Goal: Task Accomplishment & Management: Manage account settings

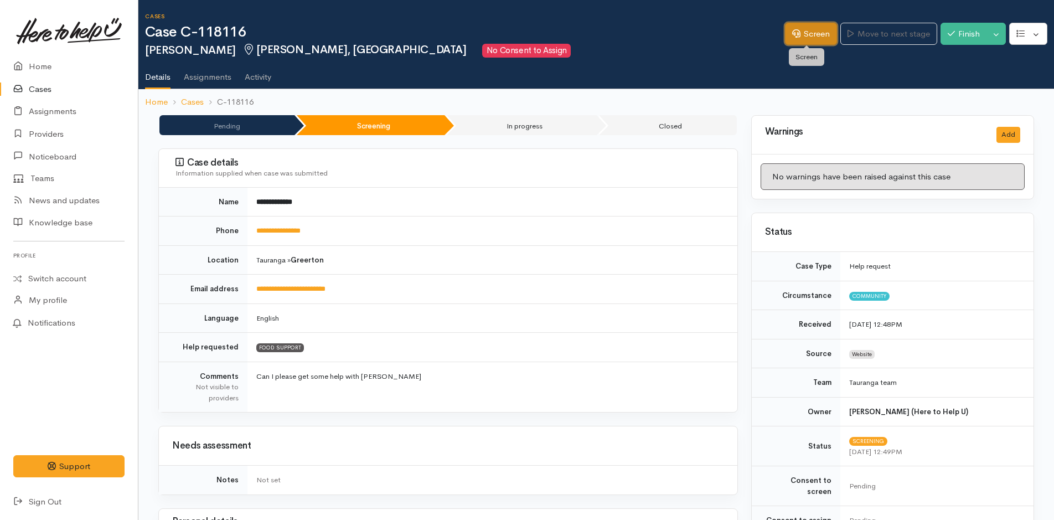
click at [805, 35] on link "Screen" at bounding box center [811, 34] width 52 height 23
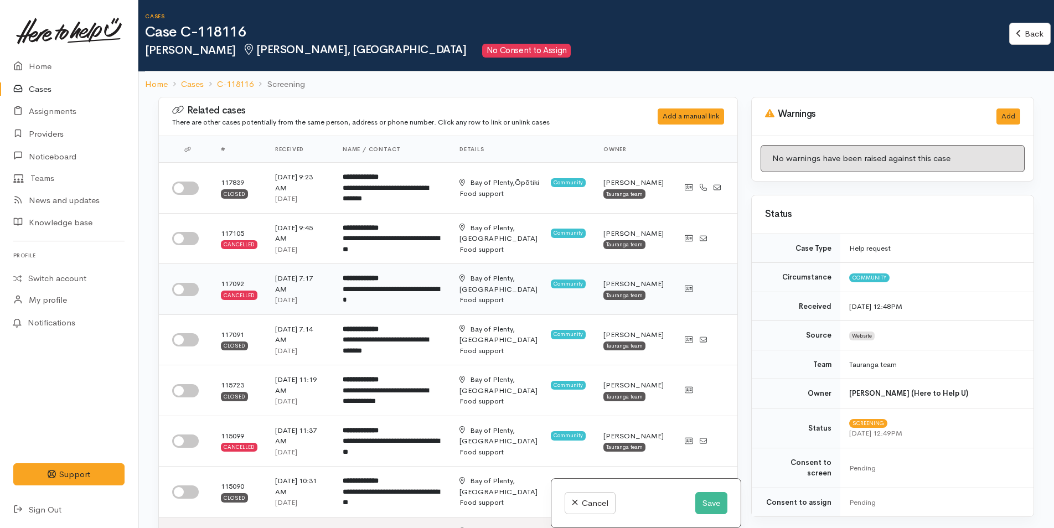
drag, startPoint x: 193, startPoint y: 185, endPoint x: 555, endPoint y: 266, distance: 370.8
click at [193, 186] on input "checkbox" at bounding box center [185, 188] width 27 height 13
checkbox input "true"
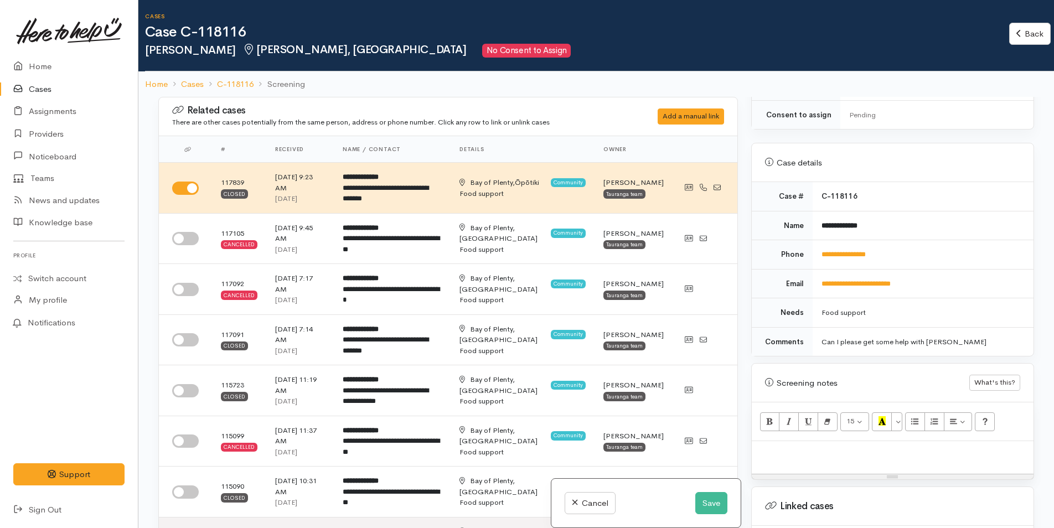
scroll to position [580, 0]
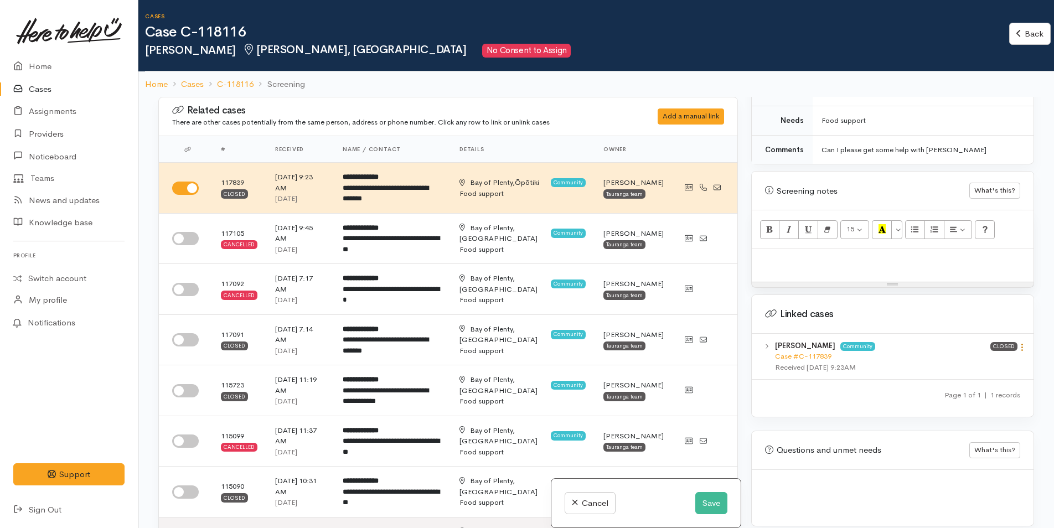
click at [1020, 343] on icon at bounding box center [1021, 347] width 9 height 9
click at [975, 360] on link "View case" at bounding box center [982, 368] width 87 height 17
click at [797, 255] on p at bounding box center [892, 261] width 271 height 13
paste div
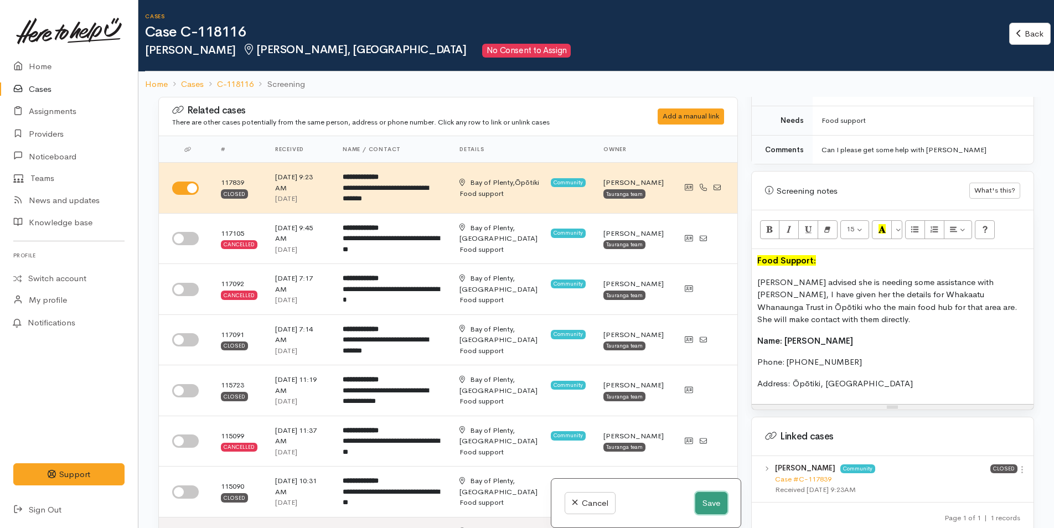
click at [701, 504] on button "Save" at bounding box center [711, 503] width 32 height 23
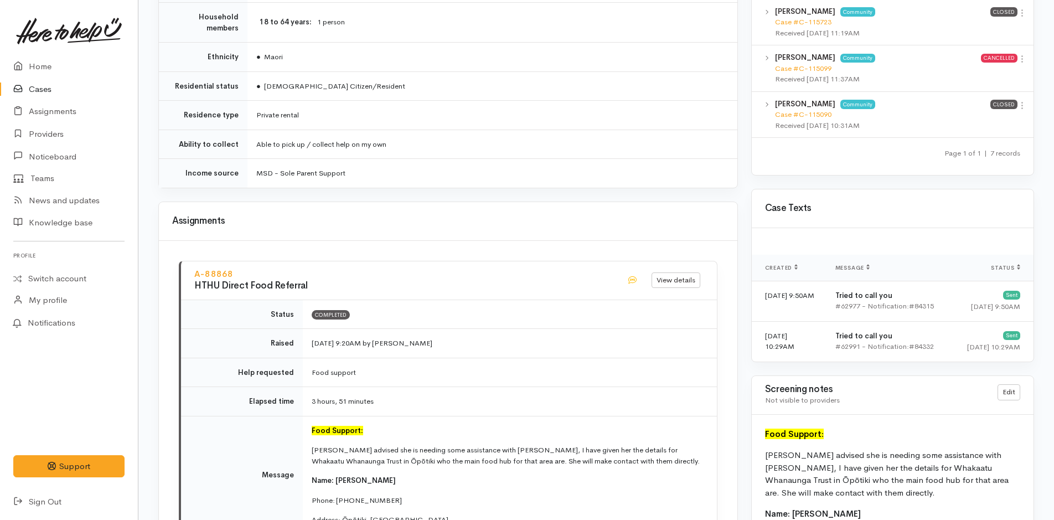
scroll to position [996, 0]
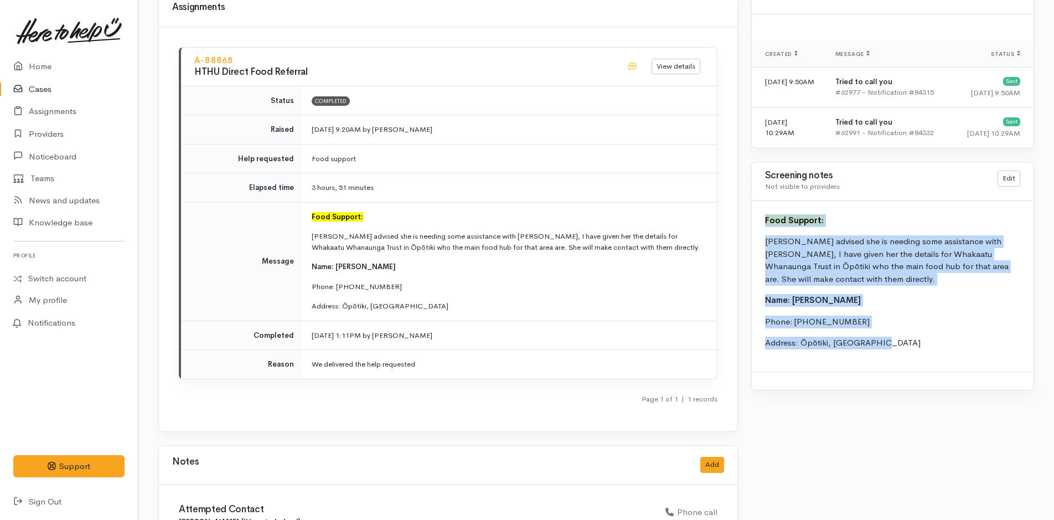
drag, startPoint x: 896, startPoint y: 339, endPoint x: 762, endPoint y: 216, distance: 181.8
click at [762, 216] on div "Food Support: Raven advised she is needing some assistance with kai, I have giv…" at bounding box center [893, 286] width 282 height 170
copy div "Food Support: Raven advised she is needing some assistance with kai, I have giv…"
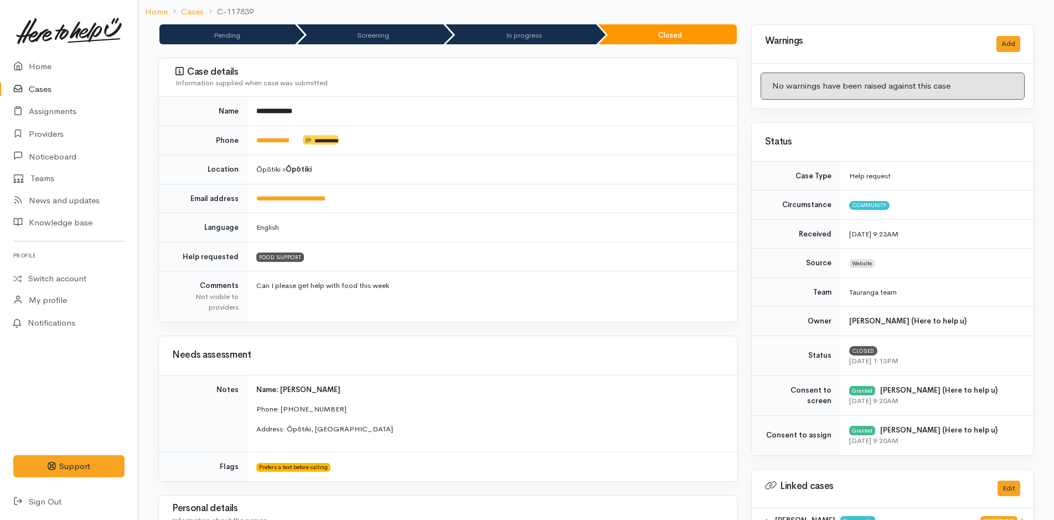
scroll to position [0, 0]
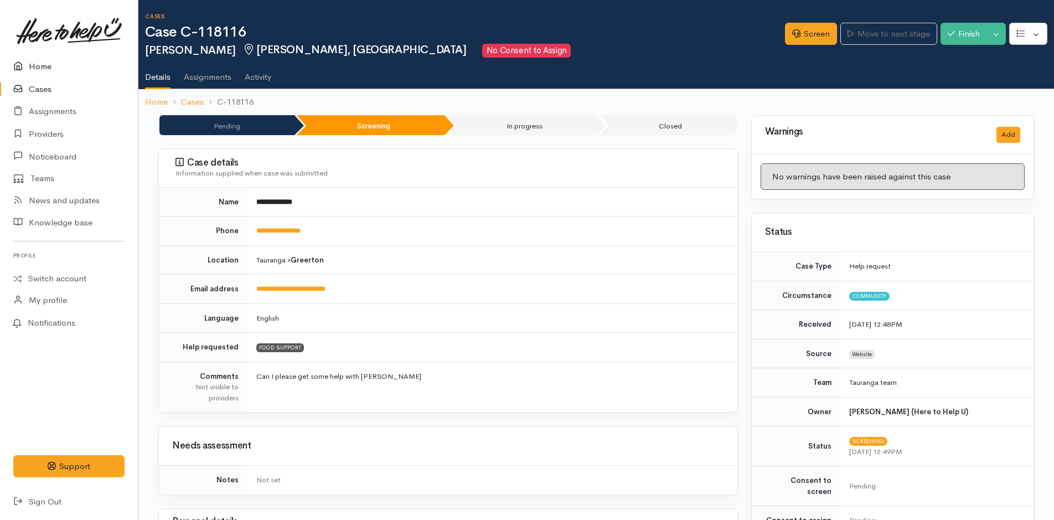
click at [28, 59] on link "Home" at bounding box center [69, 66] width 138 height 23
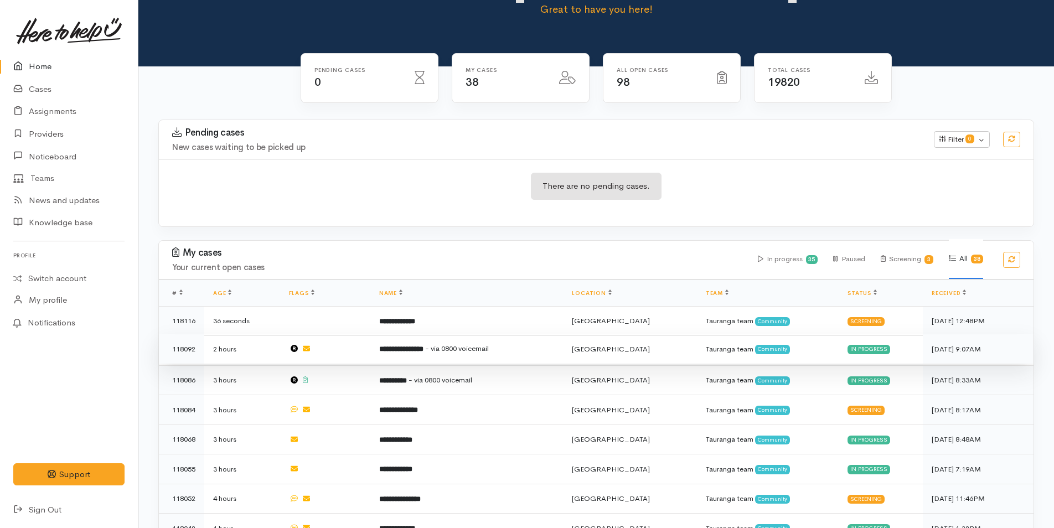
scroll to position [111, 0]
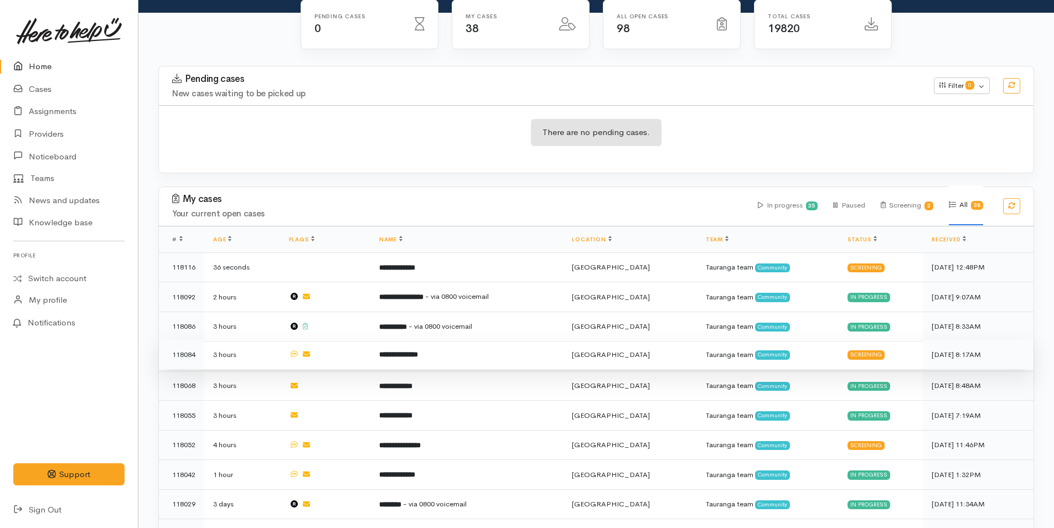
click at [418, 352] on b "**********" at bounding box center [398, 354] width 39 height 7
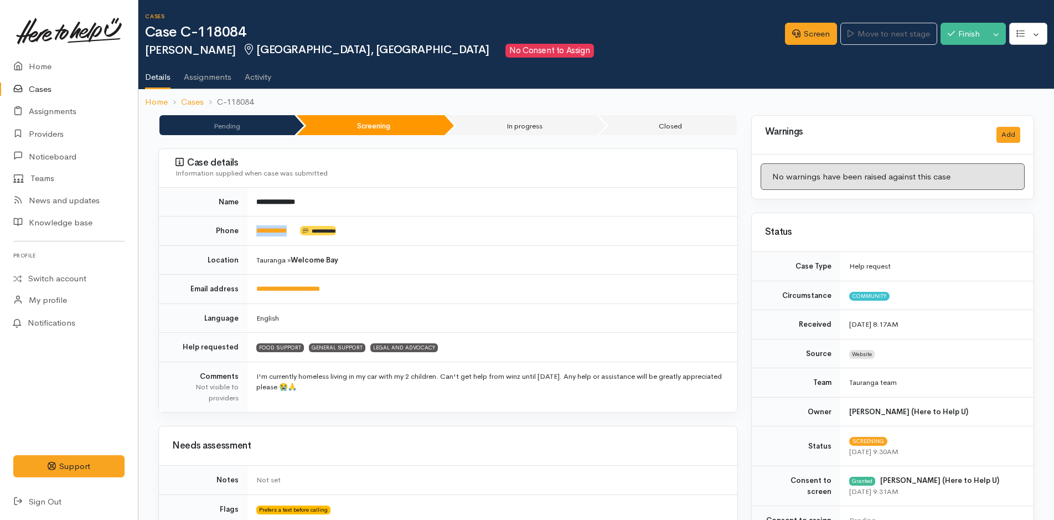
drag, startPoint x: 300, startPoint y: 232, endPoint x: 253, endPoint y: 239, distance: 47.5
click td "**********"
copy td "**********"
click link "Screen"
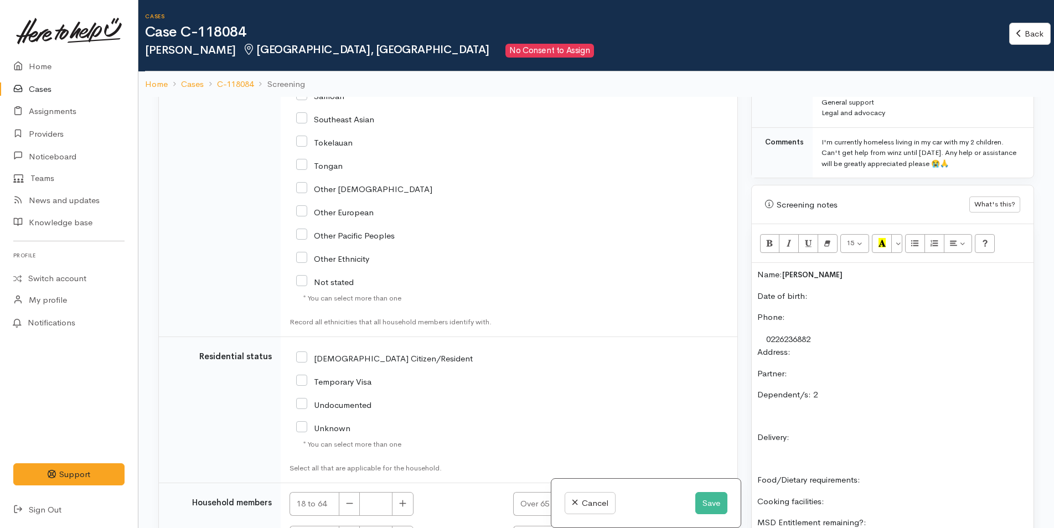
scroll to position [1850, 0]
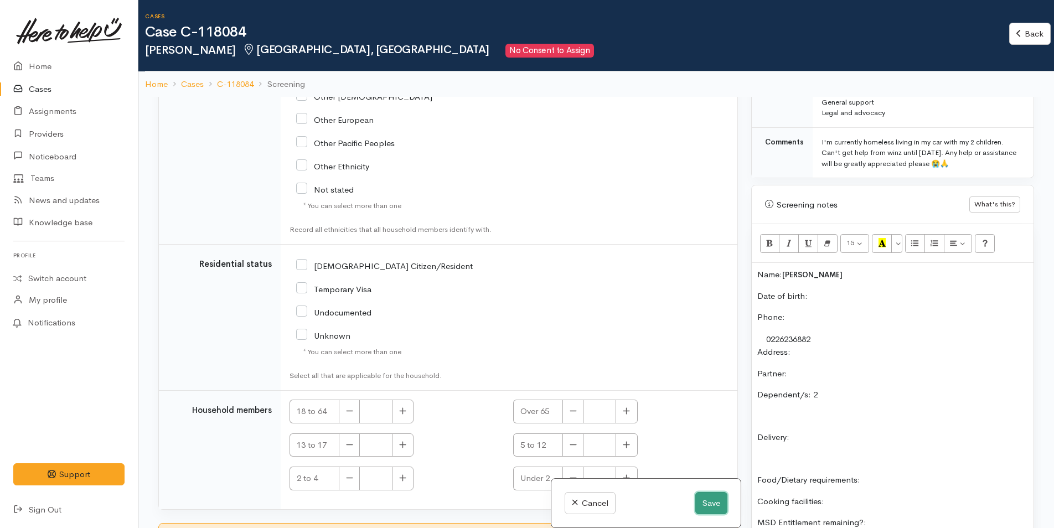
click at [705, 502] on button "Save" at bounding box center [711, 503] width 32 height 23
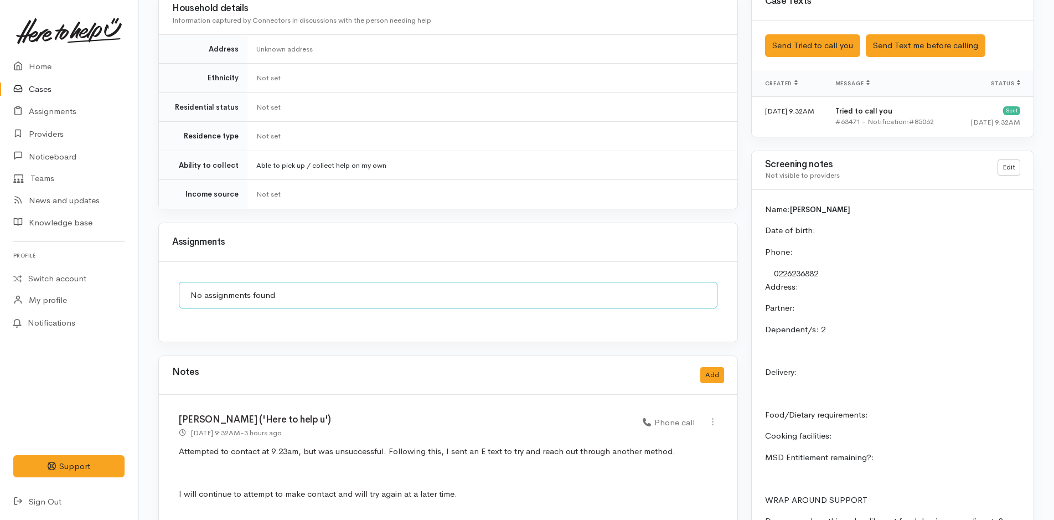
scroll to position [747, 0]
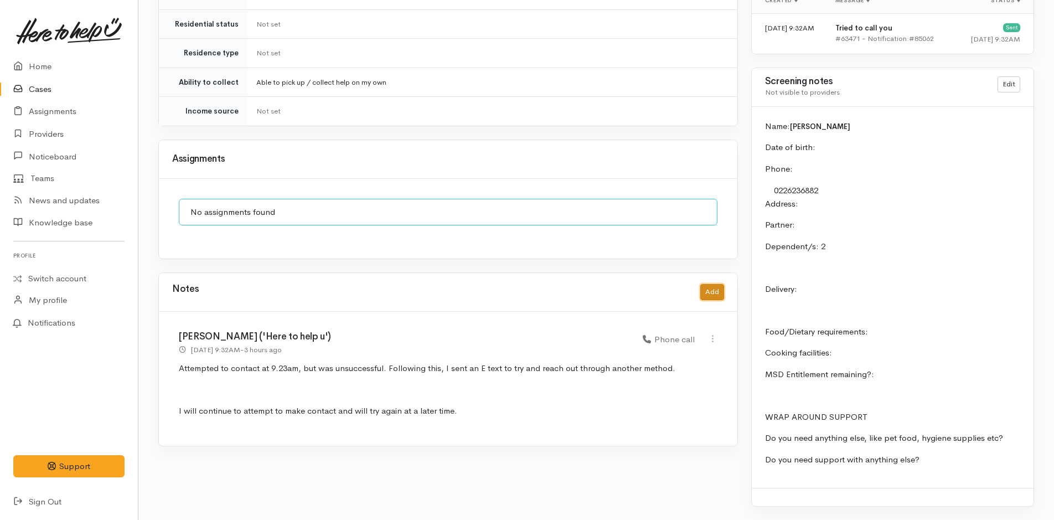
click at [712, 284] on button "Add" at bounding box center [712, 292] width 24 height 16
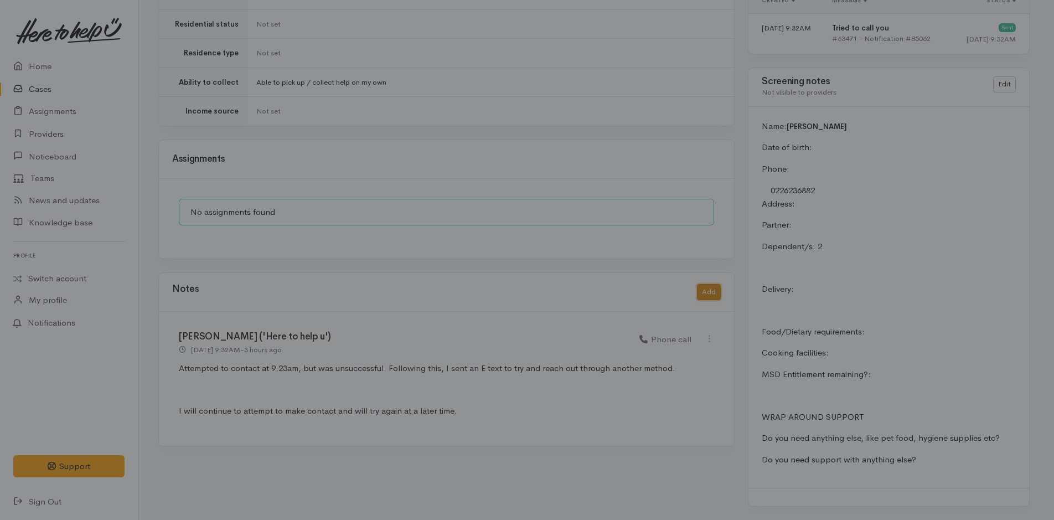
scroll to position [739, 0]
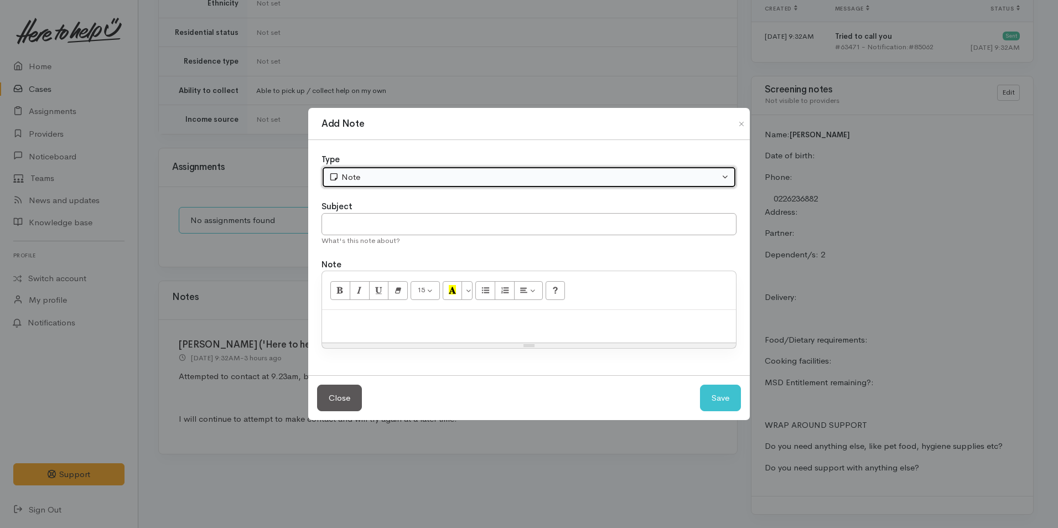
click at [353, 174] on div "Note" at bounding box center [524, 177] width 391 height 13
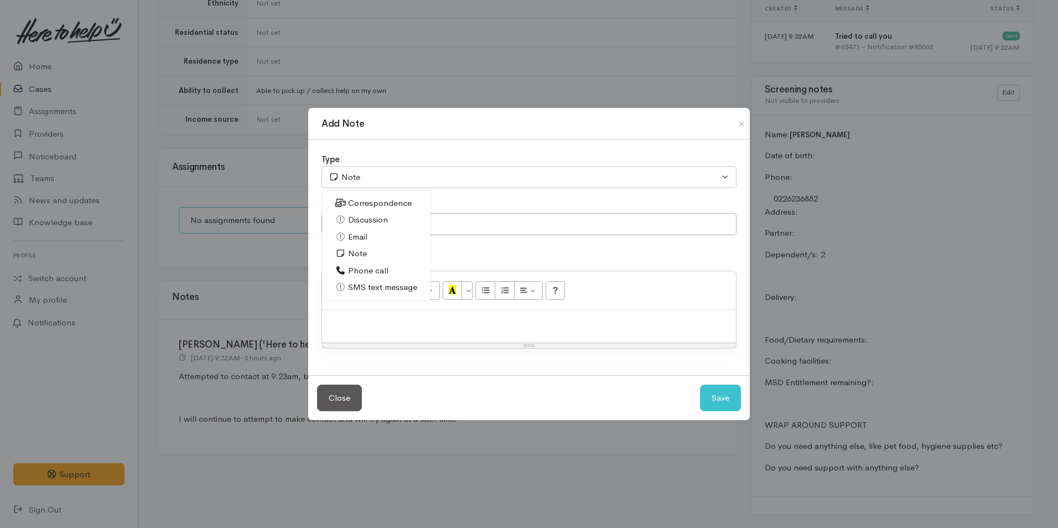
click at [371, 270] on span "Phone call" at bounding box center [368, 271] width 40 height 13
select select "3"
click at [404, 330] on div at bounding box center [529, 326] width 414 height 33
click at [502, 318] on p at bounding box center [529, 322] width 403 height 13
paste div
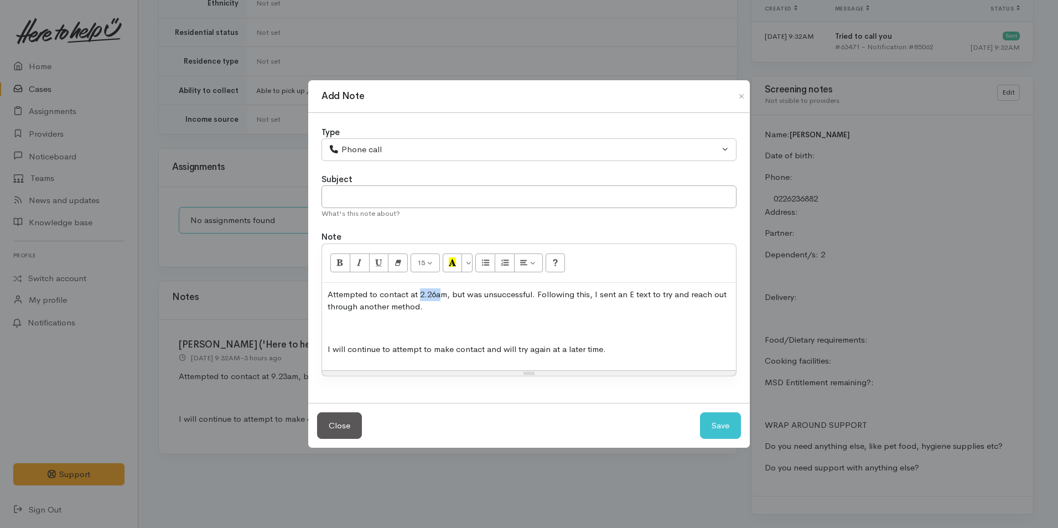
drag, startPoint x: 441, startPoint y: 297, endPoint x: 420, endPoint y: 294, distance: 20.6
click at [420, 294] on p "Attempted to contact at 2.26am, but was unsuccessful. Following this, I sent an…" at bounding box center [529, 300] width 403 height 25
click at [711, 426] on button "Save" at bounding box center [720, 425] width 41 height 27
select select "1"
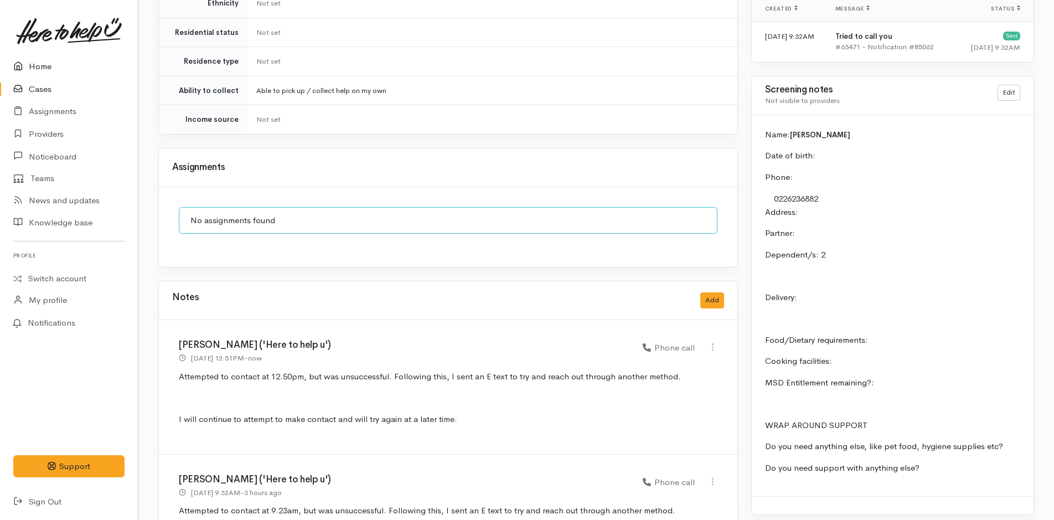
click at [43, 66] on link "Home" at bounding box center [69, 66] width 138 height 23
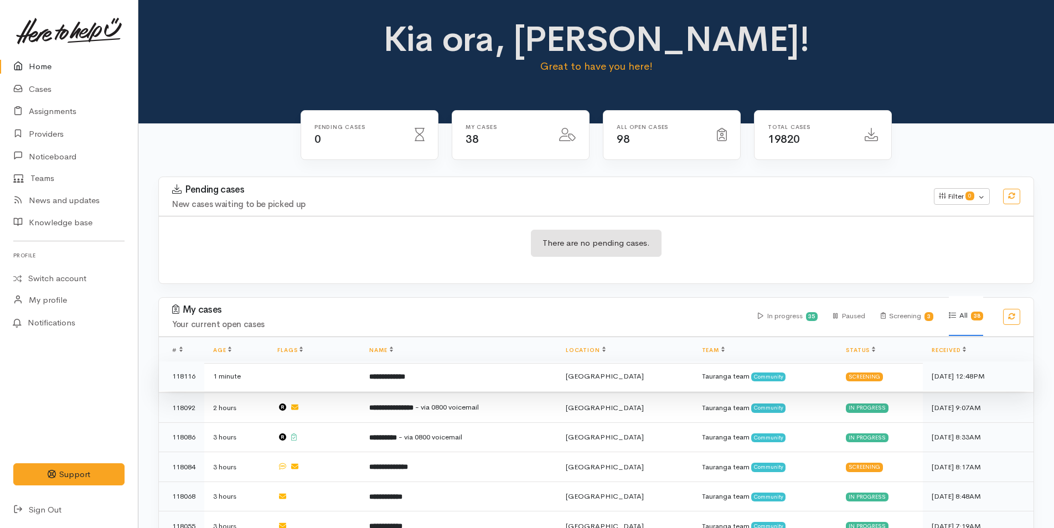
click at [443, 377] on td "**********" at bounding box center [458, 376] width 197 height 30
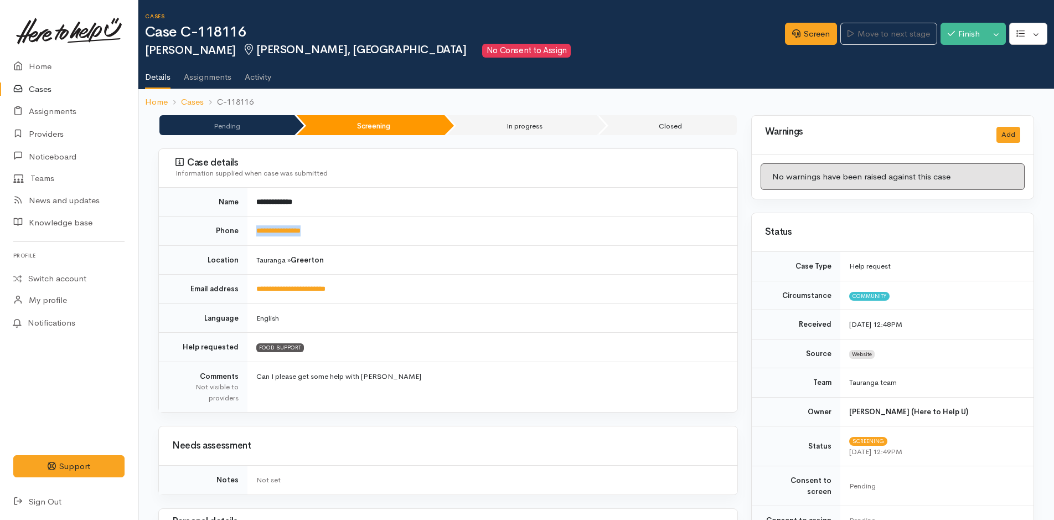
drag, startPoint x: 308, startPoint y: 231, endPoint x: 247, endPoint y: 230, distance: 60.9
click at [247, 230] on tr "**********" at bounding box center [448, 230] width 578 height 29
copy tr "**********"
click at [815, 32] on link "Screen" at bounding box center [811, 34] width 52 height 23
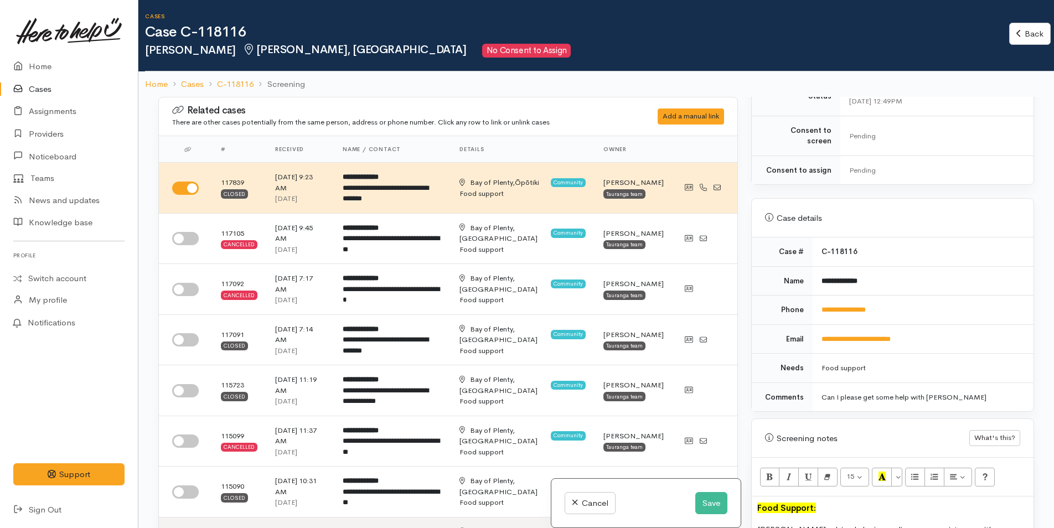
scroll to position [664, 0]
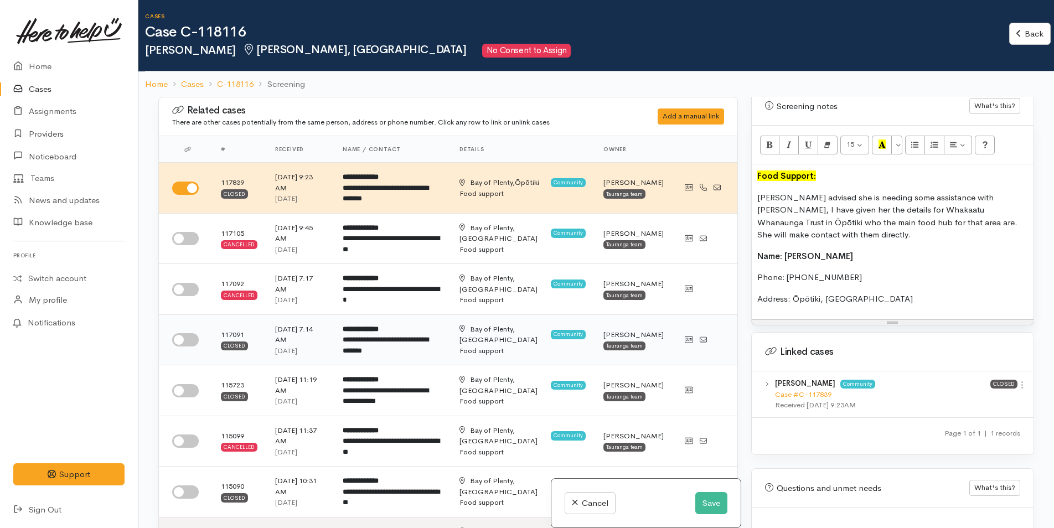
click at [186, 339] on input "checkbox" at bounding box center [185, 339] width 27 height 13
checkbox input "true"
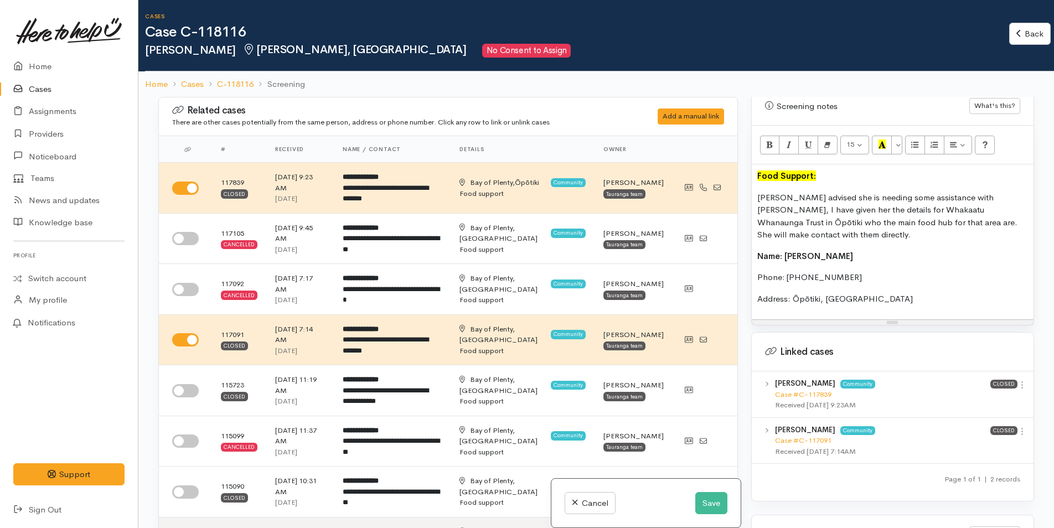
scroll to position [736, 0]
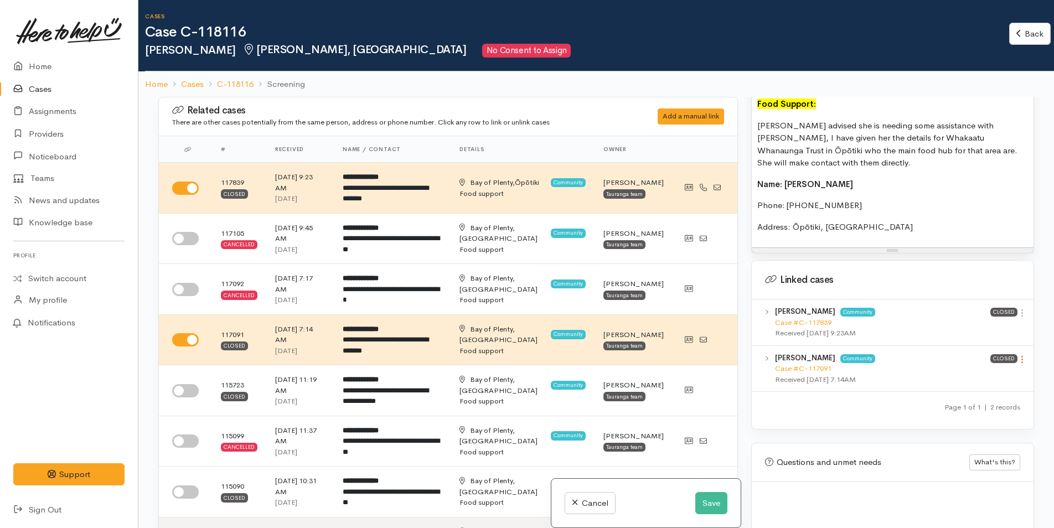
click at [1017, 355] on icon at bounding box center [1021, 359] width 9 height 9
click at [962, 373] on link "View case" at bounding box center [982, 381] width 87 height 17
click at [895, 221] on p "Address: Ōpōtiki, New Zealand" at bounding box center [892, 227] width 271 height 13
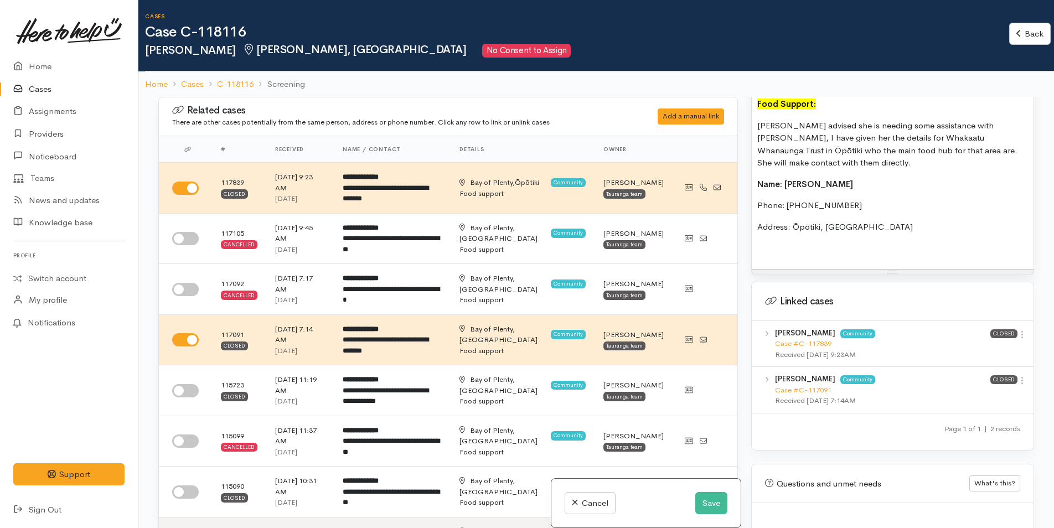
paste div
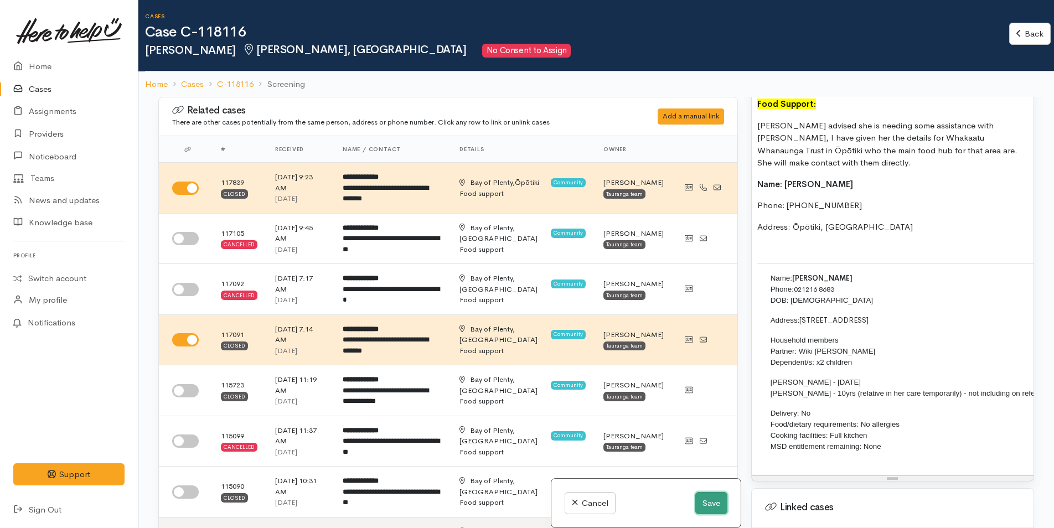
click at [706, 499] on button "Save" at bounding box center [711, 503] width 32 height 23
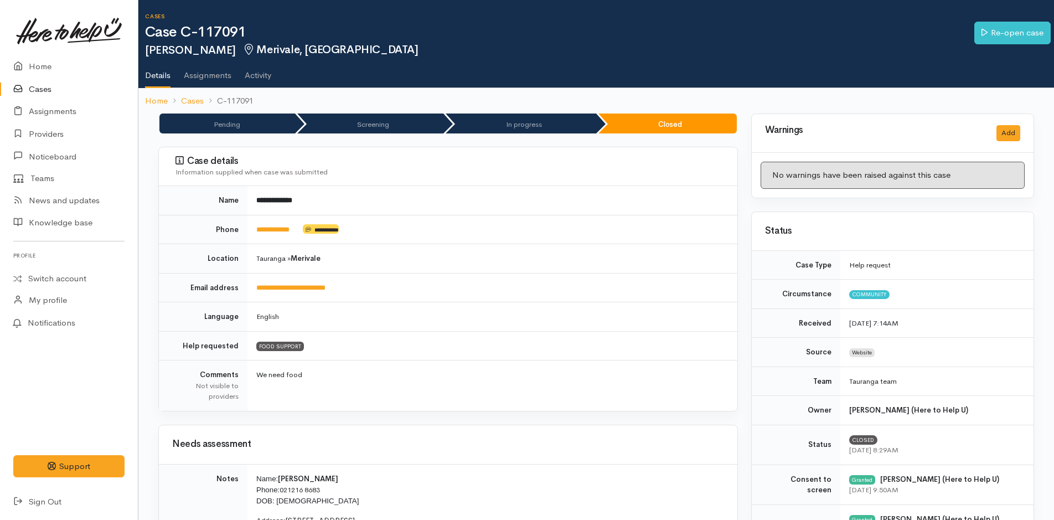
scroll to position [332, 0]
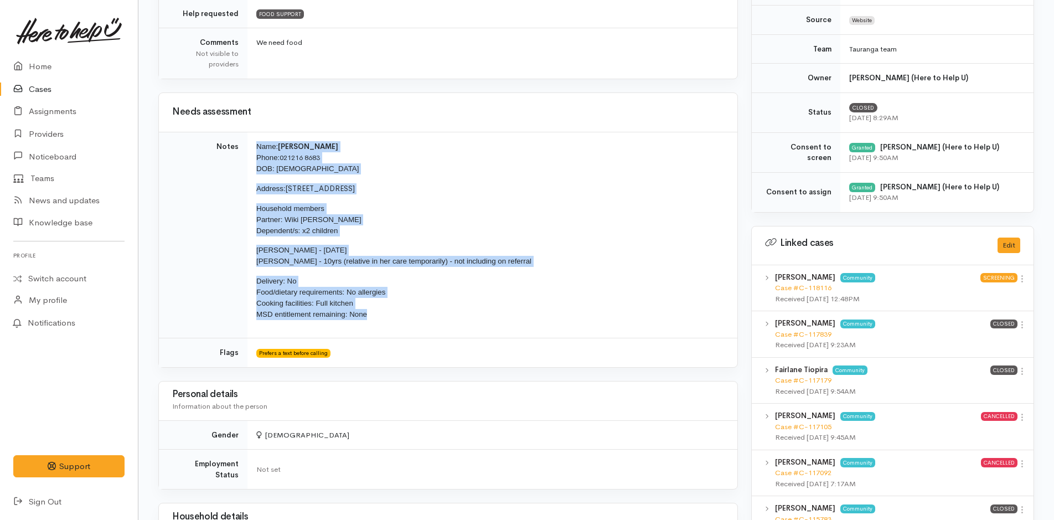
drag, startPoint x: 396, startPoint y: 319, endPoint x: 246, endPoint y: 150, distance: 225.8
click at [246, 150] on tr "Notes Name: Raven Matenga Phone: [PHONE_NUMBER] DOB: [DEMOGRAPHIC_DATA] Address…" at bounding box center [448, 235] width 578 height 206
copy tr "Name: Raven Matenga Phone: 021216 8683 DOB: 27/10/1993 Address: 165 Mansels Roa…"
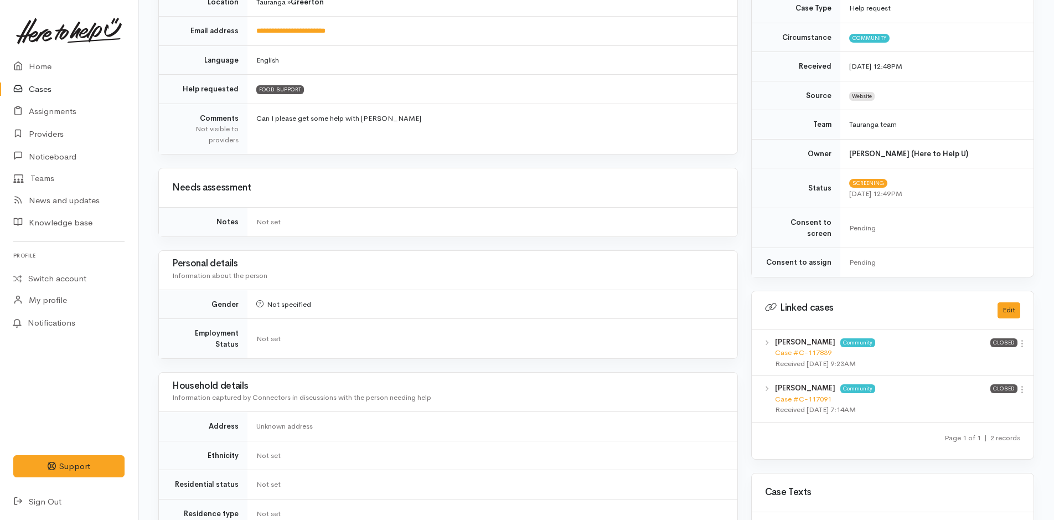
scroll to position [387, 0]
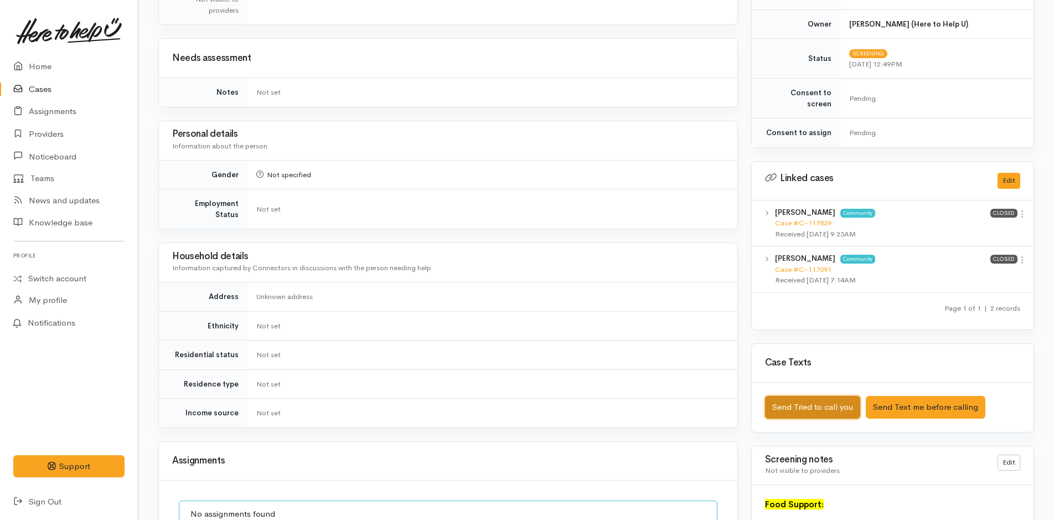
click at [821, 396] on button "Send Tried to call you" at bounding box center [812, 407] width 95 height 23
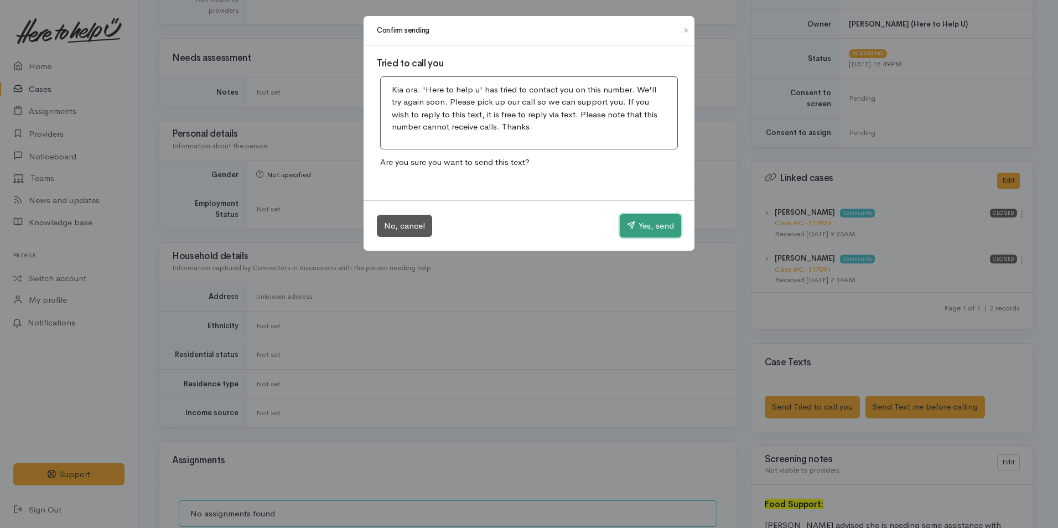
click at [658, 220] on button "Yes, send" at bounding box center [650, 225] width 61 height 23
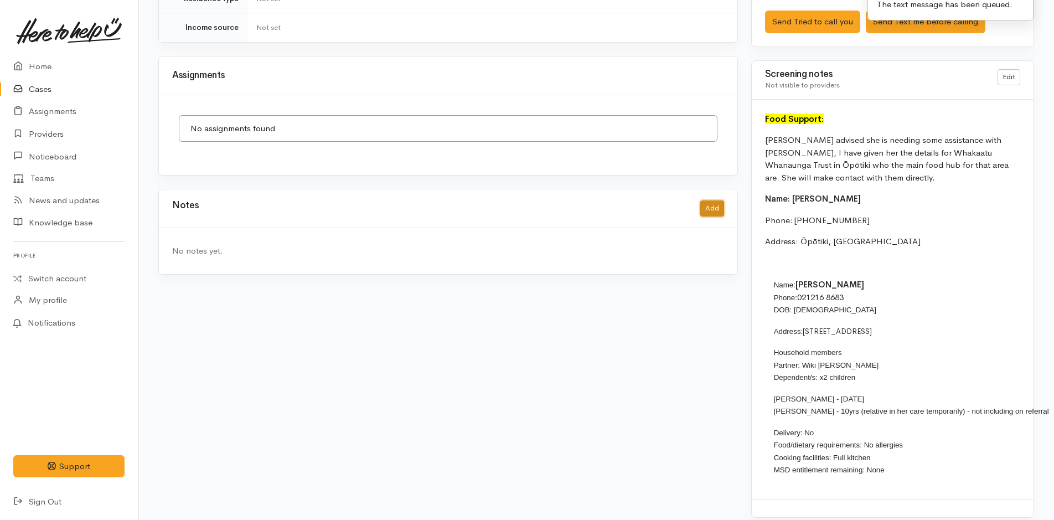
click at [708, 200] on button "Add" at bounding box center [712, 208] width 24 height 16
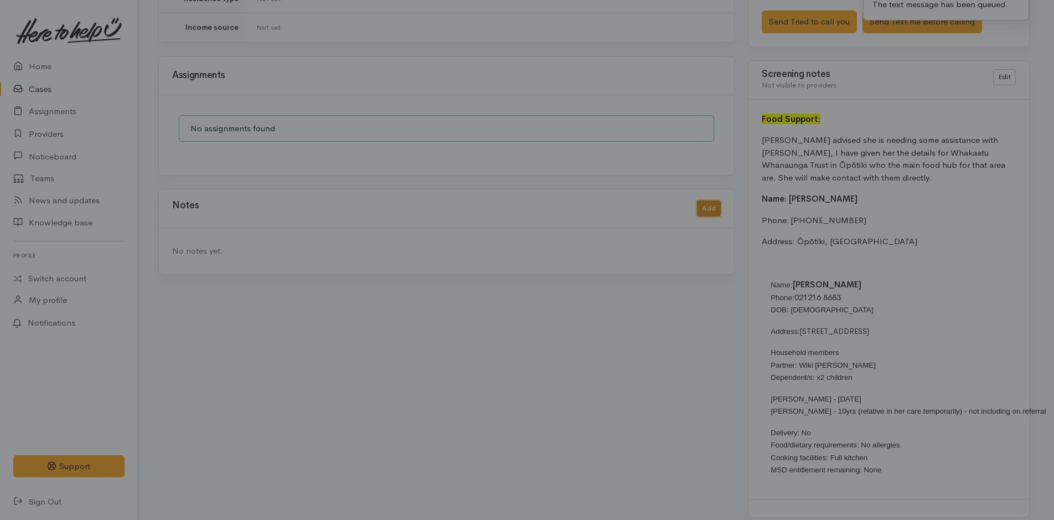
scroll to position [764, 0]
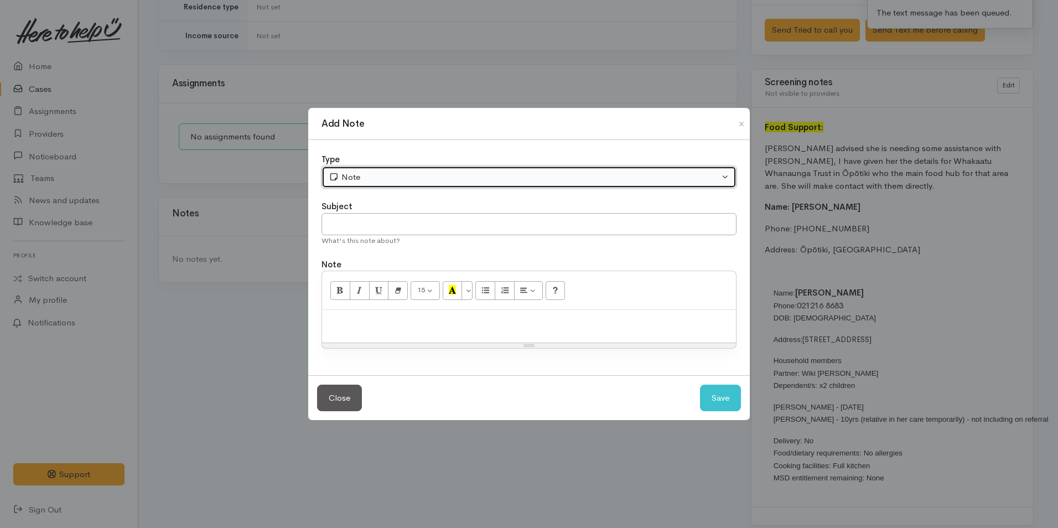
click at [414, 172] on div "Note" at bounding box center [524, 177] width 391 height 13
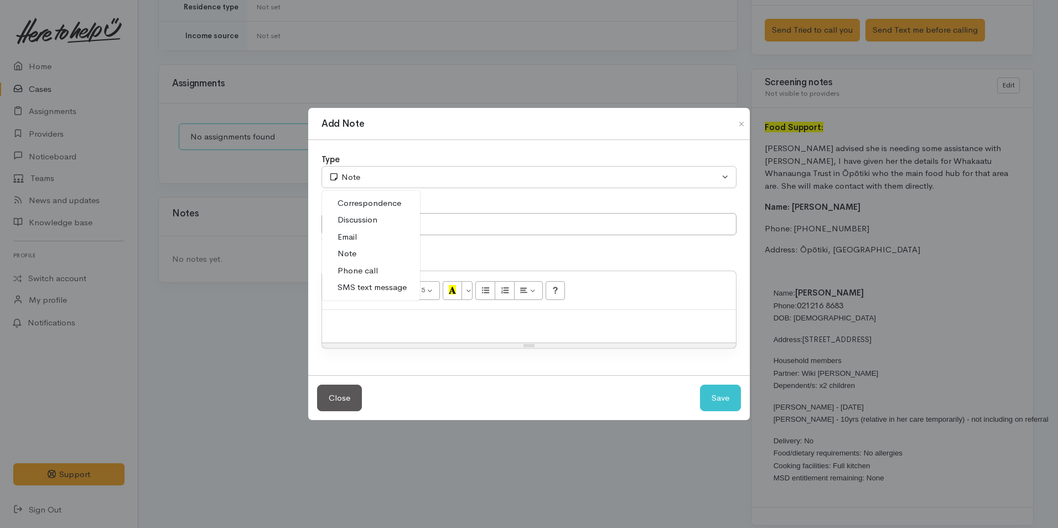
click at [374, 272] on span "Phone call" at bounding box center [358, 271] width 40 height 13
select select "3"
click at [397, 321] on p at bounding box center [529, 322] width 403 height 13
click at [428, 318] on p at bounding box center [529, 322] width 403 height 13
paste div
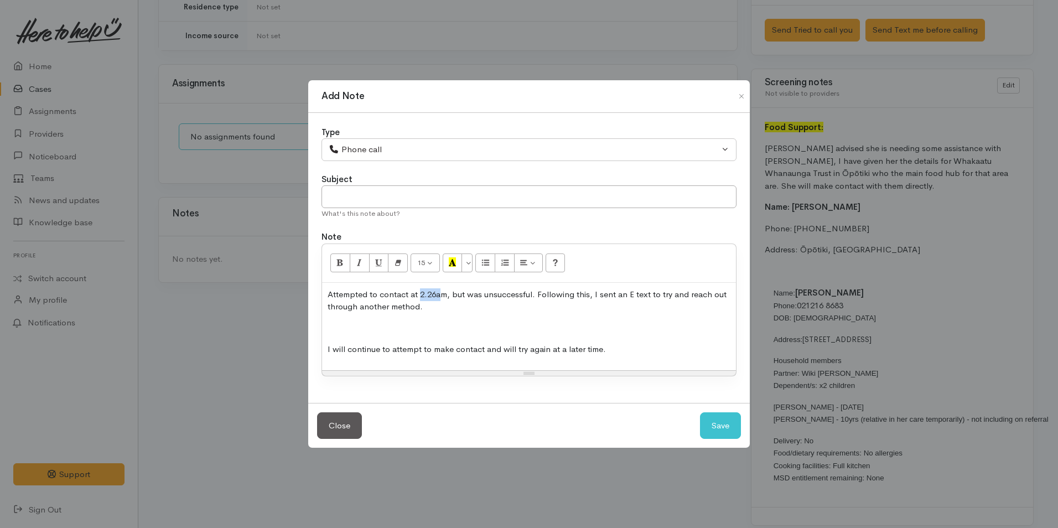
drag, startPoint x: 440, startPoint y: 292, endPoint x: 420, endPoint y: 292, distance: 19.9
click at [420, 292] on p "Attempted to contact at 2.26am, but was unsuccessful. Following this, I sent an…" at bounding box center [529, 300] width 403 height 25
click at [714, 418] on button "Save" at bounding box center [720, 425] width 41 height 27
select select "1"
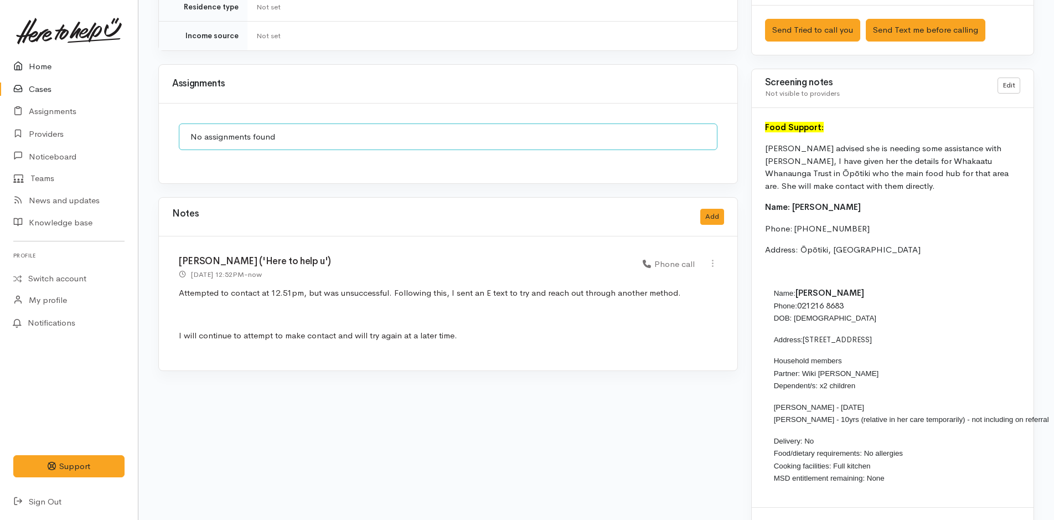
click at [44, 65] on link "Home" at bounding box center [69, 66] width 138 height 23
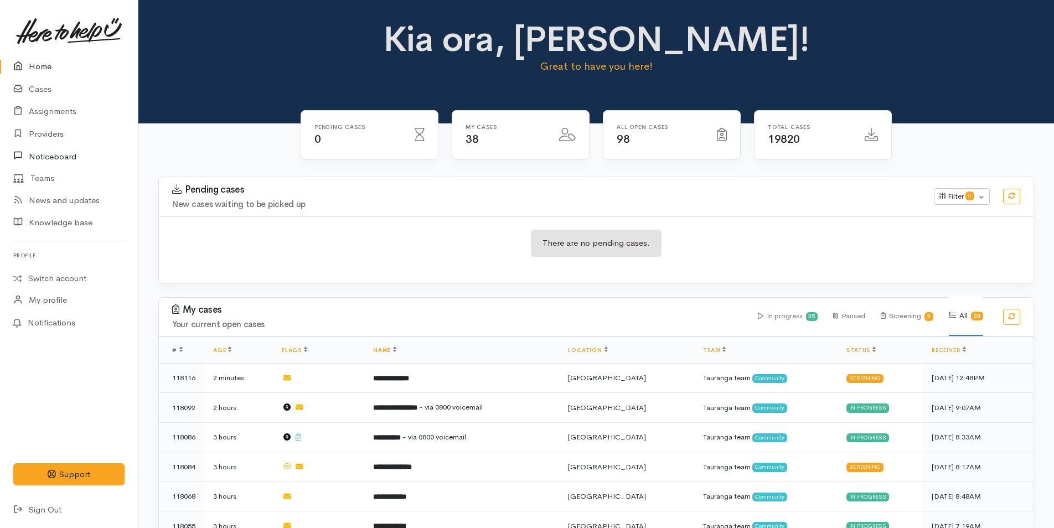
drag, startPoint x: 32, startPoint y: 158, endPoint x: 1060, endPoint y: 556, distance: 1102.5
click at [47, 94] on link "Cases" at bounding box center [69, 89] width 138 height 23
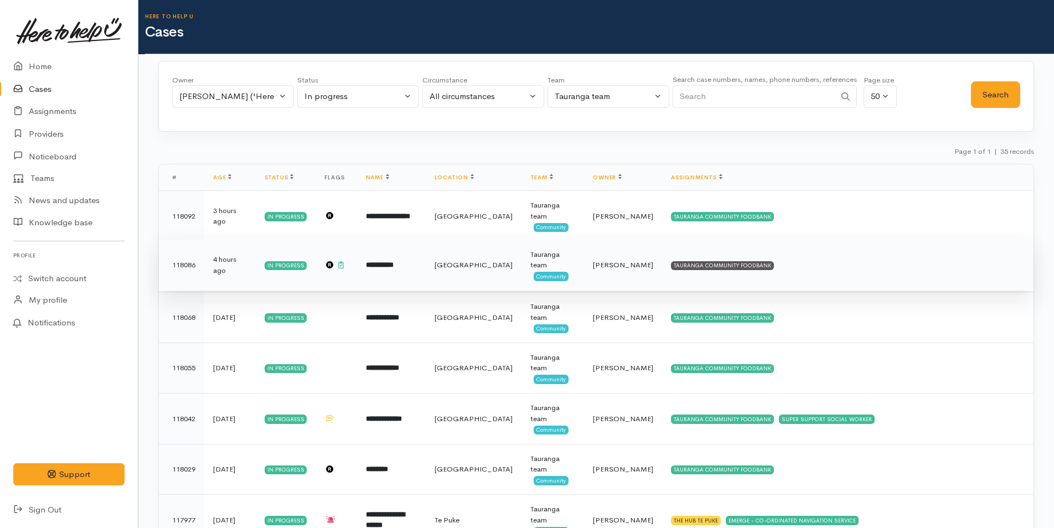
click at [715, 260] on td "TAURANGA COMMUNITY FOODBANK" at bounding box center [847, 265] width 371 height 51
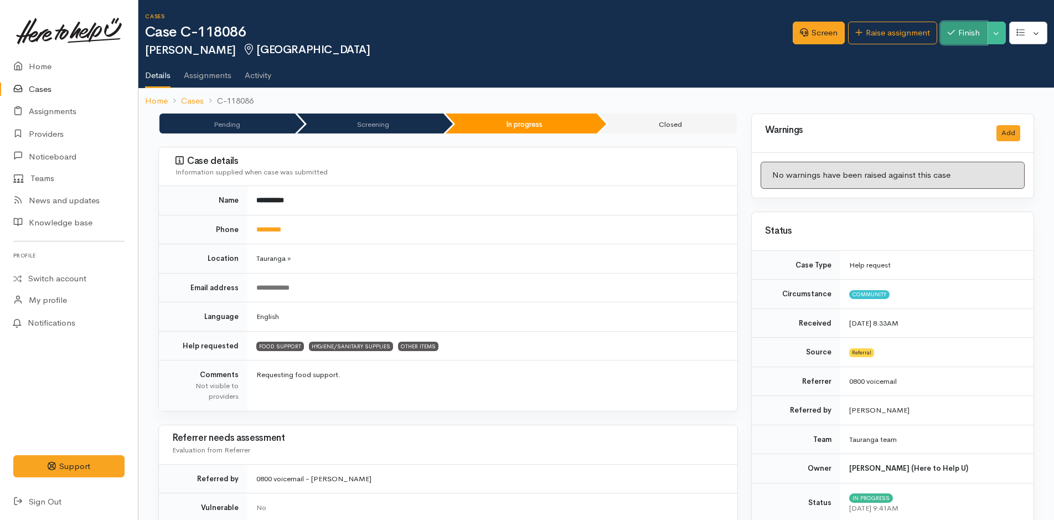
click at [958, 31] on button "Finish" at bounding box center [963, 33] width 46 height 23
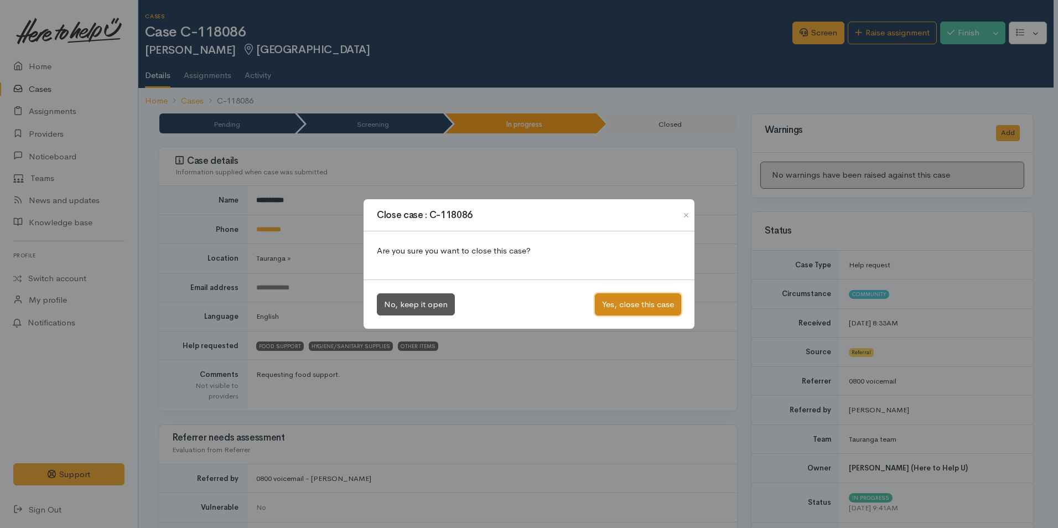
click at [652, 299] on button "Yes, close this case" at bounding box center [638, 304] width 86 height 23
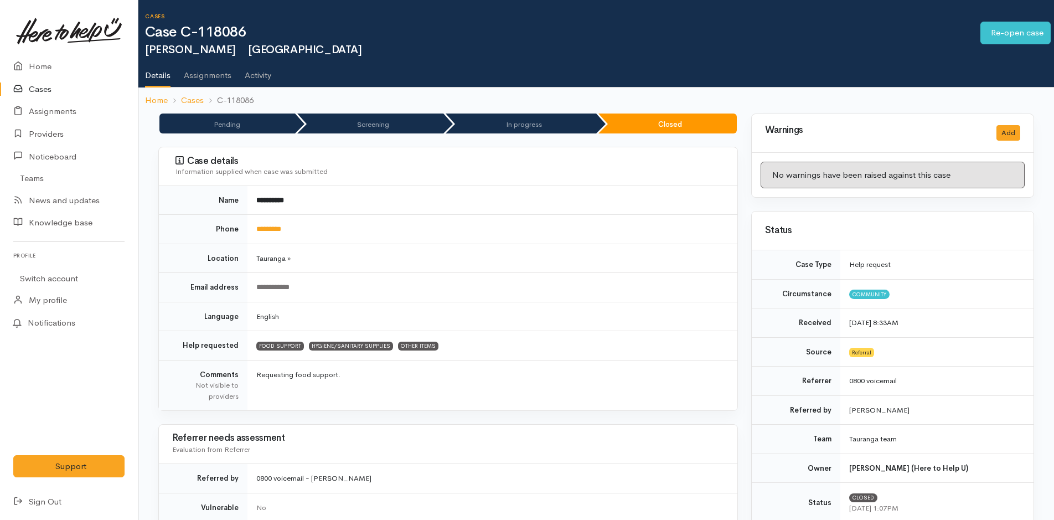
click at [39, 87] on link "Cases" at bounding box center [69, 89] width 138 height 23
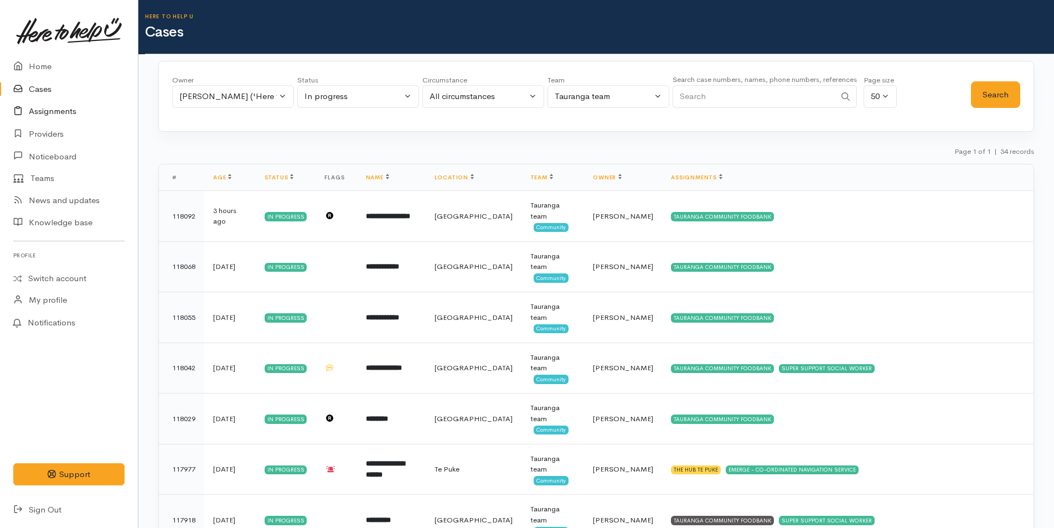
click at [70, 112] on link "Assignments" at bounding box center [69, 111] width 138 height 23
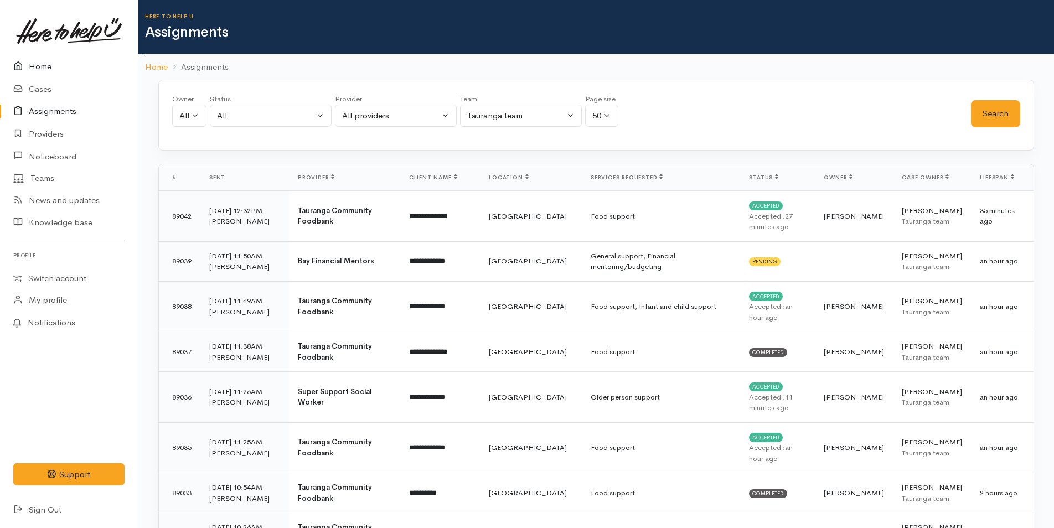
click at [43, 67] on link "Home" at bounding box center [69, 66] width 138 height 23
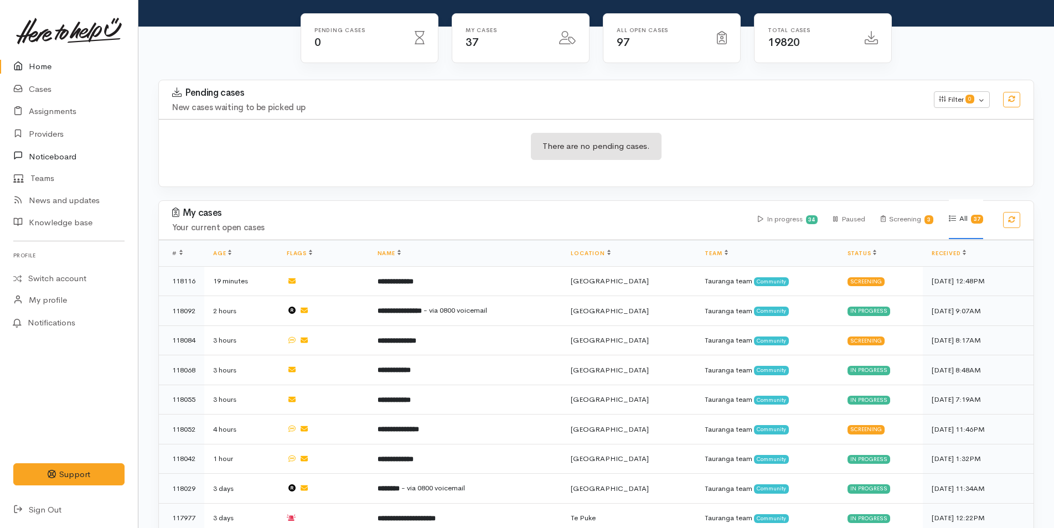
scroll to position [332, 0]
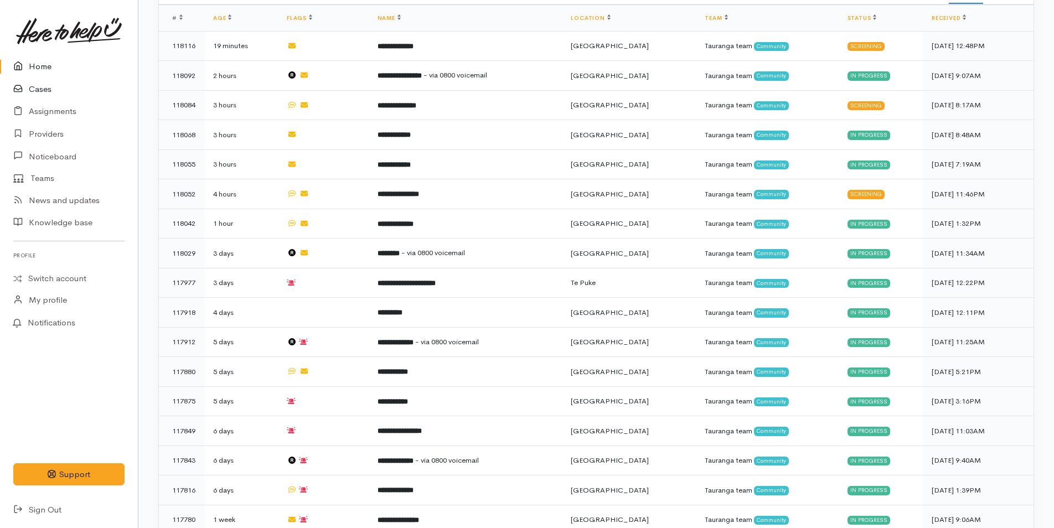
click at [39, 91] on link "Cases" at bounding box center [69, 89] width 138 height 23
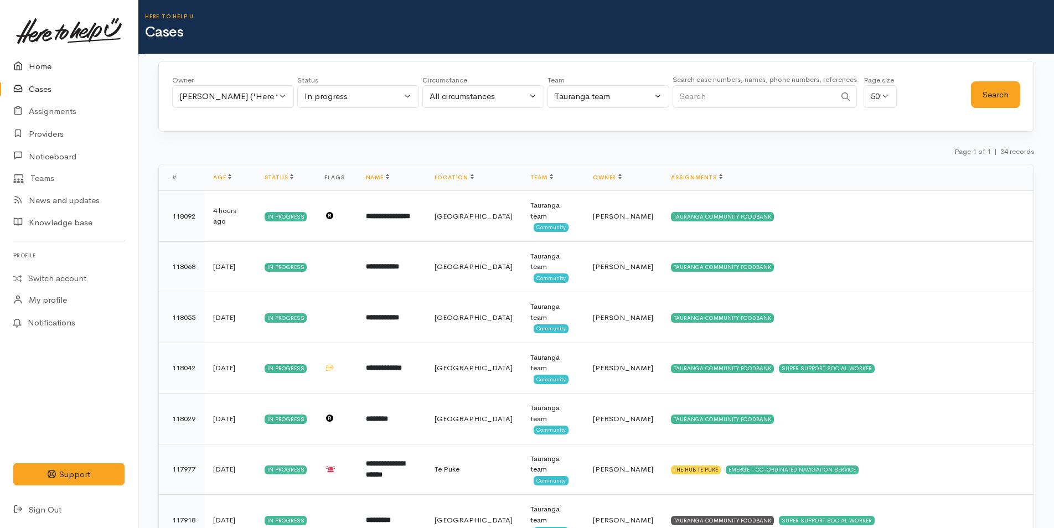
click at [46, 68] on link "Home" at bounding box center [69, 66] width 138 height 23
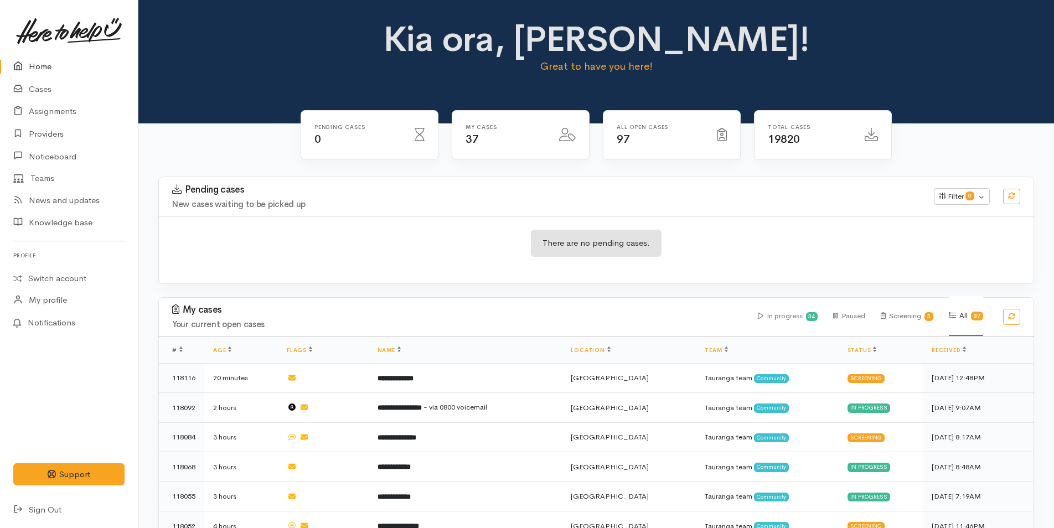
click at [242, 30] on div "Kia ora, Rachel! Great to have you here!" at bounding box center [596, 52] width 889 height 64
click at [43, 89] on link "Cases" at bounding box center [69, 89] width 138 height 23
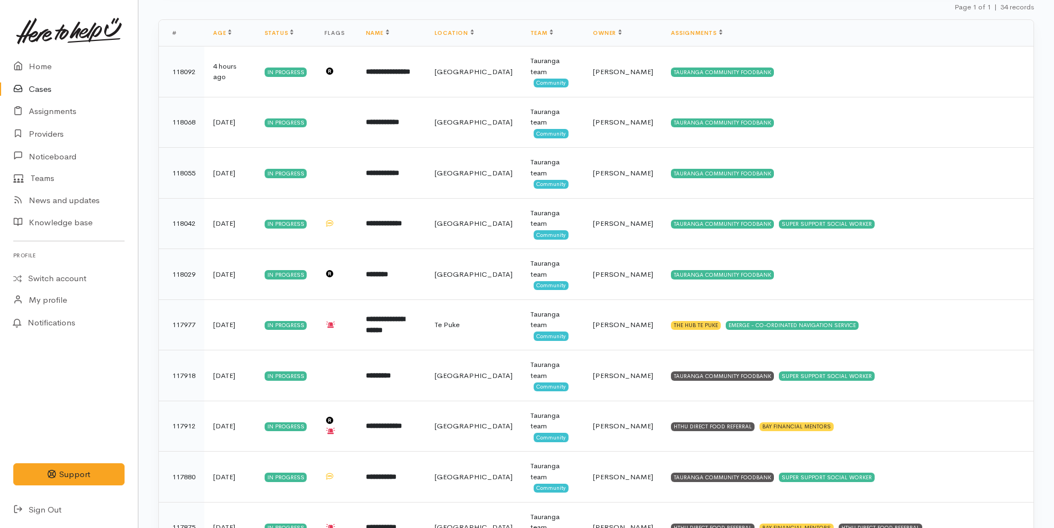
scroll to position [332, 0]
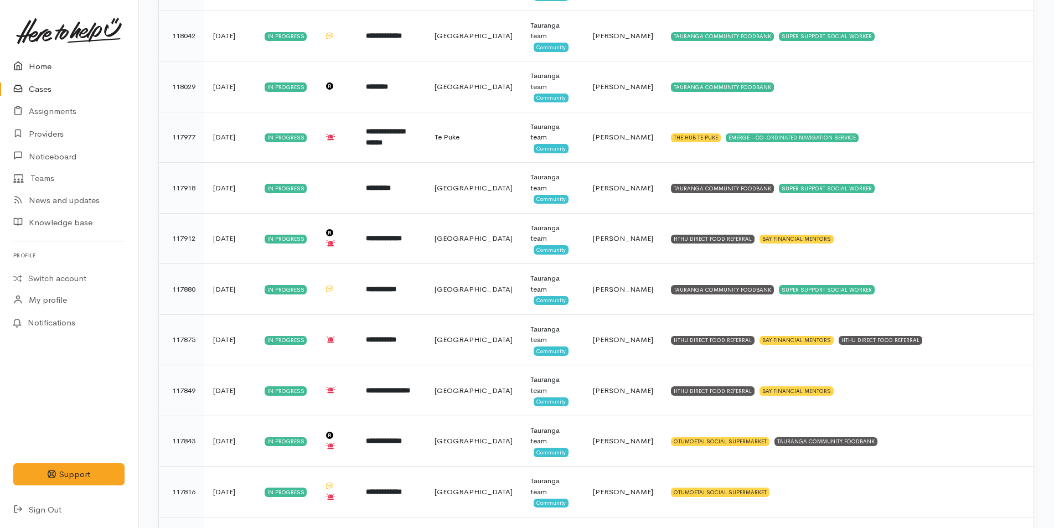
click at [40, 61] on link "Home" at bounding box center [69, 66] width 138 height 23
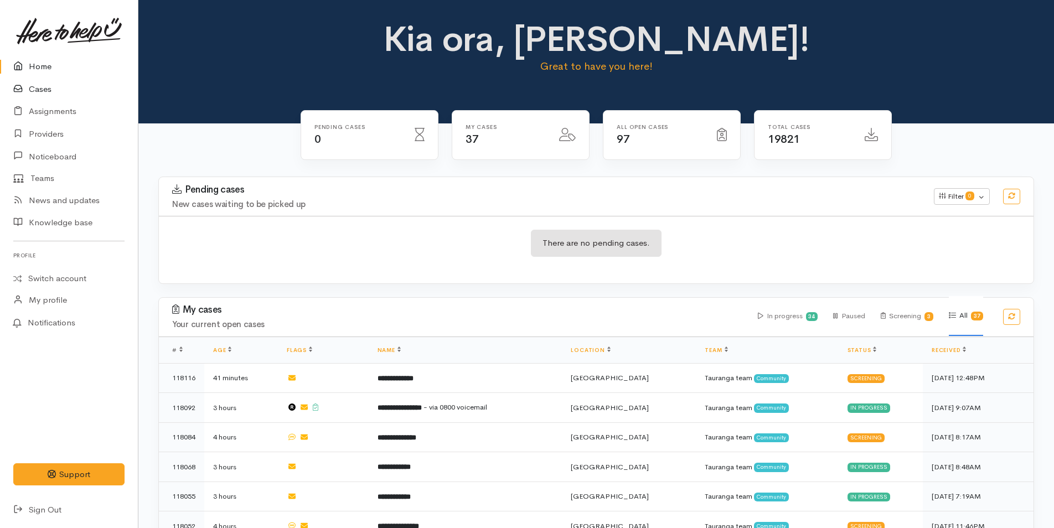
click at [44, 86] on link "Cases" at bounding box center [69, 89] width 138 height 23
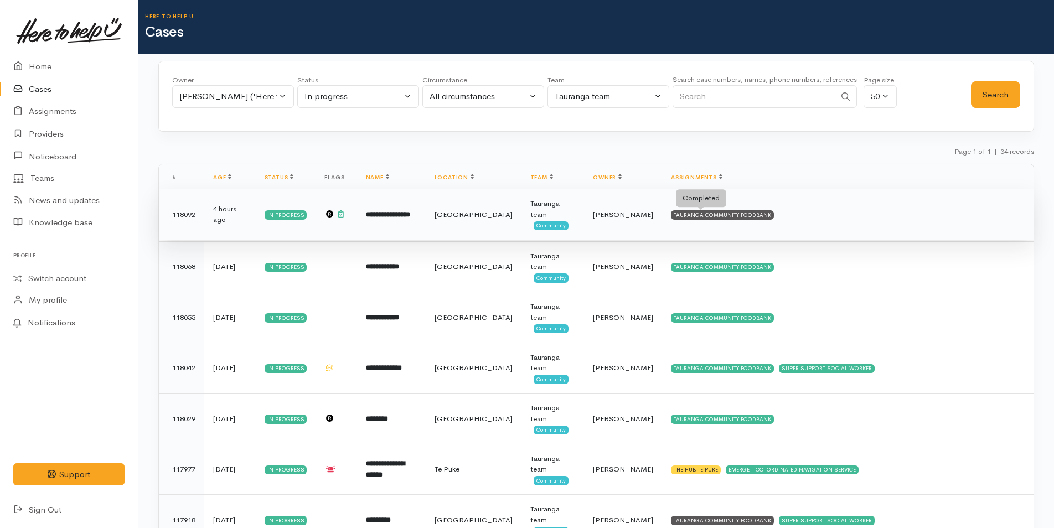
click at [743, 215] on div "TAURANGA COMMUNITY FOODBANK" at bounding box center [722, 214] width 103 height 9
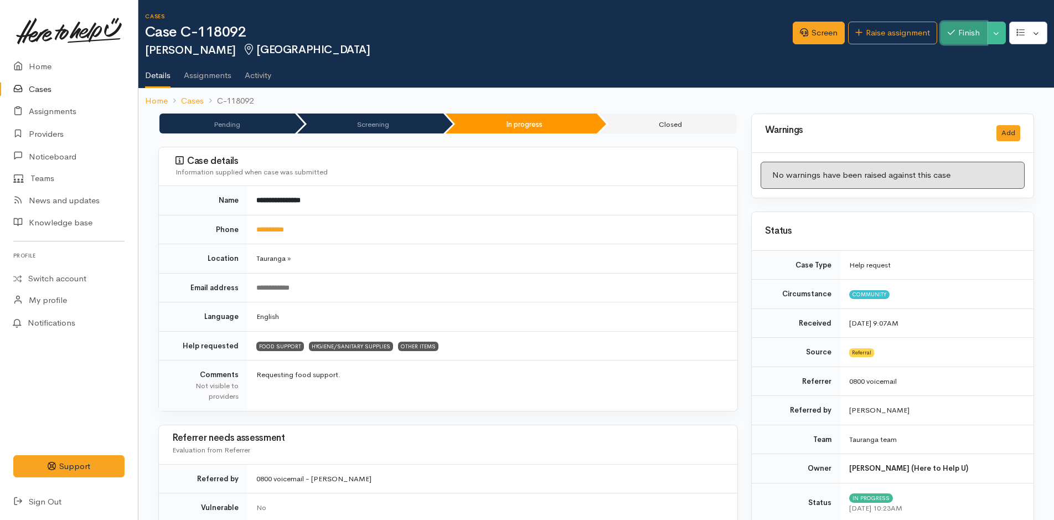
click at [970, 34] on button "Finish" at bounding box center [963, 33] width 46 height 23
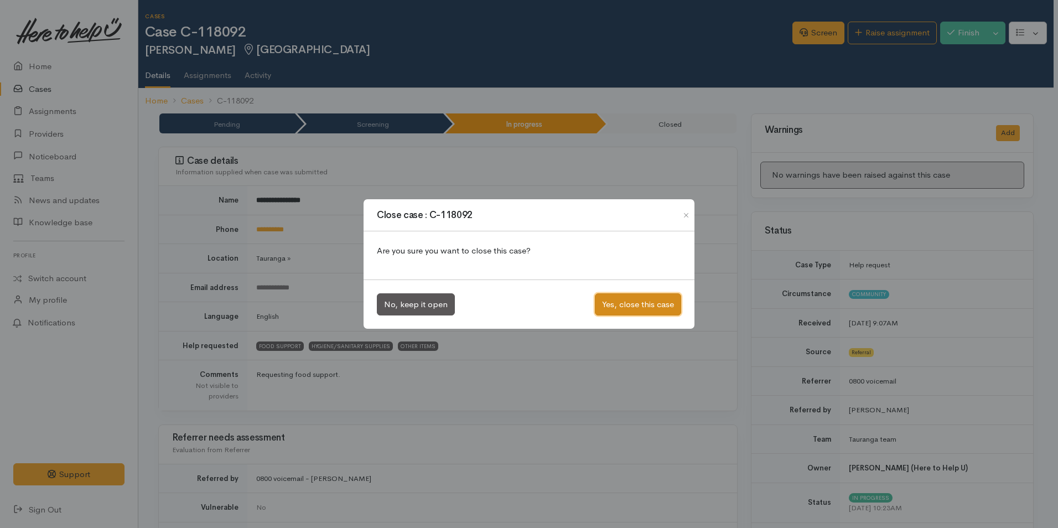
click at [648, 304] on button "Yes, close this case" at bounding box center [638, 304] width 86 height 23
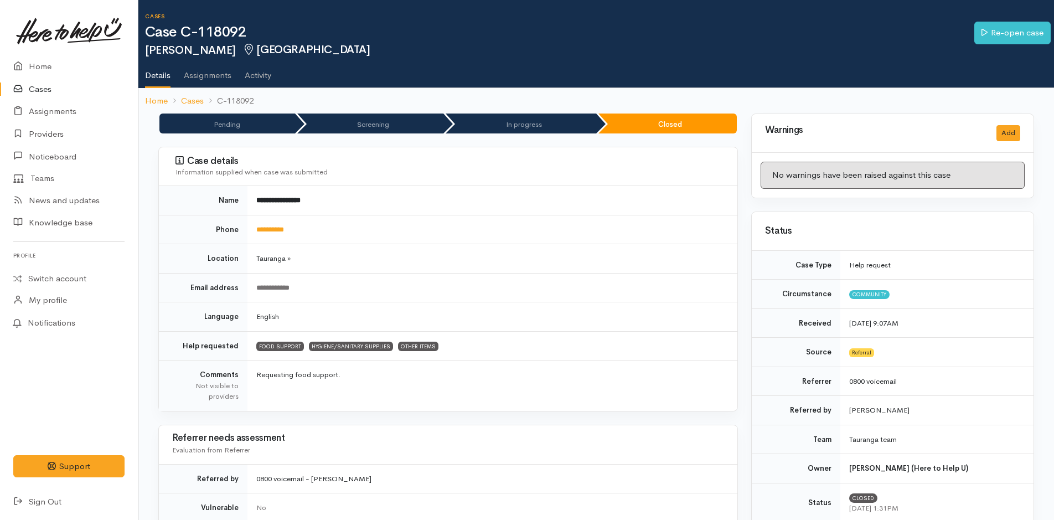
click at [44, 87] on link "Cases" at bounding box center [69, 89] width 138 height 23
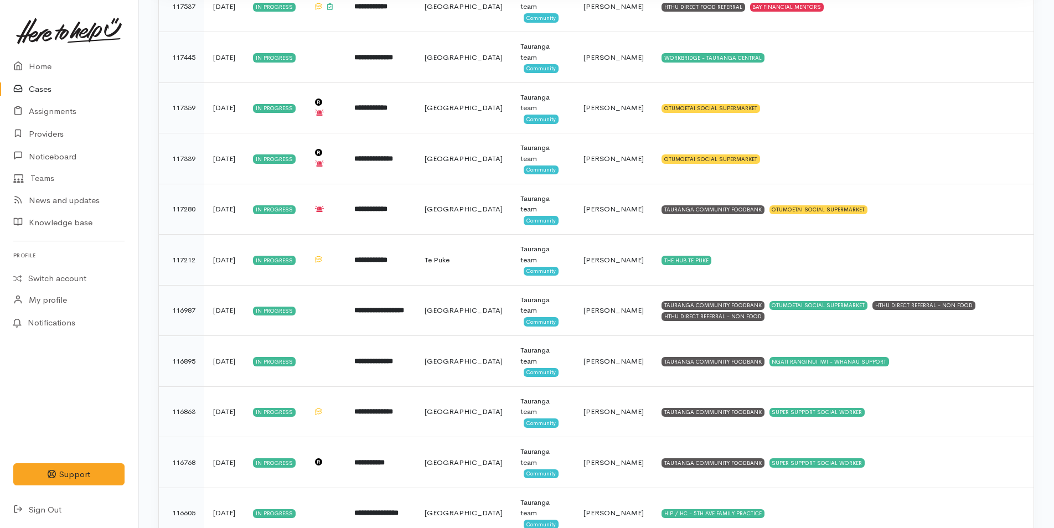
scroll to position [1090, 0]
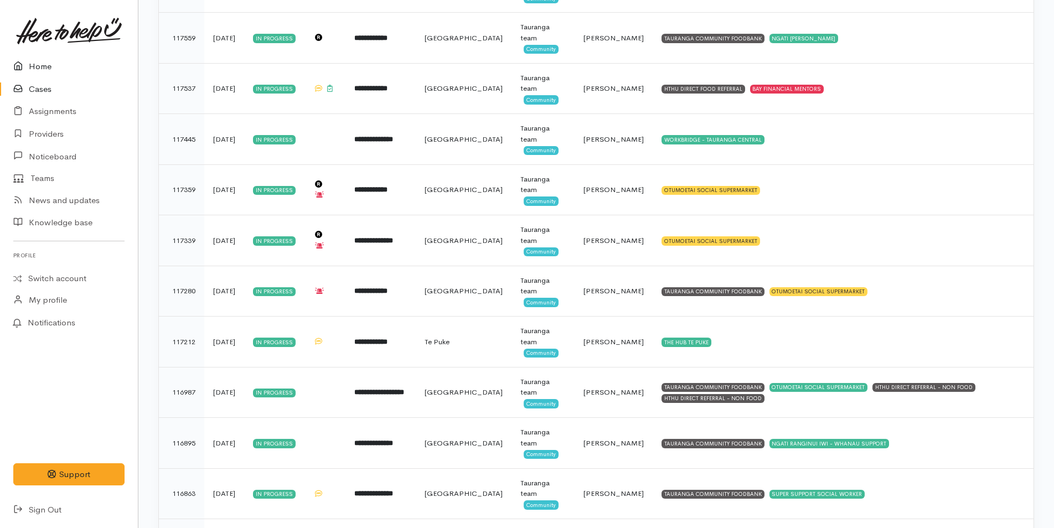
click at [46, 65] on link "Home" at bounding box center [69, 66] width 138 height 23
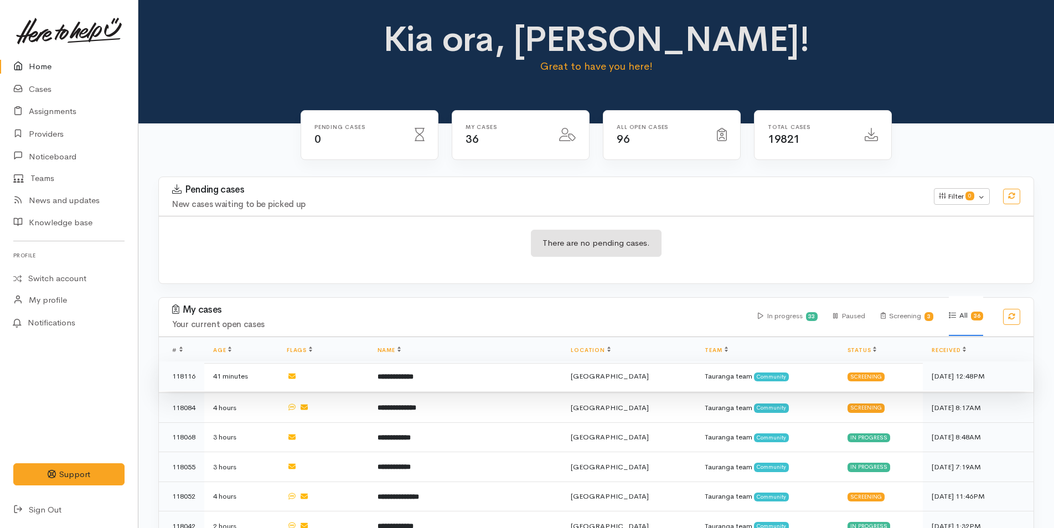
click at [413, 374] on b "**********" at bounding box center [396, 376] width 36 height 7
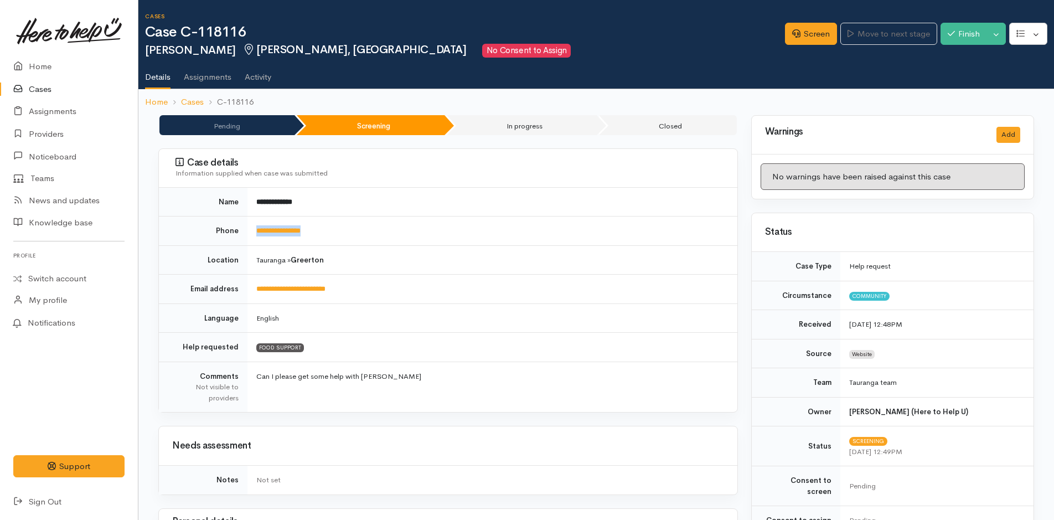
drag, startPoint x: 328, startPoint y: 233, endPoint x: 257, endPoint y: 237, distance: 70.4
click at [257, 237] on td "**********" at bounding box center [492, 230] width 490 height 29
copy link "**********"
click at [818, 34] on link "Screen" at bounding box center [811, 34] width 52 height 23
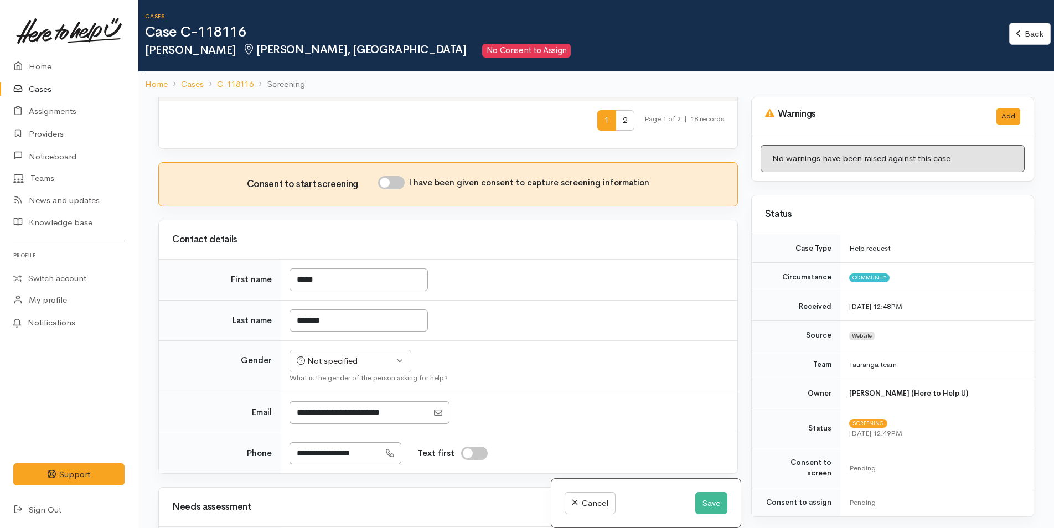
scroll to position [554, 0]
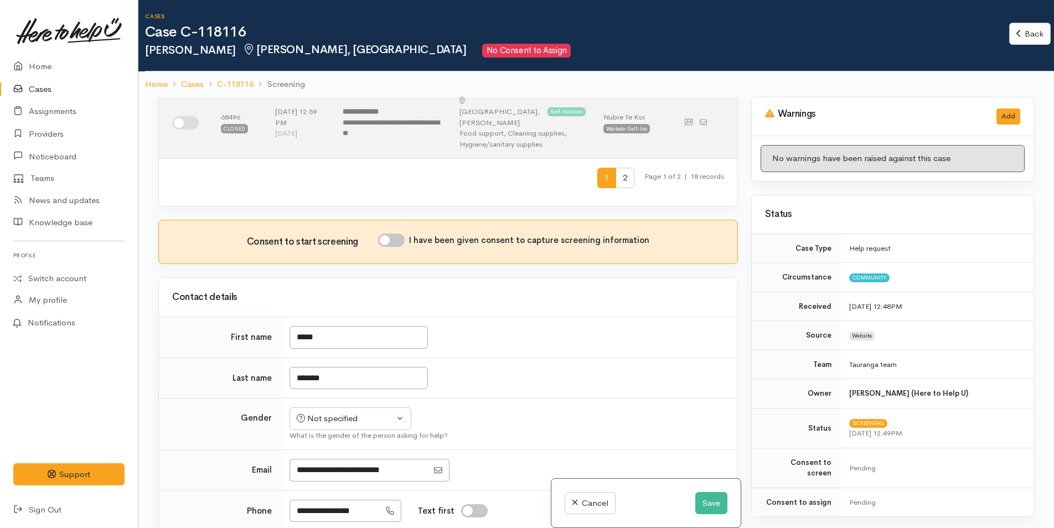
click at [404, 234] on input "I have been given consent to capture screening information" at bounding box center [391, 240] width 27 height 13
checkbox input "true"
click at [346, 412] on div "Not specified" at bounding box center [345, 418] width 97 height 13
click at [324, 472] on span "[DEMOGRAPHIC_DATA]" at bounding box center [359, 478] width 95 height 13
select select "[DEMOGRAPHIC_DATA]"
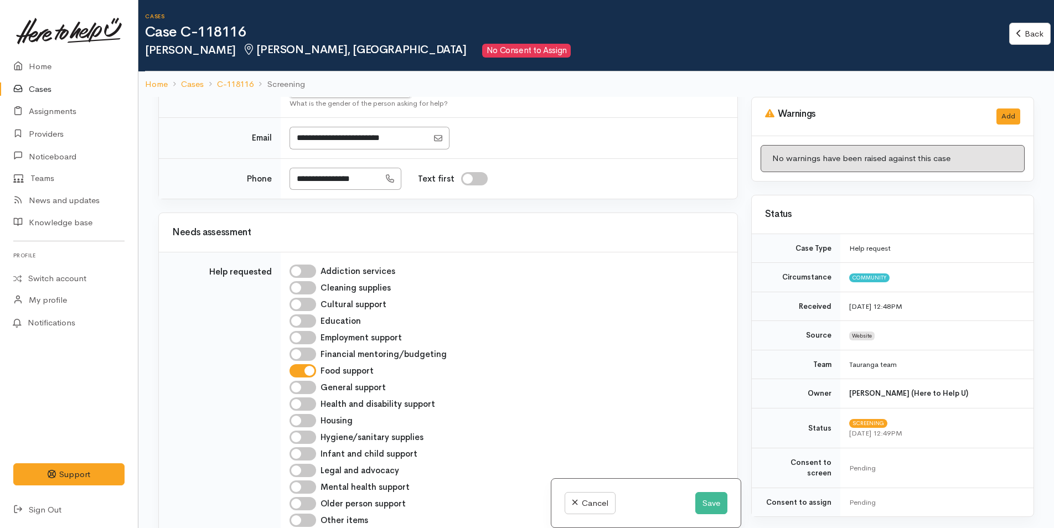
scroll to position [1052, 0]
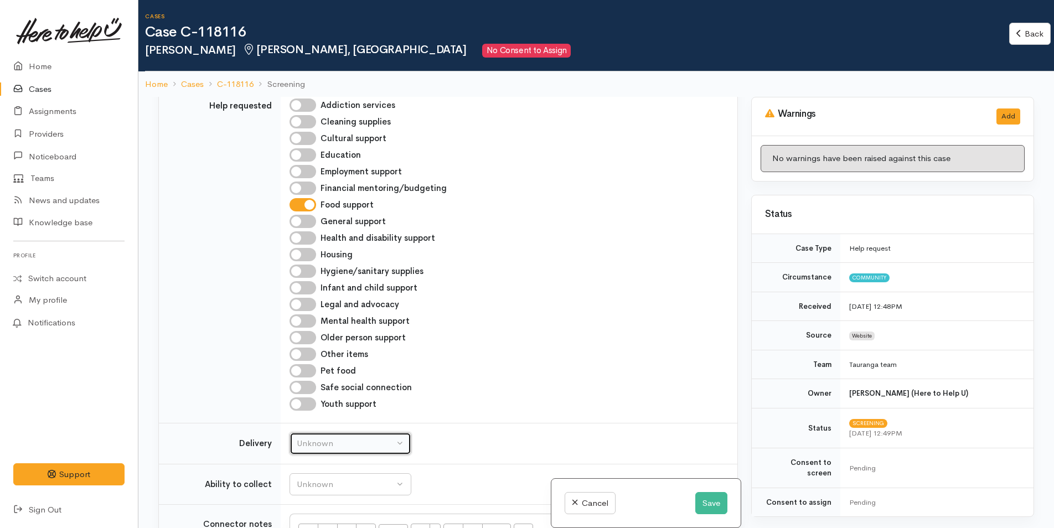
click at [350, 437] on div "Unknown" at bounding box center [345, 443] width 97 height 13
select select "1"
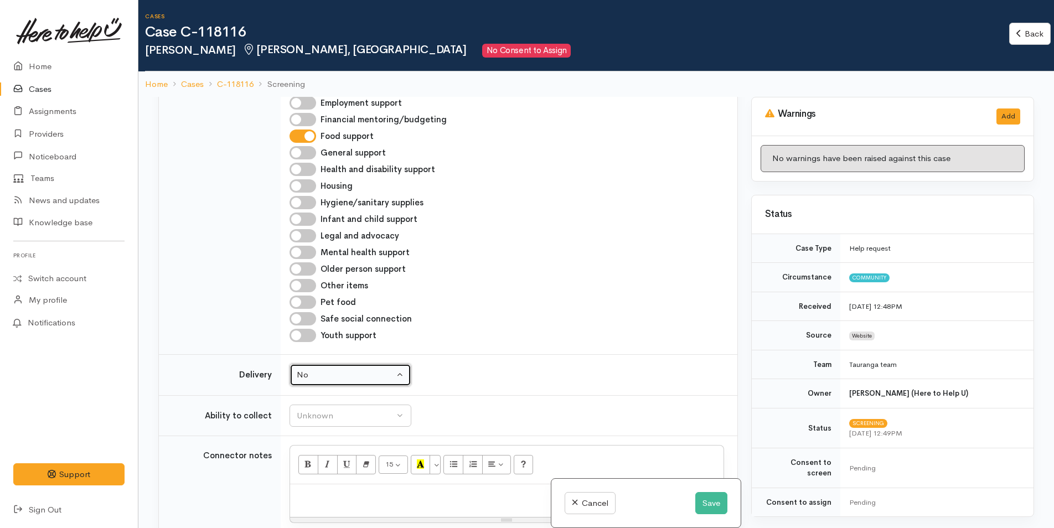
scroll to position [1218, 0]
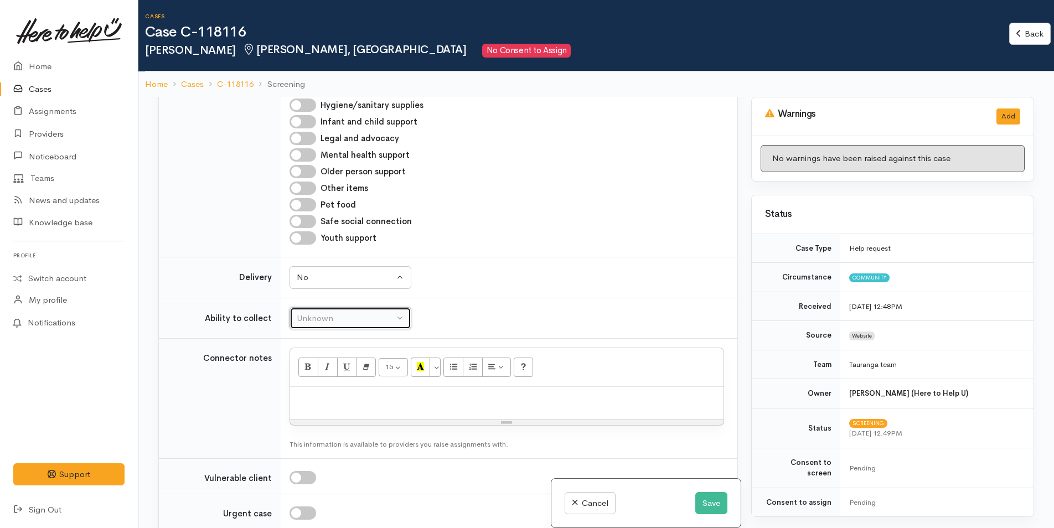
click at [354, 312] on div "Unknown" at bounding box center [345, 318] width 97 height 13
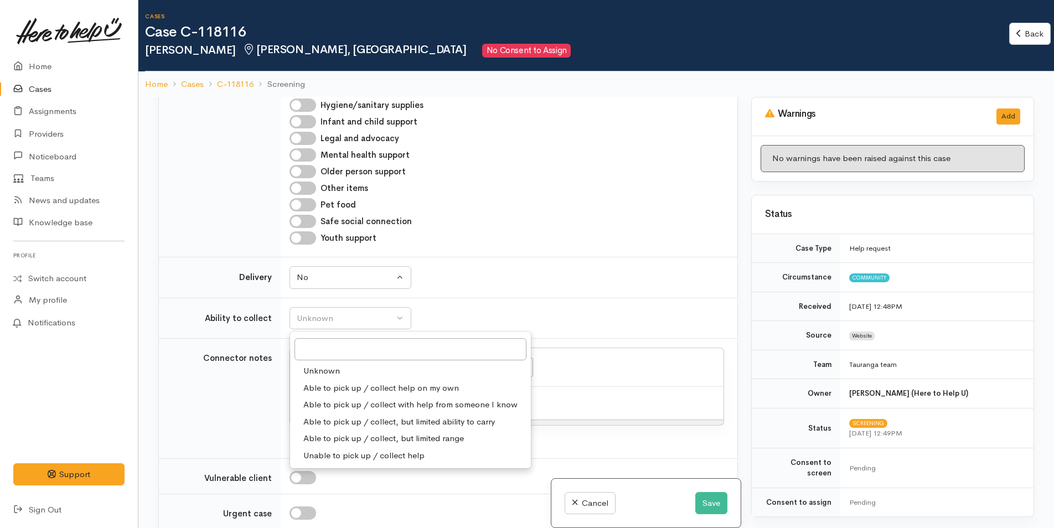
click at [342, 382] on span "Able to pick up / collect help on my own" at bounding box center [381, 388] width 156 height 13
select select "2"
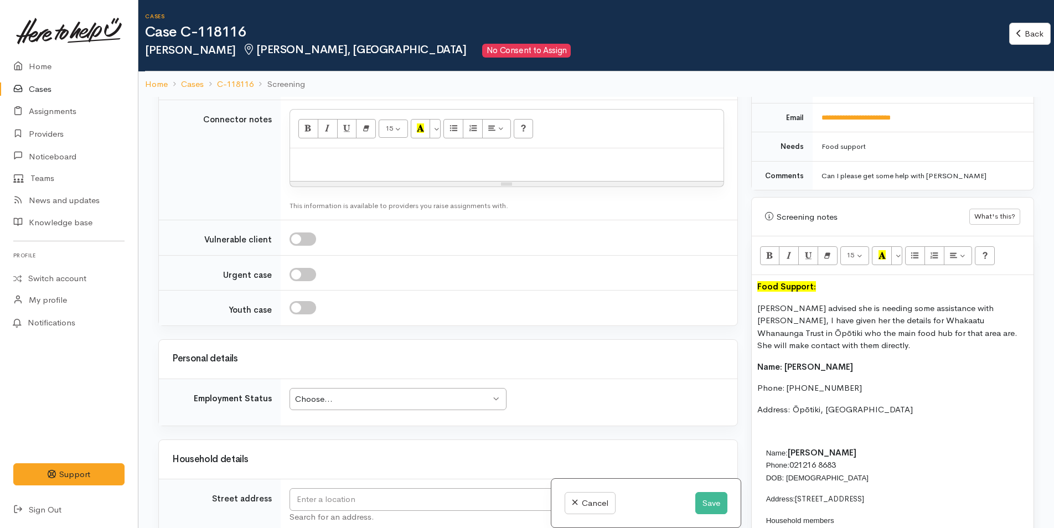
scroll to position [1550, 0]
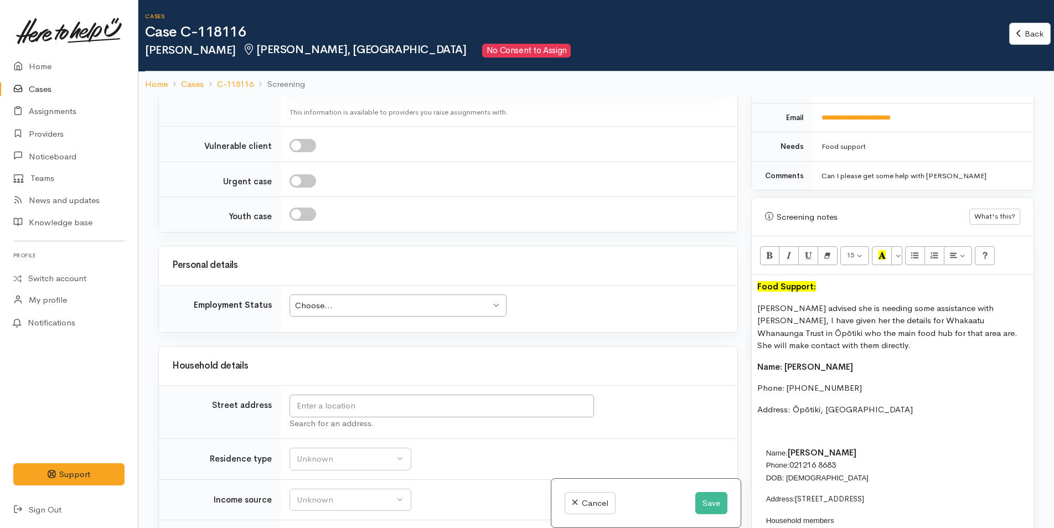
click at [389, 299] on div "Choose..." at bounding box center [392, 305] width 195 height 13
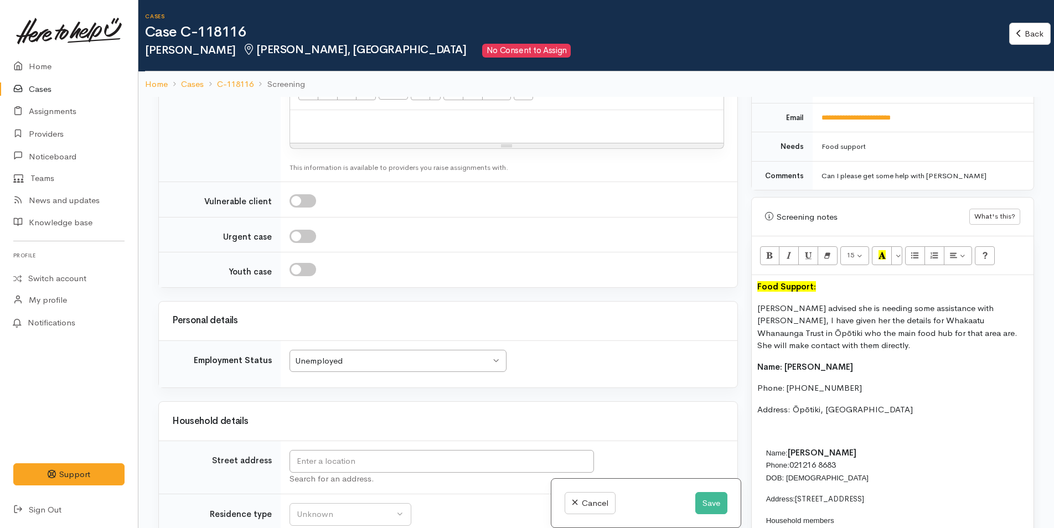
scroll to position [1661, 0]
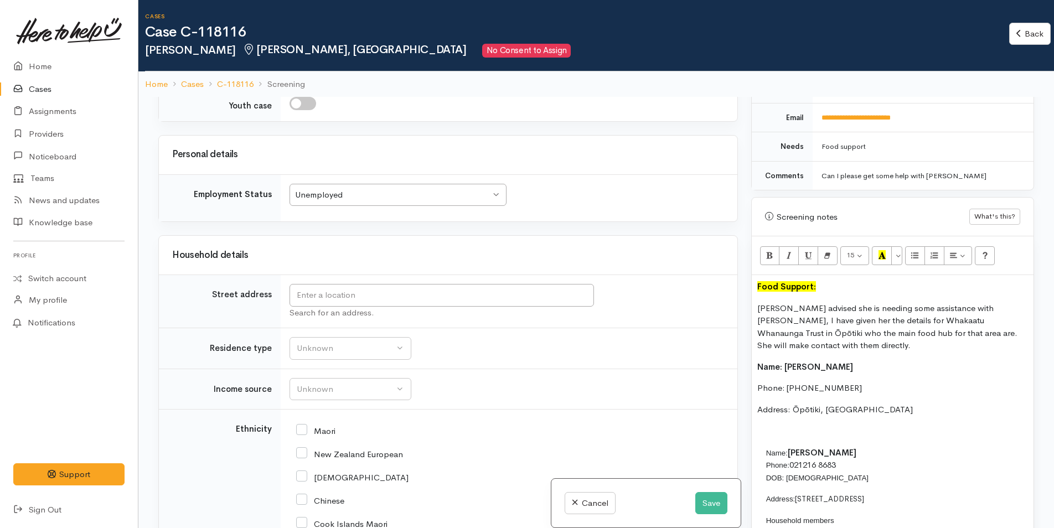
drag, startPoint x: 797, startPoint y: 477, endPoint x: 892, endPoint y: 478, distance: 95.8
click at [892, 493] on p "Address: 165 Mansels Road, Parkvale" at bounding box center [1050, 499] width 569 height 13
copy span "165 Mansels Road, Parkvale"
click at [524, 284] on input "text" at bounding box center [441, 295] width 304 height 23
paste input "165 Mansels Road, Parkvale"
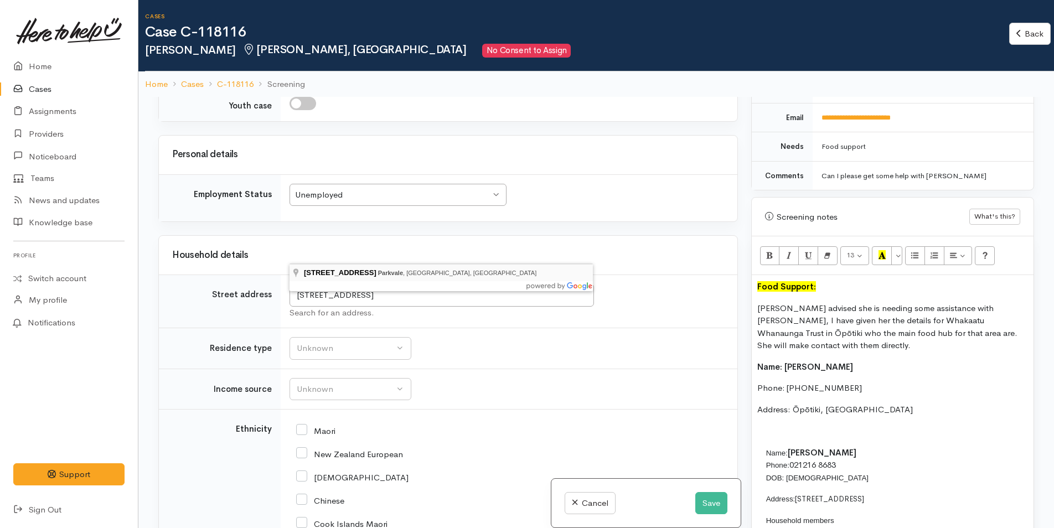
type input "165 Mansels Road, Parkvale, Tauranga, New Zealand"
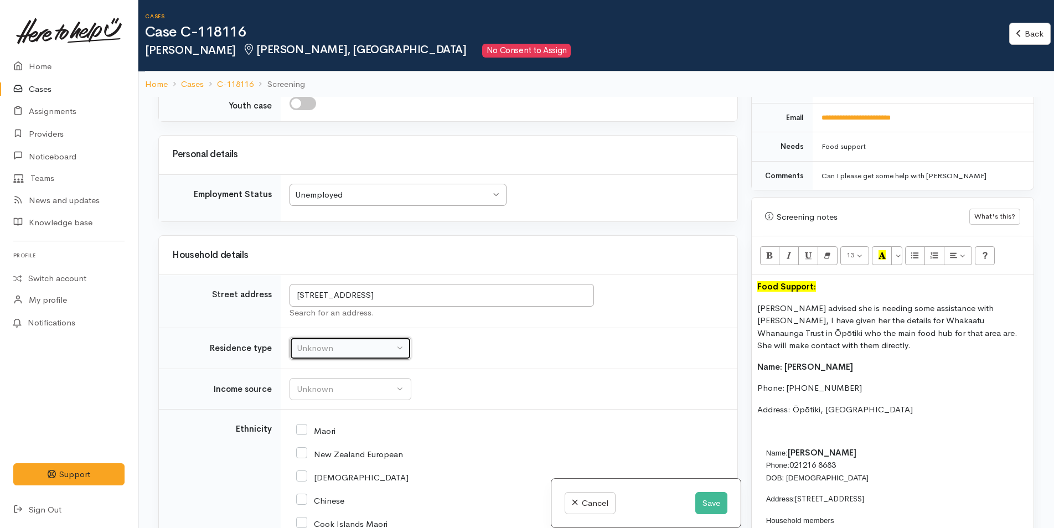
click at [354, 342] on div "Unknown" at bounding box center [345, 348] width 97 height 13
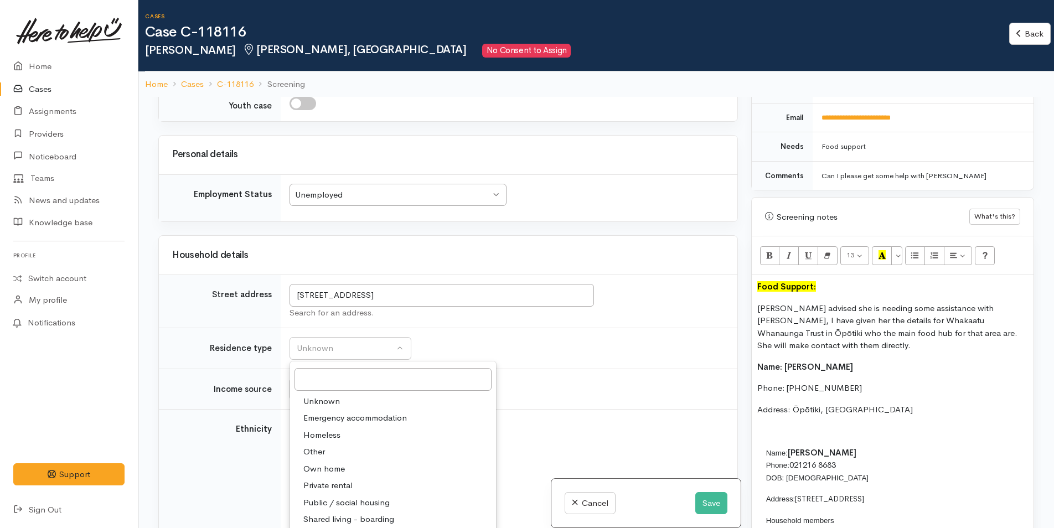
click at [354, 477] on link "Private rental" at bounding box center [393, 485] width 206 height 17
select select "2"
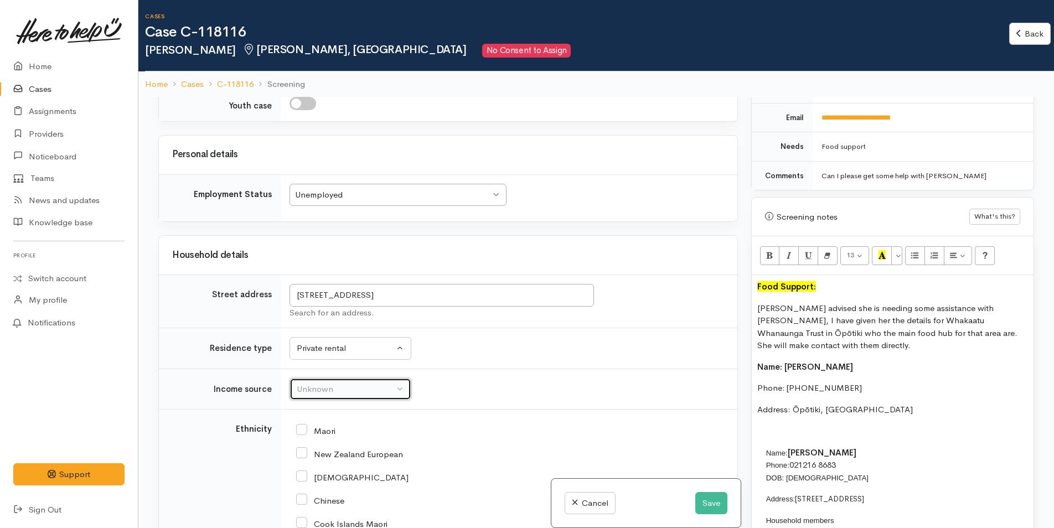
click at [361, 383] on div "Unknown" at bounding box center [345, 389] width 97 height 13
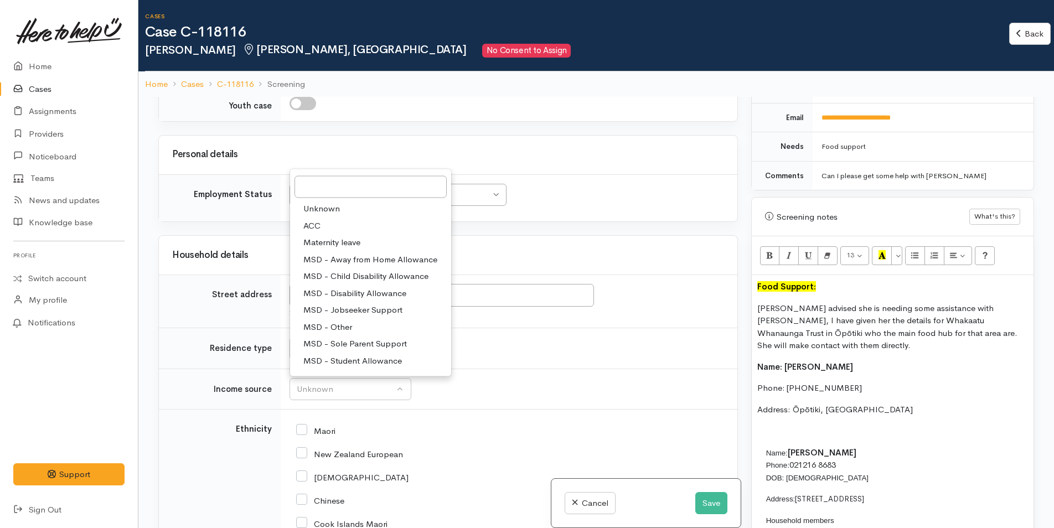
click at [679, 277] on td "165 Mansels Road, Parkvale, Tauranga, New Zealand Search for an address." at bounding box center [509, 301] width 457 height 53
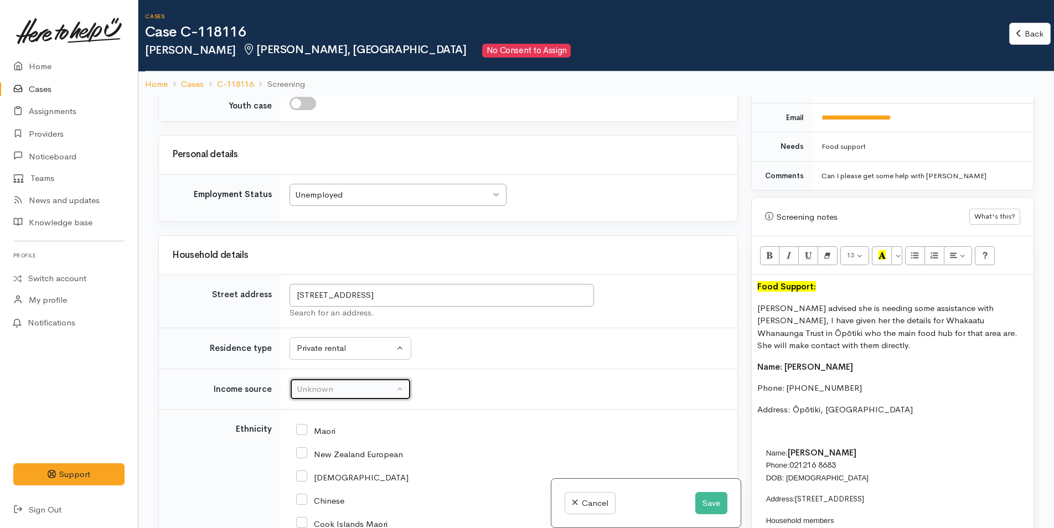
click at [346, 383] on div "Unknown" at bounding box center [345, 389] width 97 height 13
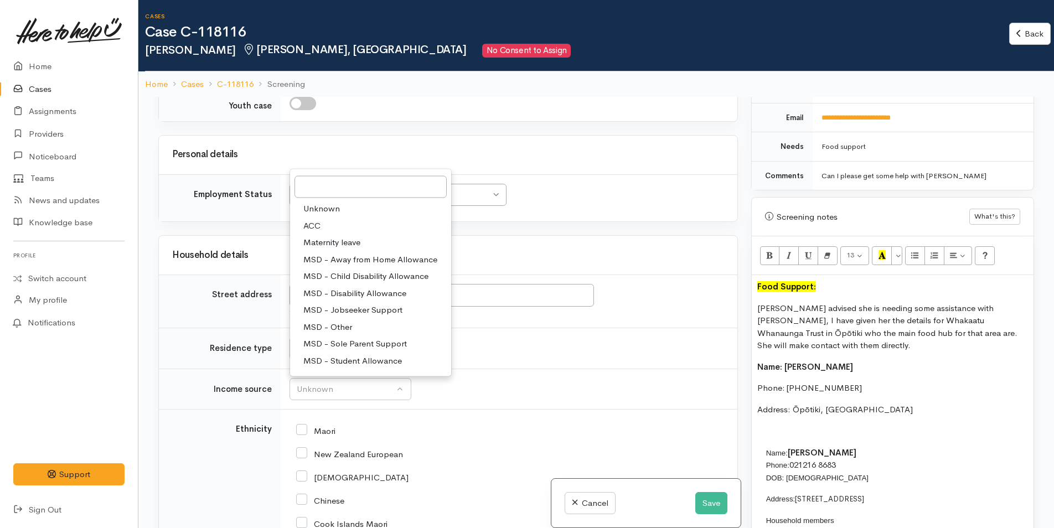
click at [356, 338] on span "MSD - Sole Parent Support" at bounding box center [355, 344] width 104 height 13
select select "7"
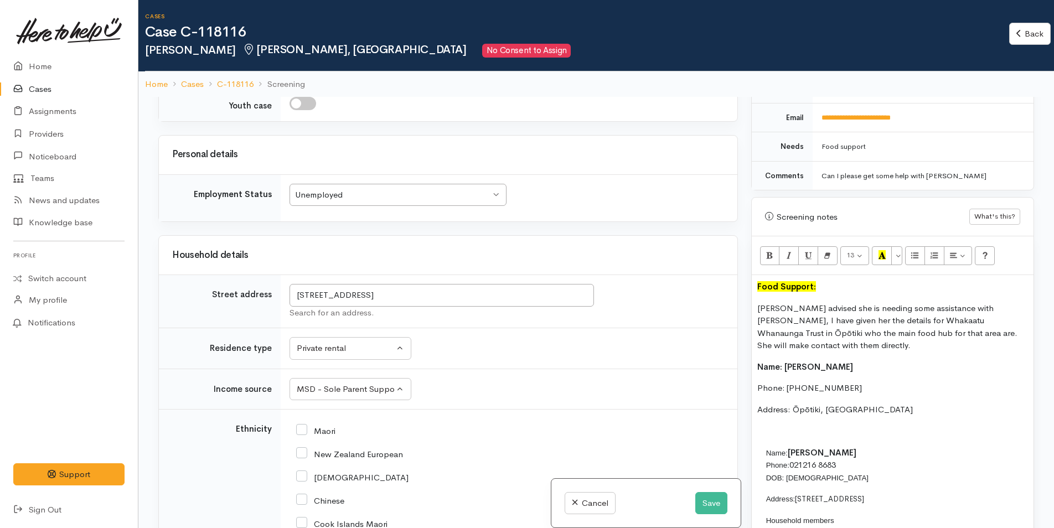
click at [305, 425] on input "Maori" at bounding box center [315, 430] width 39 height 10
checkbox input "true"
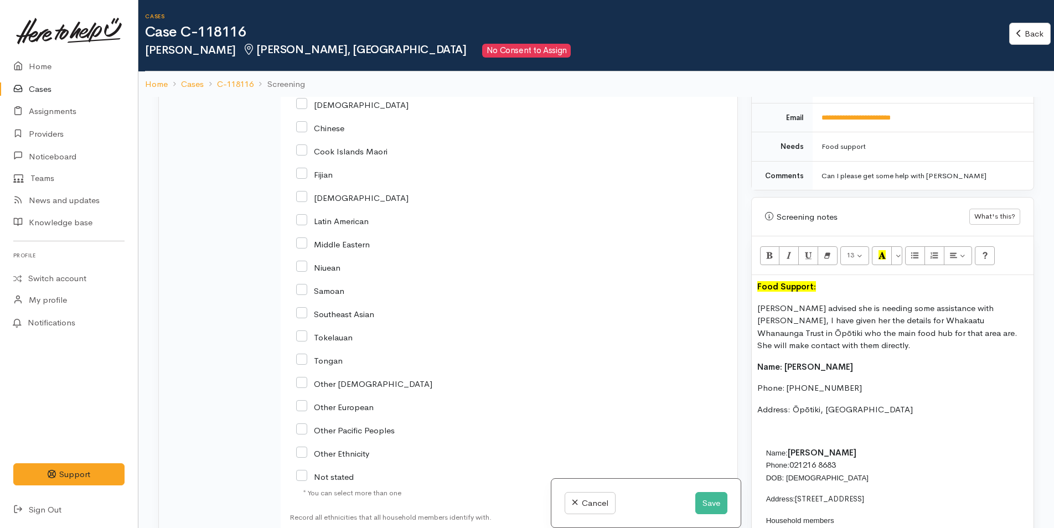
scroll to position [2159, 0]
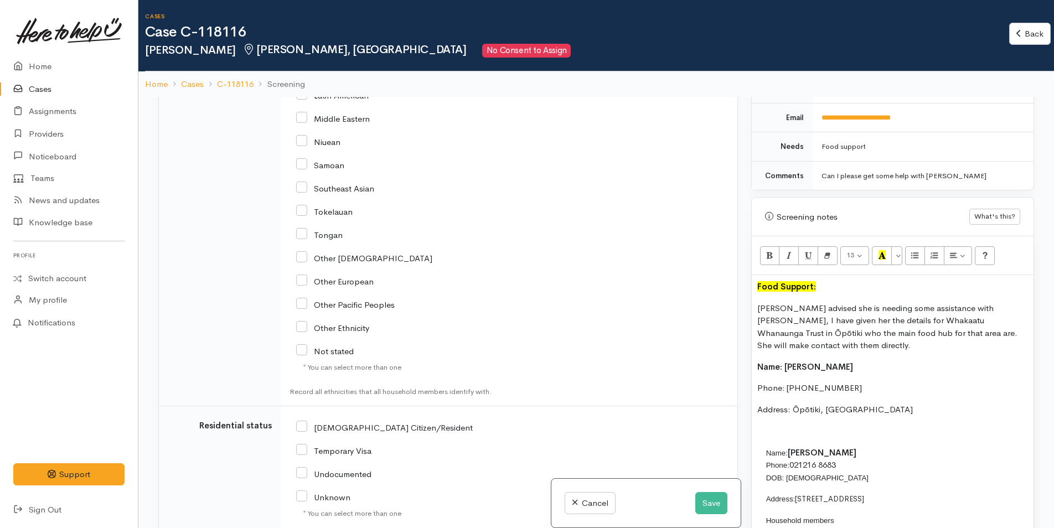
drag, startPoint x: 300, startPoint y: 384, endPoint x: 384, endPoint y: 375, distance: 84.6
click at [298, 422] on input "NZ Citizen/Resident" at bounding box center [384, 427] width 177 height 10
checkbox input "true"
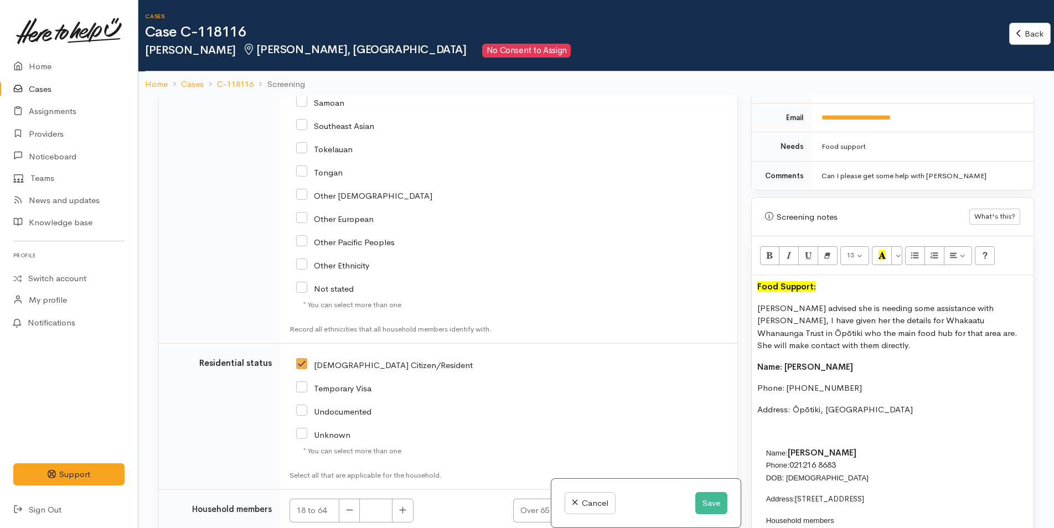
scroll to position [2288, 0]
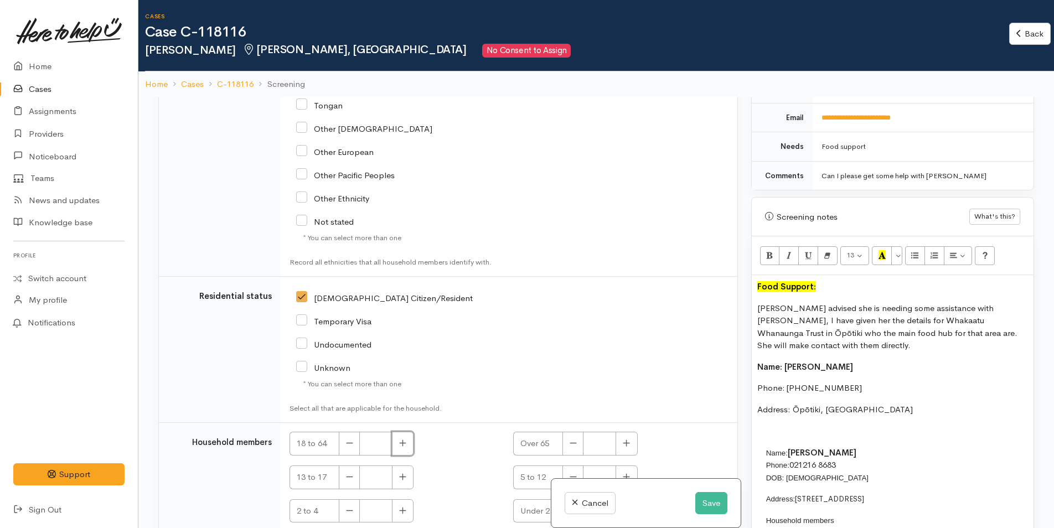
drag, startPoint x: 402, startPoint y: 405, endPoint x: 413, endPoint y: 390, distance: 19.0
click at [404, 432] on button "button" at bounding box center [403, 444] width 22 height 24
type input "1"
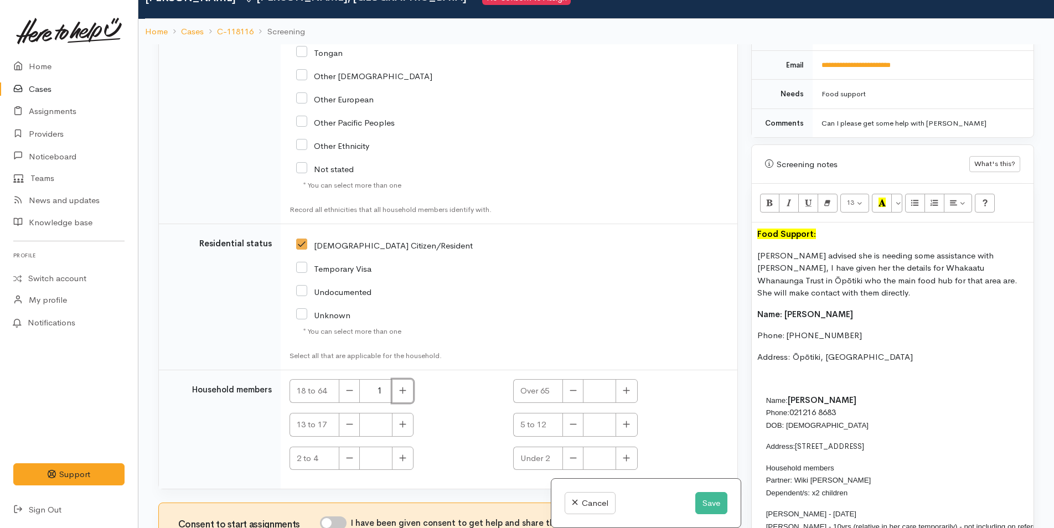
scroll to position [97, 0]
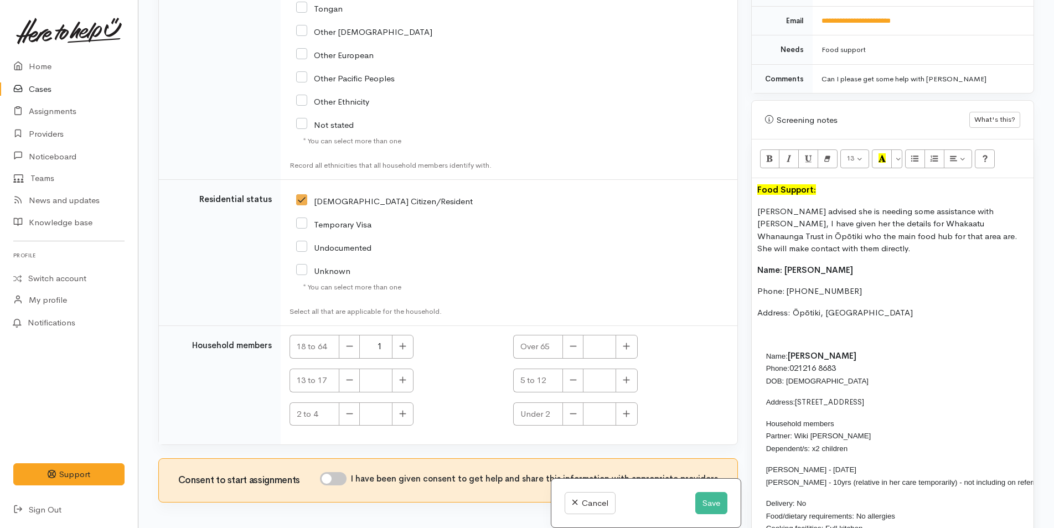
click at [341, 472] on input "I have been given consent to get help and share this information with appropria…" at bounding box center [333, 478] width 27 height 13
checkbox input "true"
drag, startPoint x: 842, startPoint y: 411, endPoint x: 796, endPoint y: 412, distance: 45.9
click at [795, 417] on p "Household members Partner: Wiki Ranapia Dependent/s: x2 children" at bounding box center [1050, 436] width 569 height 38
drag, startPoint x: 857, startPoint y: 423, endPoint x: 813, endPoint y: 426, distance: 43.8
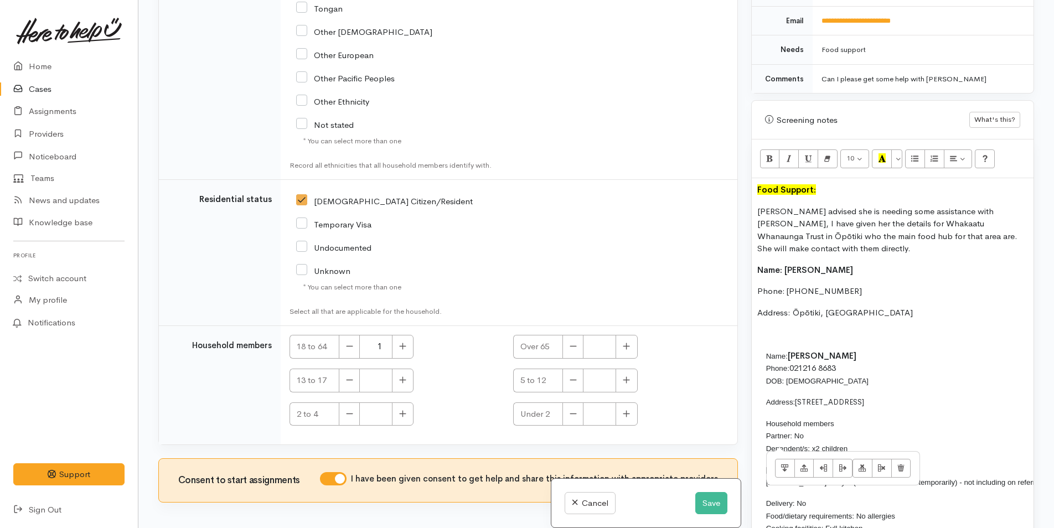
click at [813, 426] on p "Household members Partner: No Dependent/s: x2 children" at bounding box center [1050, 436] width 569 height 38
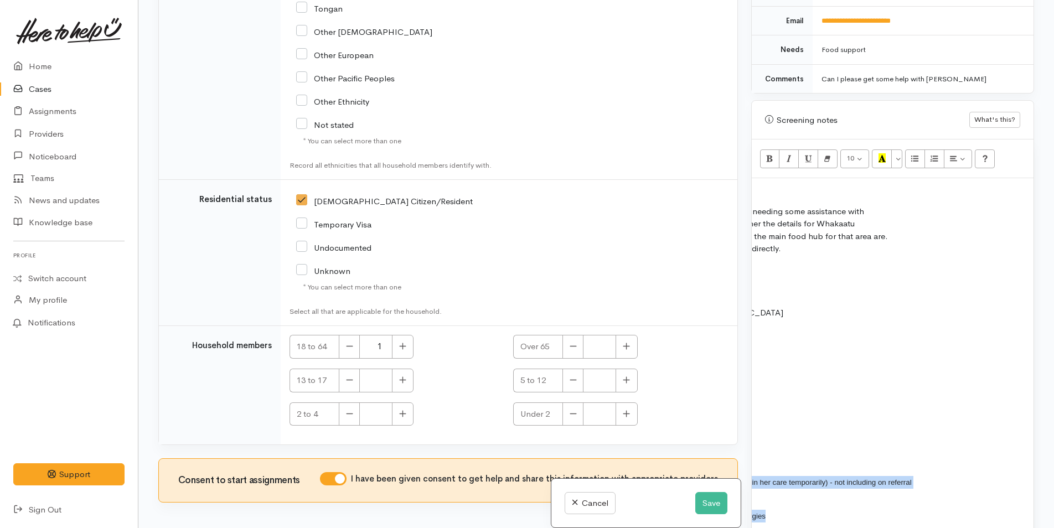
drag, startPoint x: 765, startPoint y: 459, endPoint x: 934, endPoint y: 487, distance: 171.0
click at [934, 487] on td "Name: Raven Matenga Phone: 021216 8683 DOB: 27/10/1993 Address: 165 Mansels Roa…" at bounding box center [917, 453] width 578 height 208
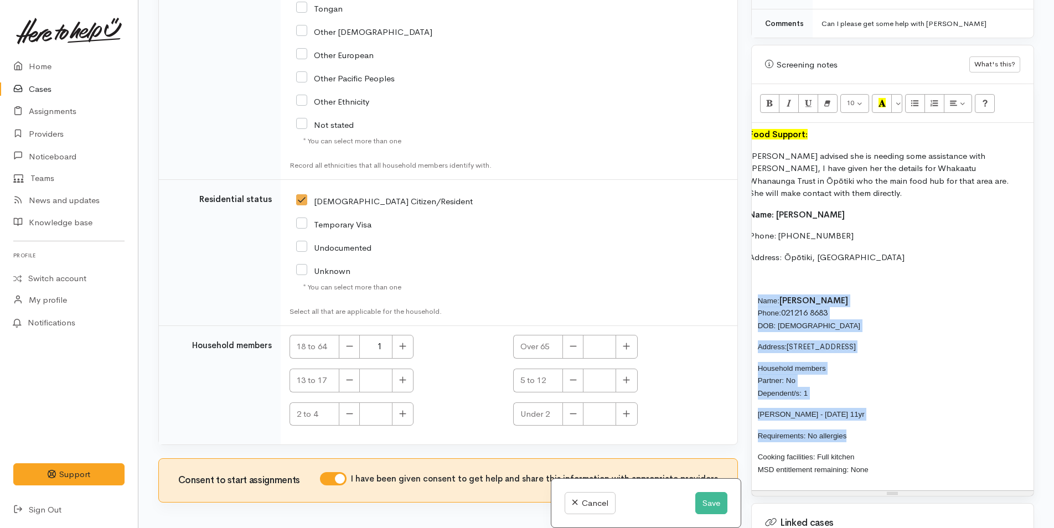
scroll to position [0, 0]
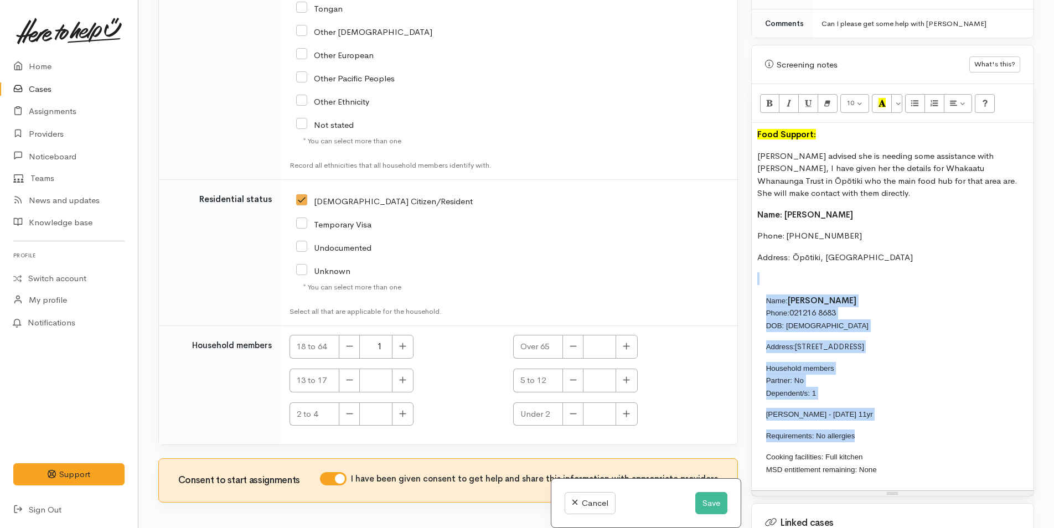
drag, startPoint x: 861, startPoint y: 413, endPoint x: 743, endPoint y: 291, distance: 169.5
click at [743, 291] on div "Related cases There are other cases potentially from the same person, address o…" at bounding box center [596, 264] width 889 height 528
copy div "Name: Raven Matenga Phone: 021216 8683 DOB: 27/10/1993 Address: 165 Mansels Roa…"
drag, startPoint x: 626, startPoint y: 339, endPoint x: 633, endPoint y: 357, distance: 19.4
click at [626, 376] on icon "button" at bounding box center [626, 380] width 7 height 8
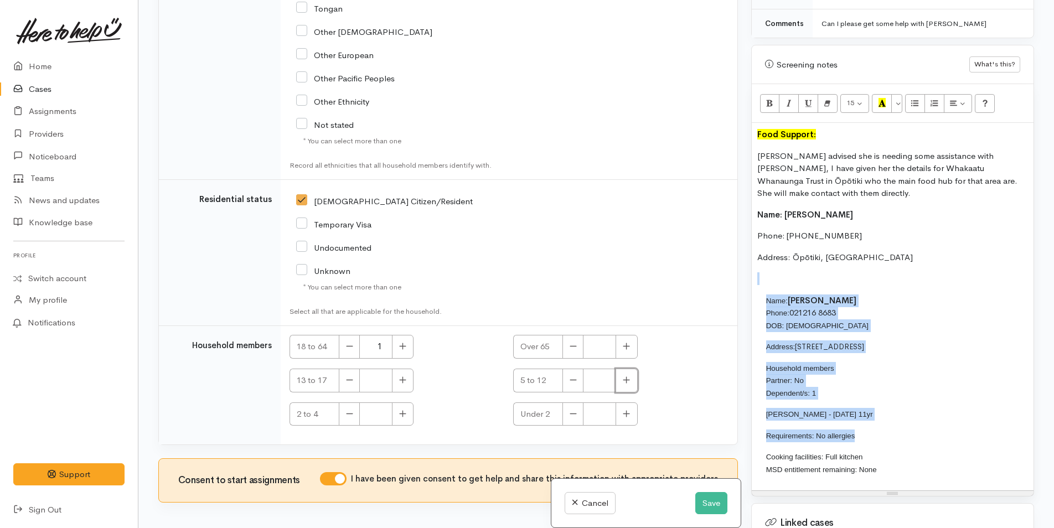
type input "1"
click at [706, 502] on button "Save" at bounding box center [711, 503] width 32 height 23
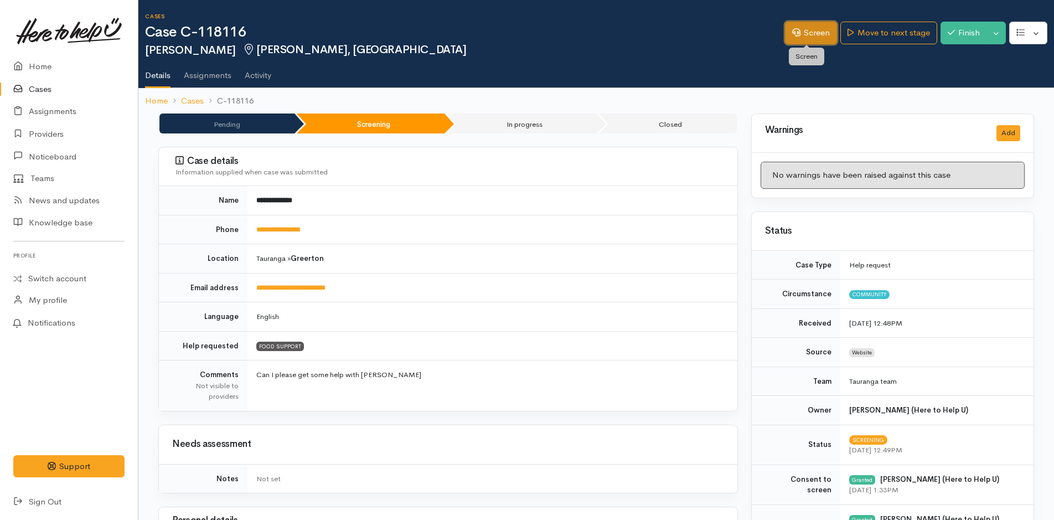
click at [821, 33] on link "Screen" at bounding box center [811, 33] width 52 height 23
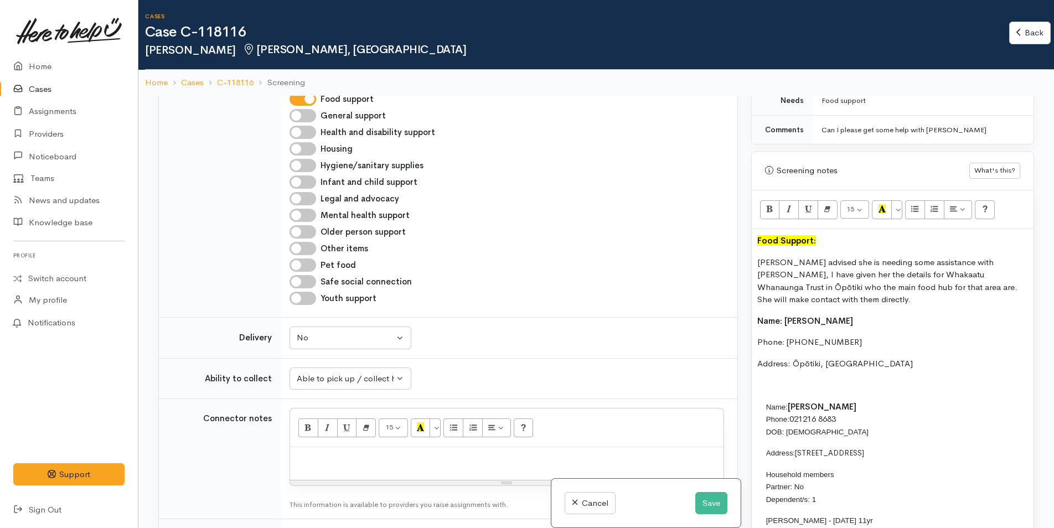
scroll to position [720, 0]
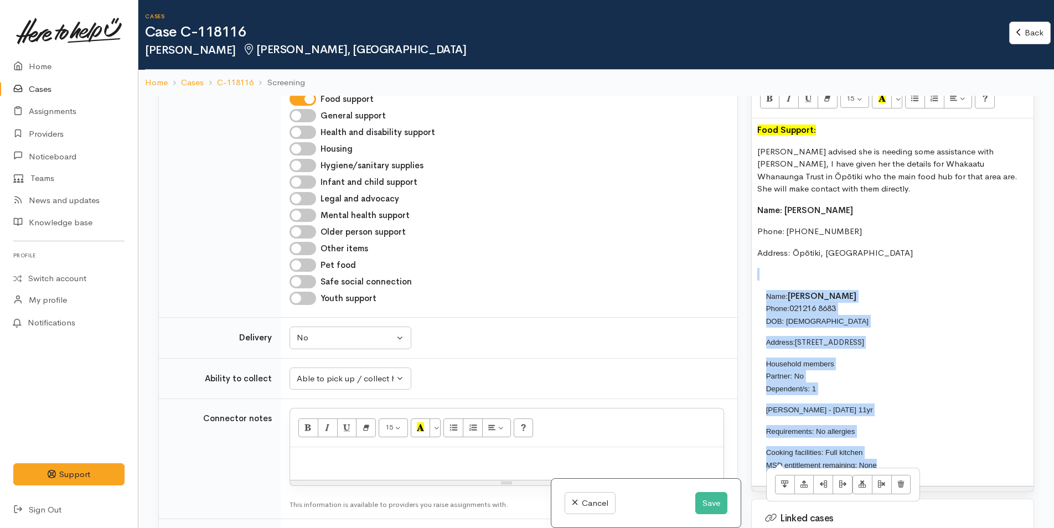
drag, startPoint x: 891, startPoint y: 448, endPoint x: 753, endPoint y: 282, distance: 215.8
click at [753, 282] on div "Food Support: [PERSON_NAME] advised she is needing some assistance with [PERSON…" at bounding box center [893, 302] width 282 height 368
copy div "Name: [PERSON_NAME] Phone: [PHONE_NUMBER] DOB: [DEMOGRAPHIC_DATA] Address: [STR…"
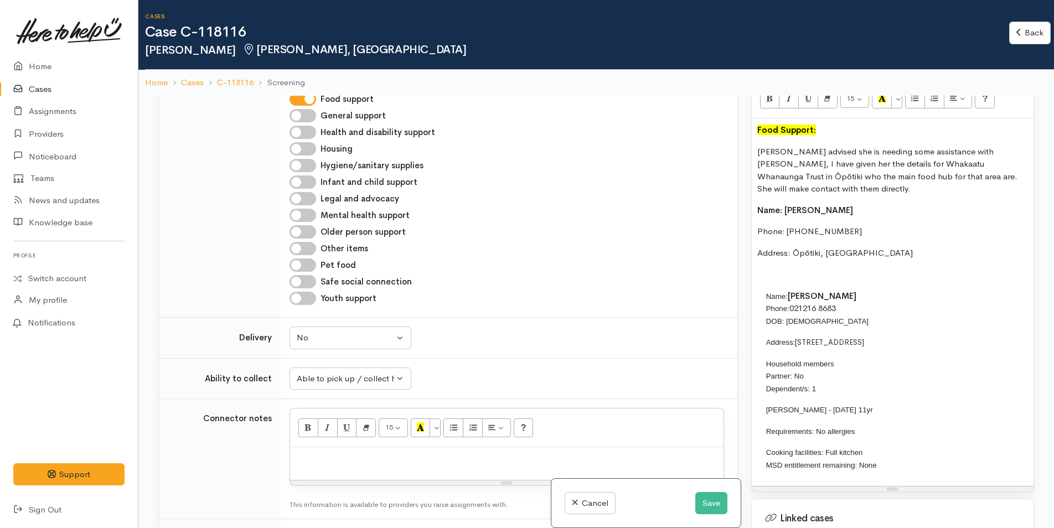
click at [344, 453] on p at bounding box center [507, 459] width 422 height 13
paste div
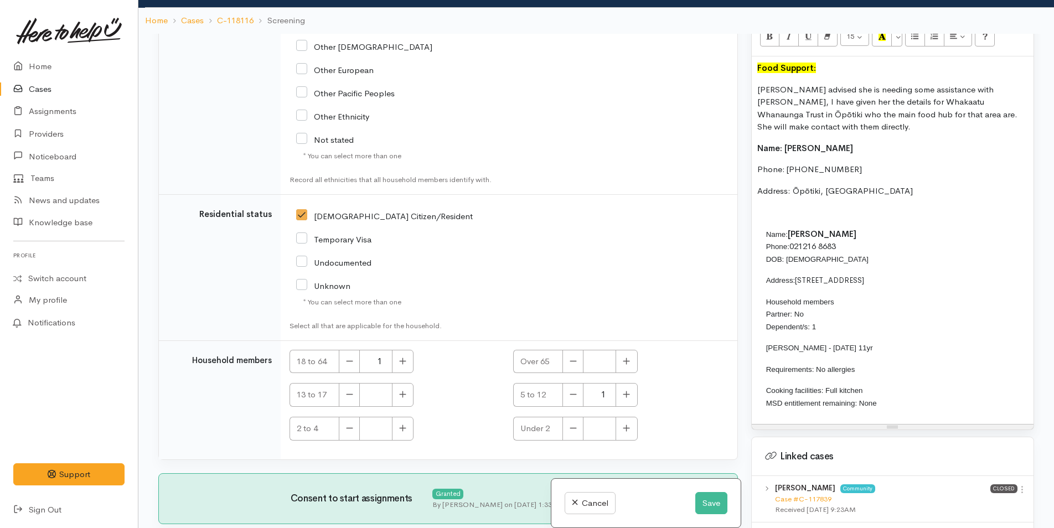
scroll to position [2557, 0]
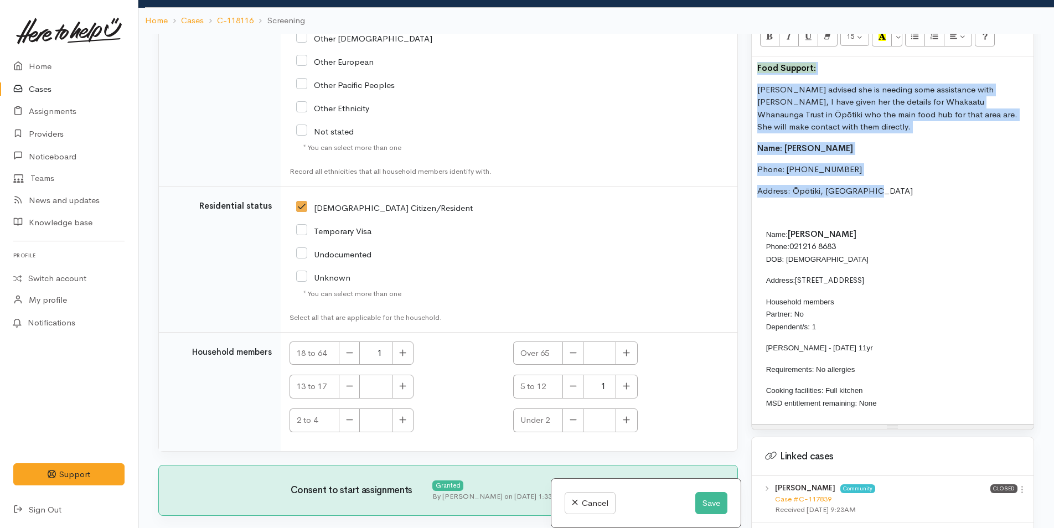
drag, startPoint x: 898, startPoint y: 180, endPoint x: 721, endPoint y: 65, distance: 210.8
click at [721, 65] on div "Related cases There are other cases potentially from the same person, address o…" at bounding box center [596, 298] width 889 height 528
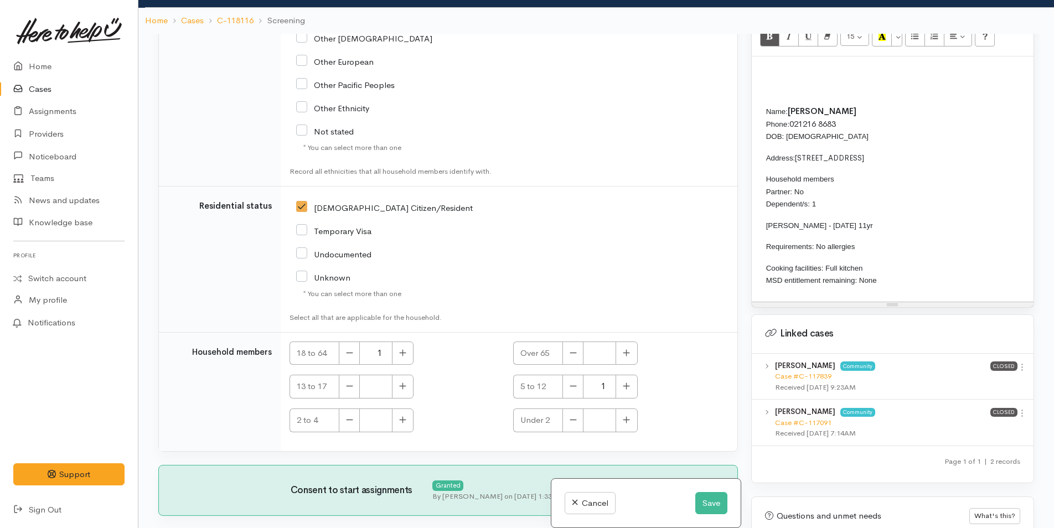
click at [760, 92] on p at bounding box center [892, 90] width 271 height 13
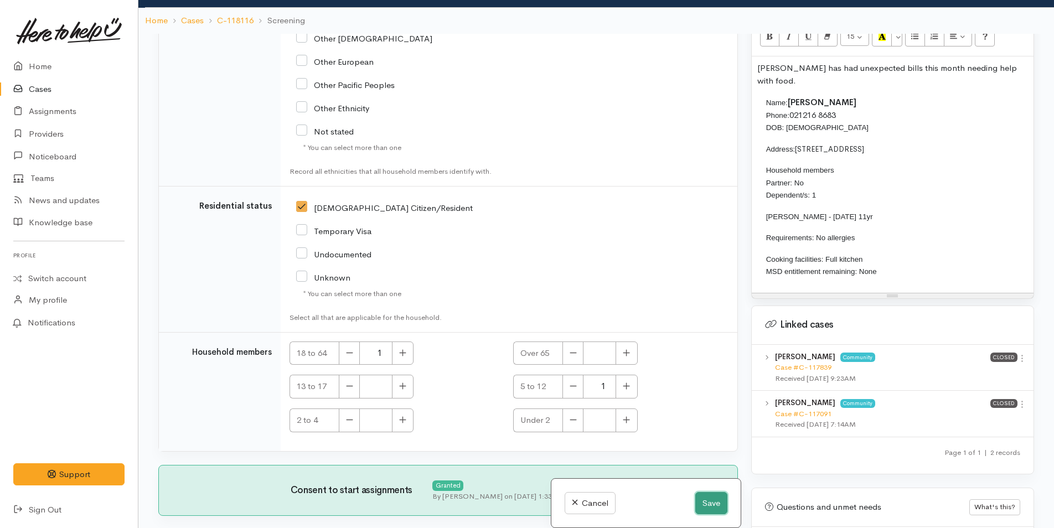
click at [704, 502] on button "Save" at bounding box center [711, 503] width 32 height 23
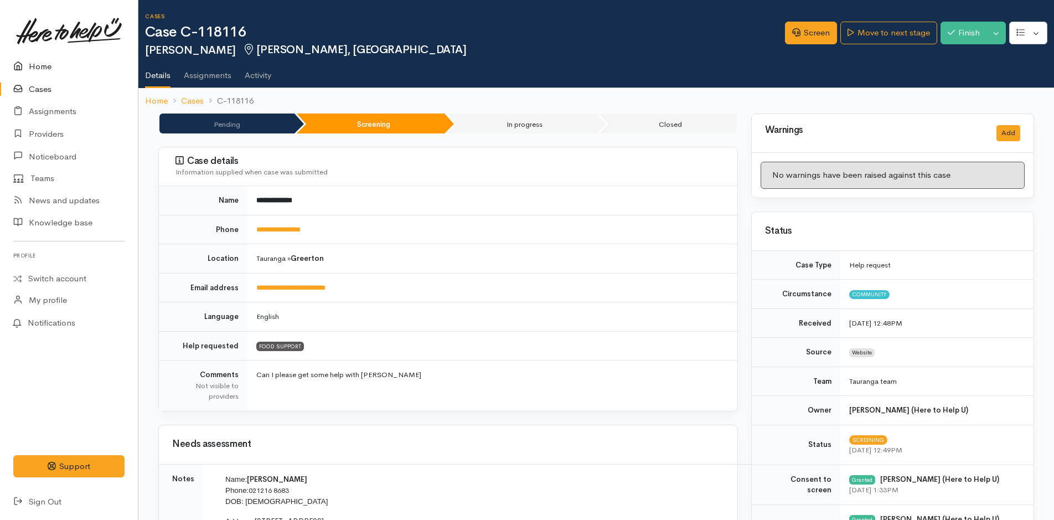
click at [44, 68] on link "Home" at bounding box center [69, 66] width 138 height 23
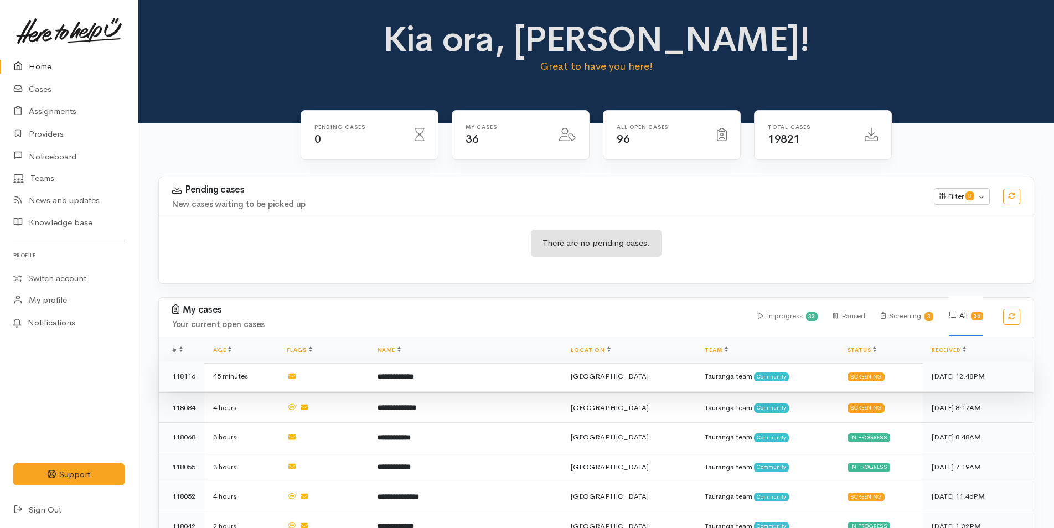
click at [452, 382] on td "**********" at bounding box center [466, 376] width 194 height 30
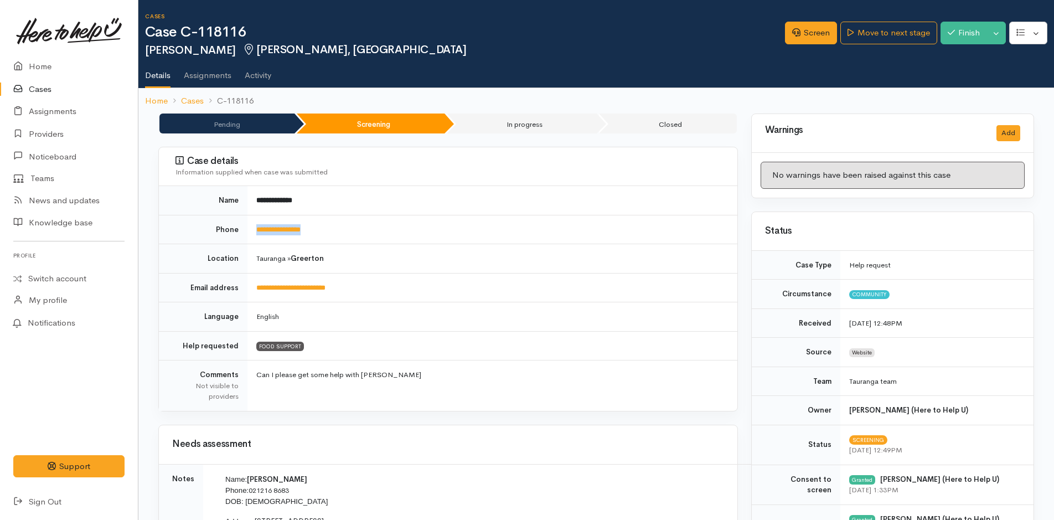
drag, startPoint x: 327, startPoint y: 226, endPoint x: 255, endPoint y: 236, distance: 72.1
click at [255, 236] on td "**********" at bounding box center [492, 229] width 490 height 29
copy link "**********"
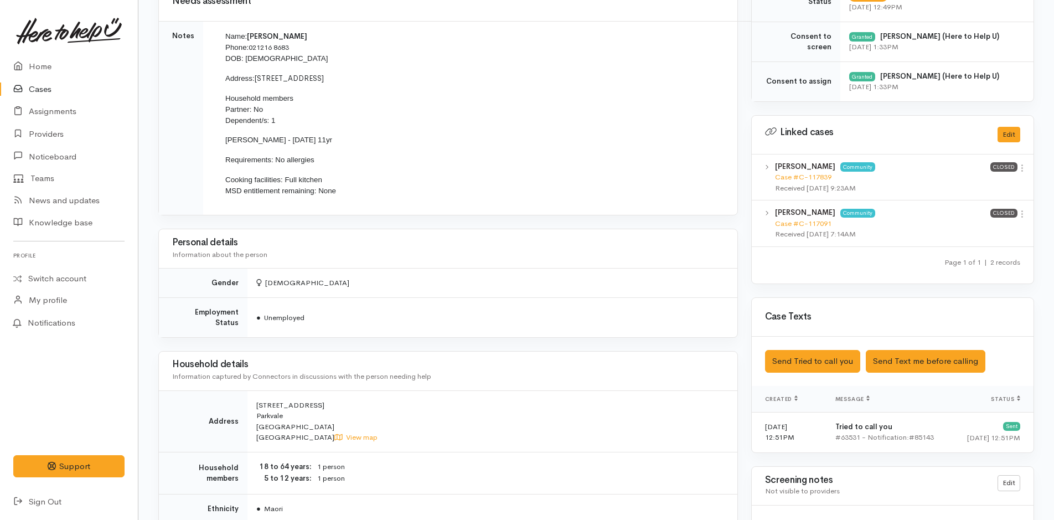
scroll to position [720, 0]
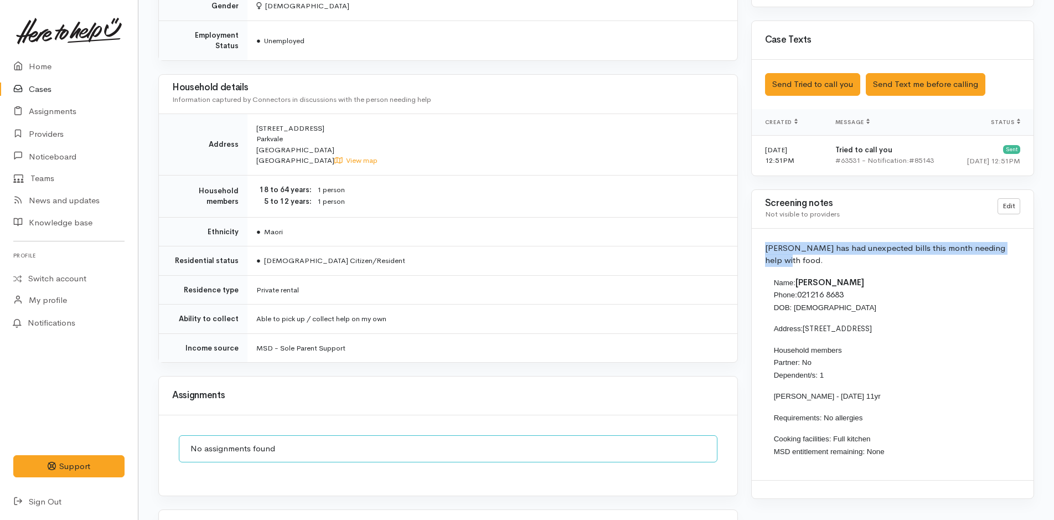
drag, startPoint x: 1024, startPoint y: 247, endPoint x: 748, endPoint y: 242, distance: 276.3
click at [748, 242] on div "Warnings Add No warnings have been raised against this case Add Warning Title ●…" at bounding box center [893, 45] width 296 height 1302
copy p "[PERSON_NAME] has had unexpected bills this month needing help with food."
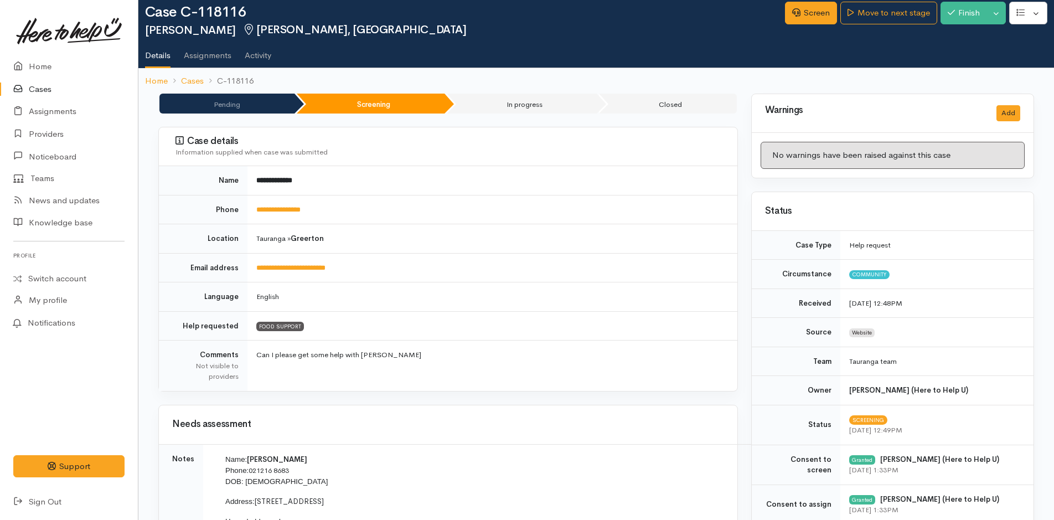
scroll to position [0, 0]
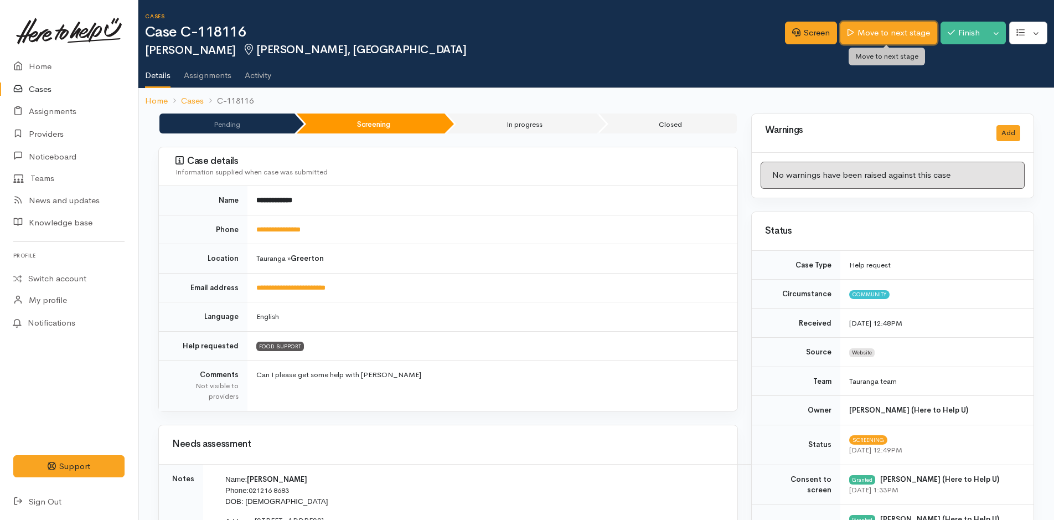
click at [888, 30] on link "Move to next stage" at bounding box center [888, 33] width 96 height 23
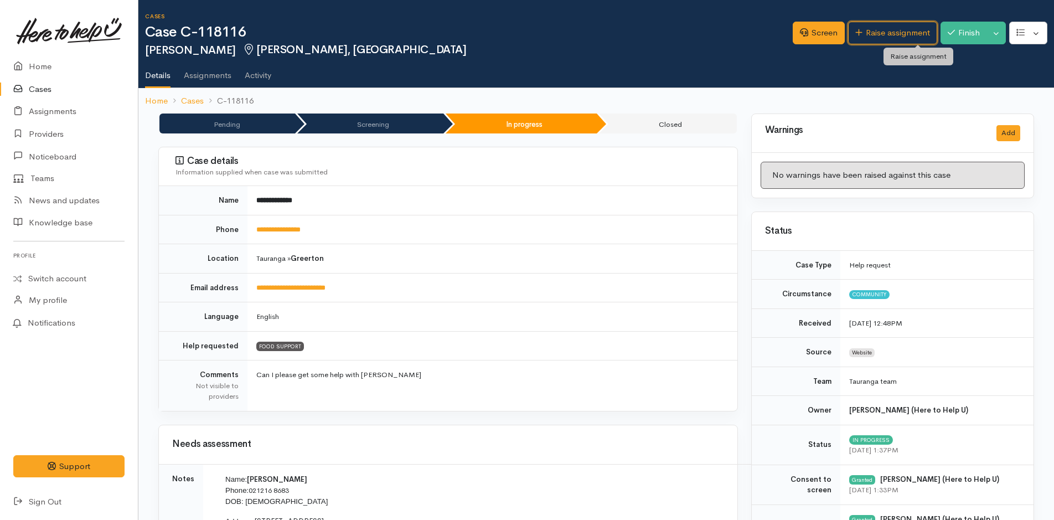
click at [888, 30] on link "Raise assignment" at bounding box center [892, 33] width 89 height 23
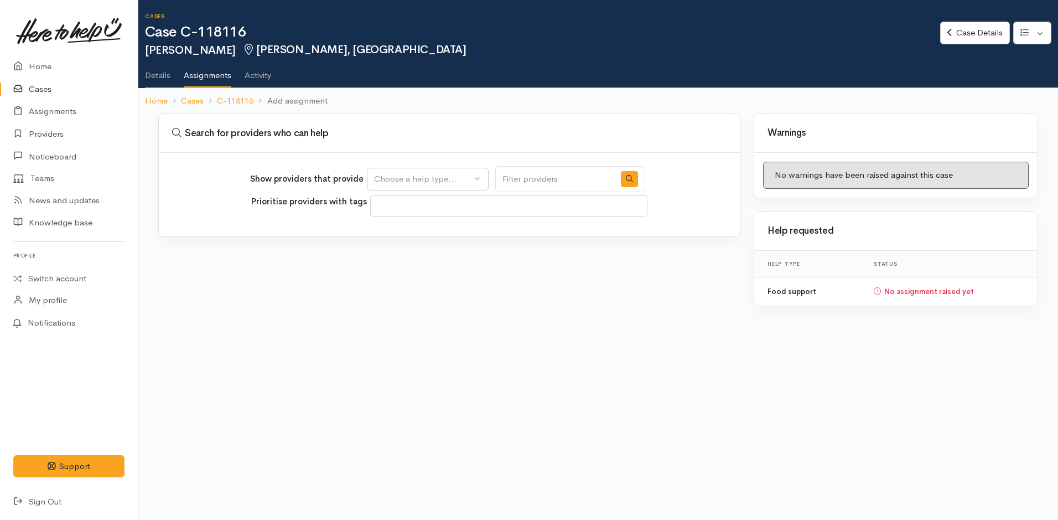
select select
click at [404, 183] on div "Choose a help type..." at bounding box center [422, 179] width 97 height 13
click at [420, 231] on span "Food support" at bounding box center [406, 232] width 51 height 13
select select "3"
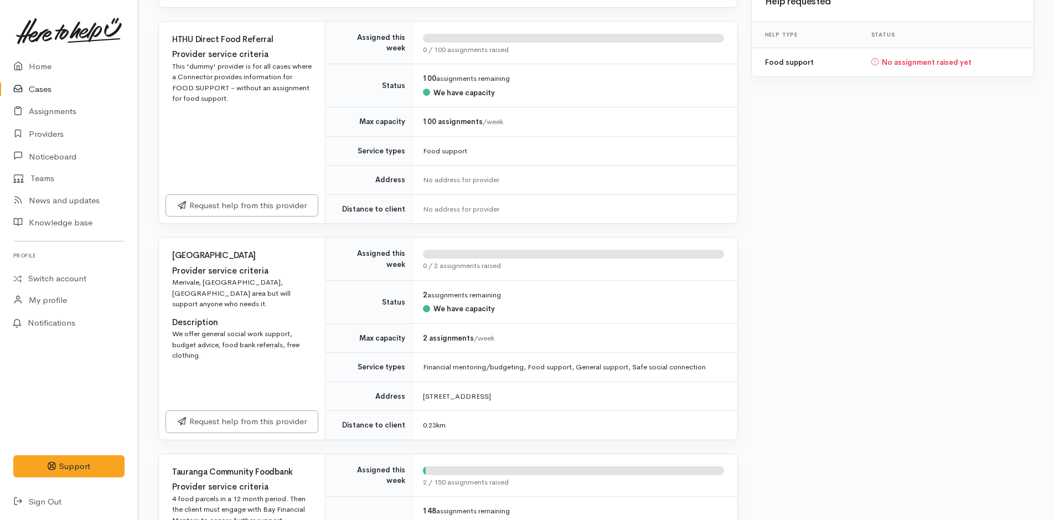
scroll to position [387, 0]
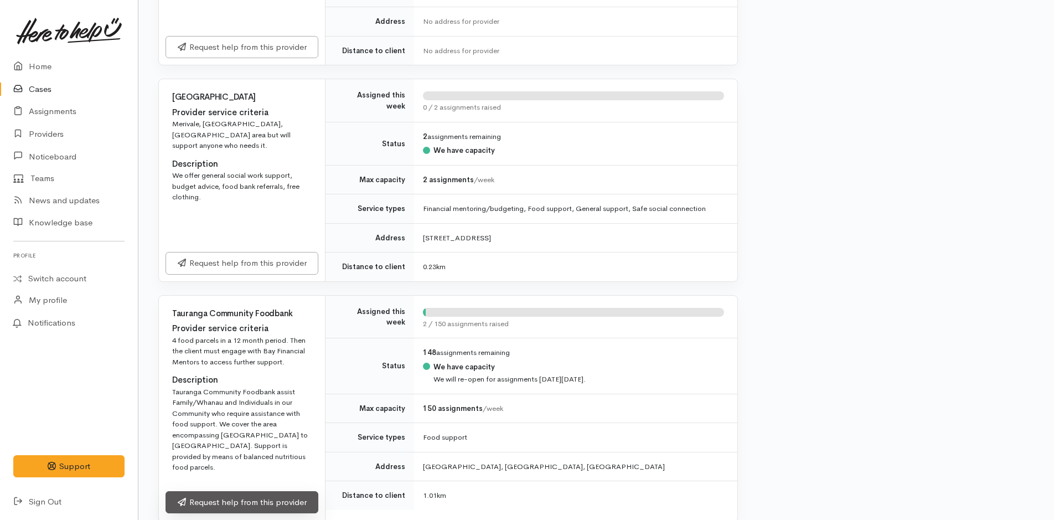
click at [280, 494] on link "Request help from this provider" at bounding box center [242, 502] width 153 height 23
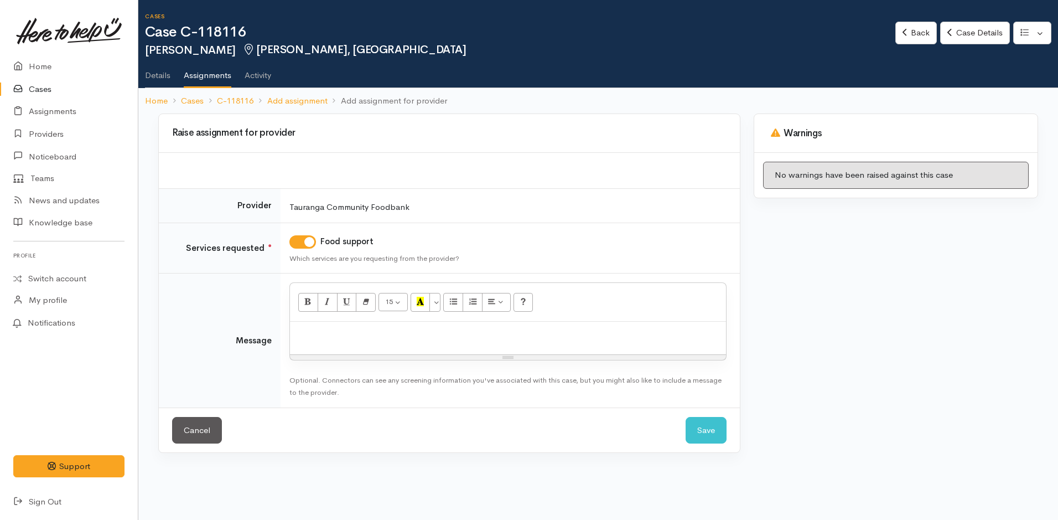
click at [503, 342] on div at bounding box center [508, 338] width 436 height 33
paste div
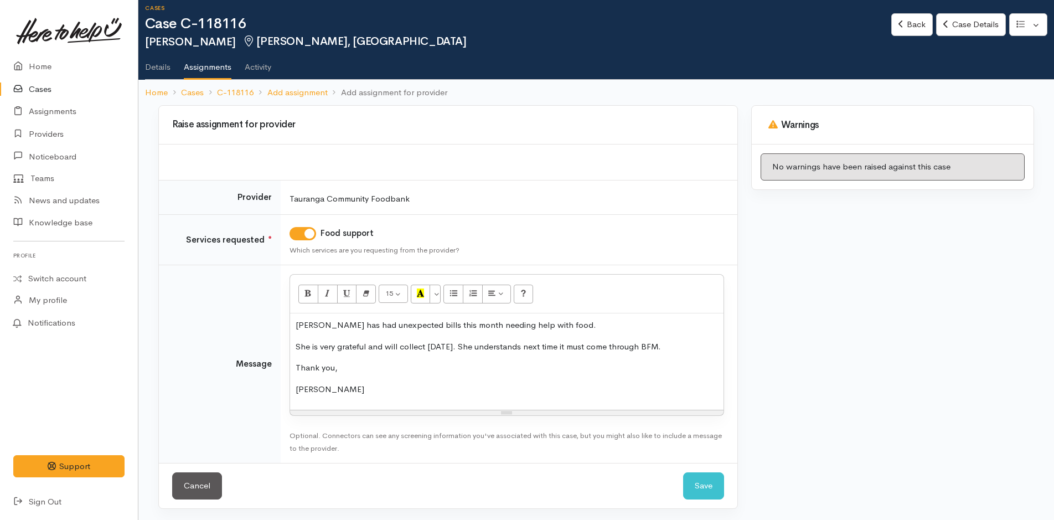
scroll to position [11, 0]
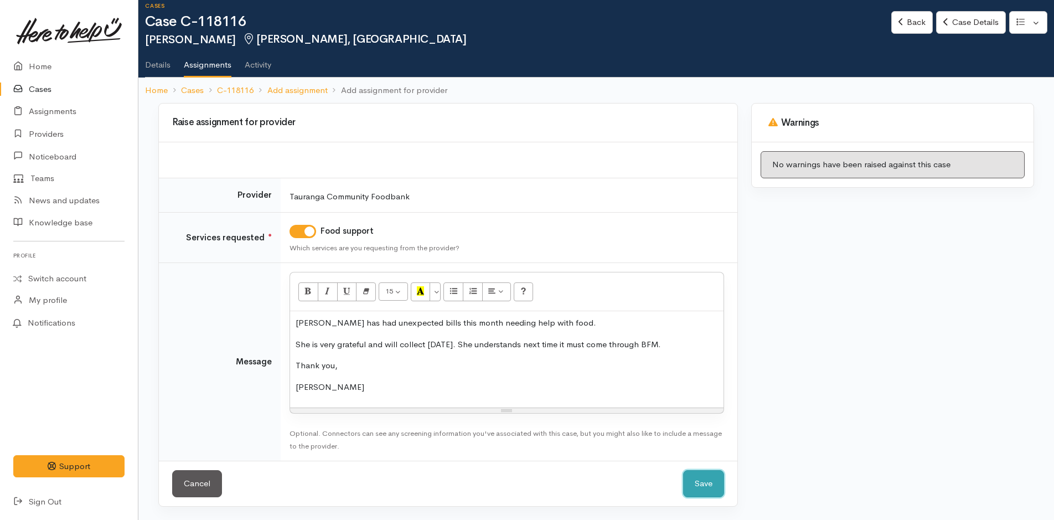
drag, startPoint x: 710, startPoint y: 483, endPoint x: 709, endPoint y: 478, distance: 5.6
click at [710, 482] on button "Save" at bounding box center [703, 483] width 41 height 27
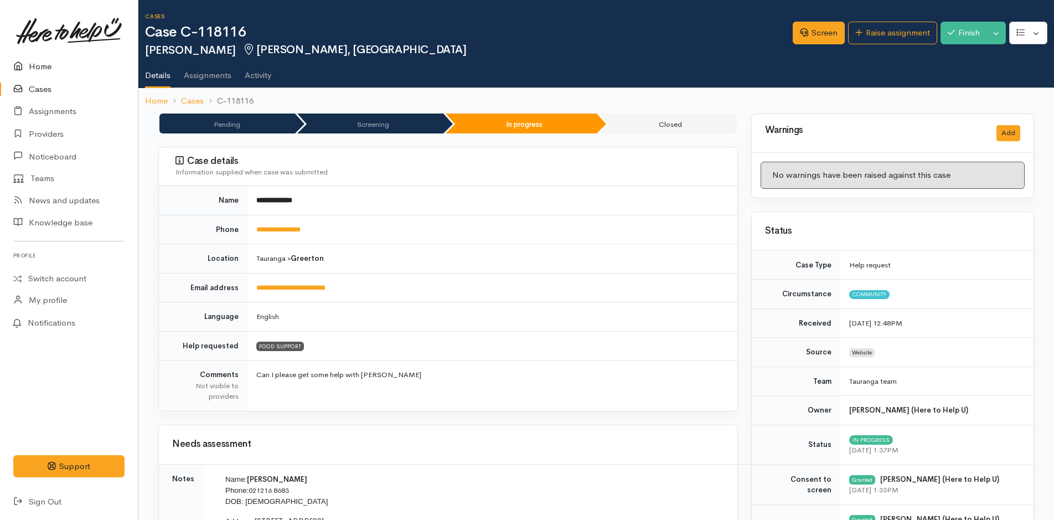
click at [42, 64] on link "Home" at bounding box center [69, 66] width 138 height 23
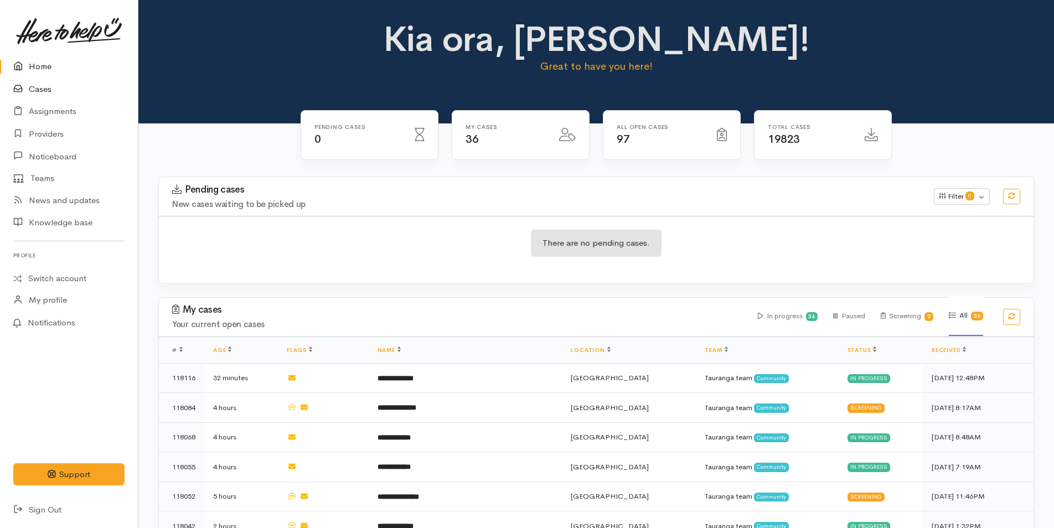
click at [38, 86] on link "Cases" at bounding box center [69, 89] width 138 height 23
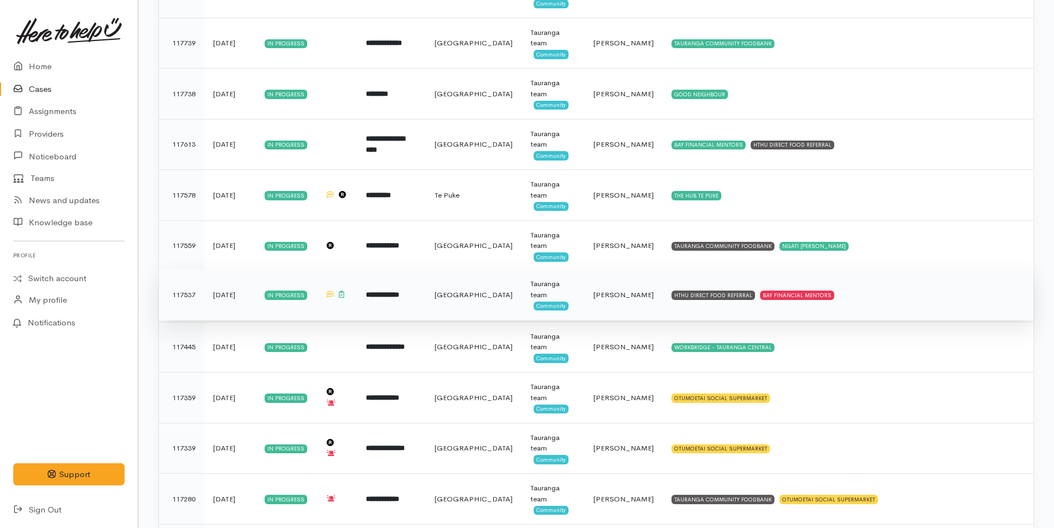
scroll to position [996, 0]
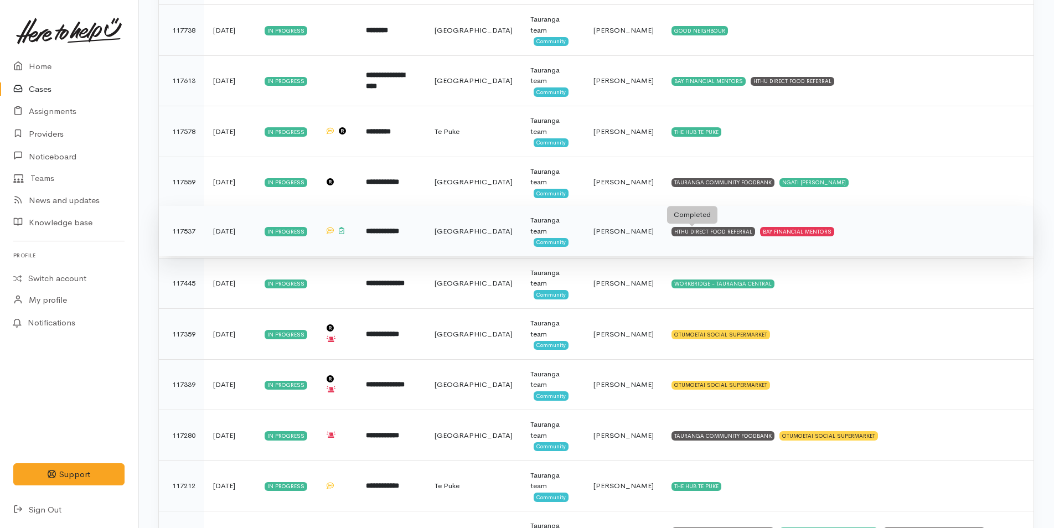
click at [709, 231] on div "HTHU DIRECT FOOD REFERRAL" at bounding box center [713, 231] width 84 height 9
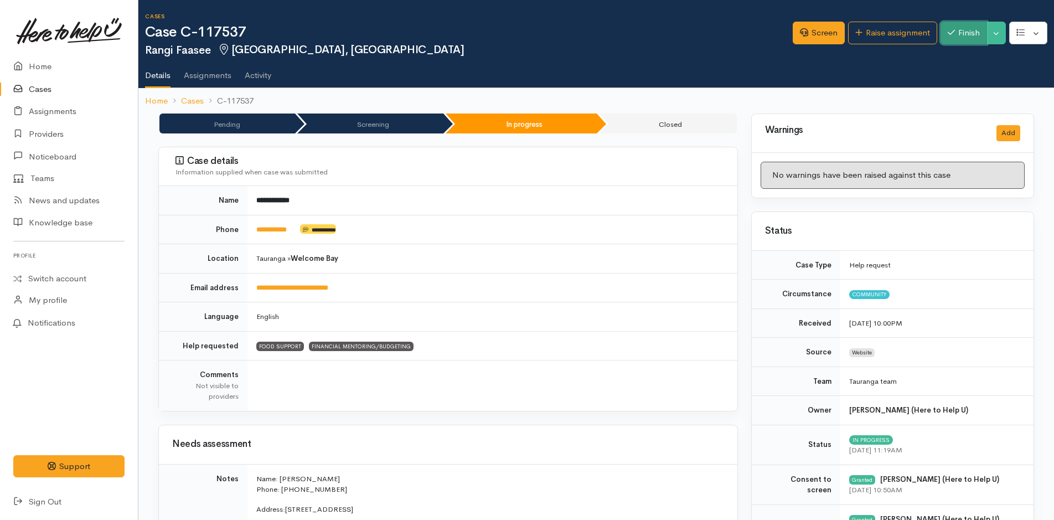
click at [961, 28] on button "Finish" at bounding box center [963, 33] width 46 height 23
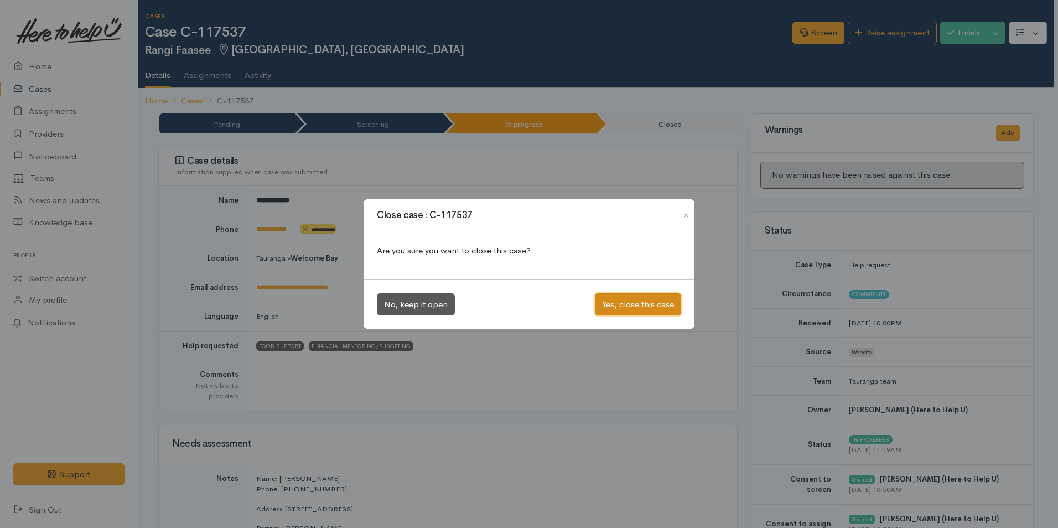
click at [646, 296] on button "Yes, close this case" at bounding box center [638, 304] width 86 height 23
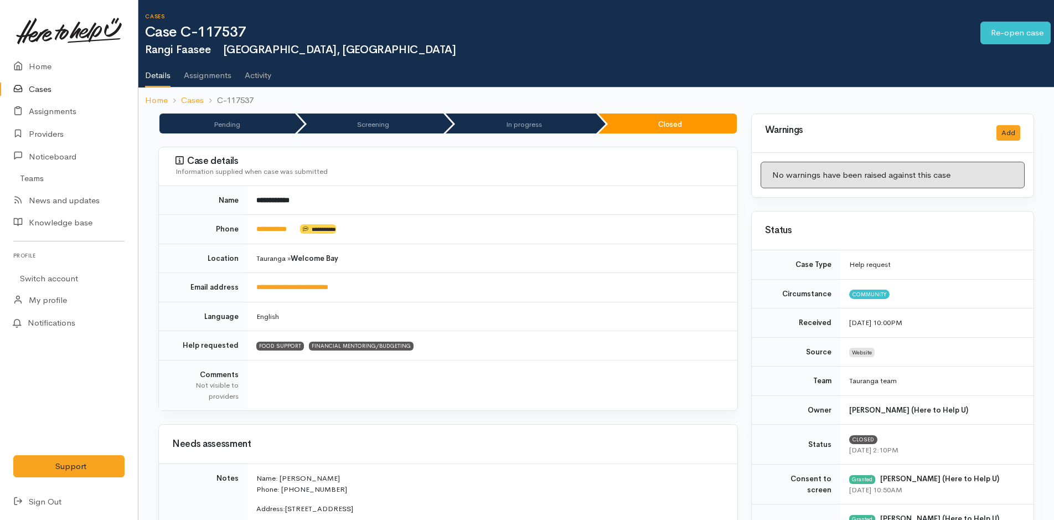
click at [40, 85] on link "Cases" at bounding box center [69, 89] width 138 height 23
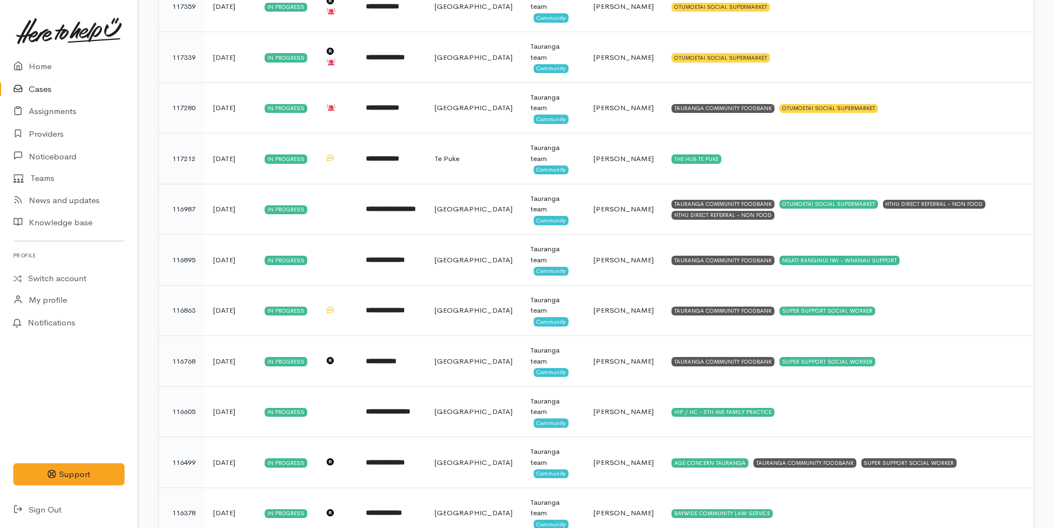
scroll to position [1367, 0]
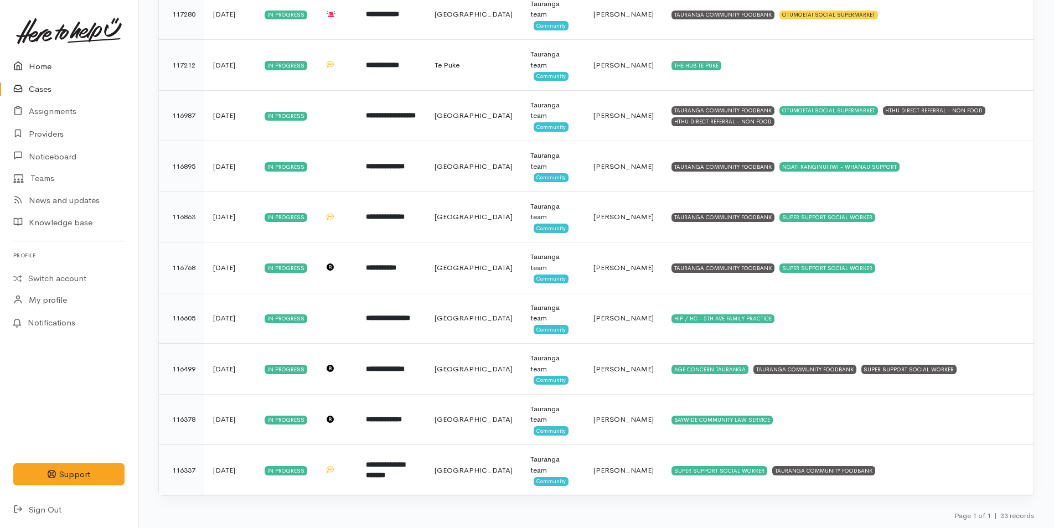
click at [42, 66] on link "Home" at bounding box center [69, 66] width 138 height 23
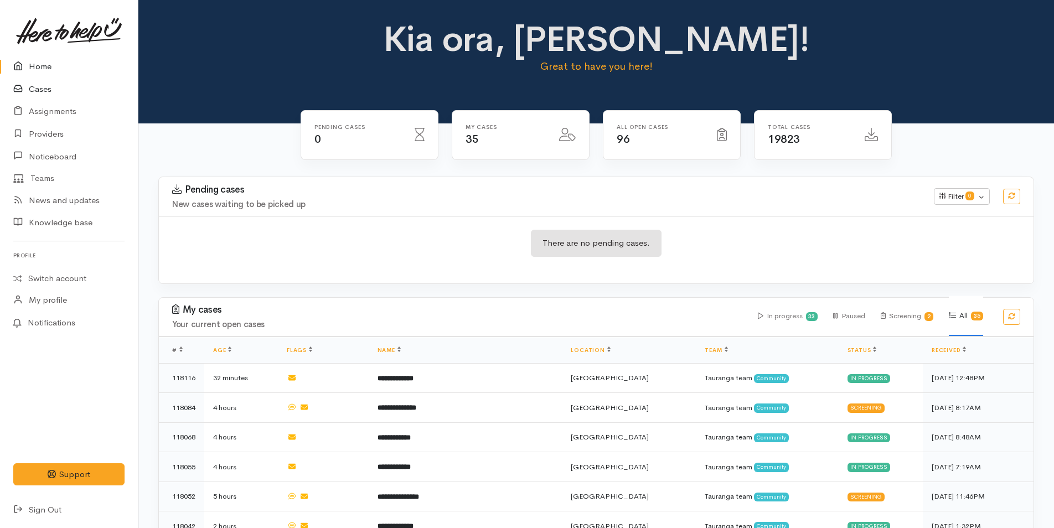
click at [48, 94] on link "Cases" at bounding box center [69, 89] width 138 height 23
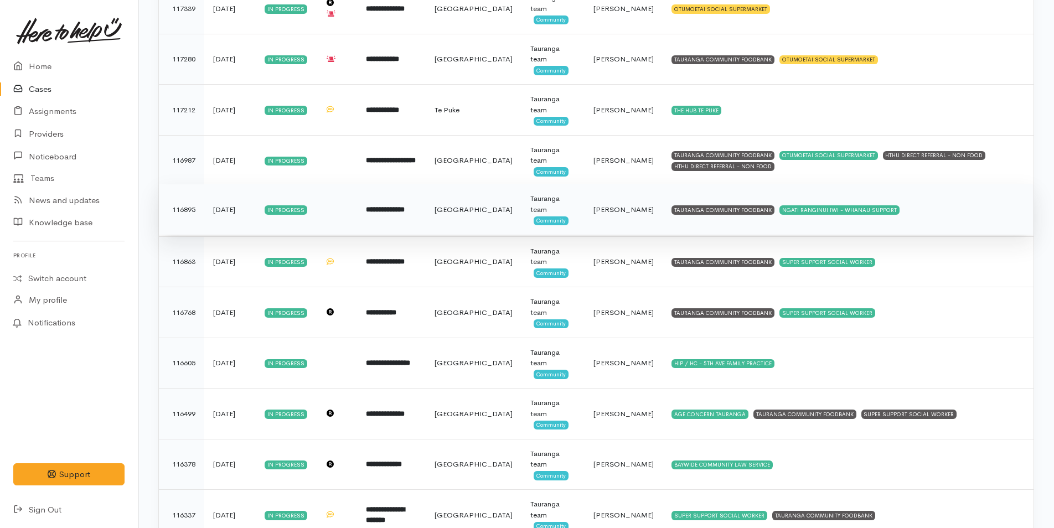
scroll to position [1367, 0]
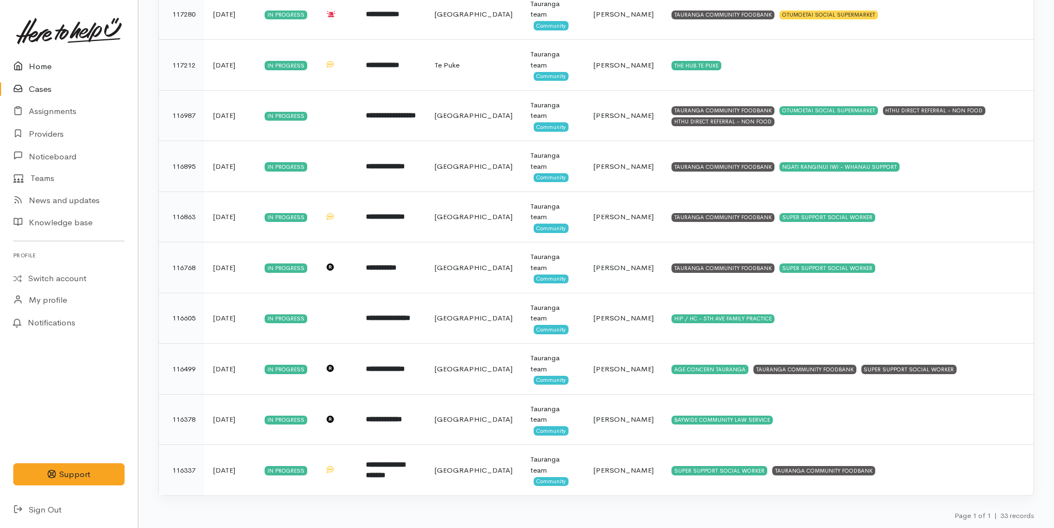
click at [39, 69] on link "Home" at bounding box center [69, 66] width 138 height 23
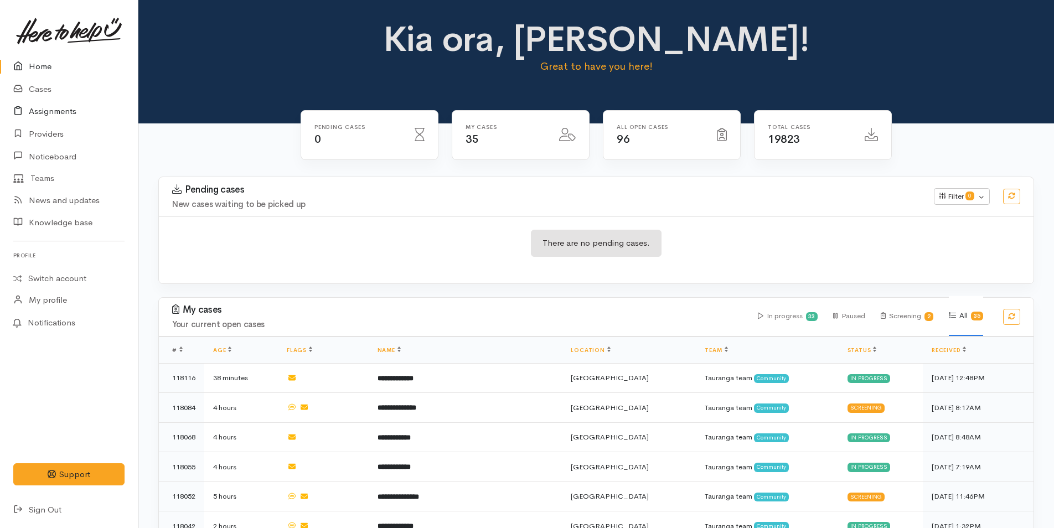
click at [63, 112] on link "Assignments" at bounding box center [69, 111] width 138 height 23
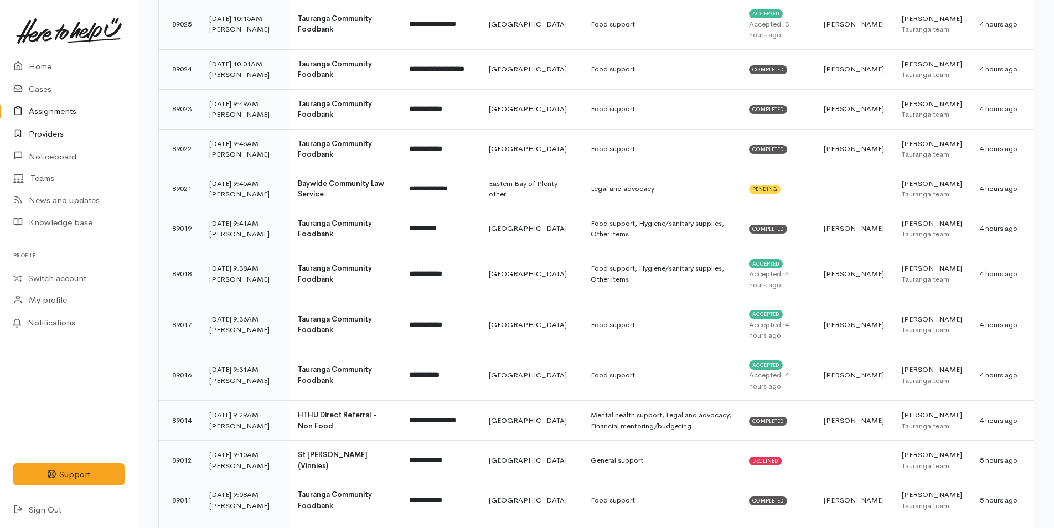
scroll to position [941, 0]
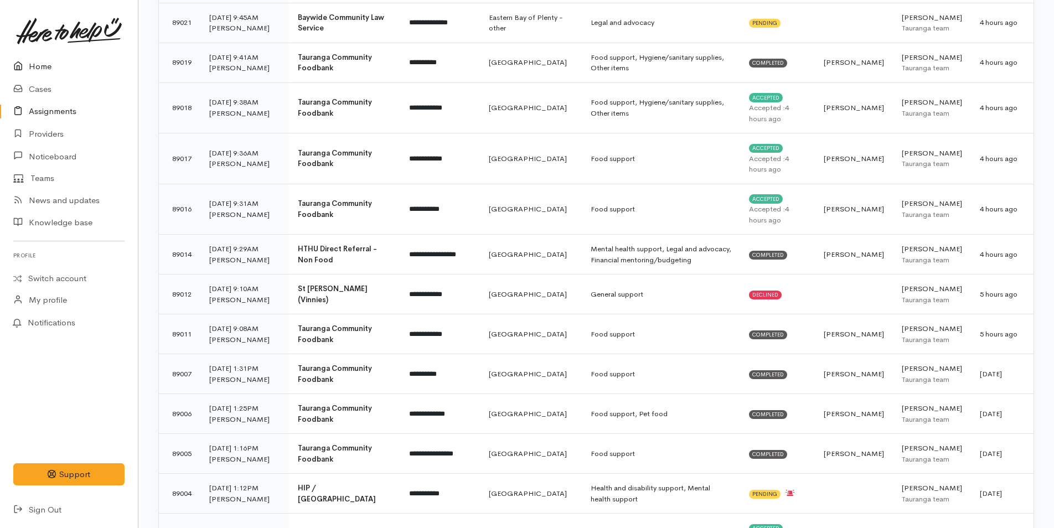
click at [42, 66] on link "Home" at bounding box center [69, 66] width 138 height 23
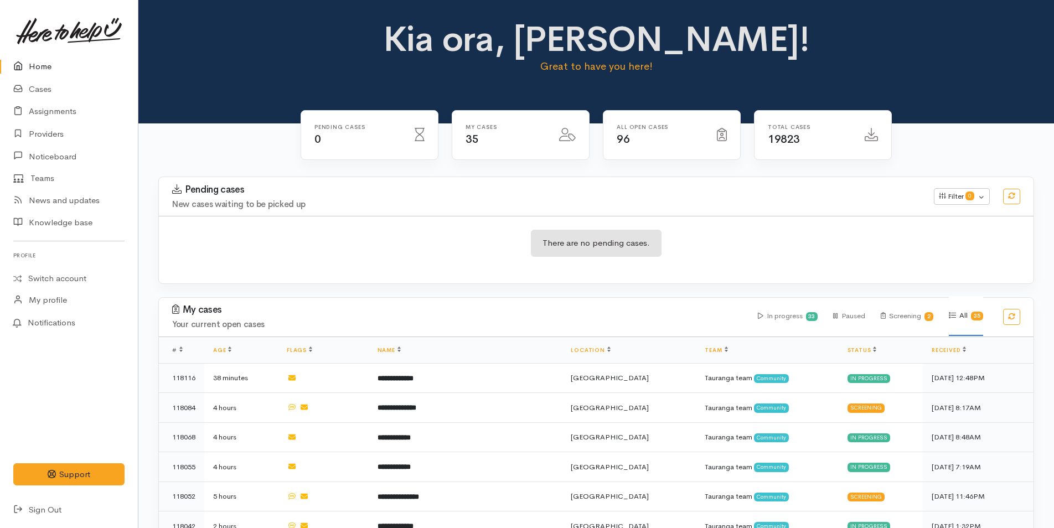
click at [35, 71] on link "Home" at bounding box center [69, 66] width 138 height 23
click at [48, 87] on link "Cases" at bounding box center [69, 89] width 138 height 23
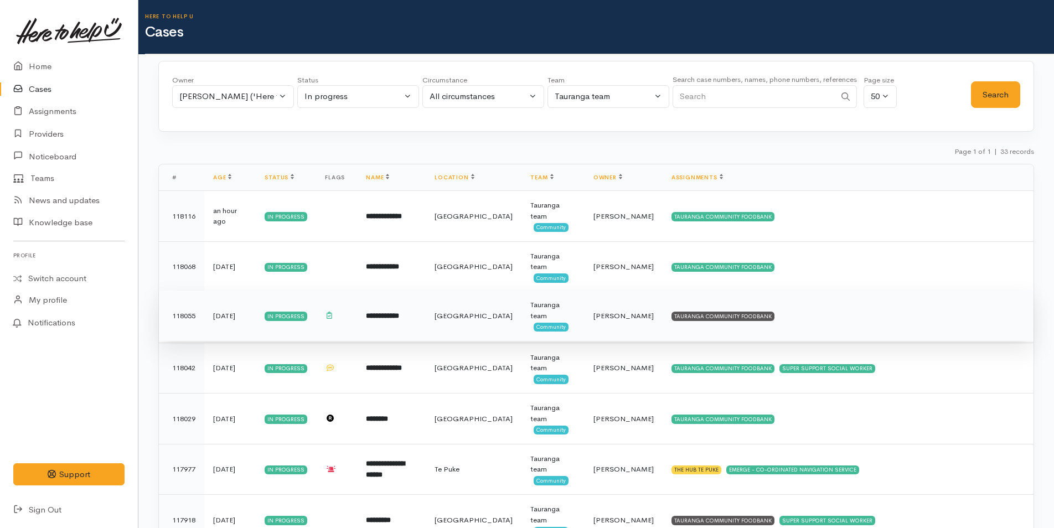
click at [675, 321] on td "TAURANGA COMMUNITY FOODBANK" at bounding box center [848, 316] width 371 height 51
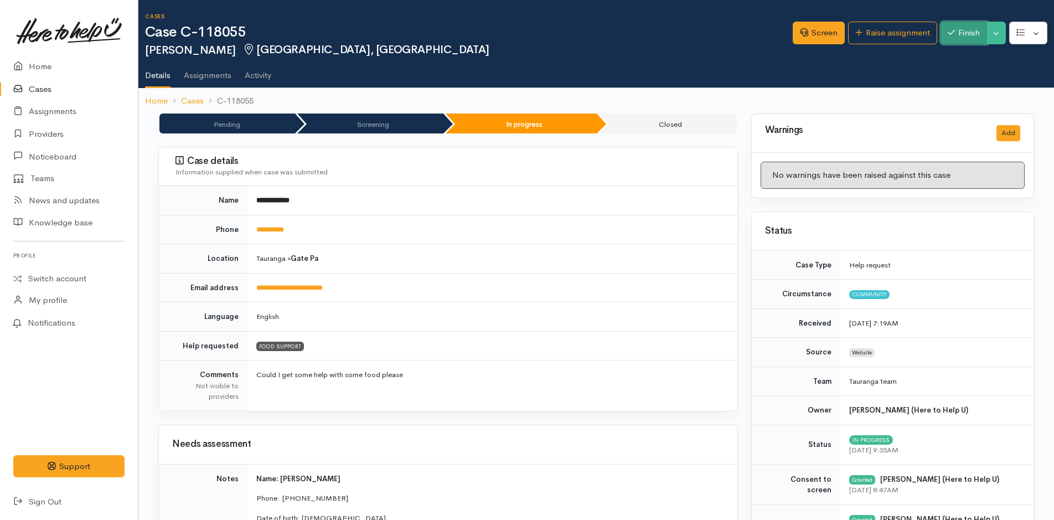
click at [973, 35] on button "Finish" at bounding box center [963, 33] width 46 height 23
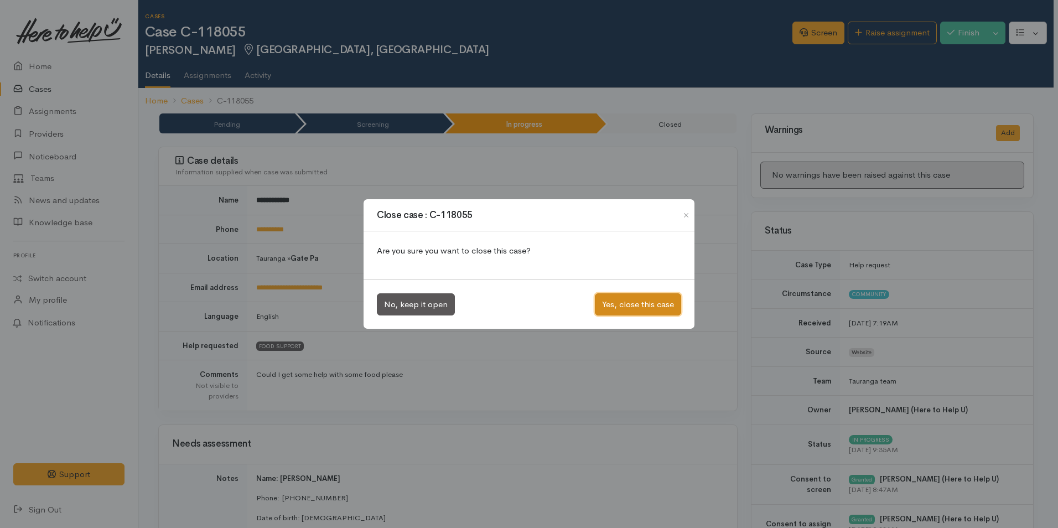
click at [673, 299] on button "Yes, close this case" at bounding box center [638, 304] width 86 height 23
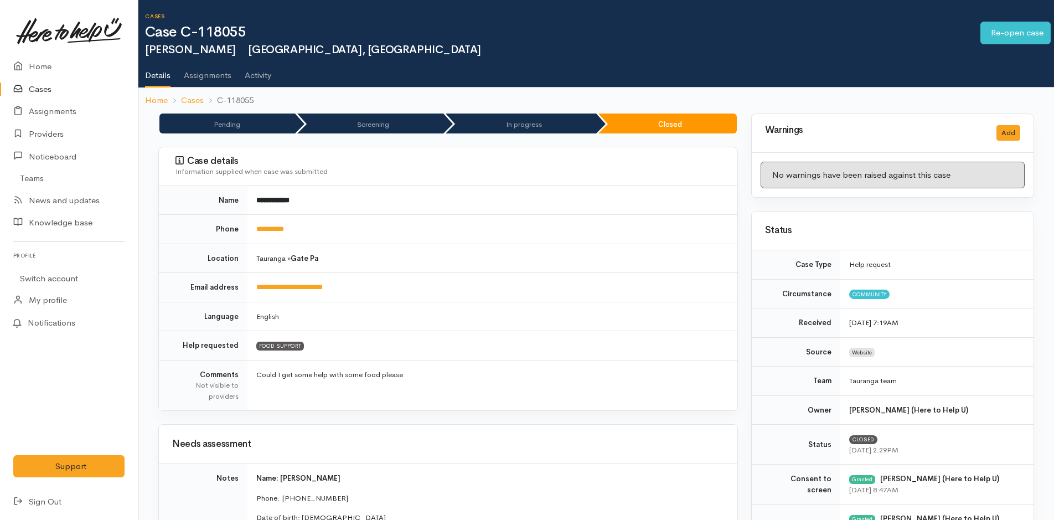
click at [42, 86] on link "Cases" at bounding box center [69, 89] width 138 height 23
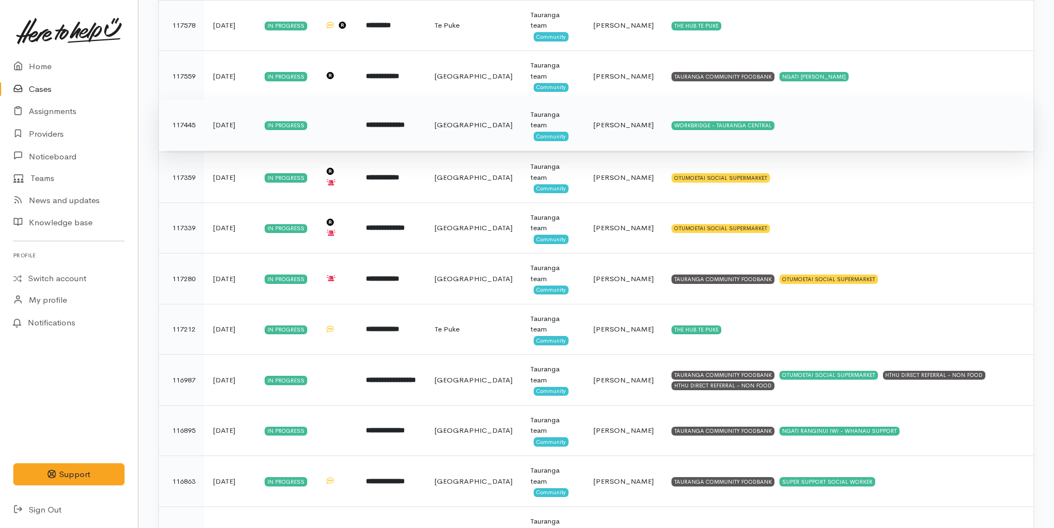
scroll to position [1316, 0]
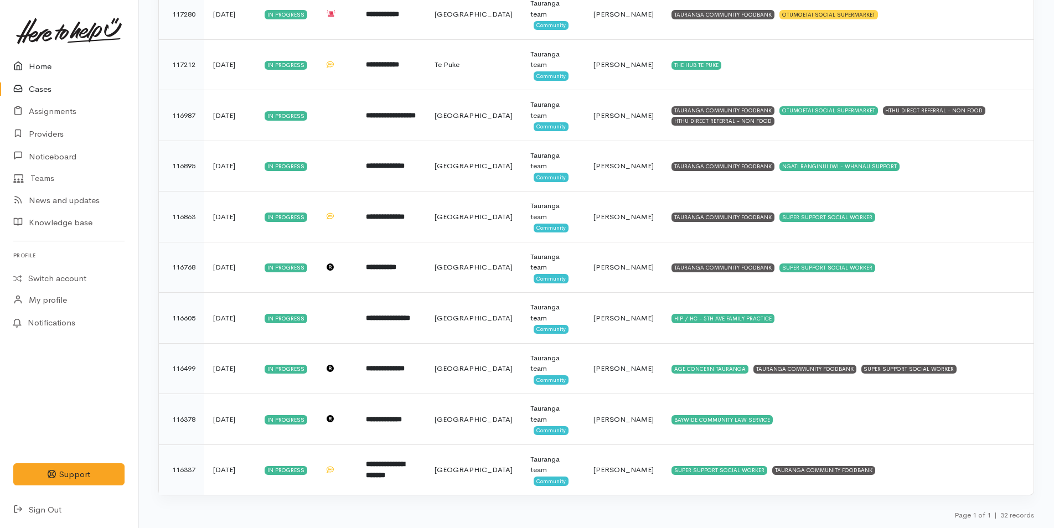
click at [42, 63] on link "Home" at bounding box center [69, 66] width 138 height 23
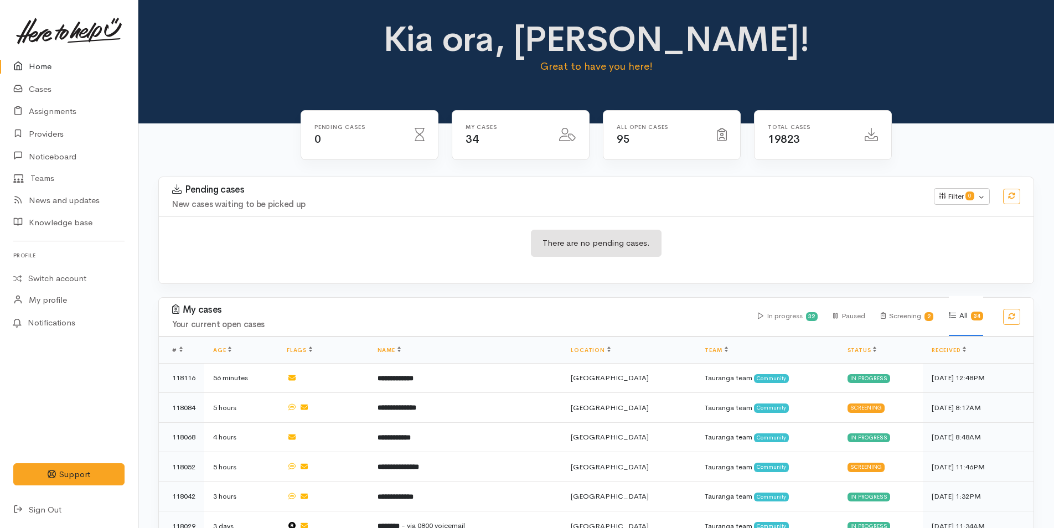
click at [50, 65] on link "Home" at bounding box center [69, 66] width 138 height 23
click at [37, 90] on link "Cases" at bounding box center [69, 89] width 138 height 23
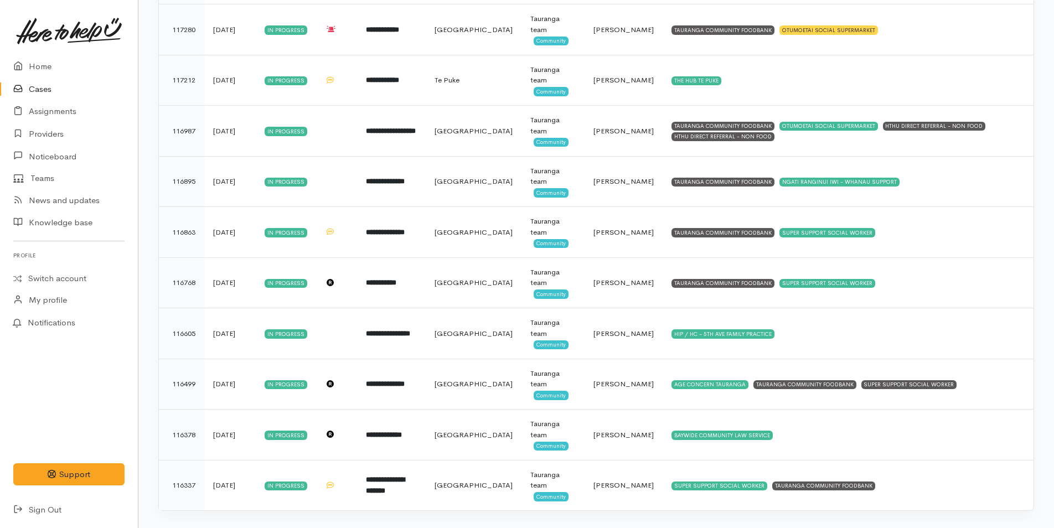
scroll to position [1316, 0]
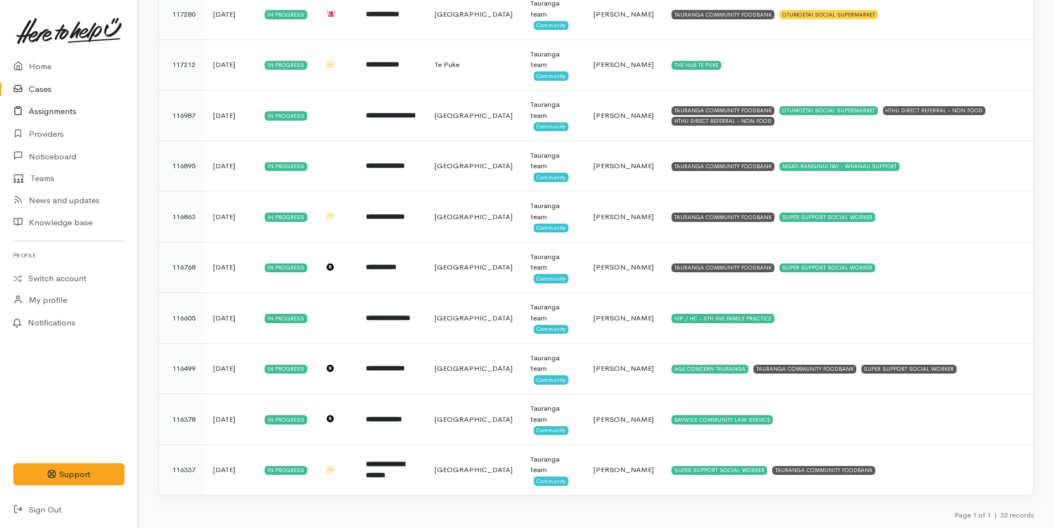
click at [61, 108] on link "Assignments" at bounding box center [69, 111] width 138 height 23
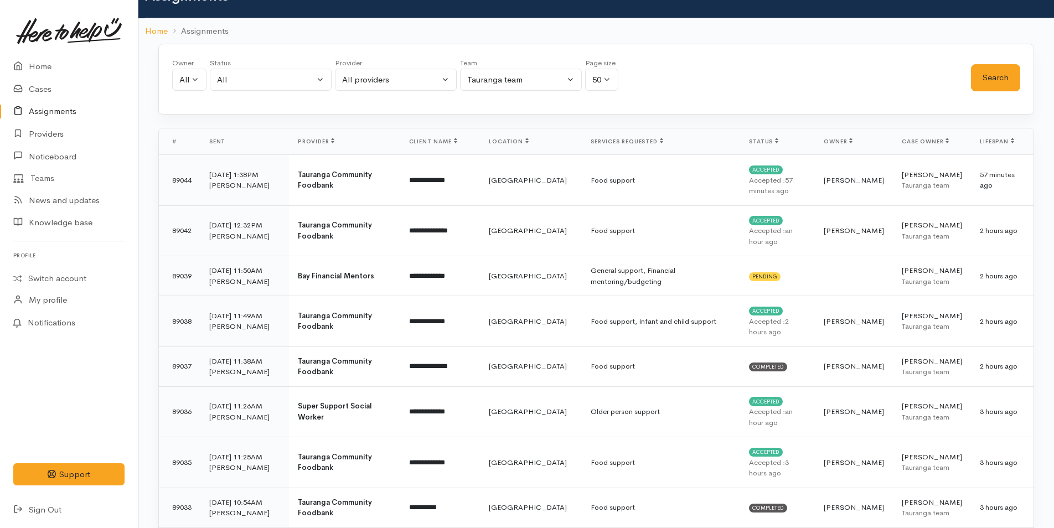
scroll to position [55, 0]
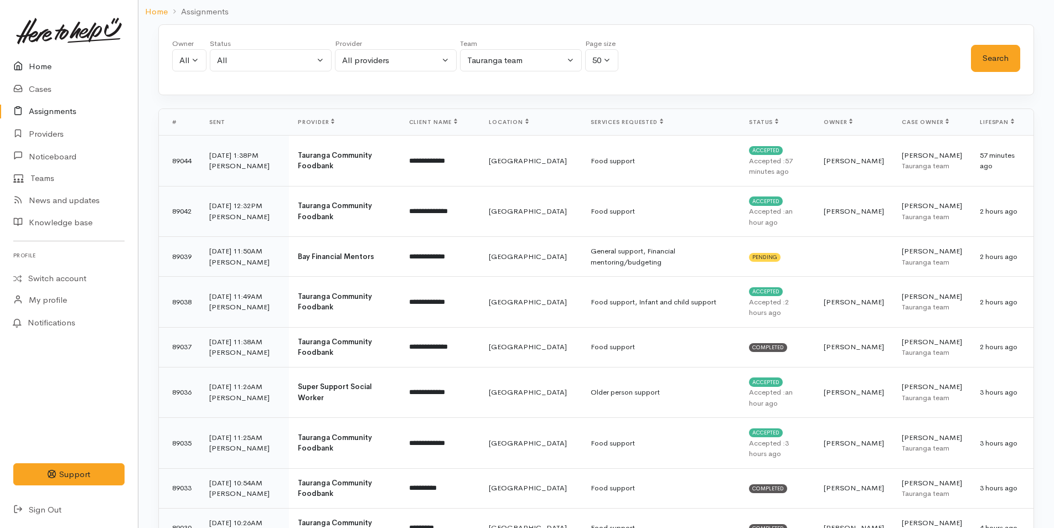
click at [42, 66] on link "Home" at bounding box center [69, 66] width 138 height 23
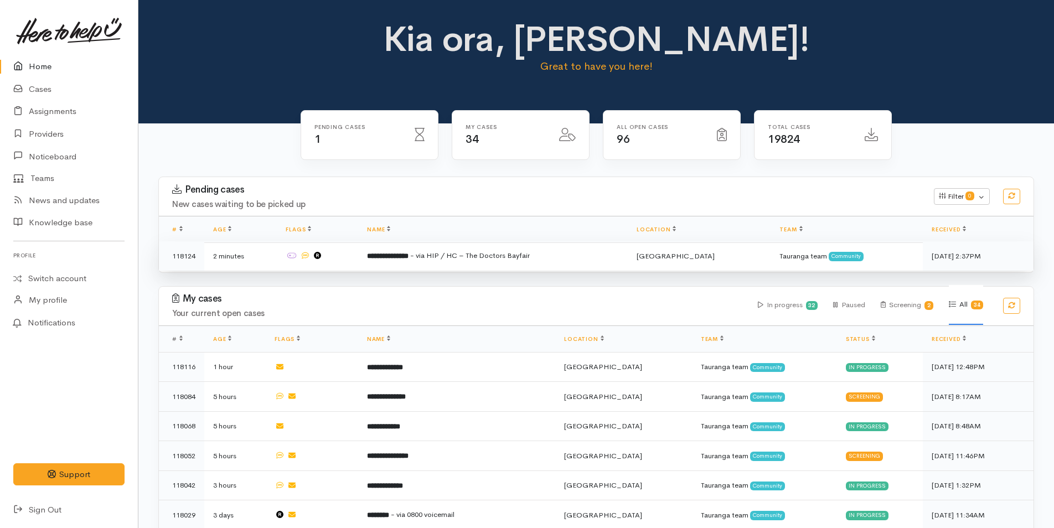
click at [530, 256] on span "- via HIP / HC – The Doctors Bayfair" at bounding box center [470, 255] width 120 height 9
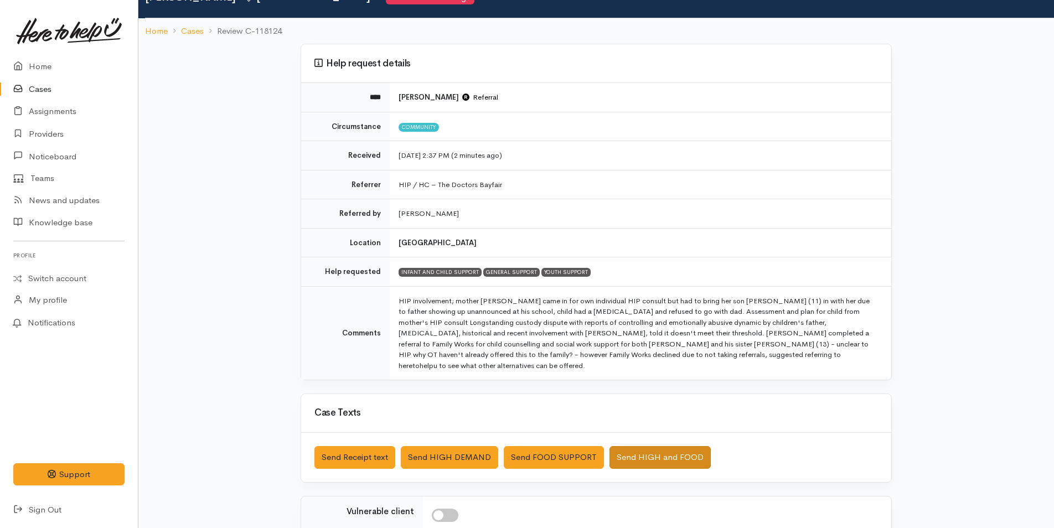
scroll to position [213, 0]
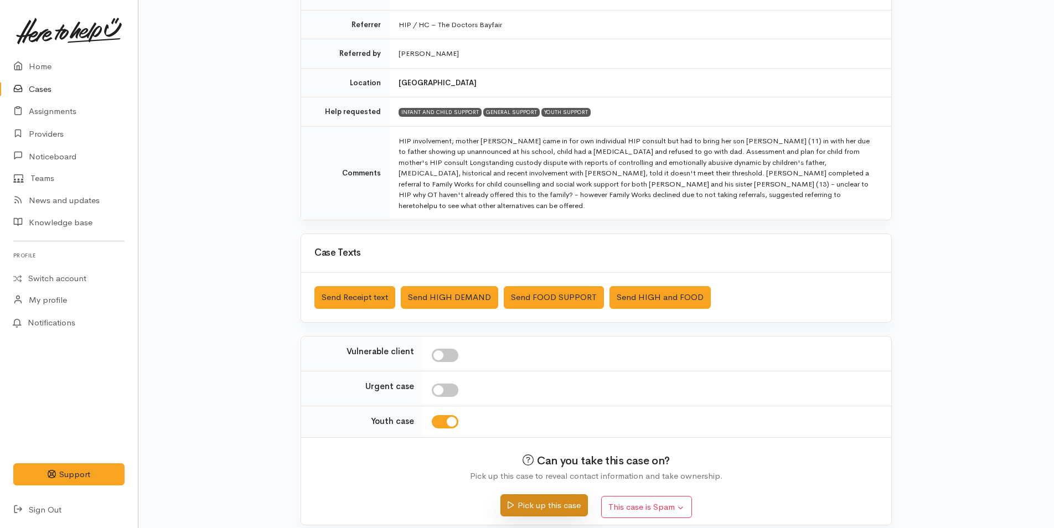
click at [568, 494] on button "Pick up this case" at bounding box center [543, 505] width 87 height 23
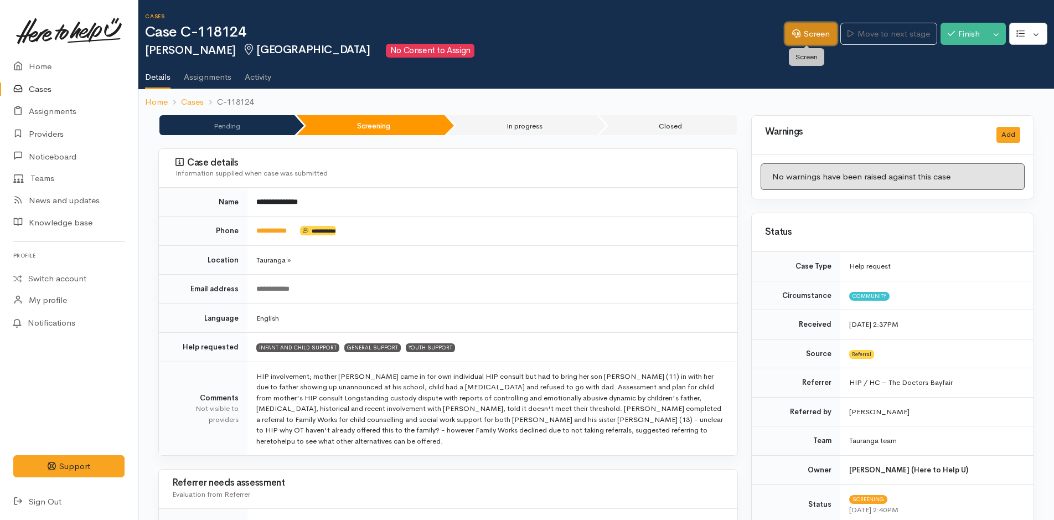
click at [806, 40] on link "Screen" at bounding box center [811, 34] width 52 height 23
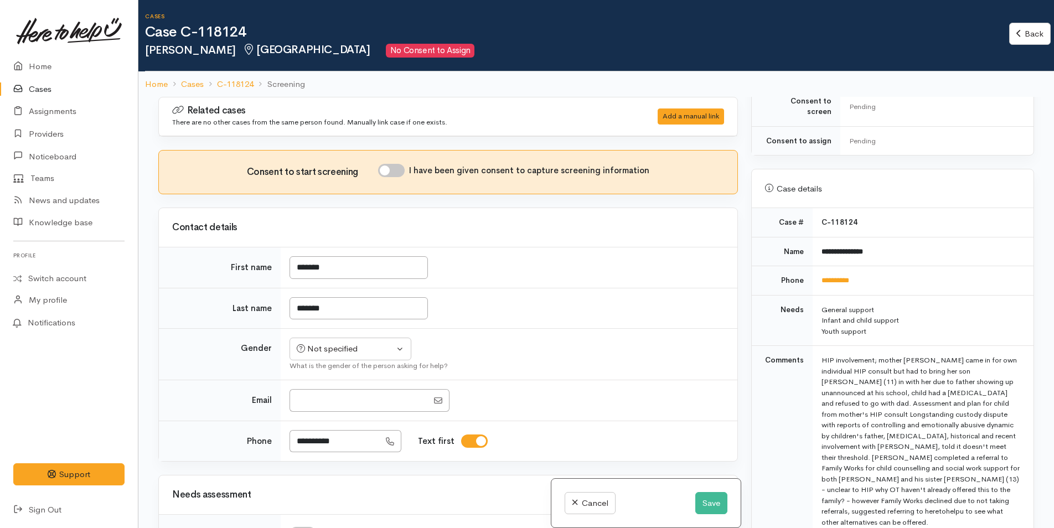
scroll to position [443, 0]
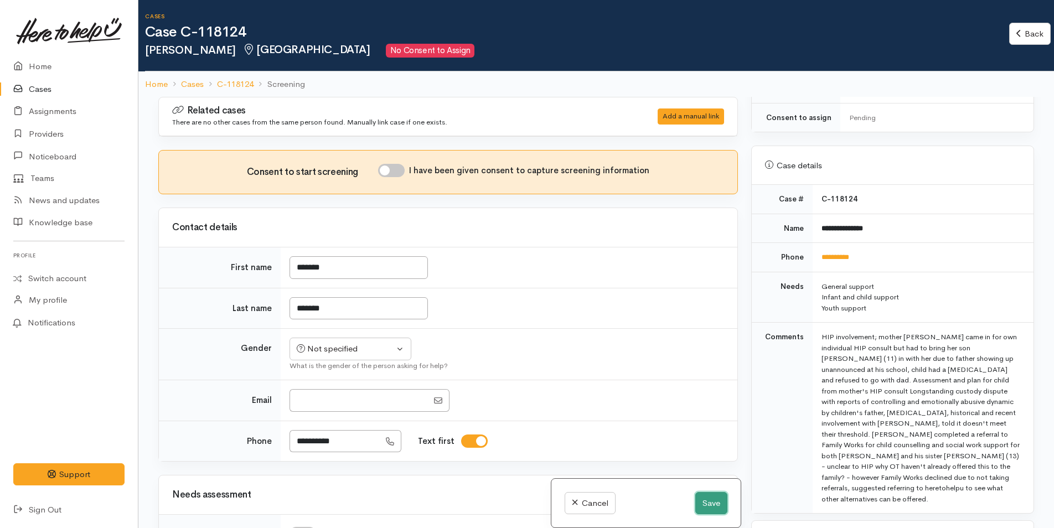
click at [706, 494] on button "Save" at bounding box center [711, 503] width 32 height 23
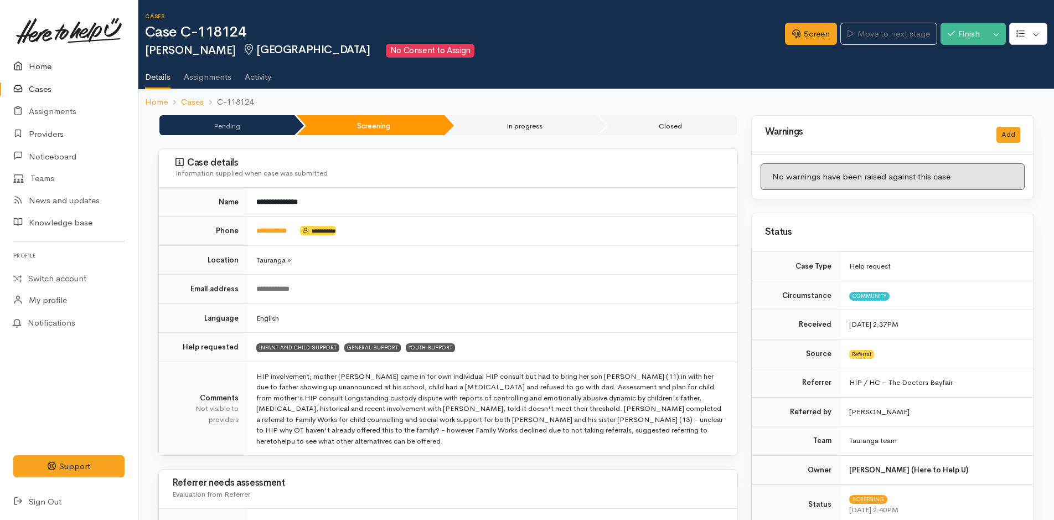
click at [35, 63] on link "Home" at bounding box center [69, 66] width 138 height 23
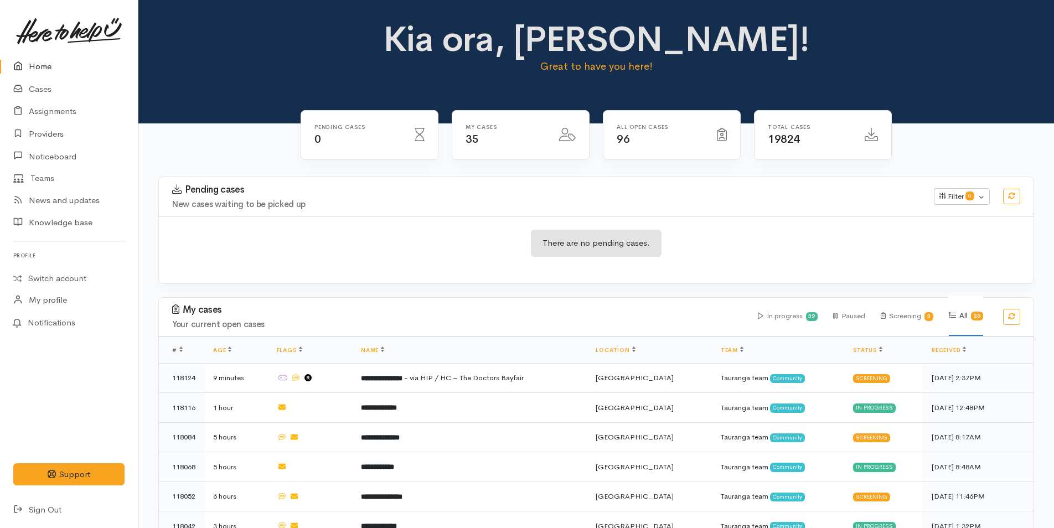
click at [46, 65] on link "Home" at bounding box center [69, 66] width 138 height 23
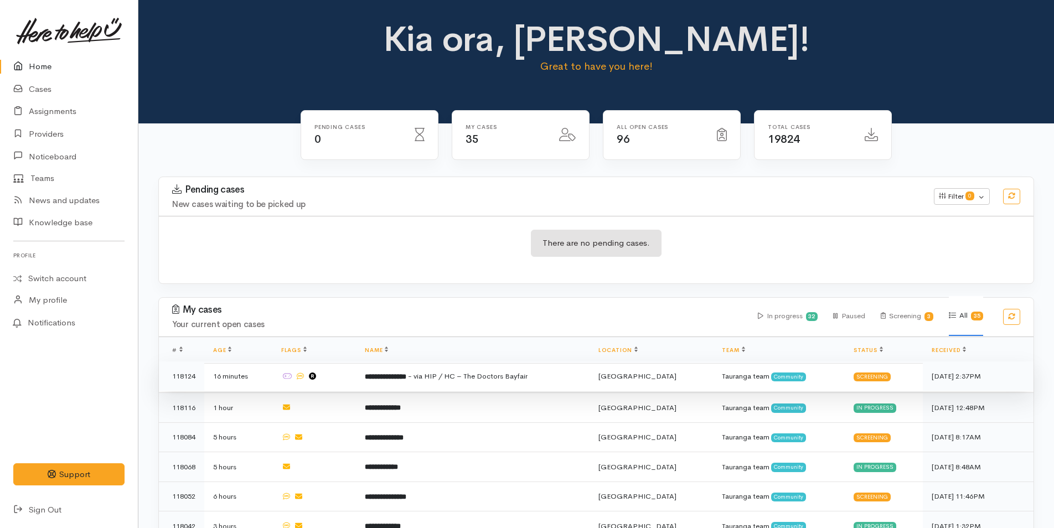
click at [510, 373] on span "- via HIP / HC – The Doctors Bayfair" at bounding box center [468, 375] width 120 height 9
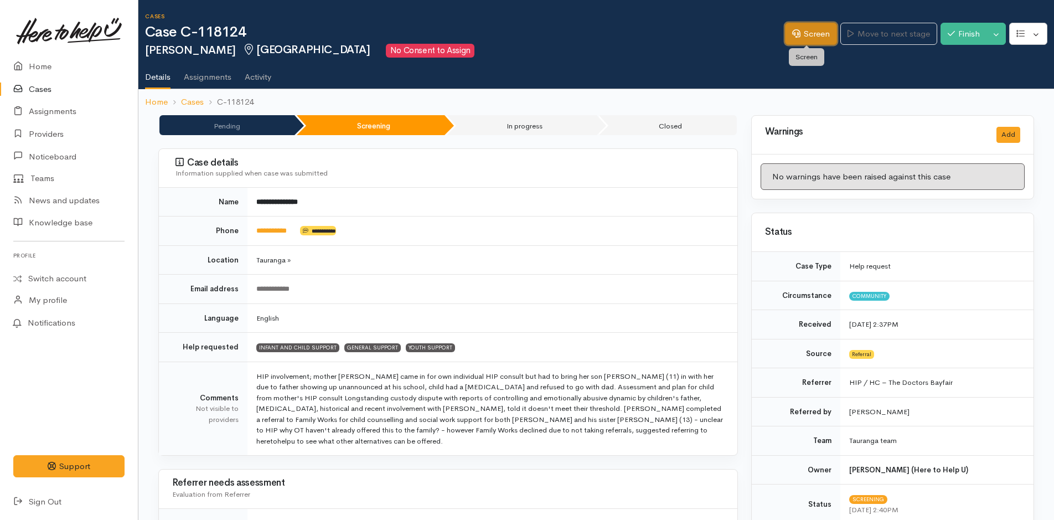
click at [812, 28] on link "Screen" at bounding box center [811, 34] width 52 height 23
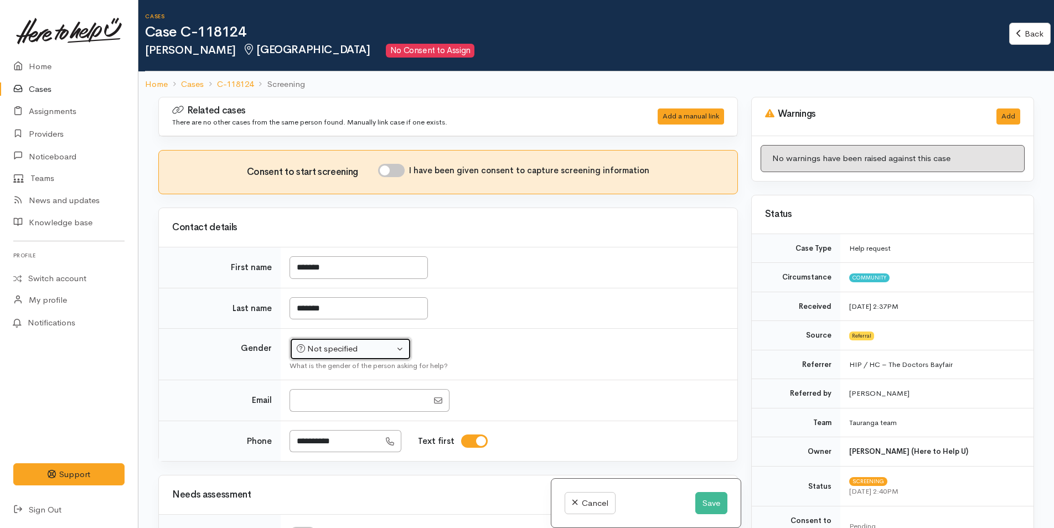
click at [343, 354] on div "Not specified" at bounding box center [345, 349] width 97 height 13
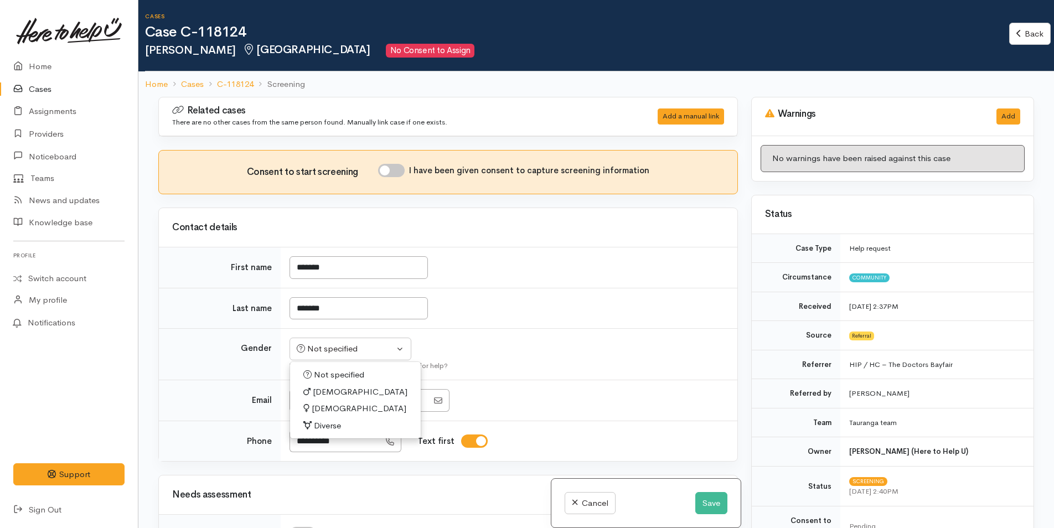
click at [330, 404] on span "Female" at bounding box center [359, 408] width 95 height 13
select select "Female"
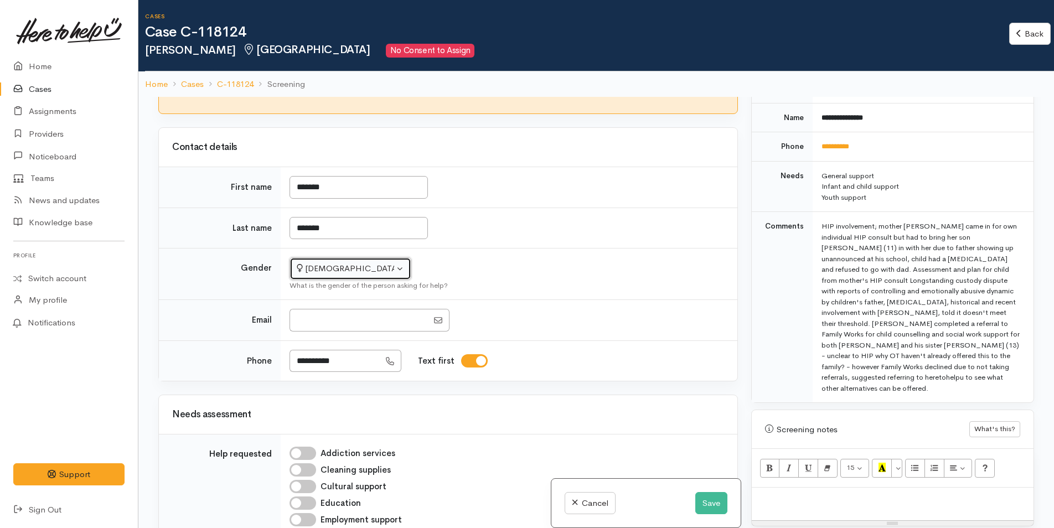
scroll to position [166, 0]
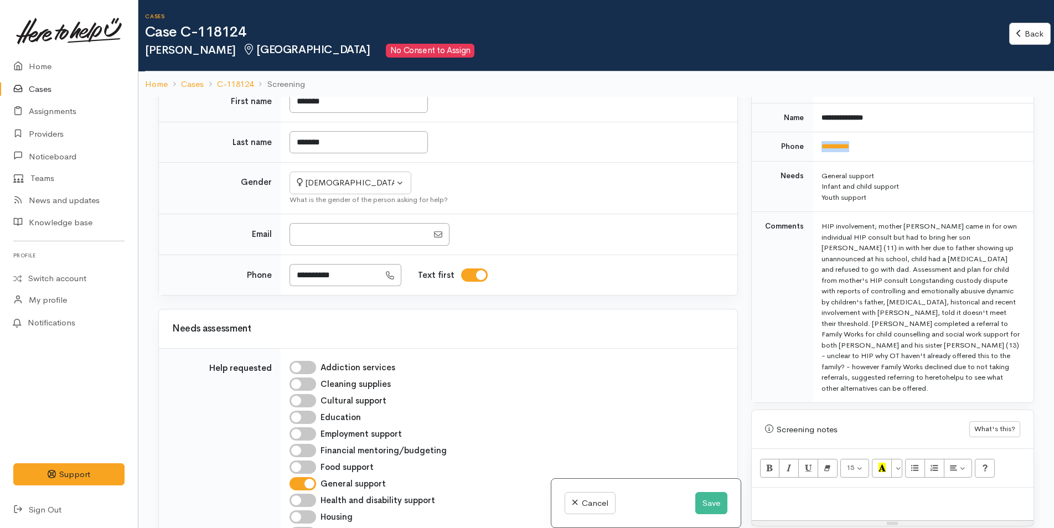
drag, startPoint x: 826, startPoint y: 139, endPoint x: 818, endPoint y: 139, distance: 8.3
click at [818, 139] on td "**********" at bounding box center [923, 146] width 221 height 29
copy link "**********"
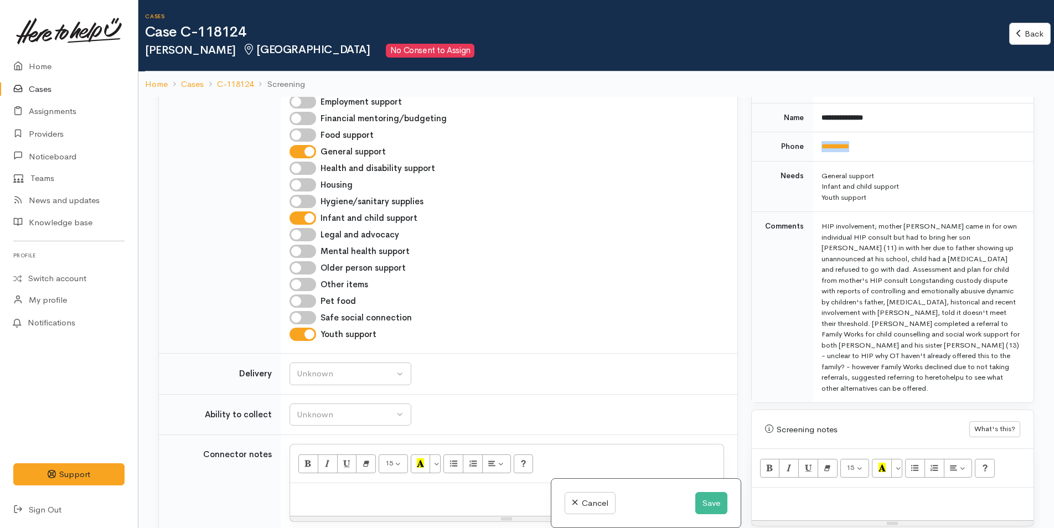
click at [311, 336] on input "Youth support" at bounding box center [302, 334] width 27 height 13
checkbox input "false"
click at [313, 221] on input "Infant and child support" at bounding box center [302, 217] width 27 height 13
checkbox input "false"
click at [313, 149] on input "General support" at bounding box center [302, 151] width 27 height 13
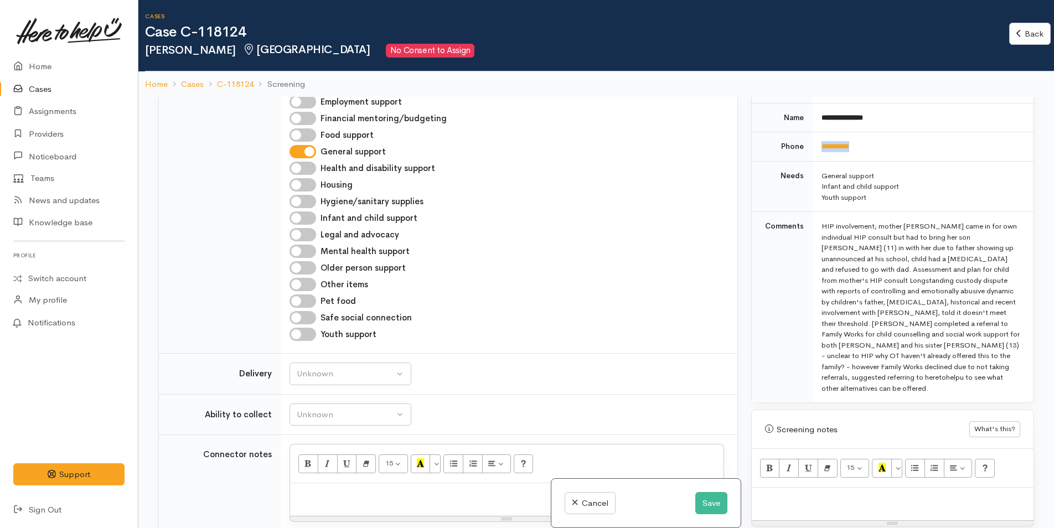
checkbox input "false"
click at [311, 332] on input "Youth support" at bounding box center [302, 334] width 27 height 13
checkbox input "true"
click at [345, 381] on button "Unknown" at bounding box center [350, 374] width 122 height 23
click at [307, 476] on span "No" at bounding box center [309, 477] width 12 height 13
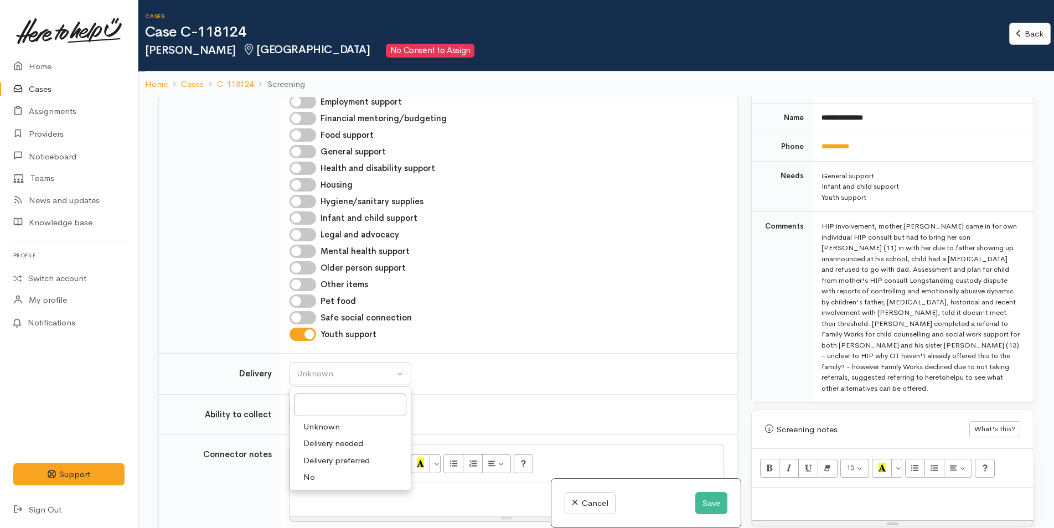
select select "1"
click at [334, 409] on div "Unknown" at bounding box center [345, 415] width 97 height 13
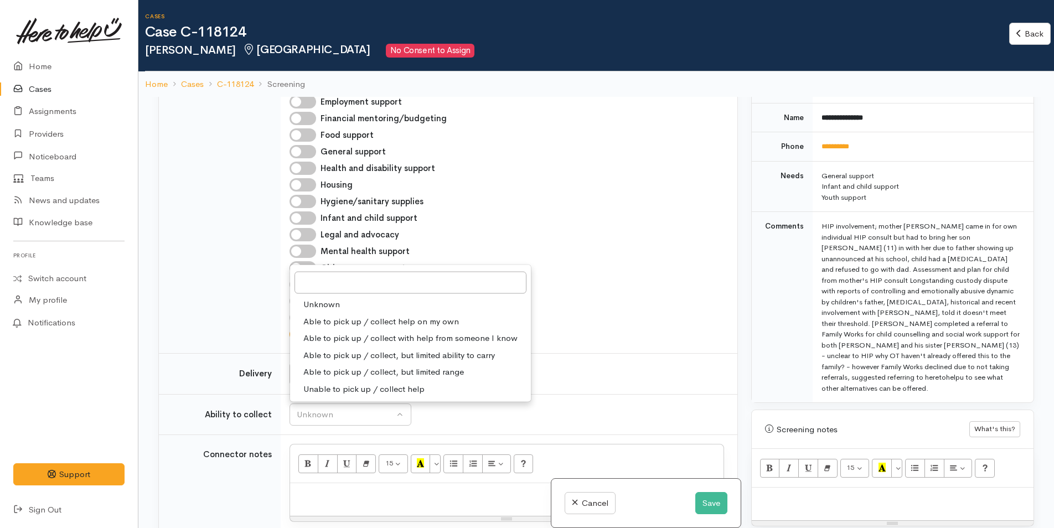
click at [346, 320] on span "Able to pick up / collect help on my own" at bounding box center [381, 321] width 156 height 13
select select "2"
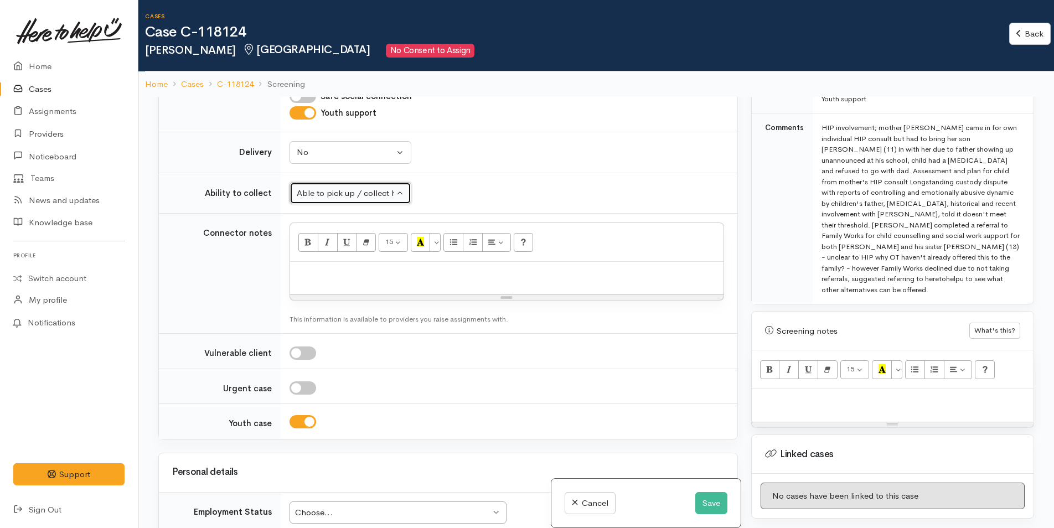
scroll to position [743, 0]
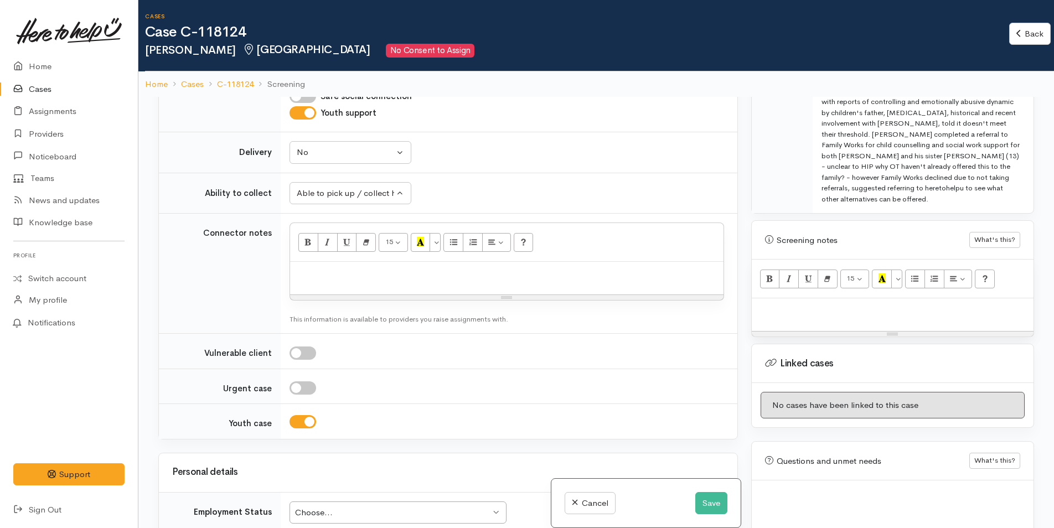
click at [799, 304] on p at bounding box center [892, 310] width 271 height 13
paste div
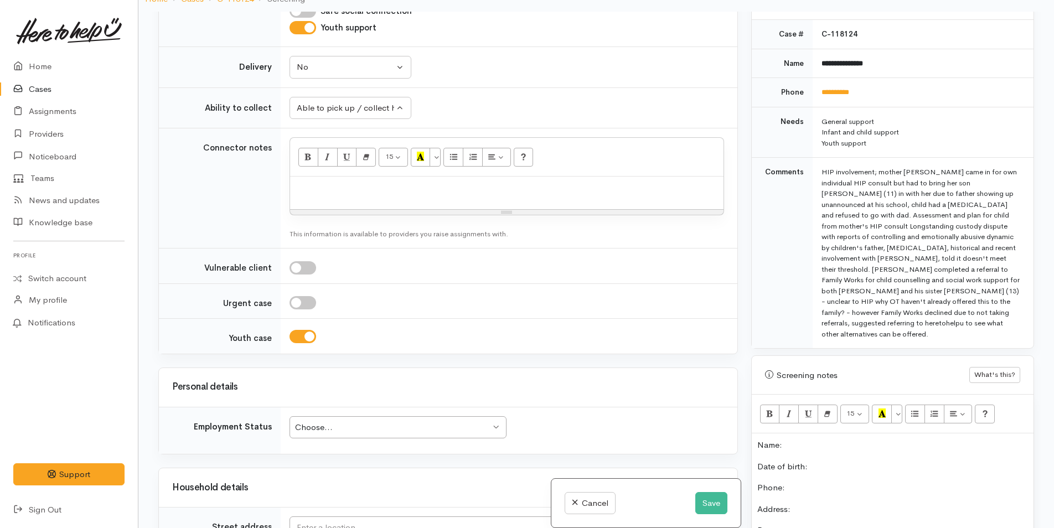
scroll to position [521, 0]
drag, startPoint x: 876, startPoint y: 52, endPoint x: 816, endPoint y: 56, distance: 60.5
click at [816, 56] on td "**********" at bounding box center [923, 64] width 221 height 29
copy b "**********"
click at [835, 440] on p "Name:" at bounding box center [892, 446] width 271 height 13
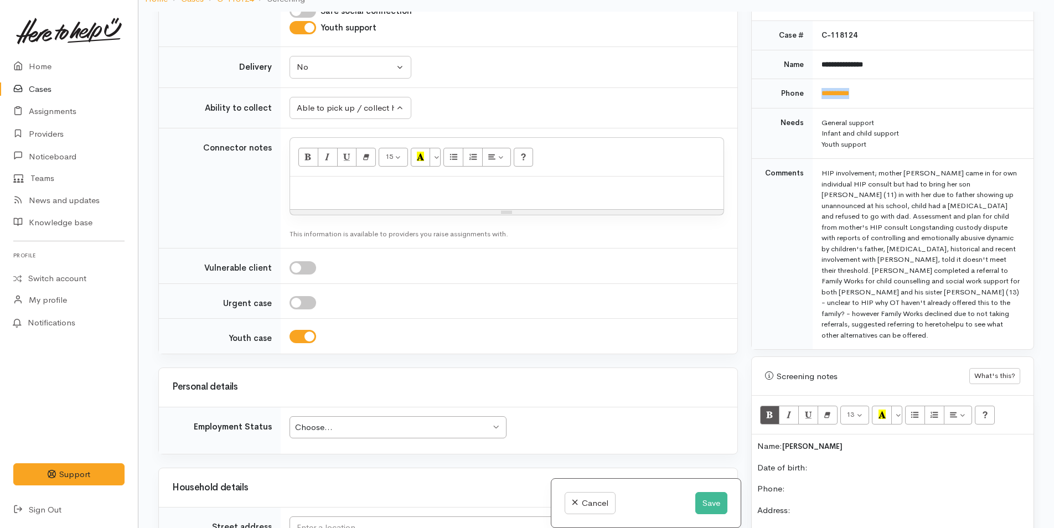
drag, startPoint x: 871, startPoint y: 79, endPoint x: 813, endPoint y: 85, distance: 59.0
click at [813, 85] on td "**********" at bounding box center [923, 93] width 221 height 29
copy link "**********"
click at [850, 483] on p "Phone:" at bounding box center [892, 489] width 271 height 13
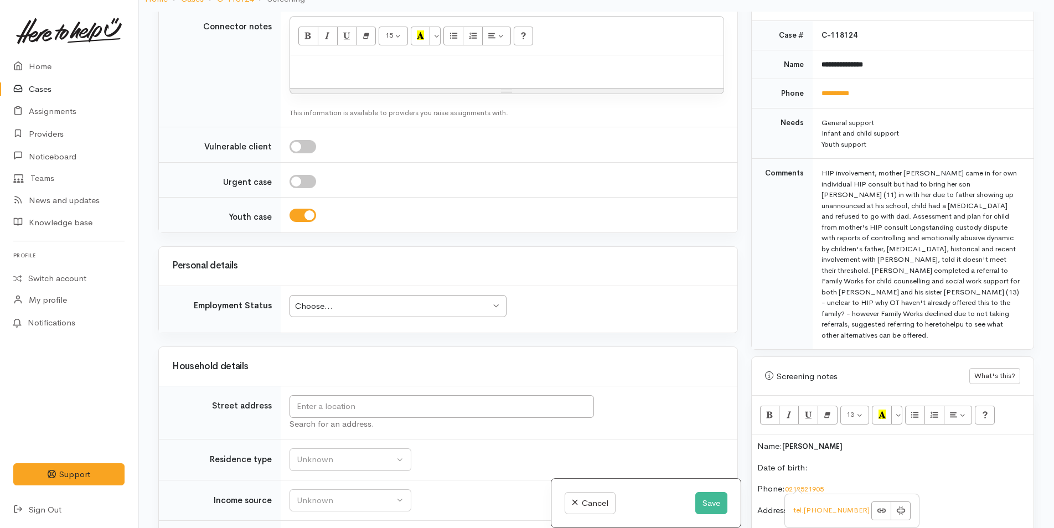
scroll to position [941, 0]
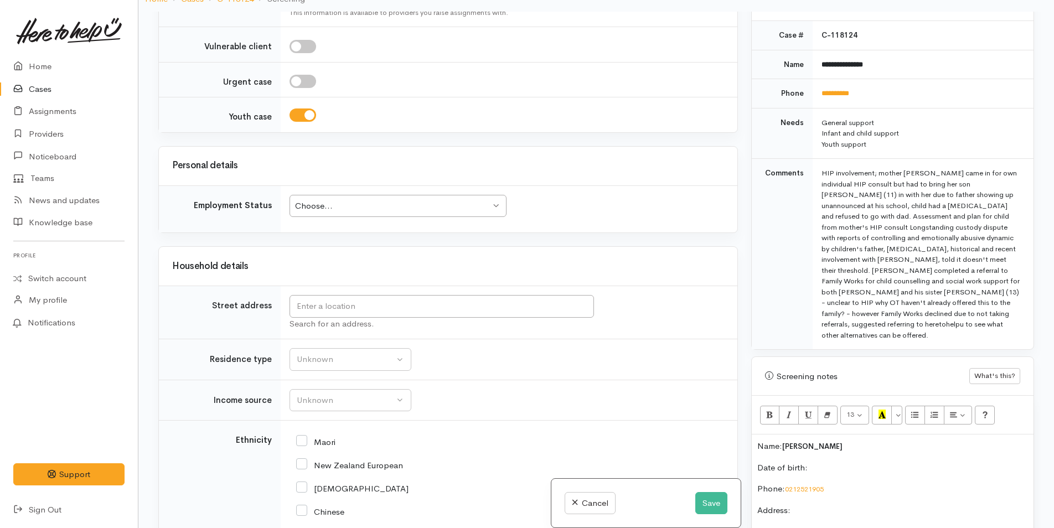
click at [763, 294] on td "Comments" at bounding box center [782, 254] width 61 height 191
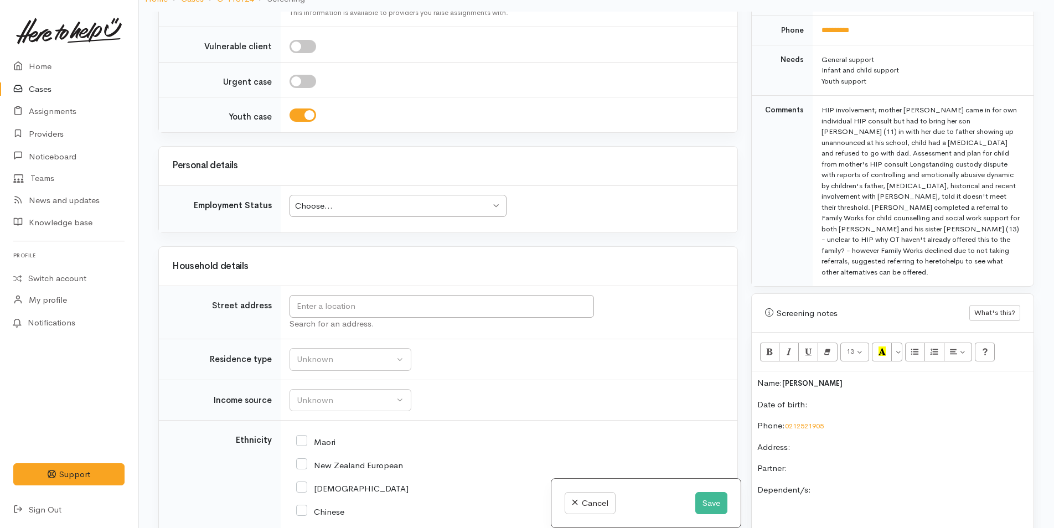
scroll to position [687, 0]
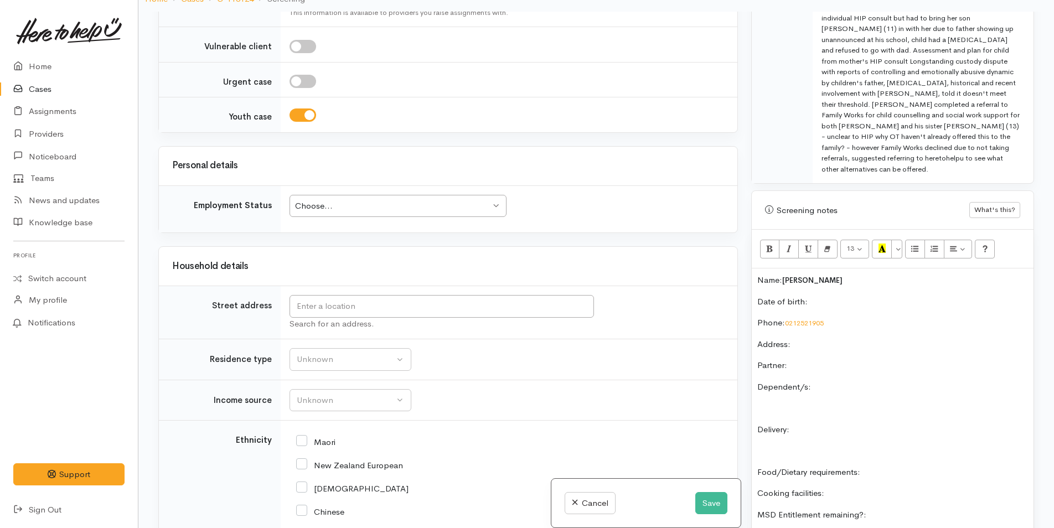
click at [865, 381] on p "Dependent/s:" at bounding box center [892, 387] width 271 height 13
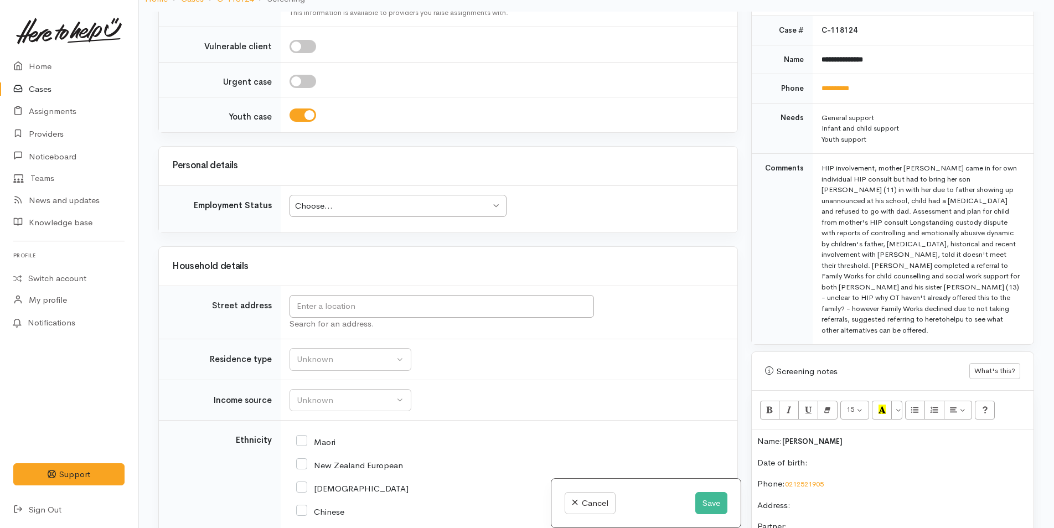
scroll to position [521, 0]
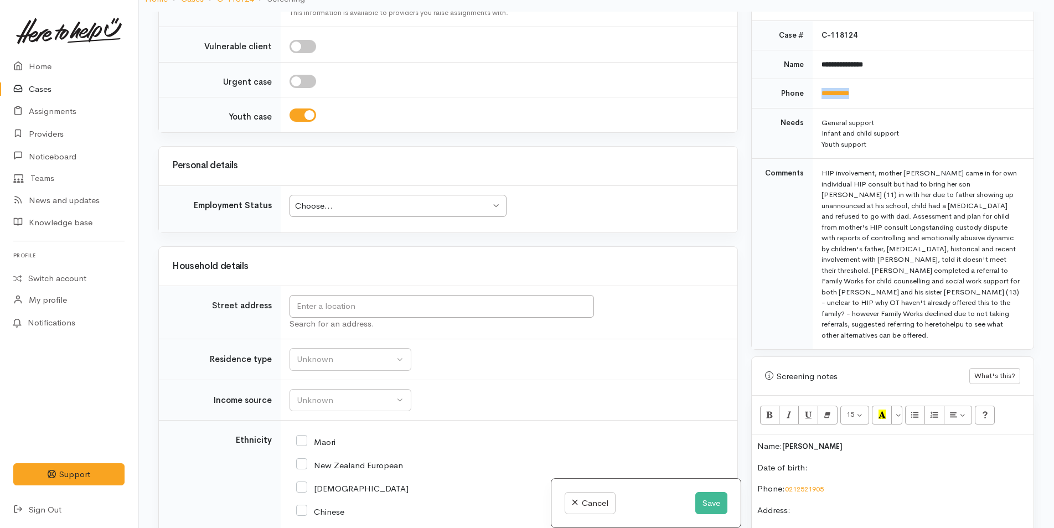
drag, startPoint x: 871, startPoint y: 84, endPoint x: 819, endPoint y: 90, distance: 52.4
click at [819, 90] on td "**********" at bounding box center [923, 93] width 221 height 29
click at [434, 214] on div "Choose... Choose..." at bounding box center [397, 206] width 217 height 23
click at [349, 361] on div "Unknown" at bounding box center [345, 359] width 97 height 13
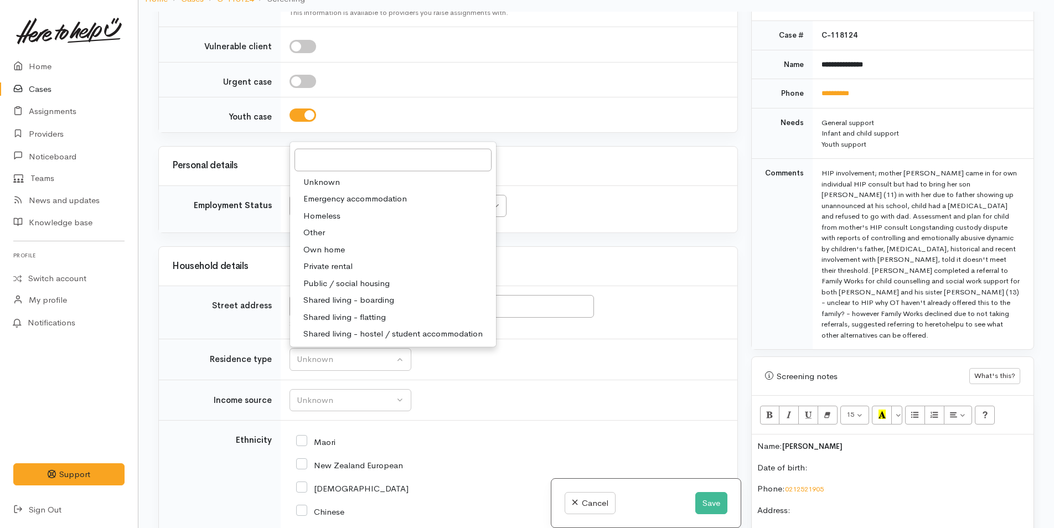
click at [745, 423] on div "Warnings Add No warnings have been raised against this case Add Warning Title ●…" at bounding box center [893, 276] width 296 height 528
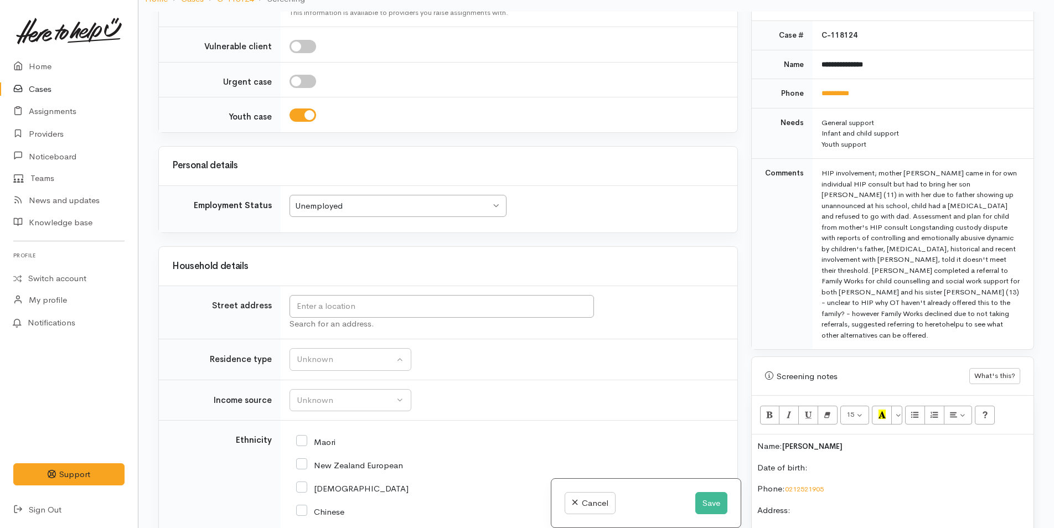
click at [575, 381] on td "Unknown ACC Maternity leave MSD - Away from Home Allowance MSD - Child Disabili…" at bounding box center [509, 400] width 457 height 41
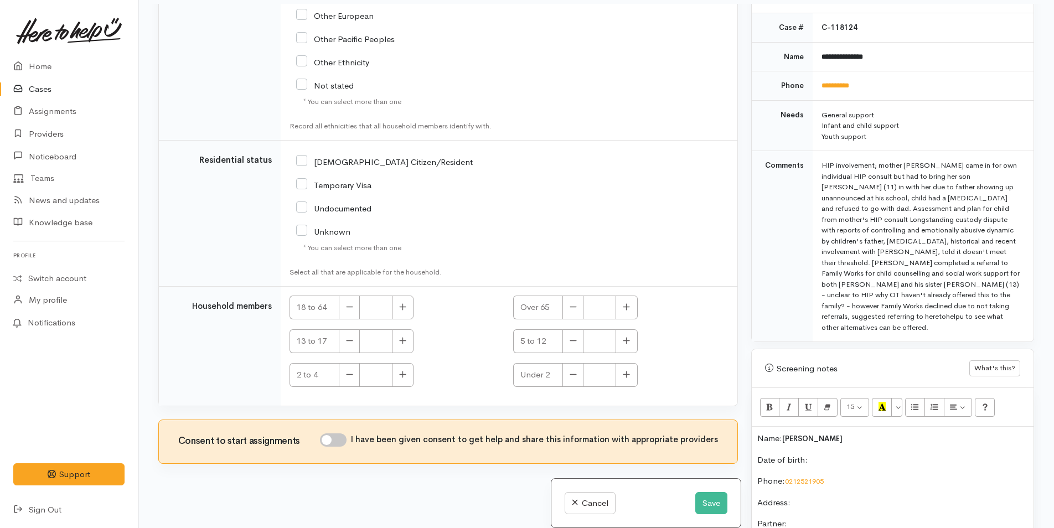
scroll to position [97, 0]
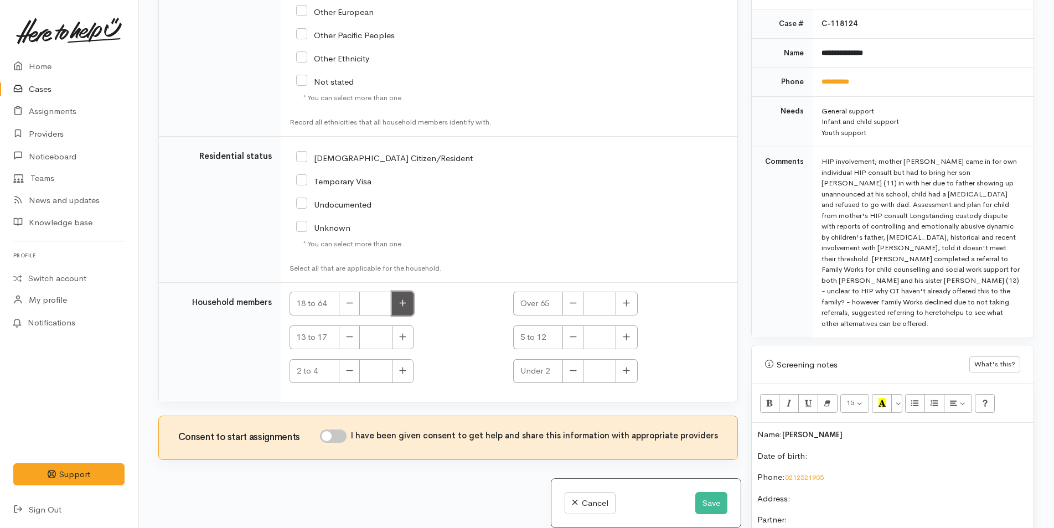
click at [408, 300] on button "button" at bounding box center [403, 304] width 22 height 24
type input "1"
click at [341, 436] on input "I have been given consent to get help and share this information with appropria…" at bounding box center [333, 436] width 27 height 13
checkbox input "true"
click at [634, 343] on button "button" at bounding box center [627, 337] width 22 height 24
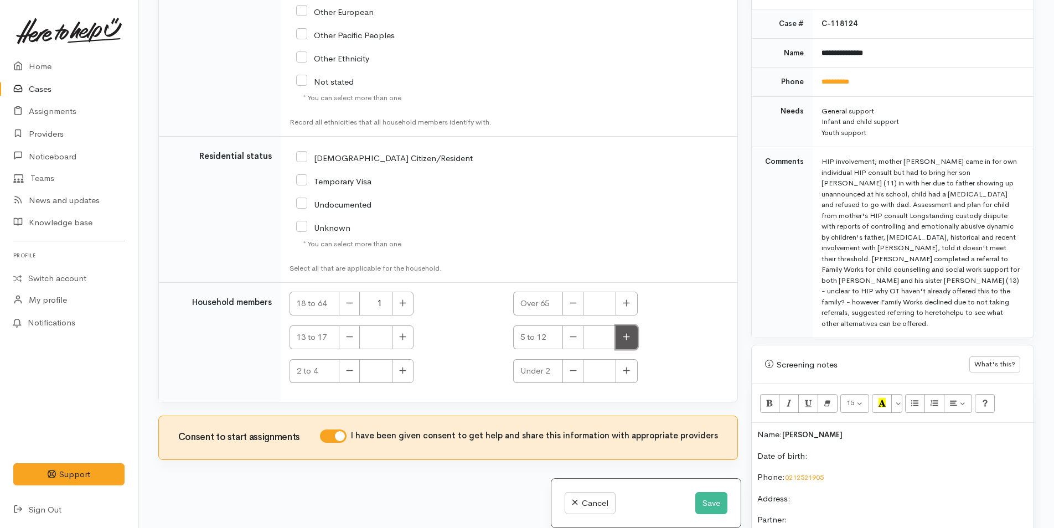
type input "1"
click at [404, 344] on button "button" at bounding box center [403, 337] width 22 height 24
type input "1"
click at [298, 164] on div "NZ Citizen/Resident" at bounding box center [434, 157] width 276 height 23
click at [303, 157] on input "NZ Citizen/Resident" at bounding box center [384, 157] width 177 height 10
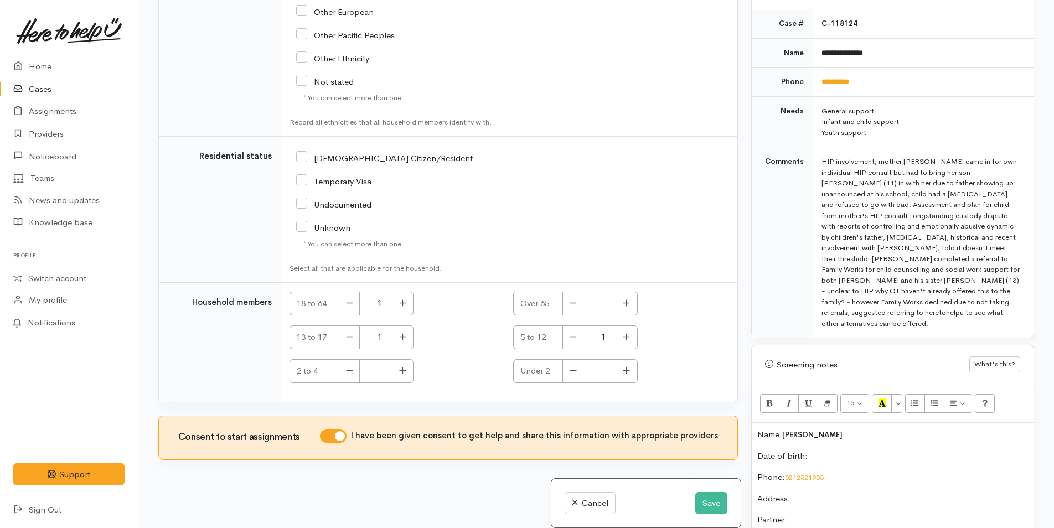
checkbox input "true"
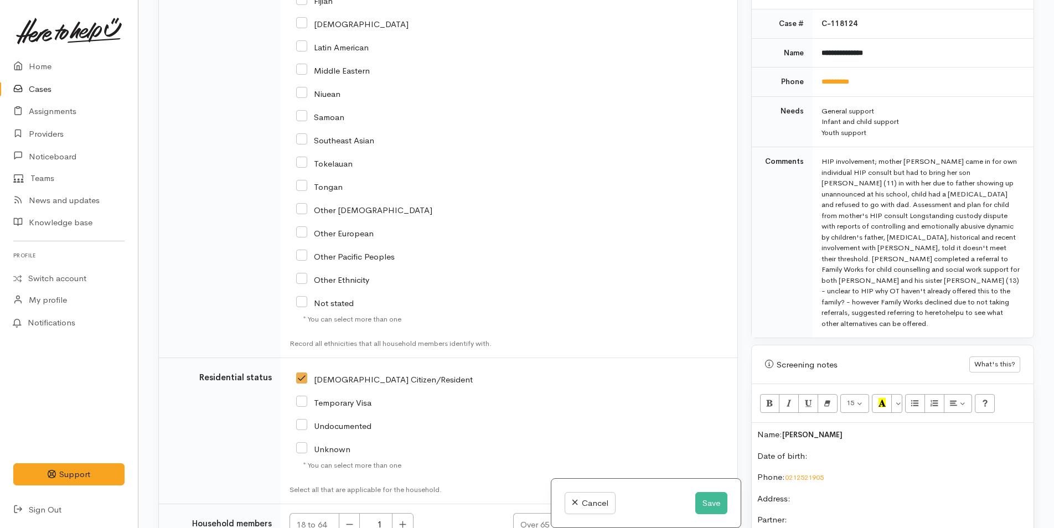
scroll to position [1155, 0]
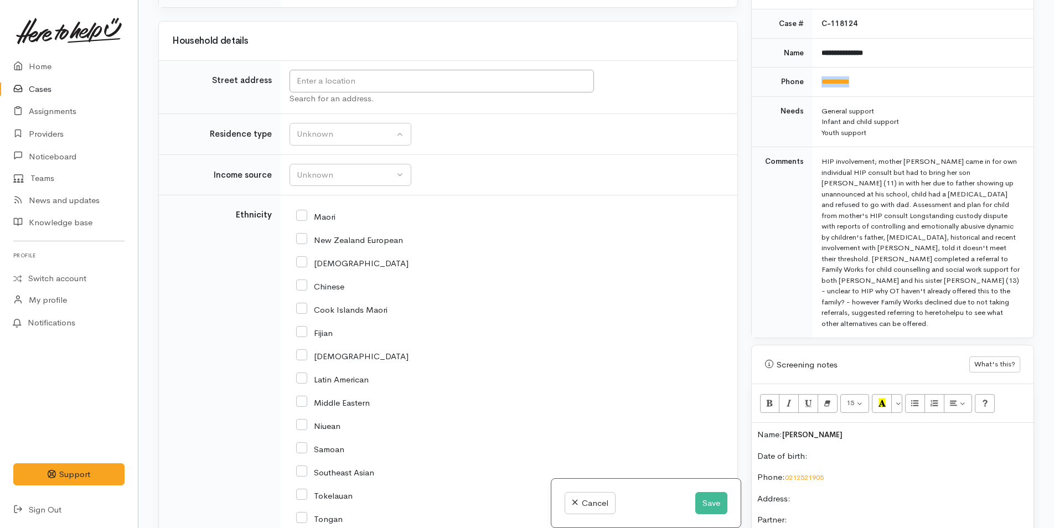
drag, startPoint x: 878, startPoint y: 63, endPoint x: 814, endPoint y: 76, distance: 65.7
click at [814, 76] on td "**********" at bounding box center [923, 82] width 221 height 29
copy link "**********"
click at [53, 130] on link "Providers" at bounding box center [69, 134] width 138 height 23
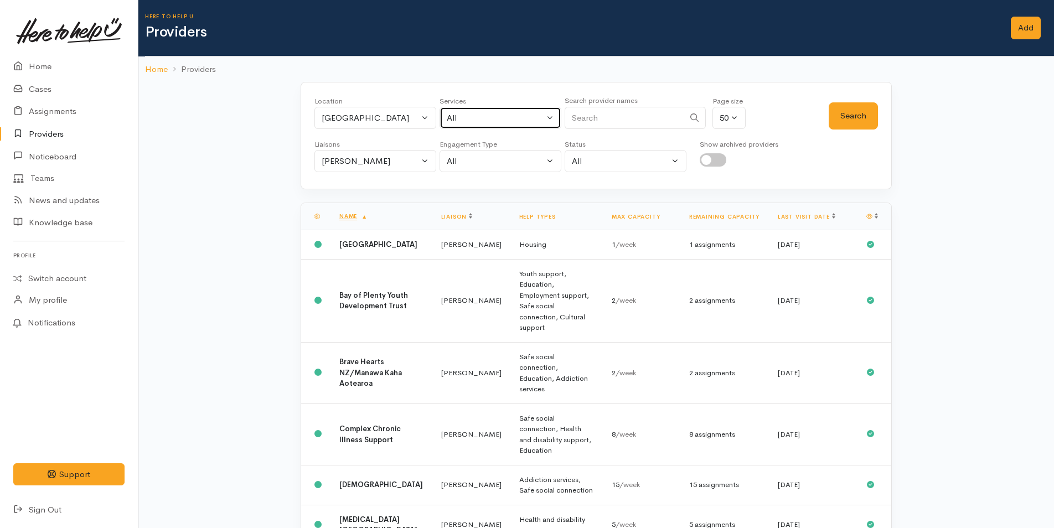
click at [553, 117] on button "All" at bounding box center [501, 118] width 122 height 23
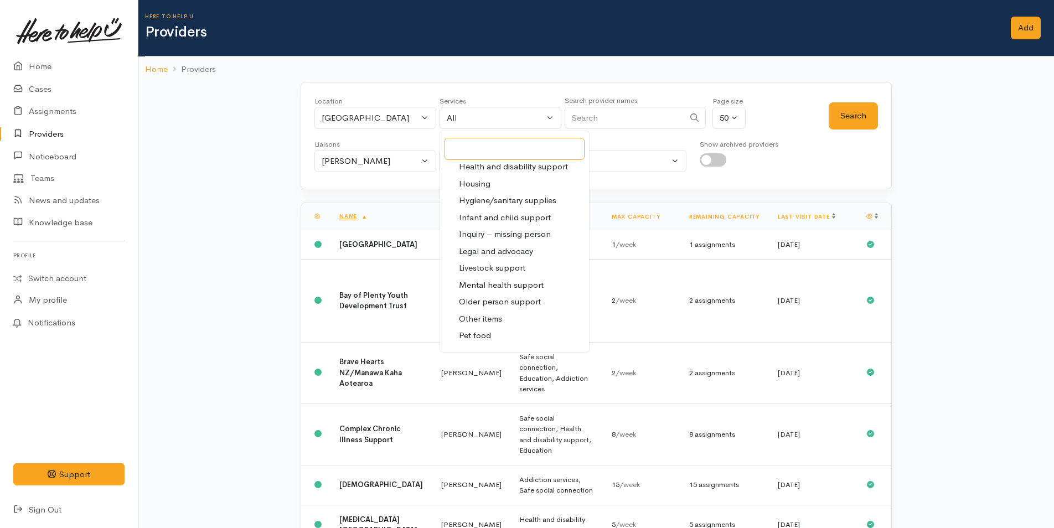
scroll to position [304, 0]
click at [503, 335] on span "Youth support" at bounding box center [485, 339] width 53 height 13
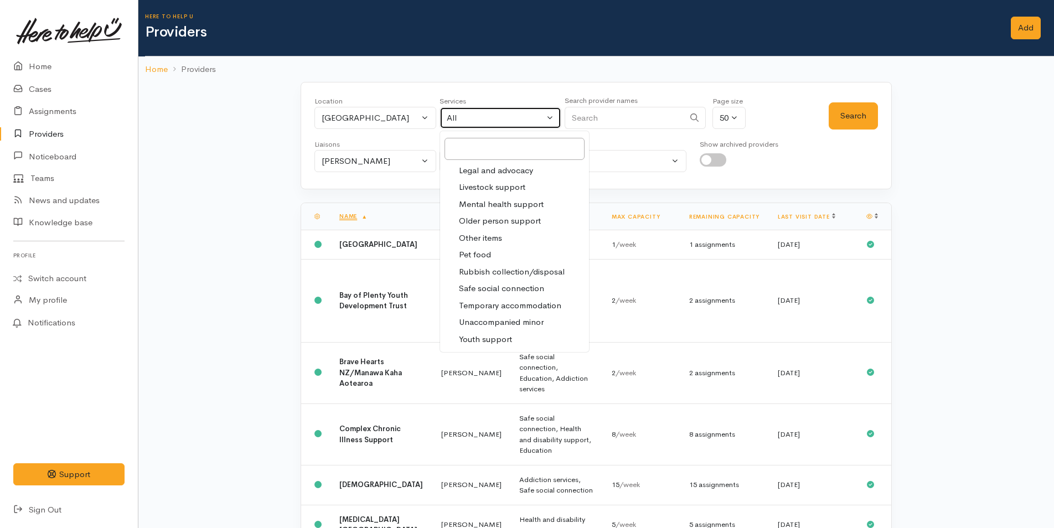
select select "15"
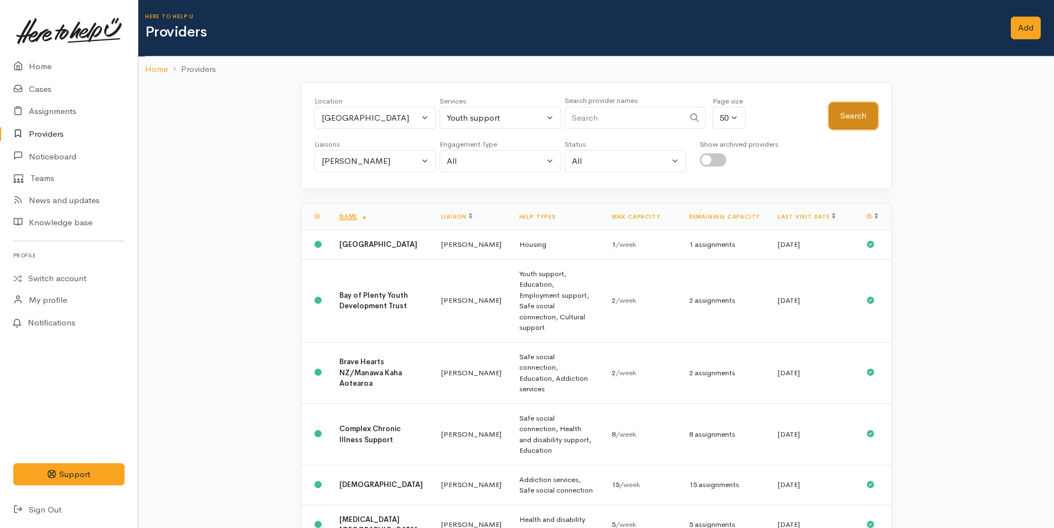
click at [855, 113] on button "Search" at bounding box center [853, 115] width 49 height 27
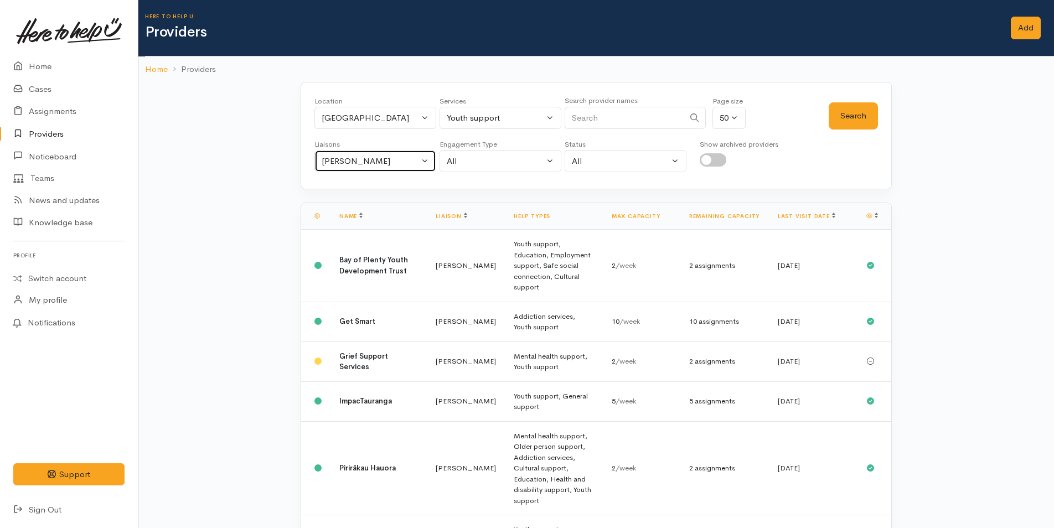
click at [427, 162] on button "[PERSON_NAME]" at bounding box center [375, 161] width 122 height 23
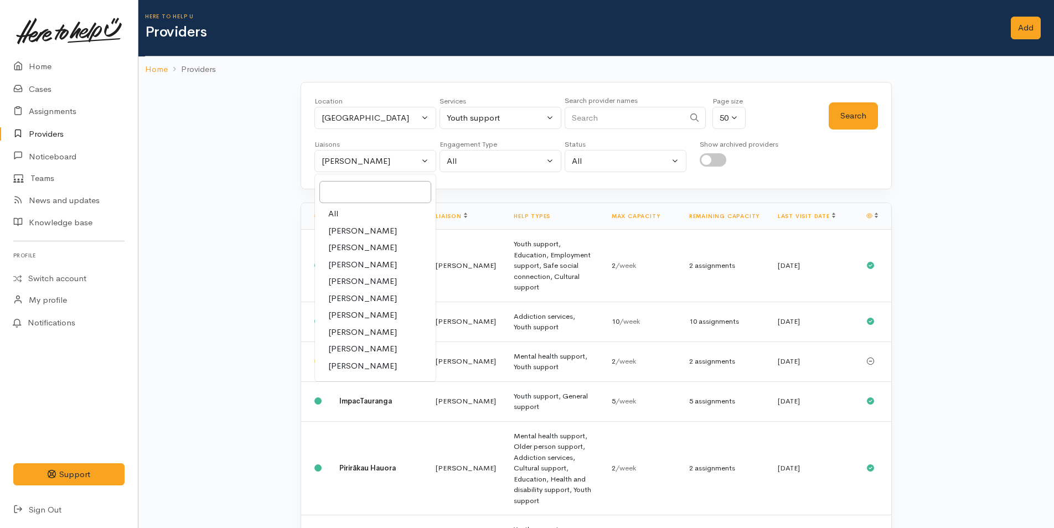
click at [339, 212] on link "All" at bounding box center [375, 213] width 121 height 17
select select "null"
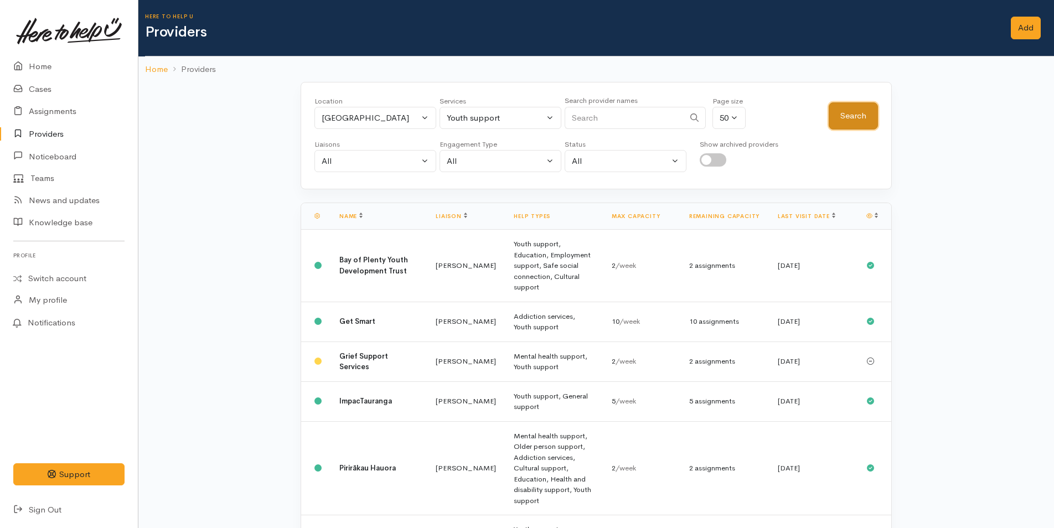
click at [858, 116] on button "Search" at bounding box center [853, 115] width 49 height 27
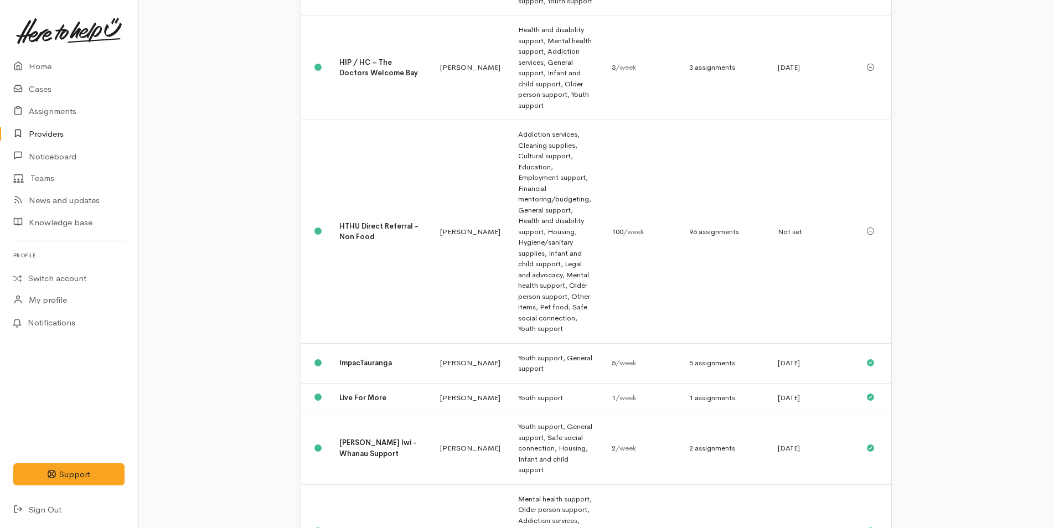
scroll to position [830, 0]
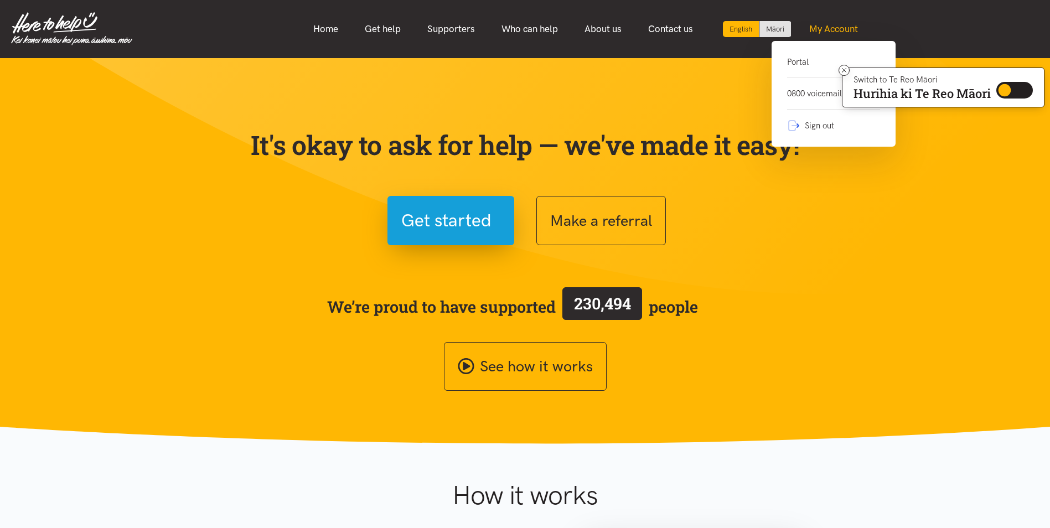
click at [855, 25] on link "My Account" at bounding box center [833, 29] width 75 height 24
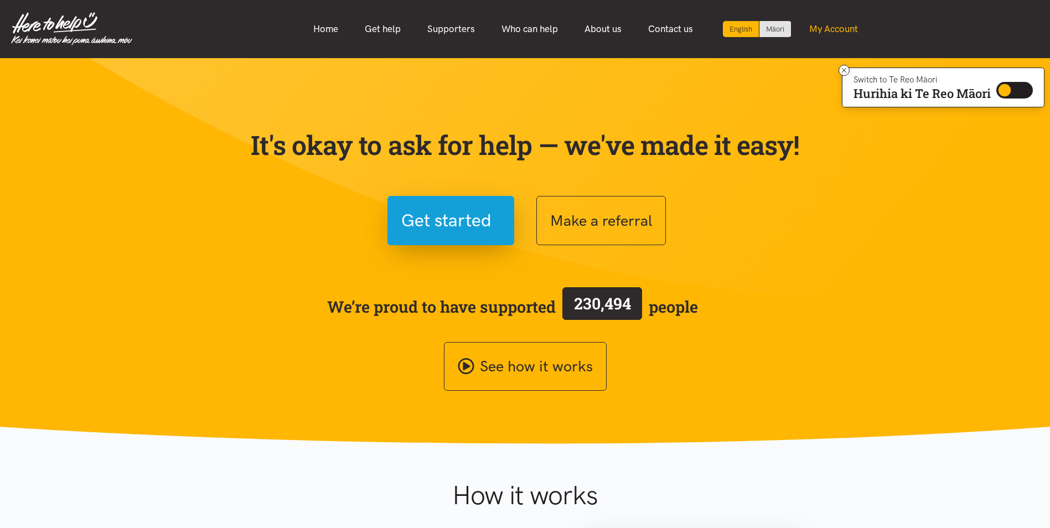
click at [855, 25] on link "My Account" at bounding box center [833, 29] width 75 height 24
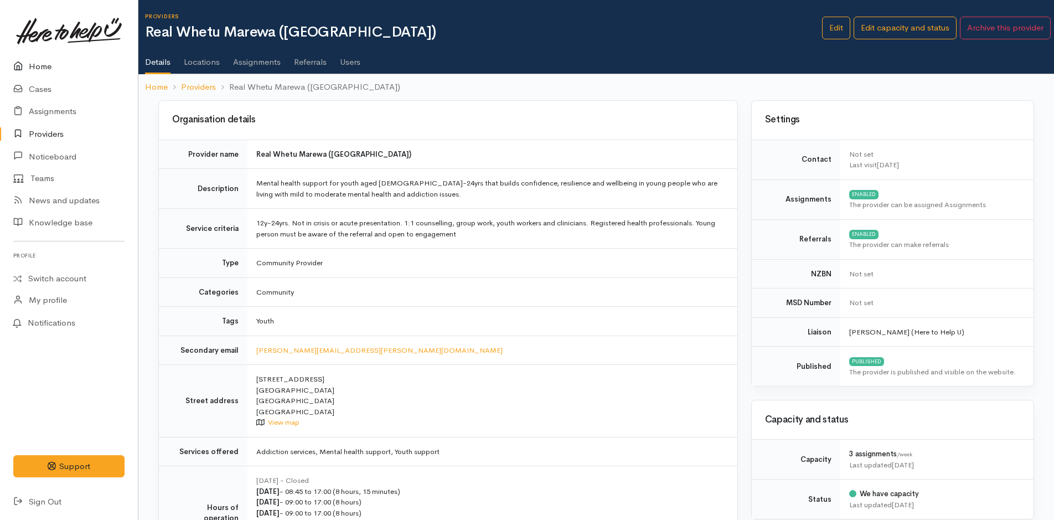
click at [45, 67] on link "Home" at bounding box center [69, 66] width 138 height 23
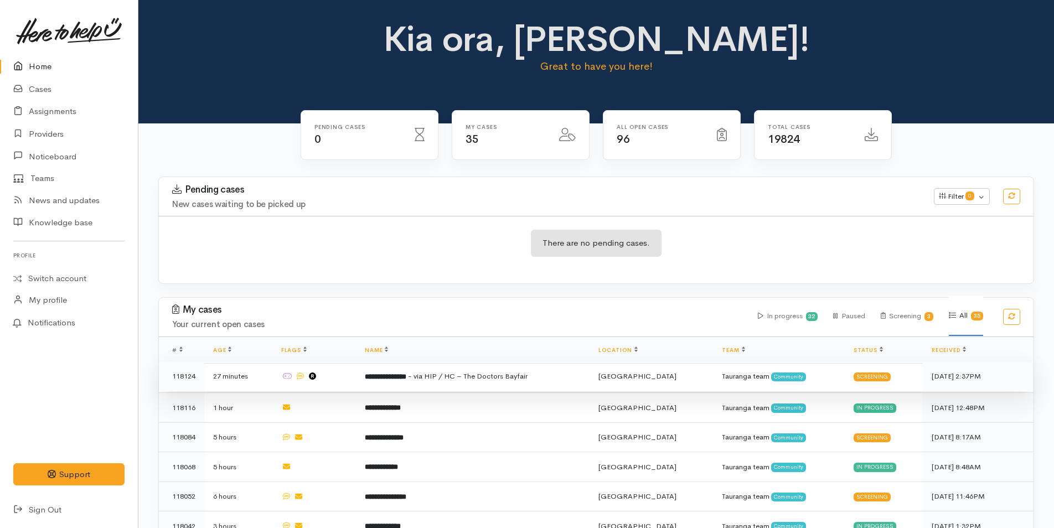
click at [456, 375] on span "- via HIP / HC – The Doctors Bayfair" at bounding box center [468, 375] width 120 height 9
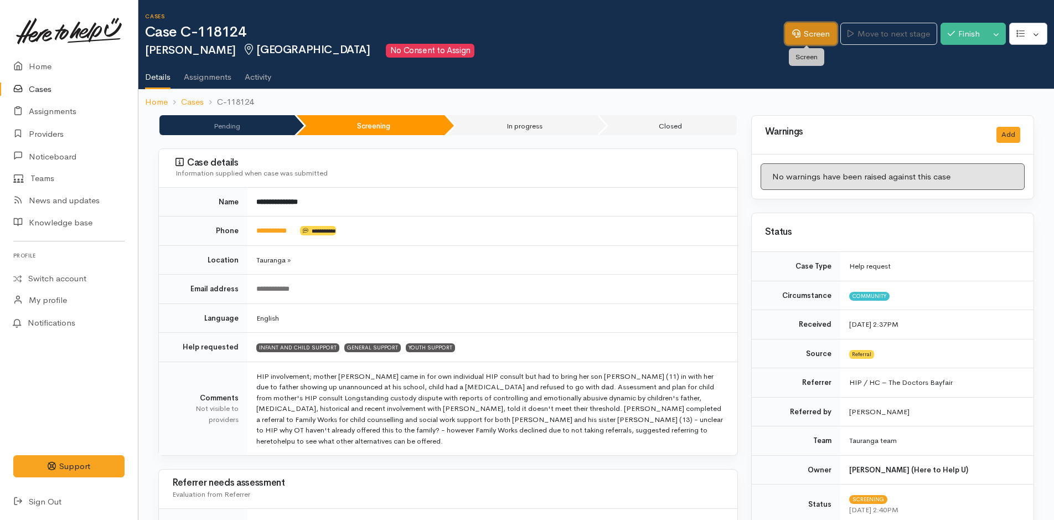
click at [815, 32] on link "Screen" at bounding box center [811, 34] width 52 height 23
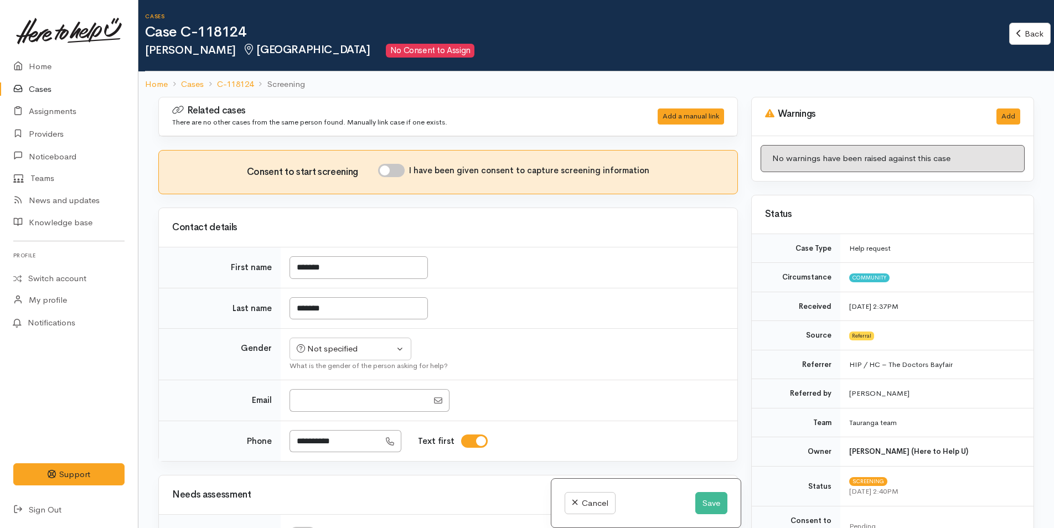
click at [403, 172] on input "I have been given consent to capture screening information" at bounding box center [391, 170] width 27 height 13
checkbox input "true"
drag, startPoint x: 339, startPoint y: 348, endPoint x: 337, endPoint y: 339, distance: 9.8
click at [339, 347] on div "Not specified" at bounding box center [345, 349] width 97 height 13
click at [331, 409] on span "[DEMOGRAPHIC_DATA]" at bounding box center [359, 408] width 95 height 13
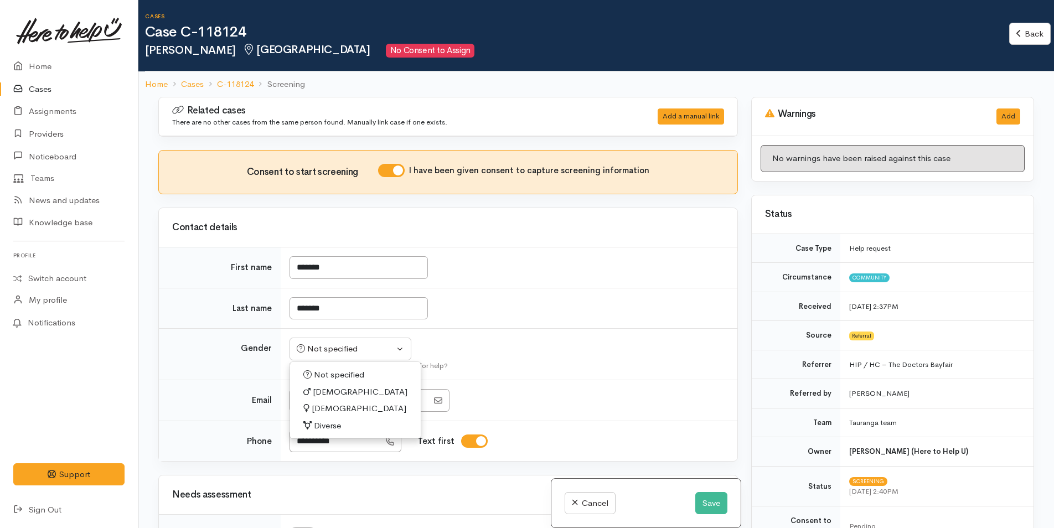
select select "[DEMOGRAPHIC_DATA]"
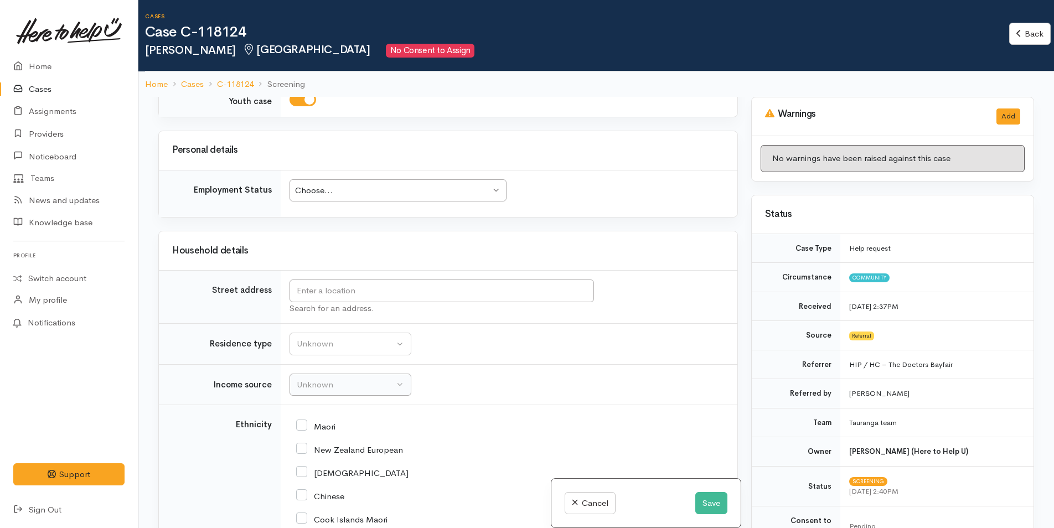
scroll to position [1107, 0]
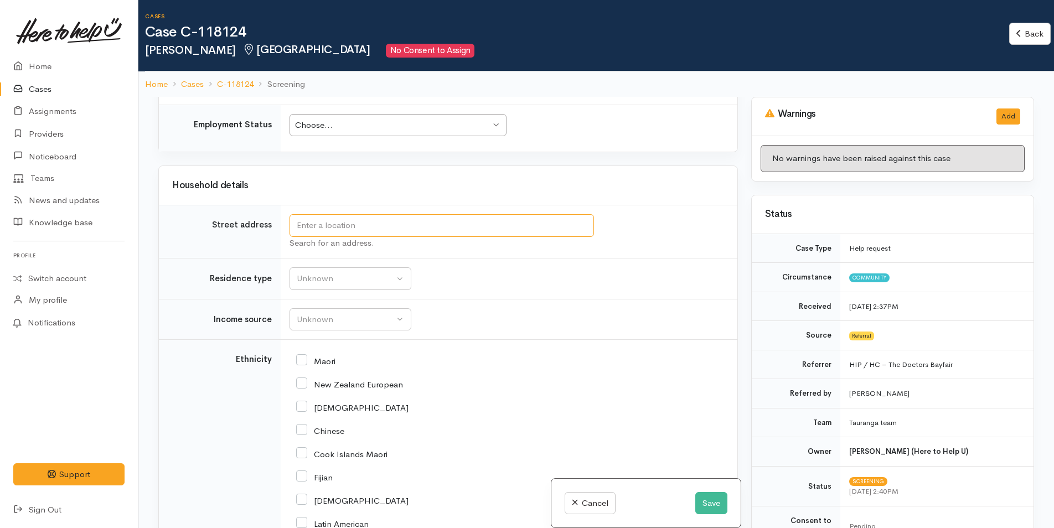
click at [415, 228] on input "text" at bounding box center [441, 225] width 304 height 23
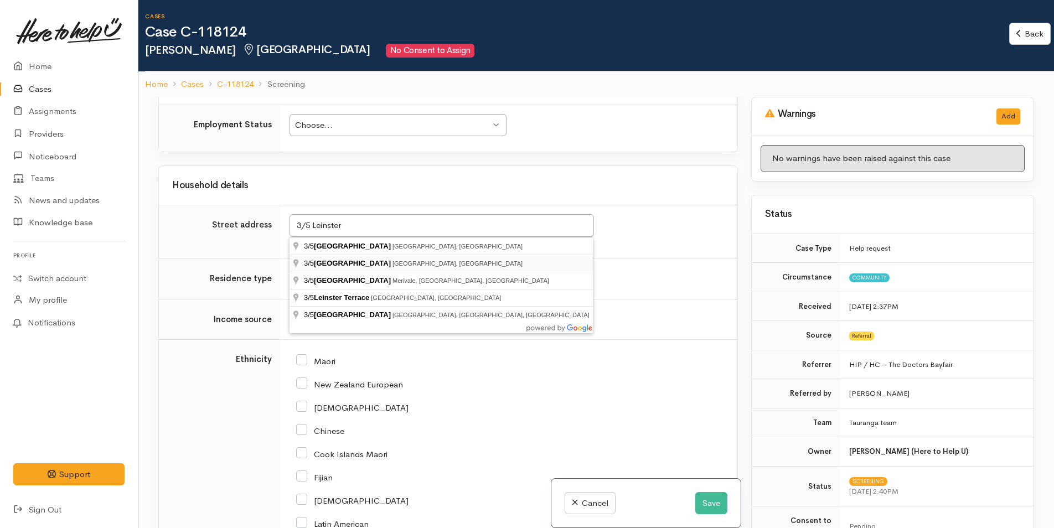
type input "3/5 Leinster Avenue, Mount Maunganui, New Zealand"
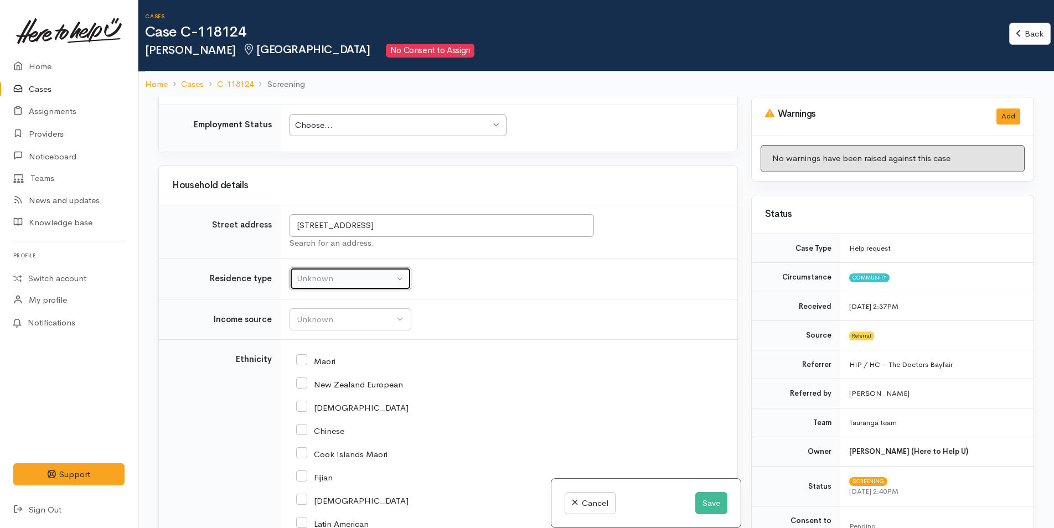
click at [352, 281] on div "Unknown" at bounding box center [345, 278] width 97 height 13
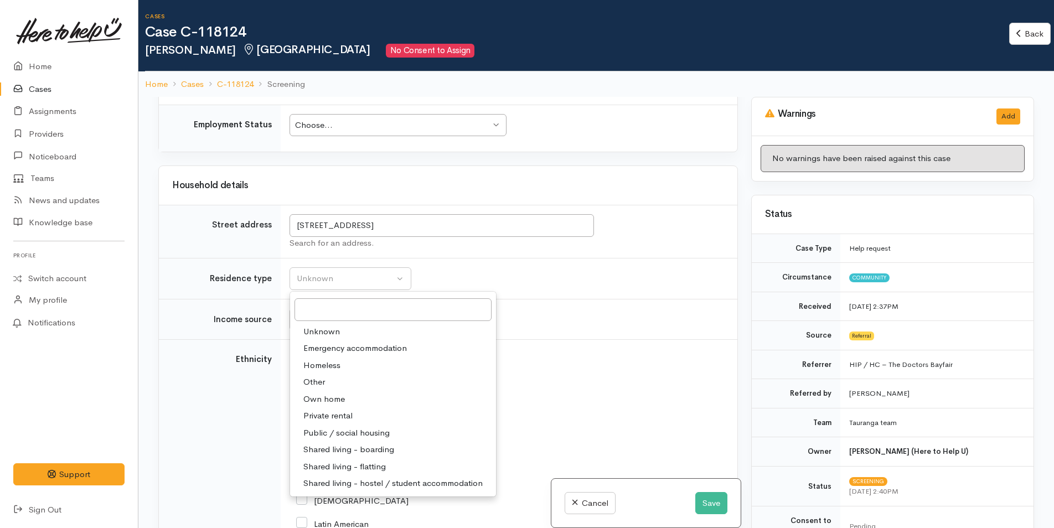
click at [335, 406] on link "Own home" at bounding box center [393, 399] width 206 height 17
select select "1"
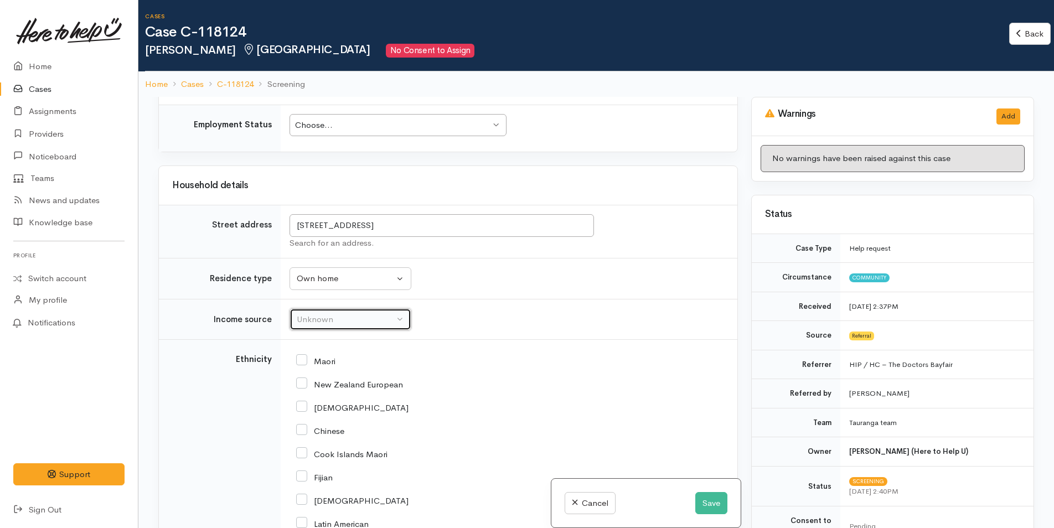
click at [334, 317] on div "Unknown" at bounding box center [345, 319] width 97 height 13
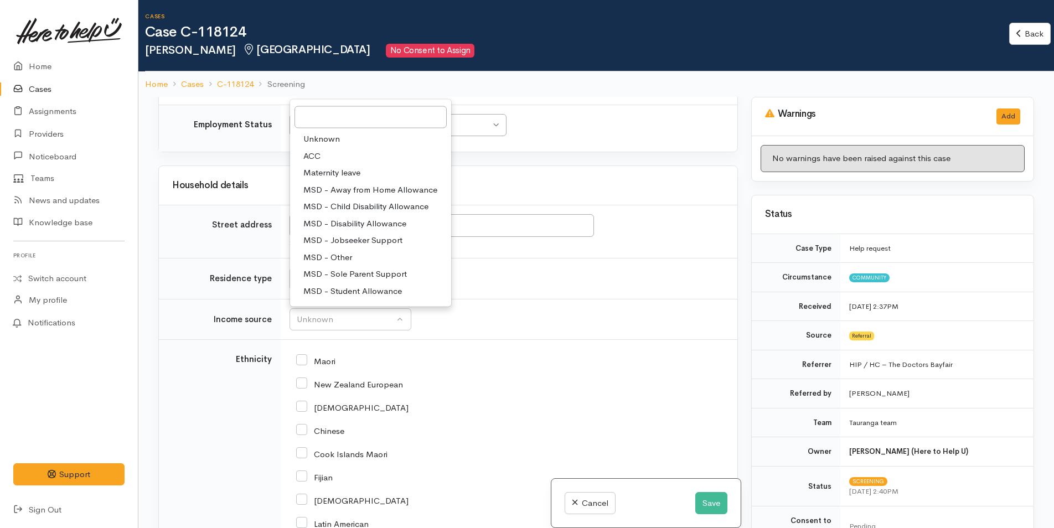
click at [384, 276] on span "MSD - Sole Parent Support" at bounding box center [355, 274] width 104 height 13
select select "7"
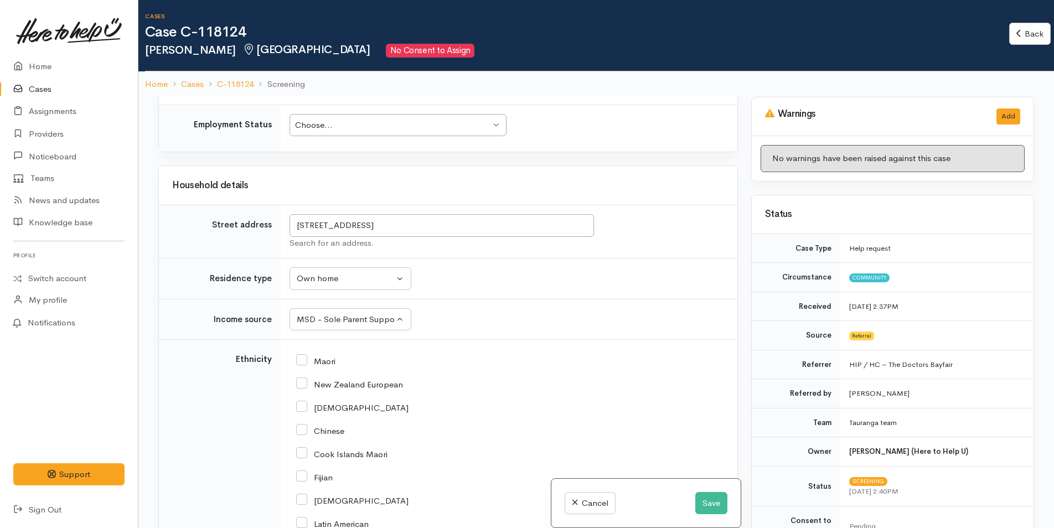
click at [306, 382] on input "New Zealand European" at bounding box center [349, 384] width 107 height 10
checkbox input "true"
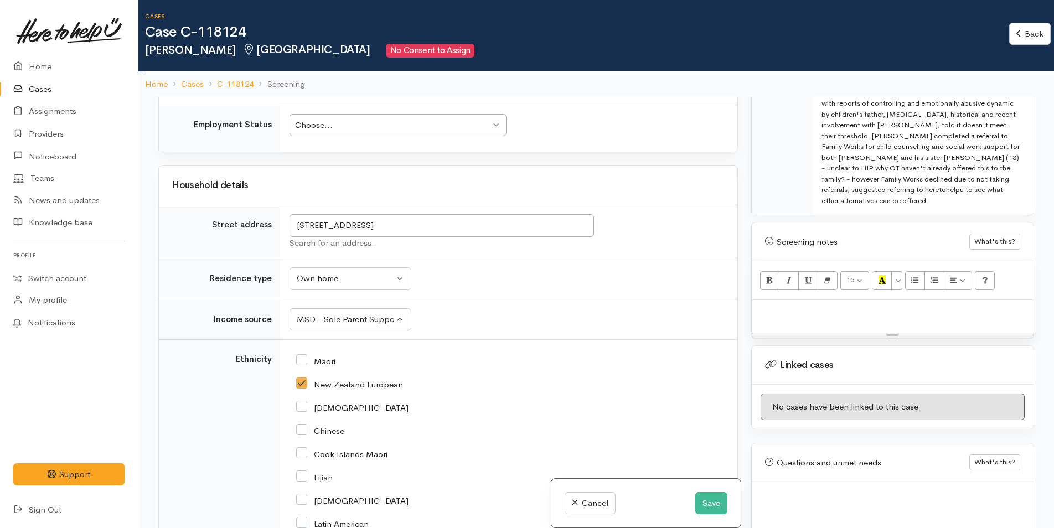
scroll to position [743, 0]
click at [816, 304] on p at bounding box center [892, 310] width 271 height 13
paste div
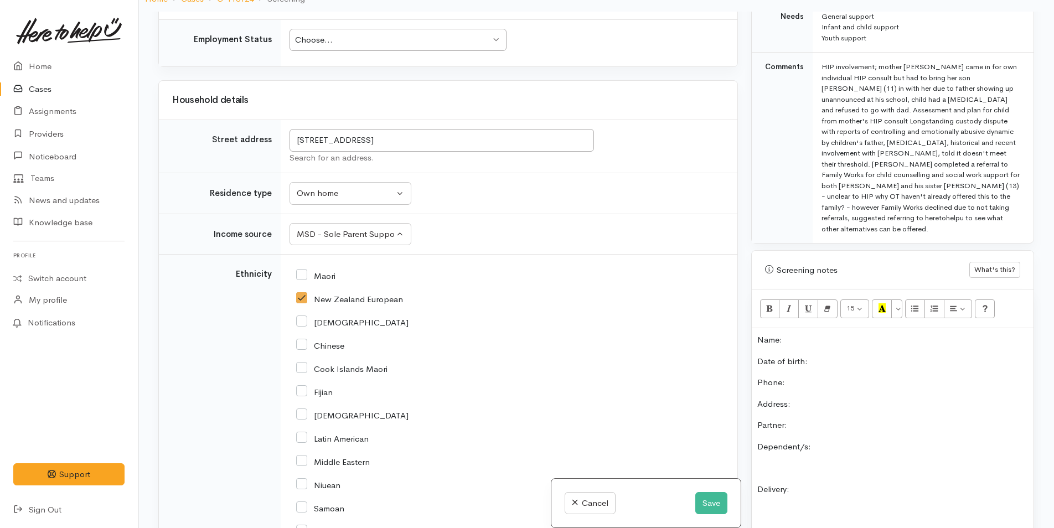
scroll to position [466, 0]
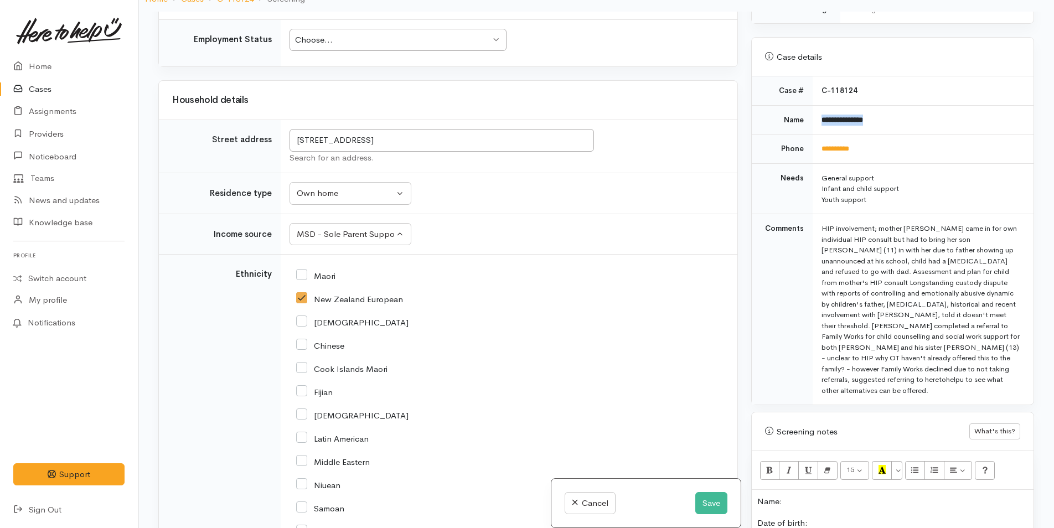
drag, startPoint x: 893, startPoint y: 111, endPoint x: 805, endPoint y: 121, distance: 88.6
click at [805, 121] on tr "**********" at bounding box center [893, 119] width 282 height 29
copy tr "**********"
click at [831, 495] on p "Name:" at bounding box center [892, 501] width 271 height 13
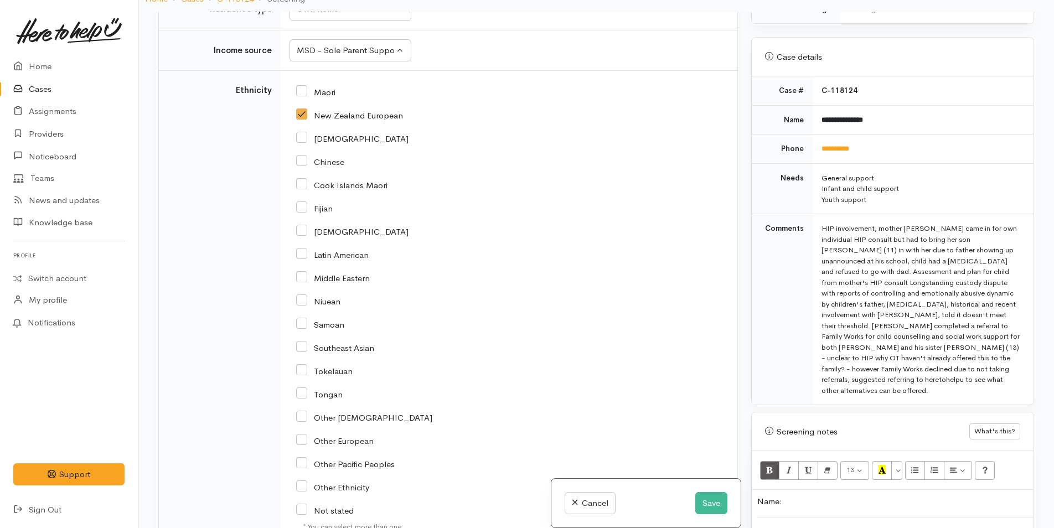
scroll to position [1384, 0]
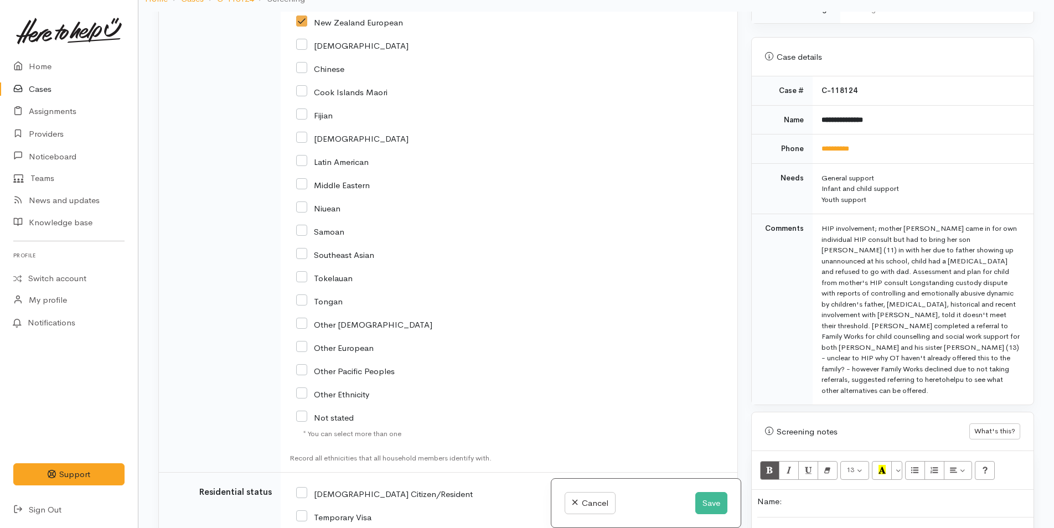
drag, startPoint x: 302, startPoint y: 493, endPoint x: 377, endPoint y: 451, distance: 86.0
click at [302, 493] on input "[DEMOGRAPHIC_DATA] Citizen/Resident" at bounding box center [384, 493] width 177 height 10
checkbox input "true"
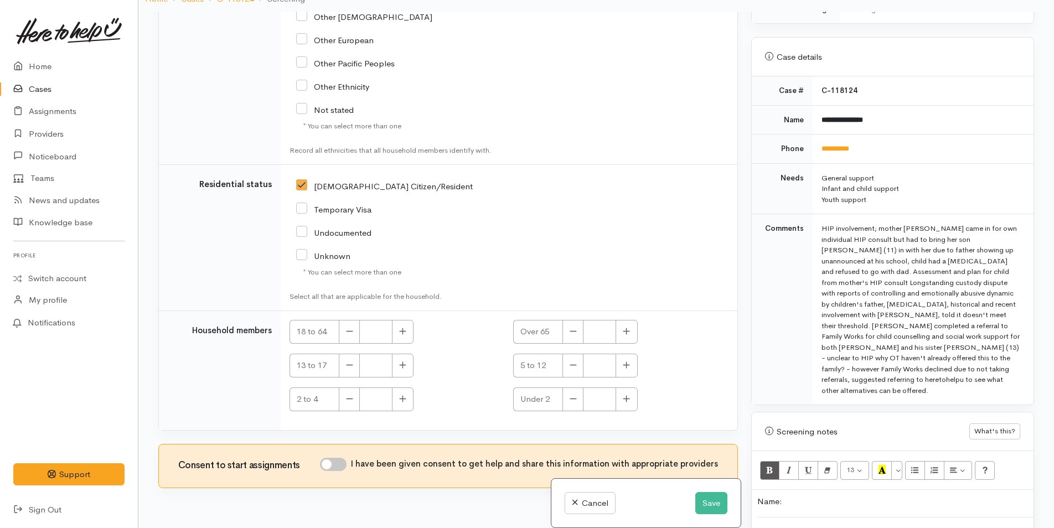
scroll to position [1708, 0]
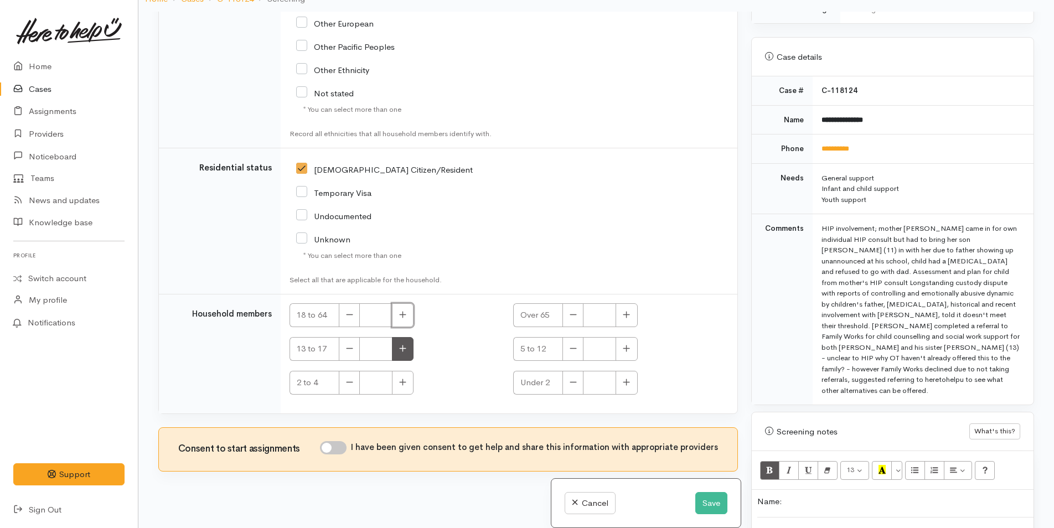
drag, startPoint x: 402, startPoint y: 316, endPoint x: 396, endPoint y: 359, distance: 43.5
click at [402, 317] on icon "button" at bounding box center [402, 315] width 7 height 8
type input "1"
click at [347, 446] on input "I have been given consent to get help and share this information with appropria…" at bounding box center [333, 447] width 27 height 13
checkbox input "true"
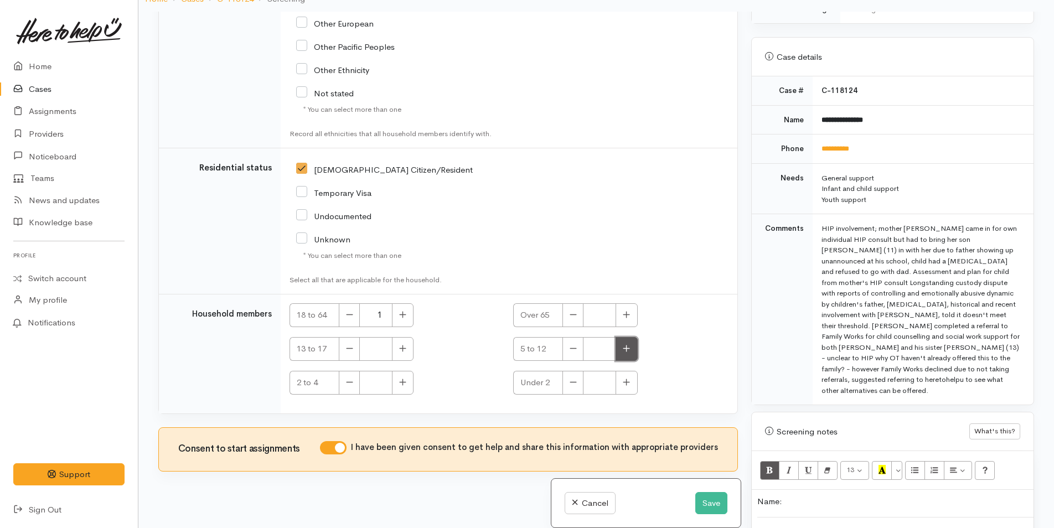
click at [629, 349] on button "button" at bounding box center [627, 349] width 22 height 24
type input "1"
click at [404, 347] on icon "button" at bounding box center [402, 348] width 7 height 8
type input "1"
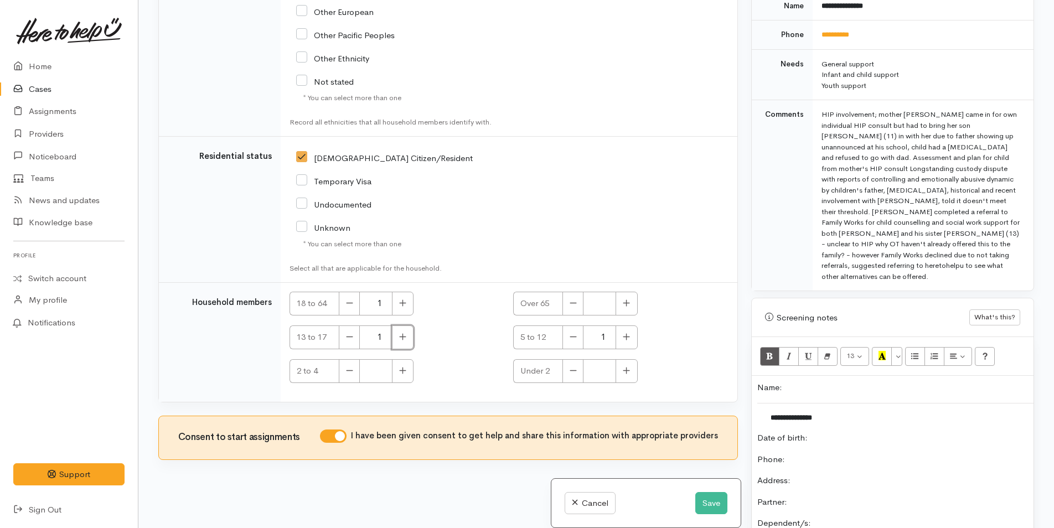
scroll to position [687, 0]
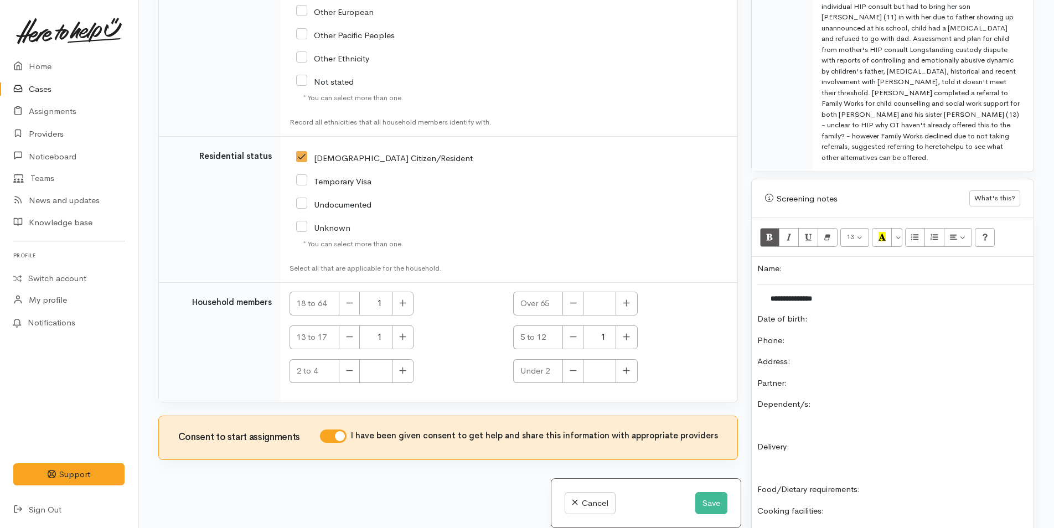
click at [835, 377] on p "Partner:" at bounding box center [892, 383] width 271 height 13
click at [852, 390] on div "**********" at bounding box center [893, 447] width 282 height 381
click at [849, 398] on p "Dependent/s:" at bounding box center [892, 404] width 271 height 13
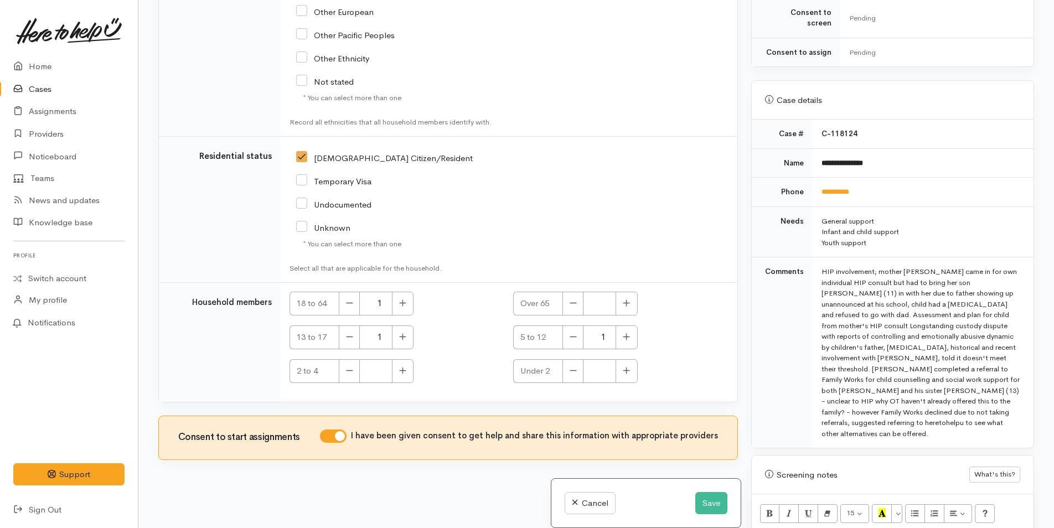
scroll to position [411, 0]
drag, startPoint x: 866, startPoint y: 179, endPoint x: 815, endPoint y: 180, distance: 51.5
click at [815, 181] on td "**********" at bounding box center [923, 192] width 221 height 29
copy link "**********"
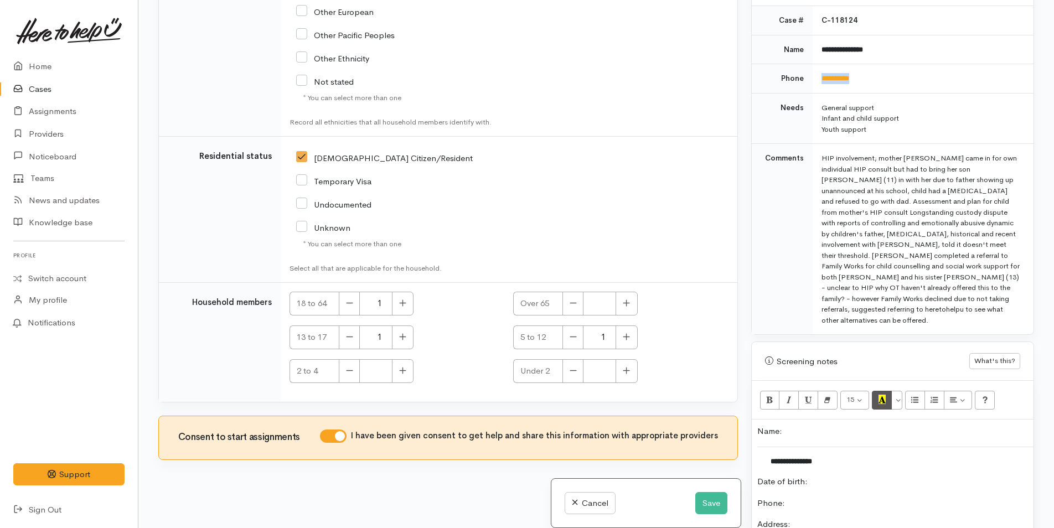
scroll to position [632, 0]
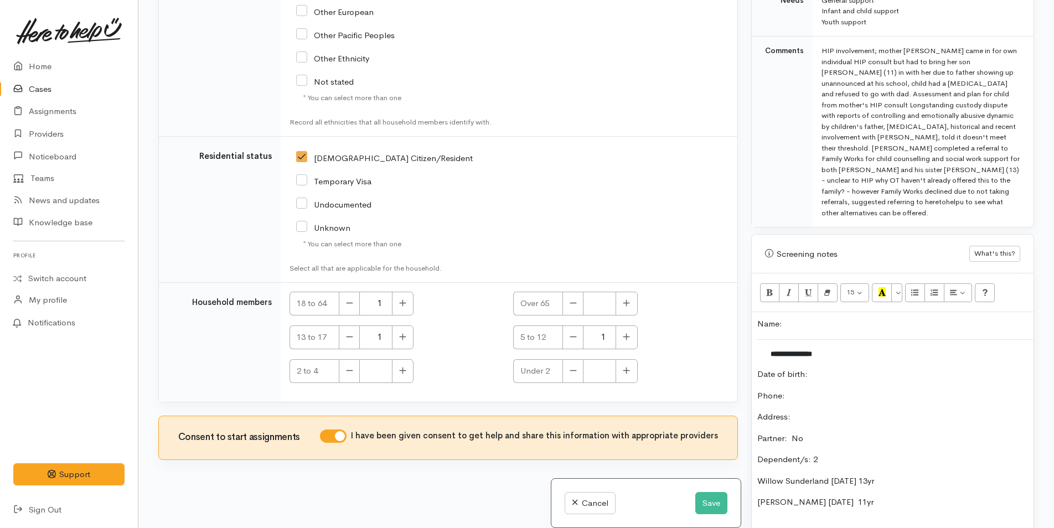
click at [842, 390] on p "Phone:" at bounding box center [892, 396] width 271 height 13
click at [951, 427] on div "**********" at bounding box center [893, 524] width 282 height 424
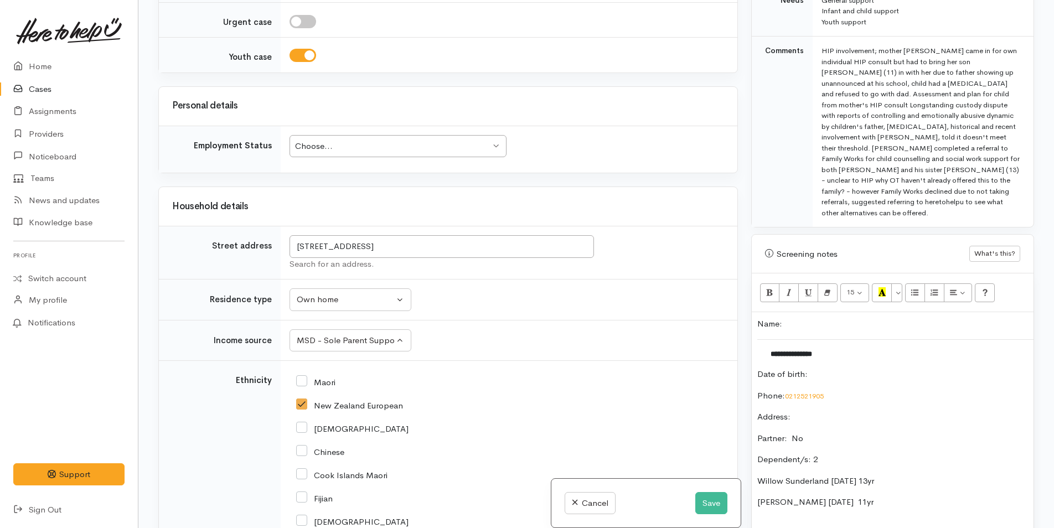
scroll to position [878, 0]
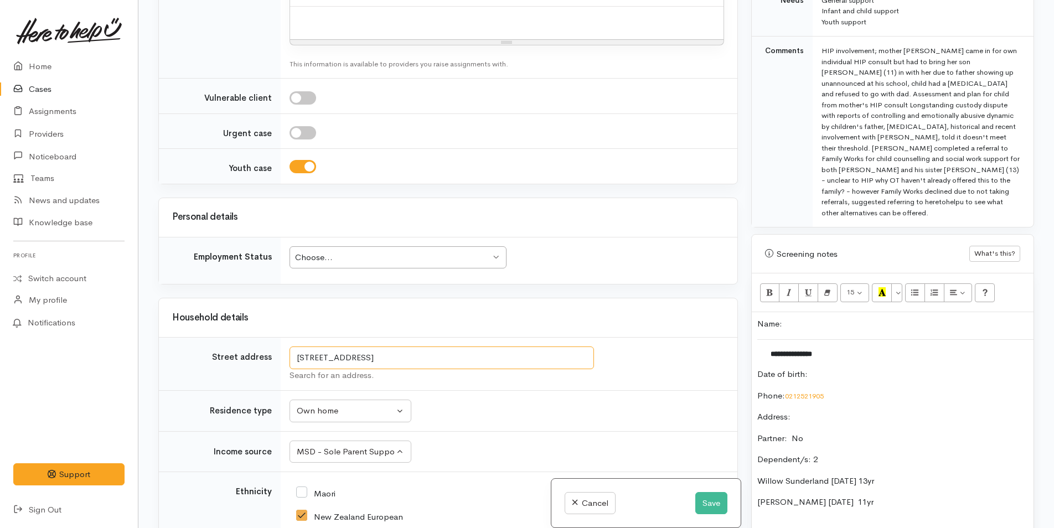
drag, startPoint x: 511, startPoint y: 353, endPoint x: 255, endPoint y: 343, distance: 257.0
click at [255, 343] on tr "Street address 3/5 Leinster Avenue, Mount Maunganui, New Zealand Search for an …" at bounding box center [448, 364] width 578 height 53
click at [835, 411] on p "Address:" at bounding box center [892, 417] width 271 height 13
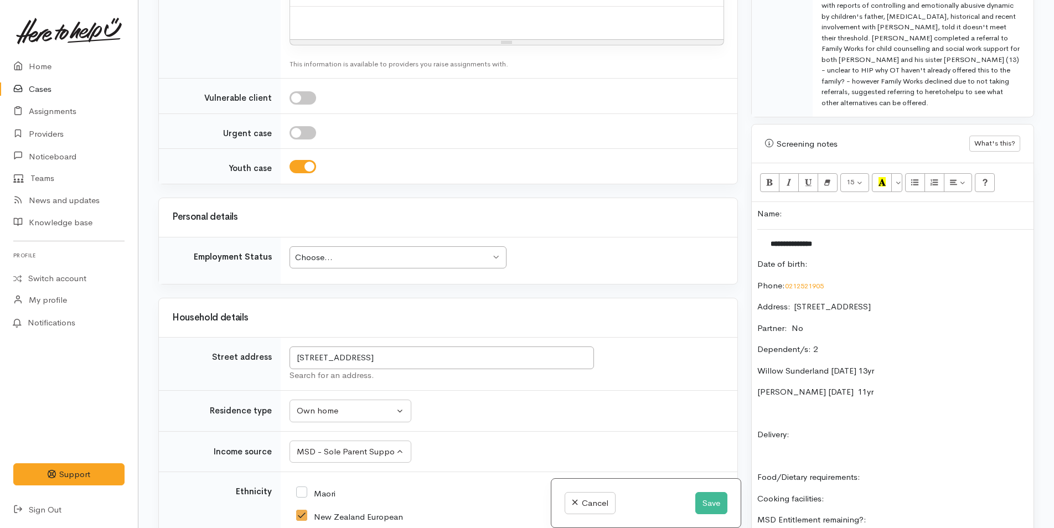
scroll to position [743, 0]
click at [845, 407] on p at bounding box center [892, 413] width 271 height 13
click at [886, 428] on p "Delivery:" at bounding box center [892, 434] width 271 height 13
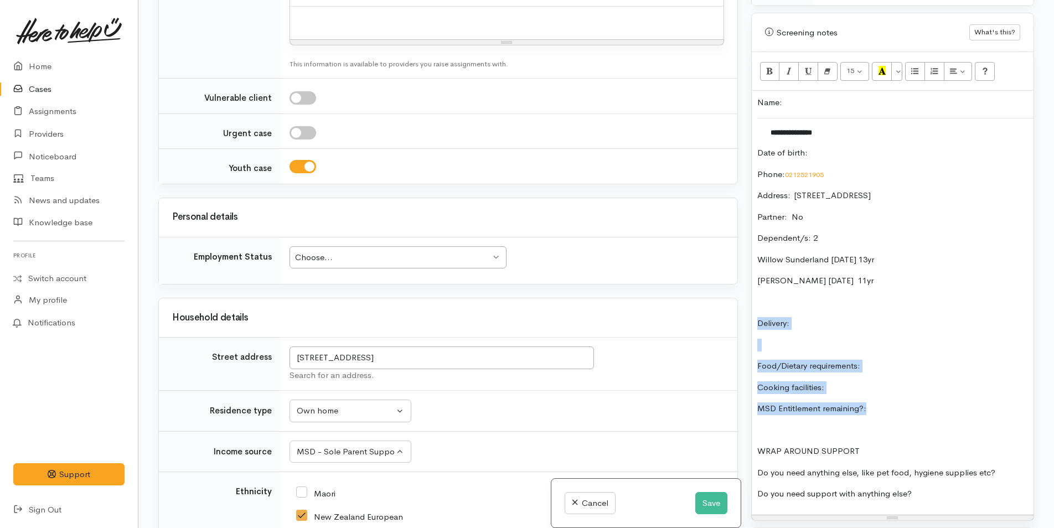
drag, startPoint x: 887, startPoint y: 391, endPoint x: 737, endPoint y: 296, distance: 177.4
click at [737, 296] on div "Related cases There are no other cases from the same person found. Manually lin…" at bounding box center [596, 264] width 889 height 528
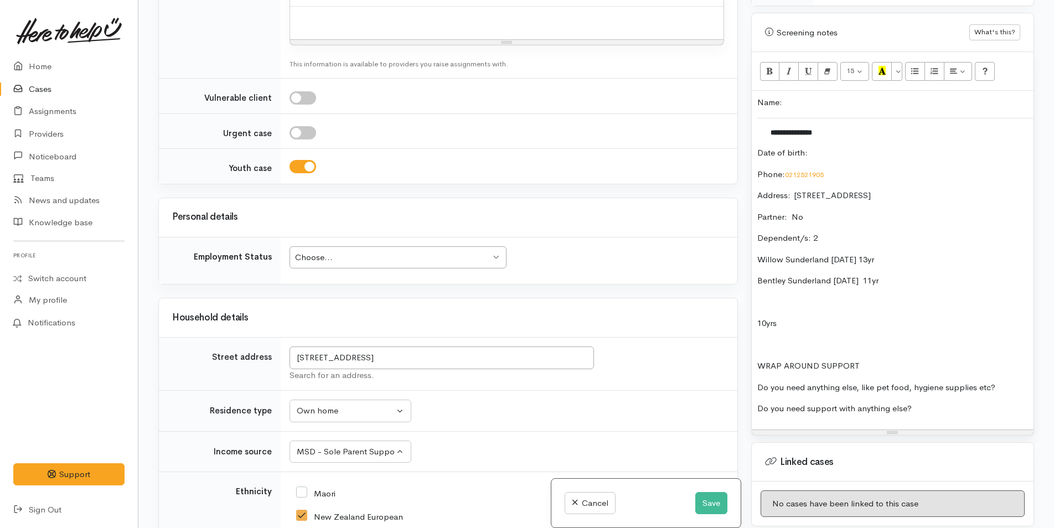
click at [822, 147] on p "Date of birth:" at bounding box center [892, 153] width 271 height 13
drag, startPoint x: 790, startPoint y: 299, endPoint x: 757, endPoint y: 298, distance: 33.8
click at [757, 317] on p "10yrs" at bounding box center [892, 323] width 271 height 13
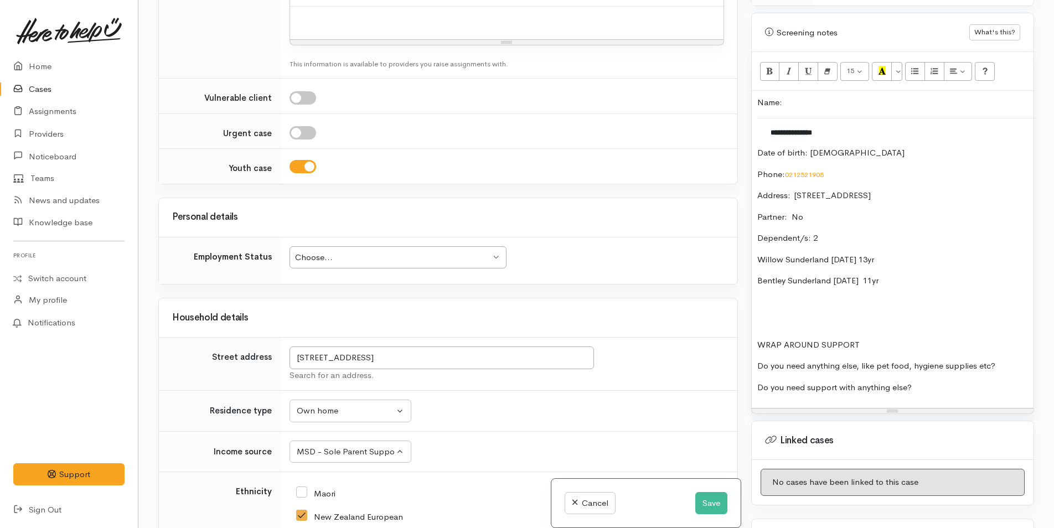
click at [756, 324] on div "**********" at bounding box center [893, 249] width 282 height 317
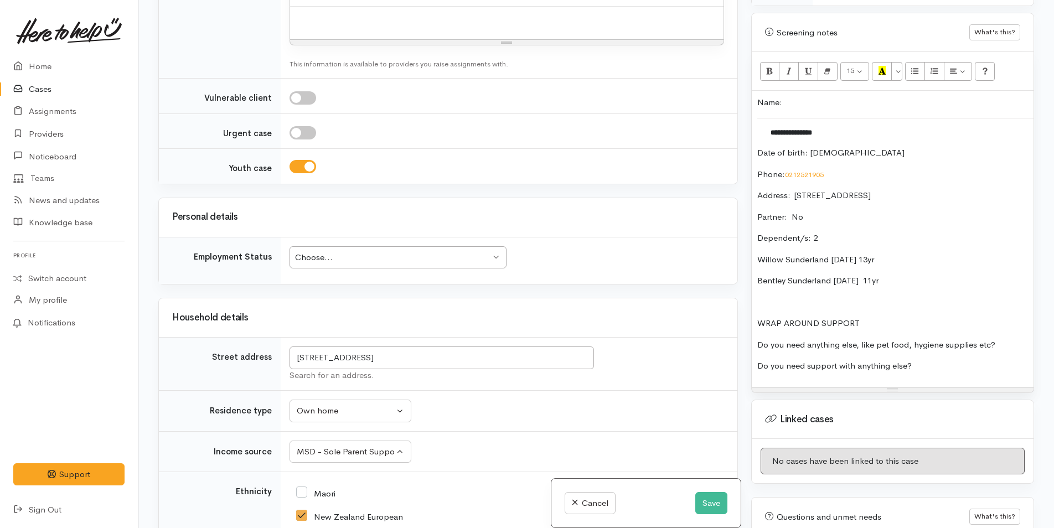
click at [1014, 314] on div "**********" at bounding box center [893, 239] width 282 height 296
click at [943, 360] on p "Do you need support with anything else?" at bounding box center [892, 366] width 271 height 13
click at [1009, 316] on div "**********" at bounding box center [893, 239] width 282 height 296
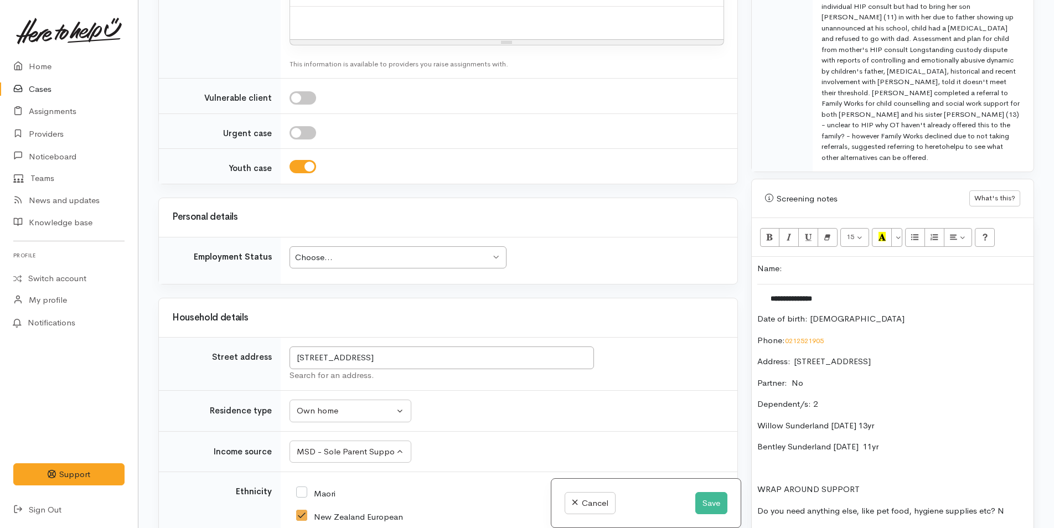
click at [758, 262] on p "Name:" at bounding box center [892, 268] width 271 height 13
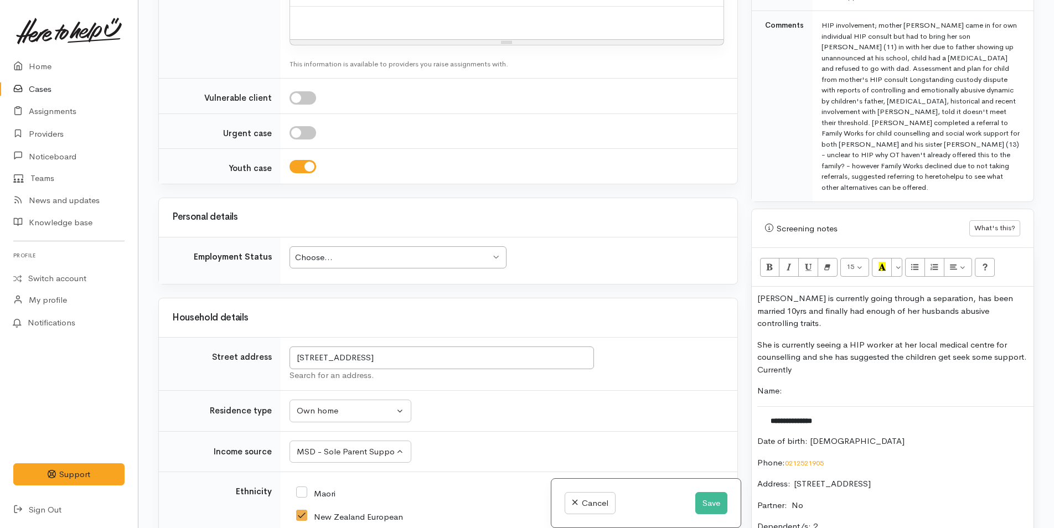
scroll to position [632, 0]
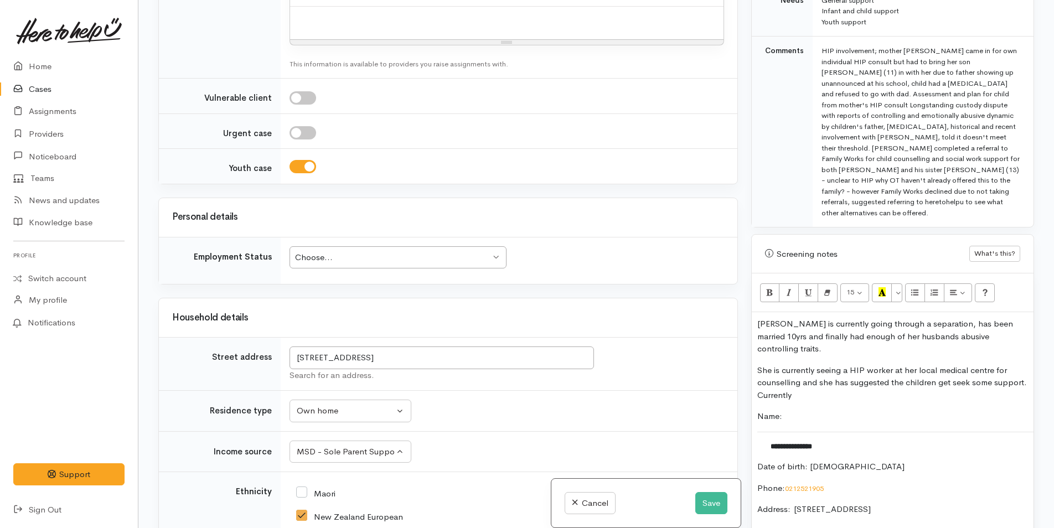
click at [878, 364] on p "She is currently seeing a HIP worker at her local medical centre for counsellin…" at bounding box center [892, 383] width 271 height 38
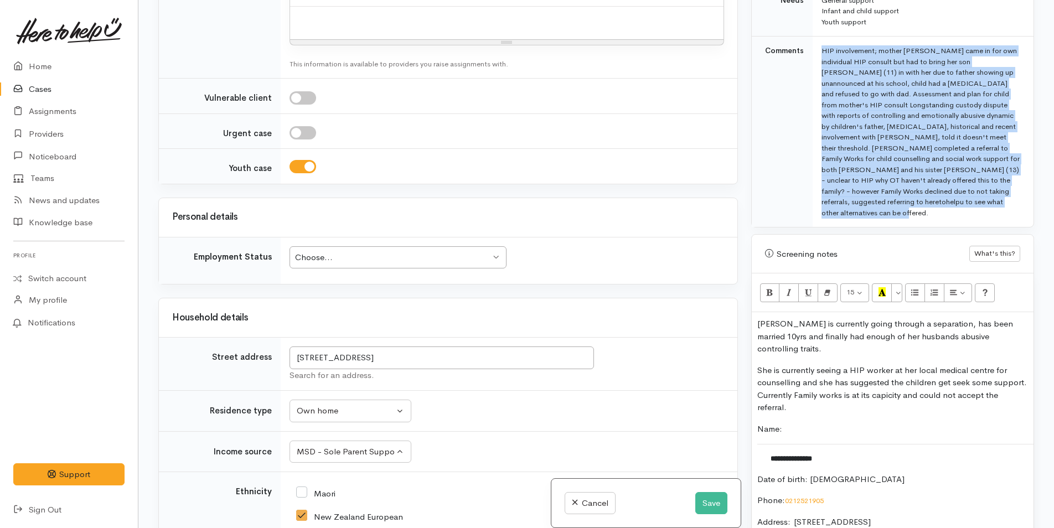
drag, startPoint x: 865, startPoint y: 197, endPoint x: 802, endPoint y: 55, distance: 155.1
click at [802, 55] on tr "Comments HIP involvement; mother Barbara came in for own individual HIP consult…" at bounding box center [893, 132] width 282 height 191
copy tr "HIP involvement; mother Barbara came in for own individual HIP consult but had …"
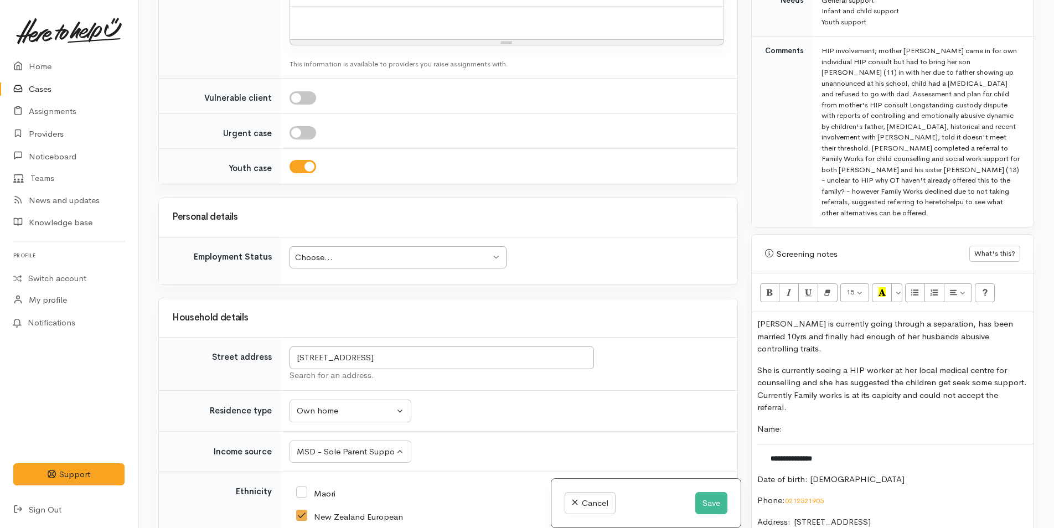
click at [756, 312] on div "**********" at bounding box center [893, 512] width 282 height 401
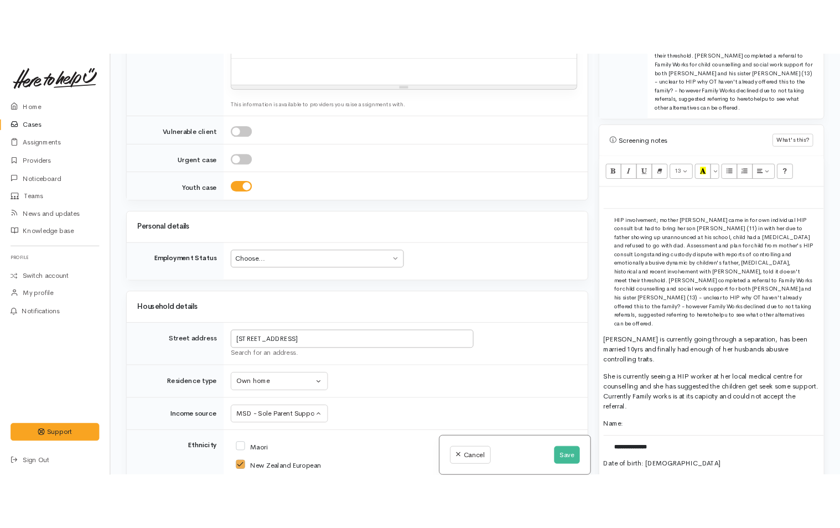
scroll to position [909, 0]
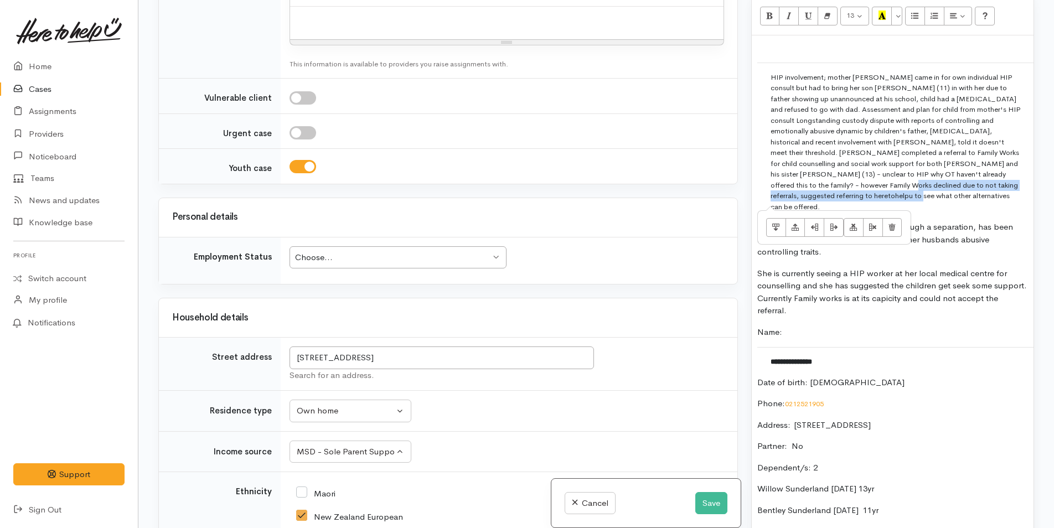
drag, startPoint x: 769, startPoint y: 167, endPoint x: 804, endPoint y: 180, distance: 37.0
click at [804, 180] on td "HIP involvement; mother Barbara came in for own individual HIP consult but had …" at bounding box center [895, 142] width 277 height 158
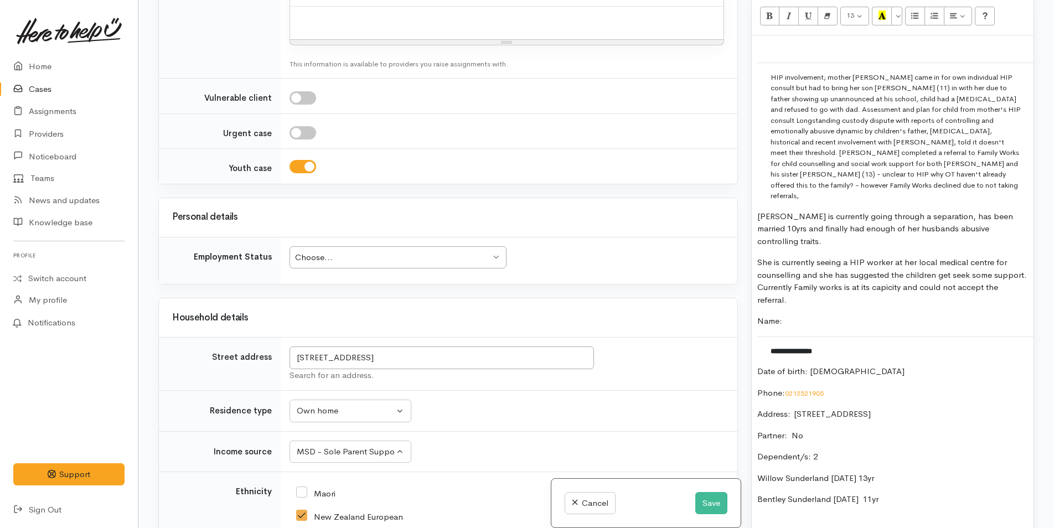
drag, startPoint x: 808, startPoint y: 252, endPoint x: 752, endPoint y: 168, distance: 101.0
click at [752, 168] on div "**********" at bounding box center [893, 320] width 282 height 570
click at [841, 251] on div "**********" at bounding box center [893, 320] width 282 height 570
click at [823, 256] on p "She is currently seeing a HIP worker at her local medical centre for counsellin…" at bounding box center [892, 281] width 271 height 50
click at [804, 251] on div "**********" at bounding box center [893, 320] width 282 height 570
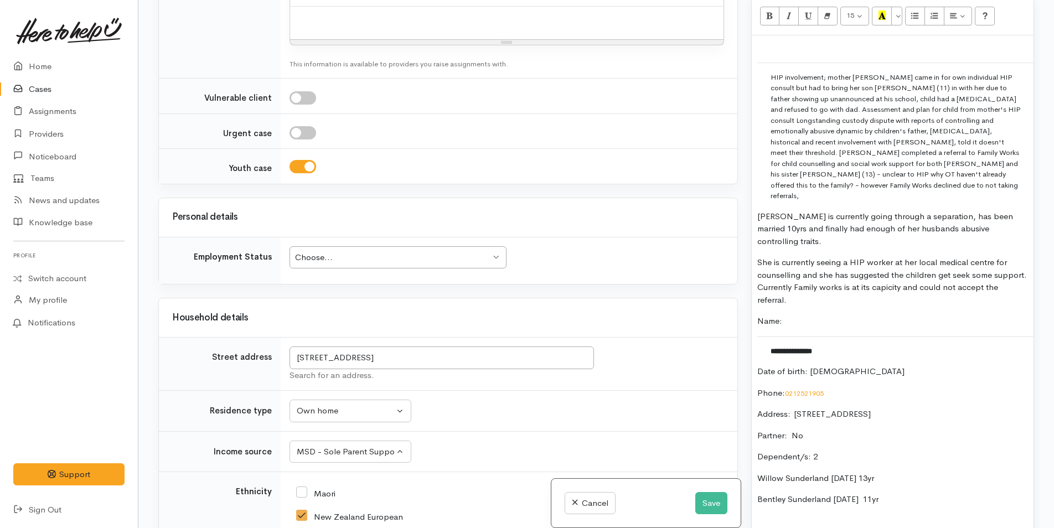
click at [804, 256] on p "She is currently seeing a HIP worker at her local medical centre for counsellin…" at bounding box center [892, 281] width 271 height 50
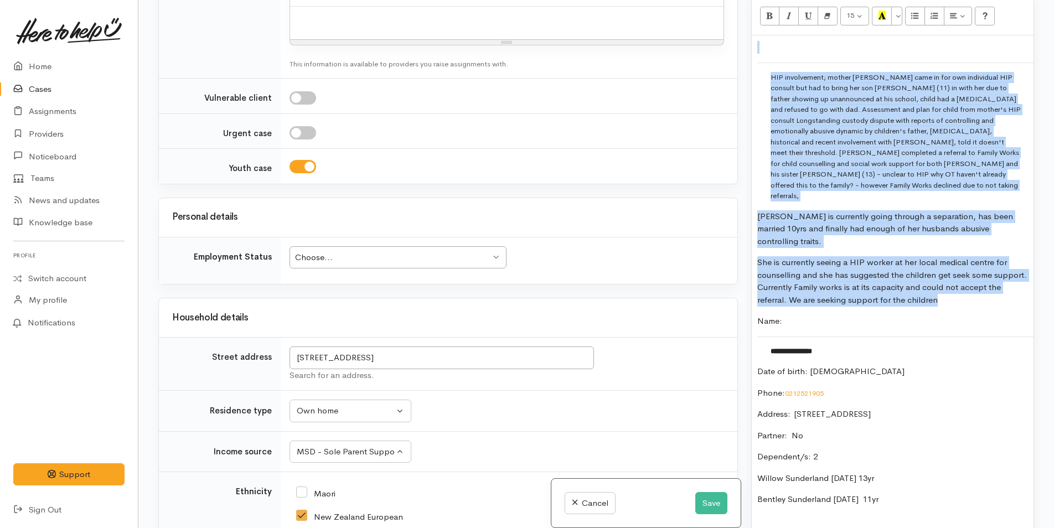
drag, startPoint x: 959, startPoint y: 246, endPoint x: 750, endPoint y: 50, distance: 286.6
click at [750, 50] on div "Warnings Add No warnings have been raised against this case Add Warning Title ●…" at bounding box center [893, 264] width 296 height 528
copy div "HIP involvement; mother Barbara came in for own individual HIP consult but had …"
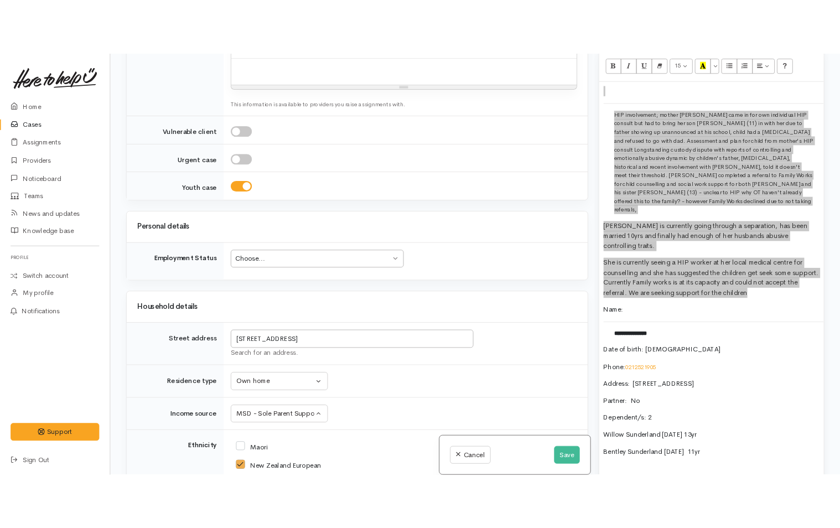
scroll to position [1040, 0]
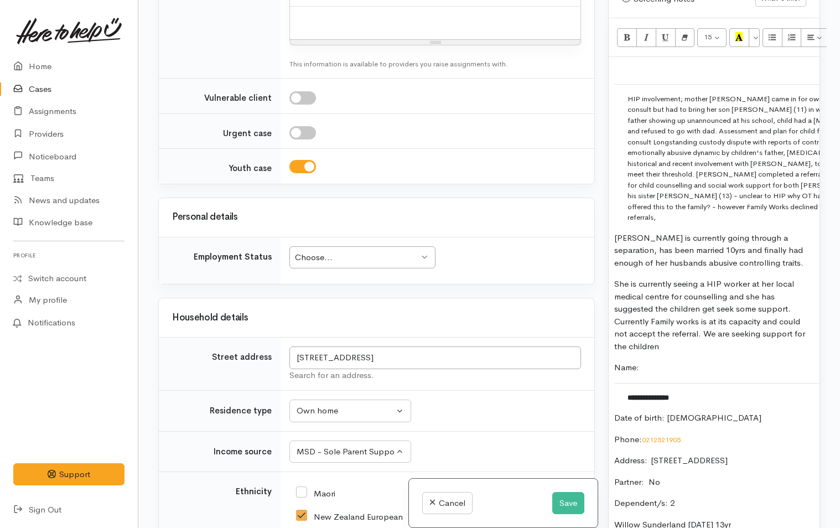
drag, startPoint x: 676, startPoint y: 288, endPoint x: 644, endPoint y: 238, distance: 59.4
click at [644, 238] on p "**********" at bounding box center [714, 356] width 200 height 587
click at [675, 293] on p "**********" at bounding box center [714, 356] width 200 height 587
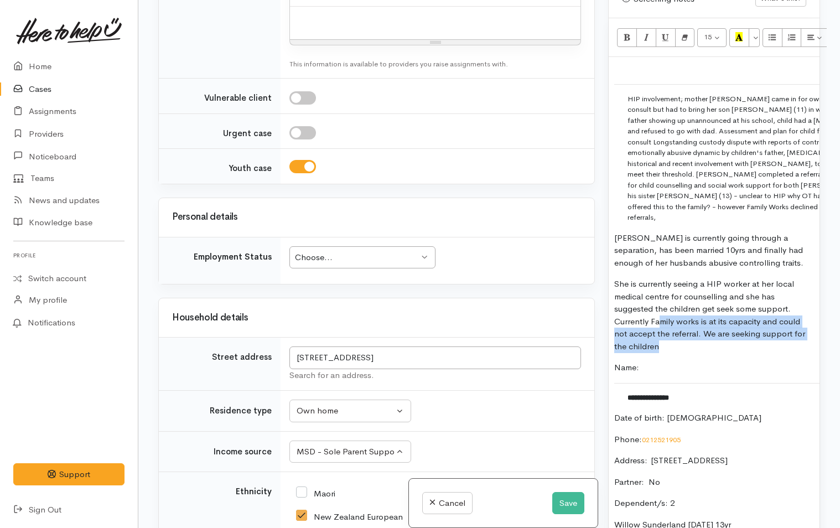
click at [663, 278] on p "She is currently seeing a HIP worker at her local medical centre for counsellin…" at bounding box center [714, 315] width 200 height 75
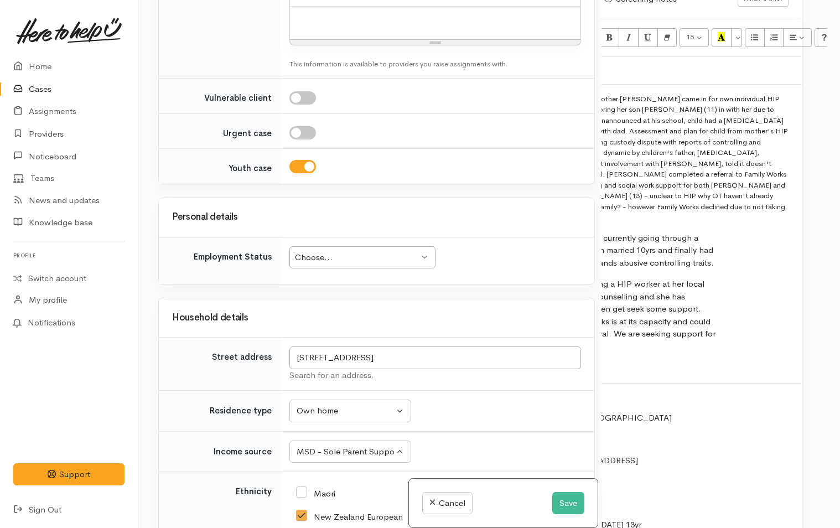
scroll to position [1040, 30]
drag, startPoint x: 629, startPoint y: 54, endPoint x: 808, endPoint y: 160, distance: 208.2
click at [808, 160] on div "Warnings Add No warnings have been raised against this case Add Warning Title ●…" at bounding box center [714, 264] width 225 height 528
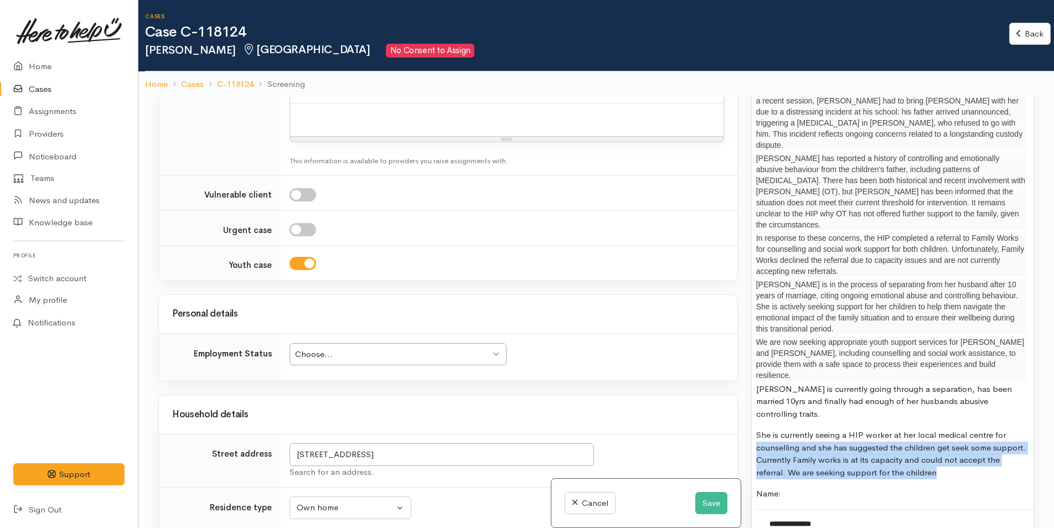
scroll to position [0, 0]
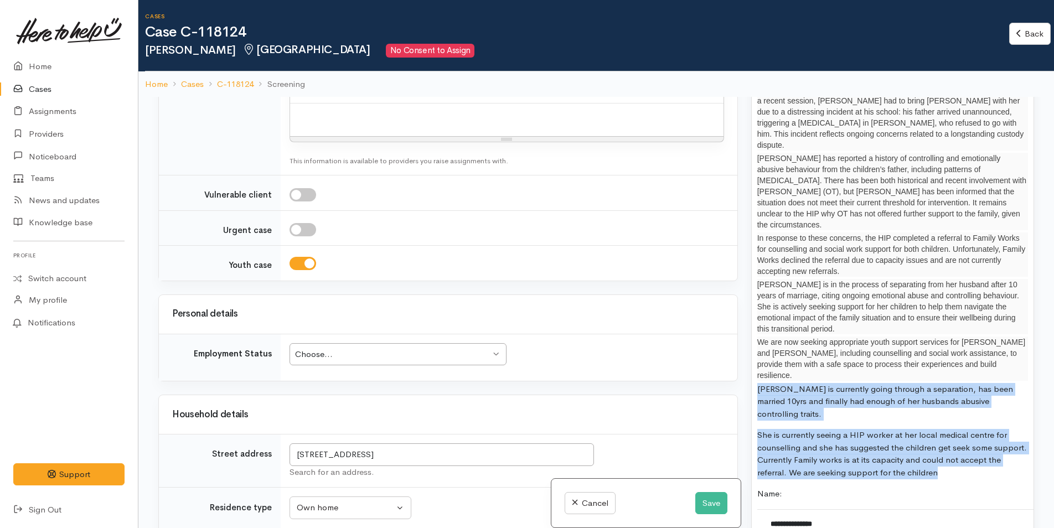
drag, startPoint x: 958, startPoint y: 404, endPoint x: 752, endPoint y: 337, distance: 216.7
click at [752, 337] on div "**********" at bounding box center [893, 400] width 282 height 757
copy p "Barbara is currently going through a separation, has been married 10yrs and fin…"
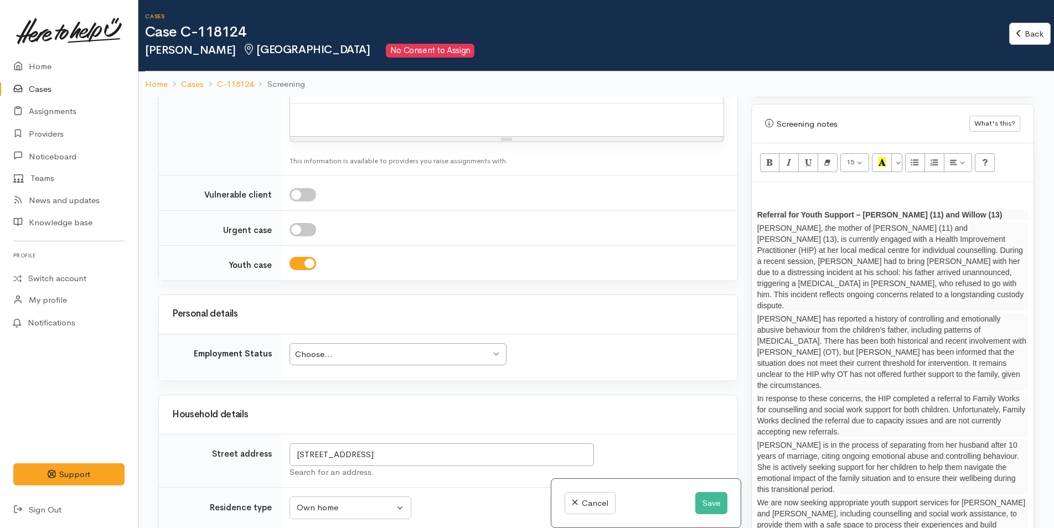
scroll to position [854, 0]
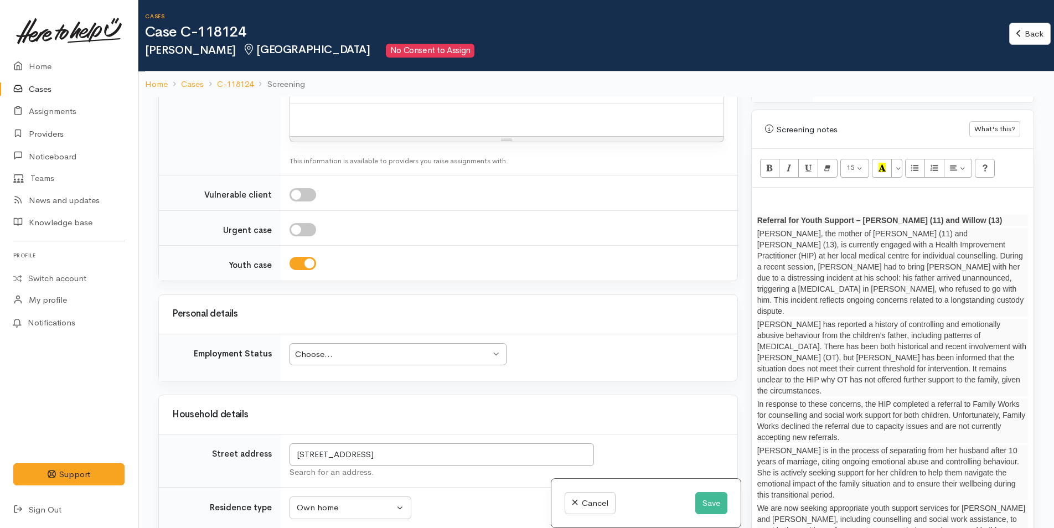
click at [762, 193] on p at bounding box center [892, 199] width 271 height 13
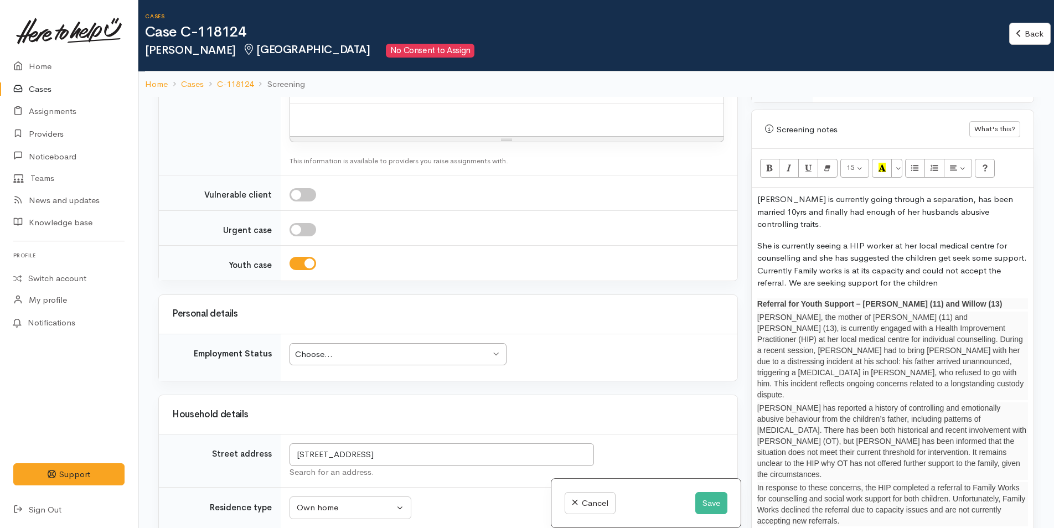
click at [949, 240] on p "She is currently seeing a HIP worker at her local medical centre for counsellin…" at bounding box center [892, 265] width 271 height 50
drag, startPoint x: 962, startPoint y: 248, endPoint x: 790, endPoint y: 251, distance: 172.2
click at [790, 251] on p "She is currently seeing a HIP worker at her local medical centre for counsellin…" at bounding box center [892, 265] width 271 height 50
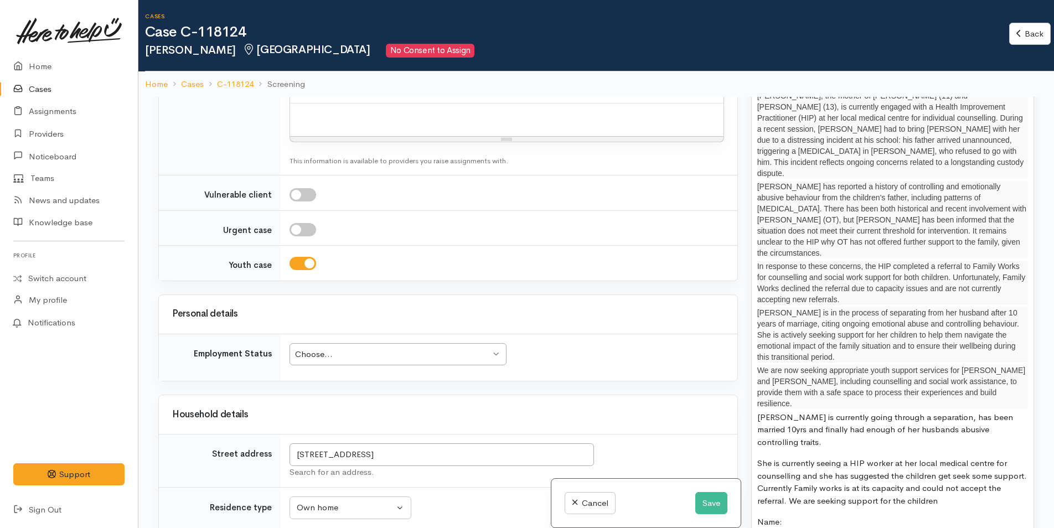
scroll to position [1130, 0]
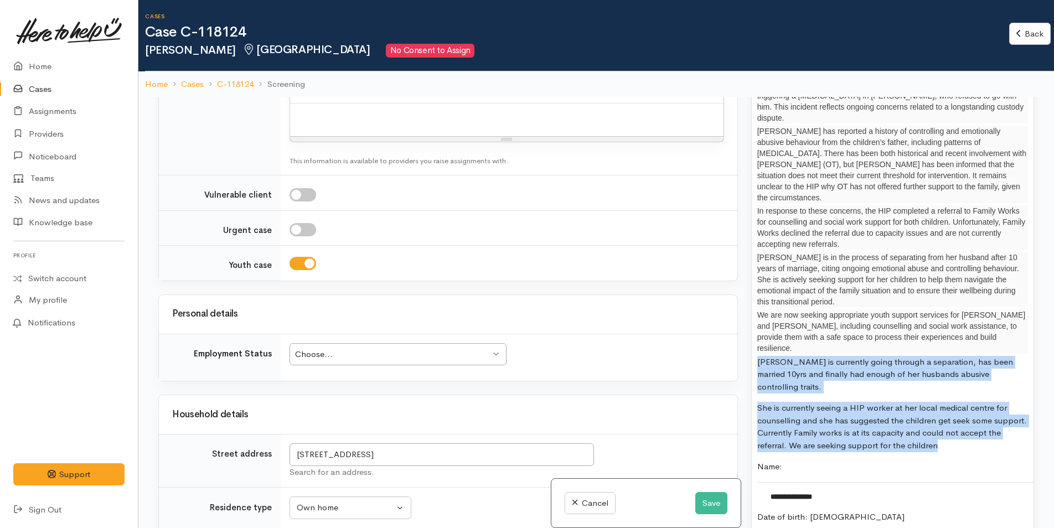
drag, startPoint x: 964, startPoint y: 365, endPoint x: 740, endPoint y: 296, distance: 235.3
click at [740, 296] on div "Related cases There are no other cases from the same person found. Manually lin…" at bounding box center [596, 361] width 889 height 528
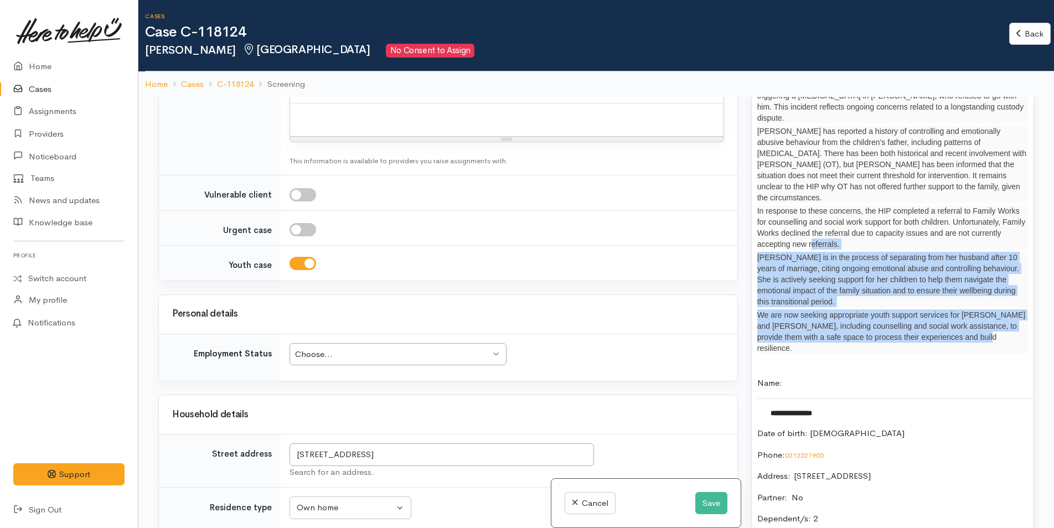
drag, startPoint x: 976, startPoint y: 281, endPoint x: 810, endPoint y: 189, distance: 189.8
click at [810, 189] on div "**********" at bounding box center [893, 289] width 282 height 757
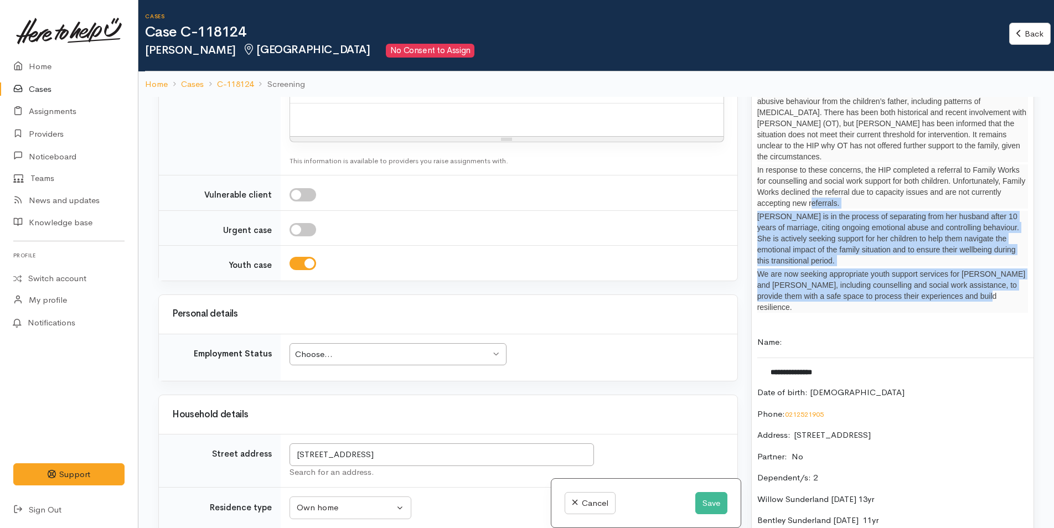
scroll to position [1241, 0]
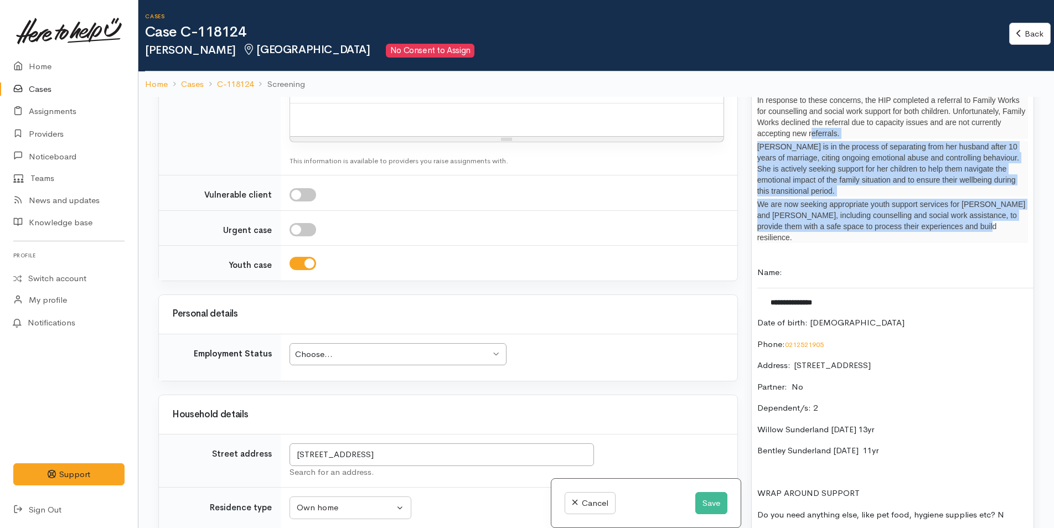
drag, startPoint x: 916, startPoint y: 386, endPoint x: 754, endPoint y: 204, distance: 243.9
click at [754, 204] on div "**********" at bounding box center [893, 178] width 282 height 757
copy p "**********"
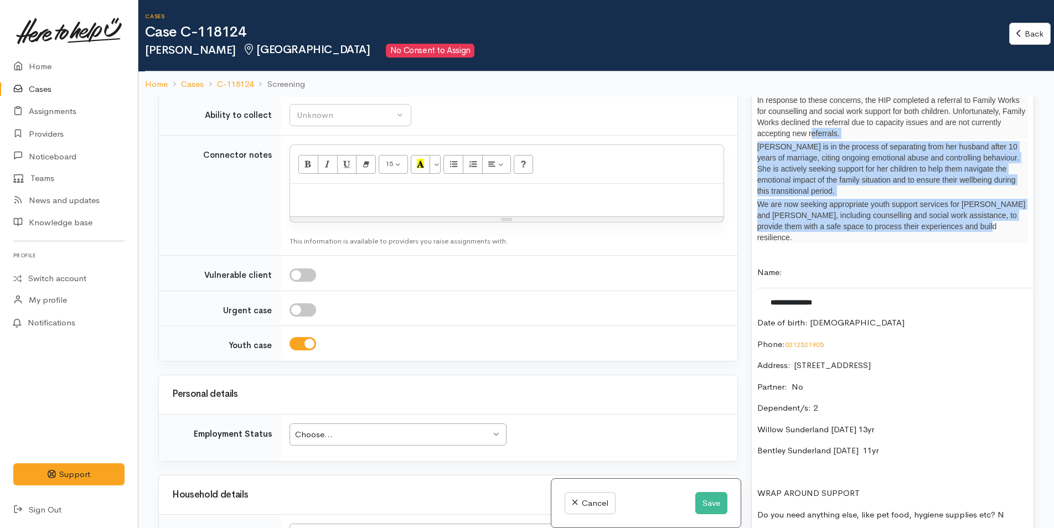
scroll to position [656, 0]
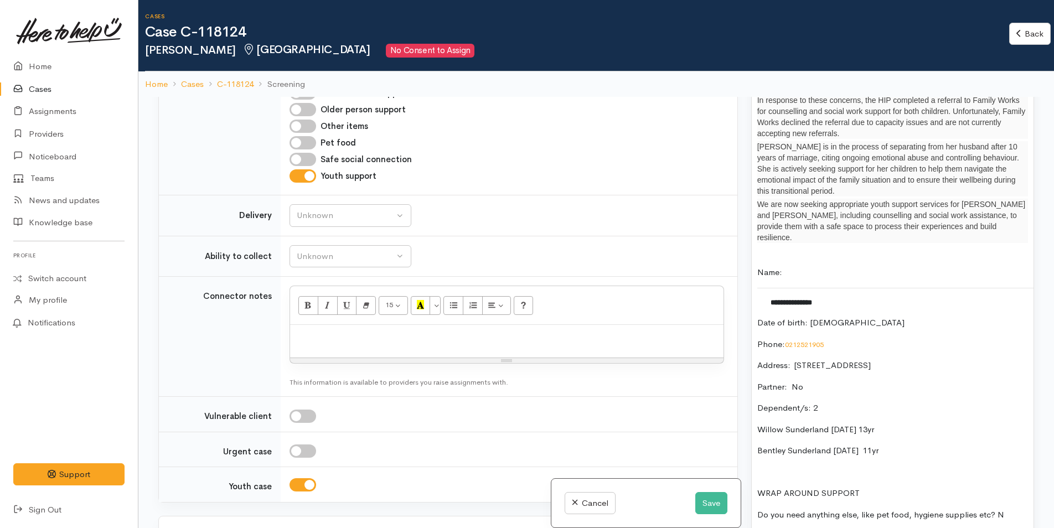
click at [333, 349] on div at bounding box center [506, 341] width 433 height 33
paste div
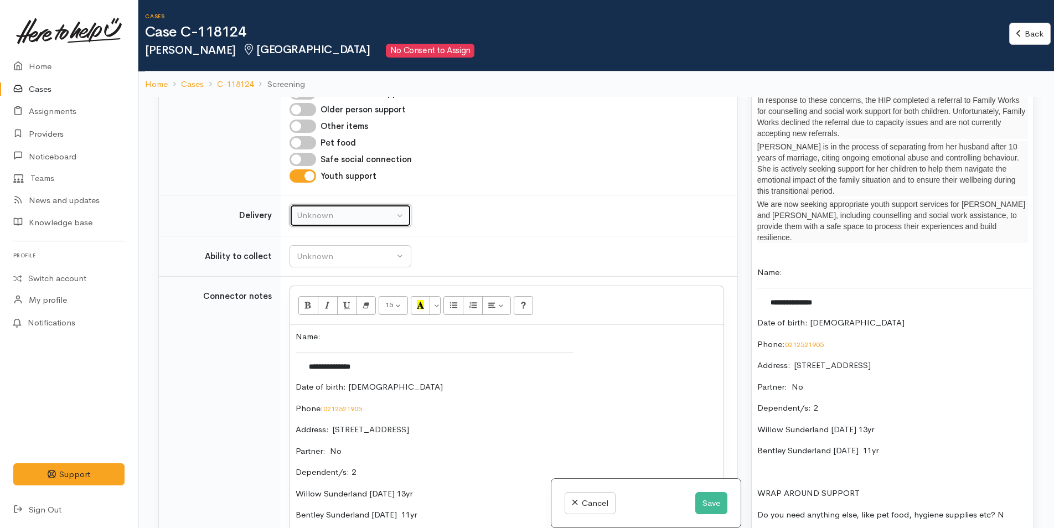
click at [334, 216] on div "Unknown" at bounding box center [345, 215] width 97 height 13
click at [311, 316] on span "No" at bounding box center [309, 319] width 12 height 13
select select "1"
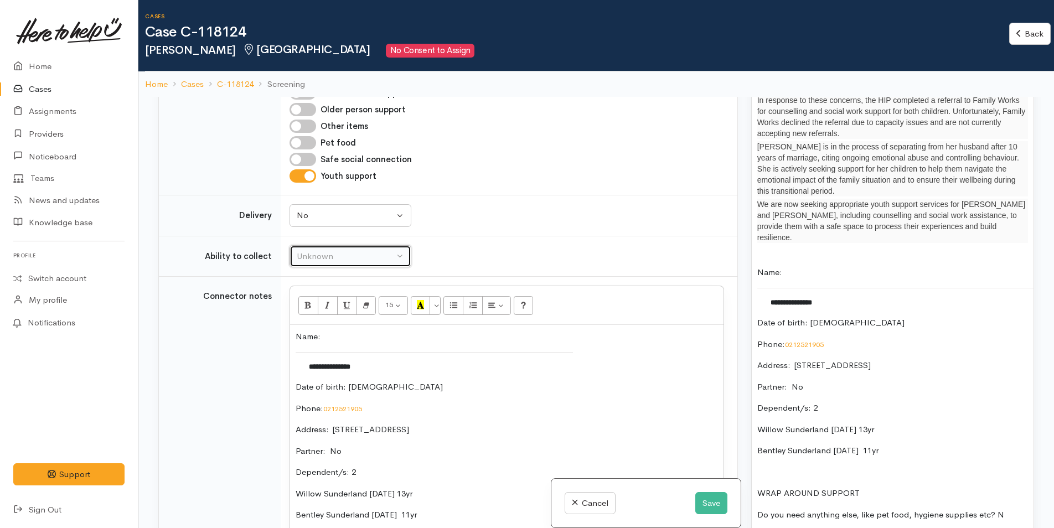
click at [328, 257] on div "Unknown" at bounding box center [345, 256] width 97 height 13
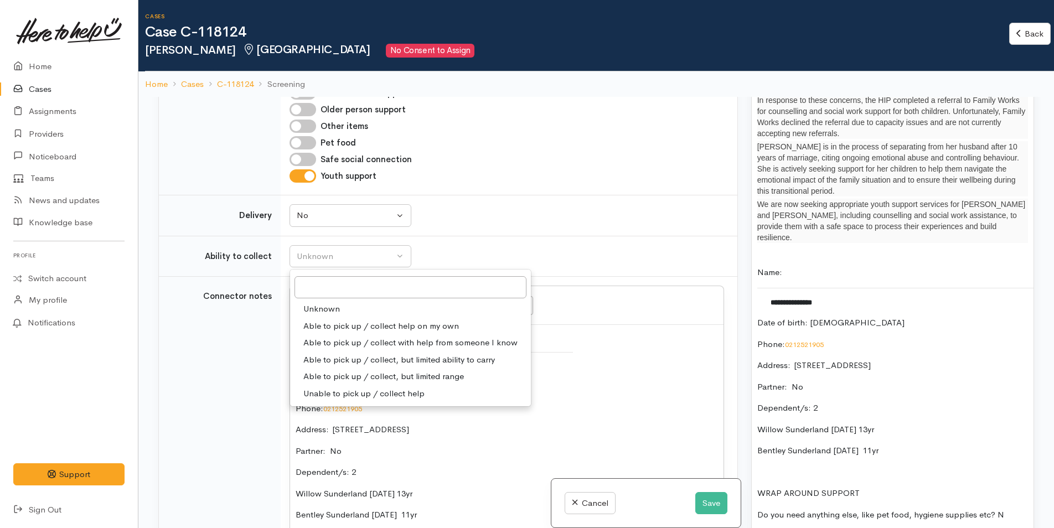
click at [345, 320] on span "Able to pick up / collect help on my own" at bounding box center [381, 326] width 156 height 13
select select "2"
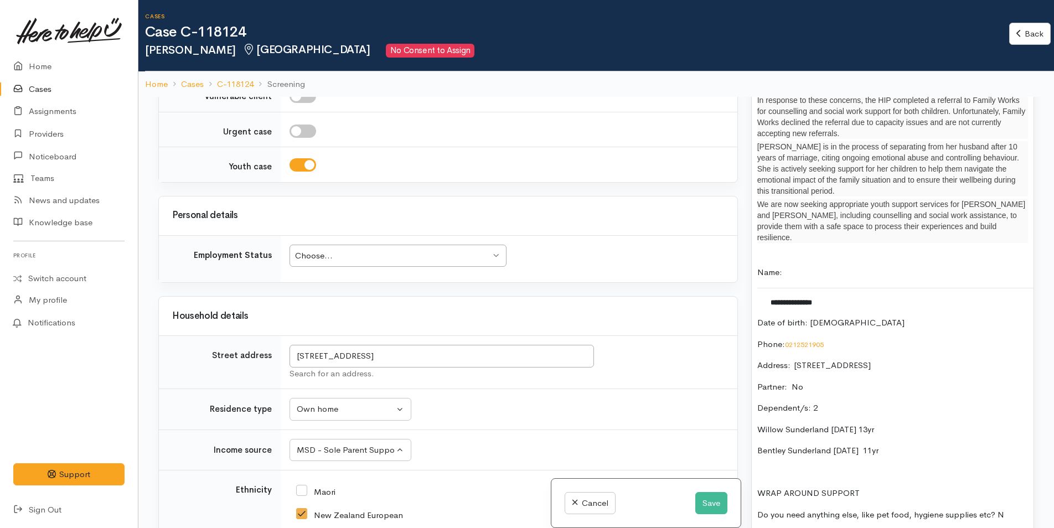
scroll to position [1210, 0]
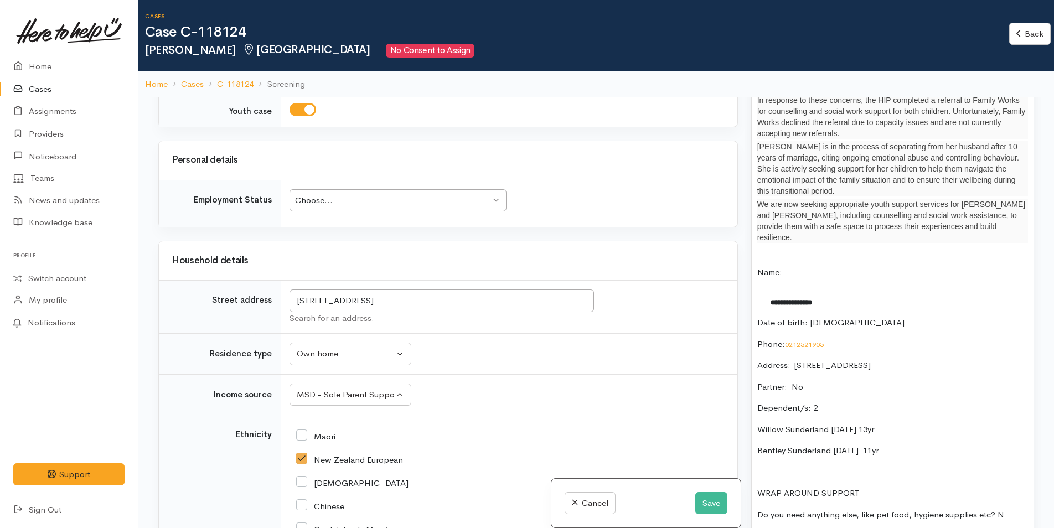
click at [392, 203] on div "Choose..." at bounding box center [392, 200] width 195 height 13
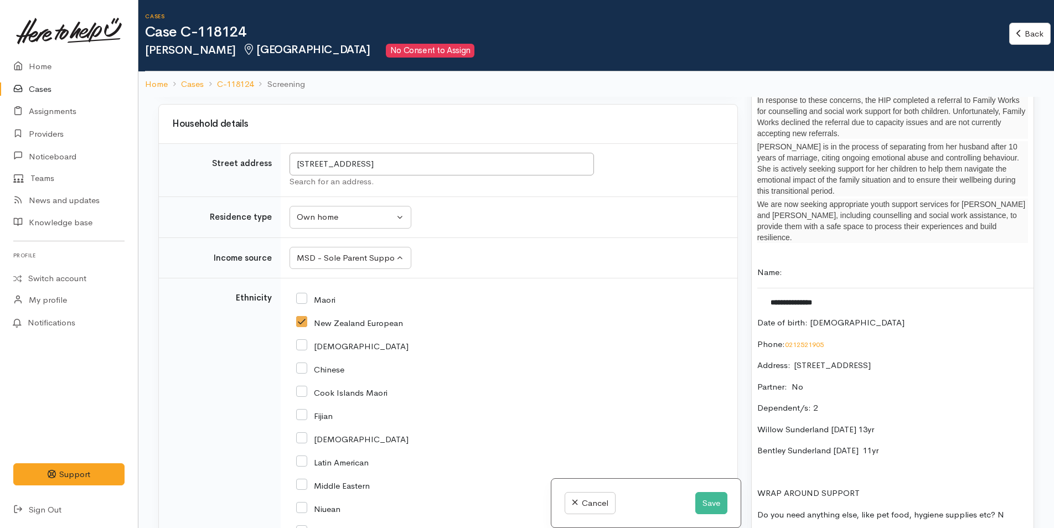
scroll to position [1376, 0]
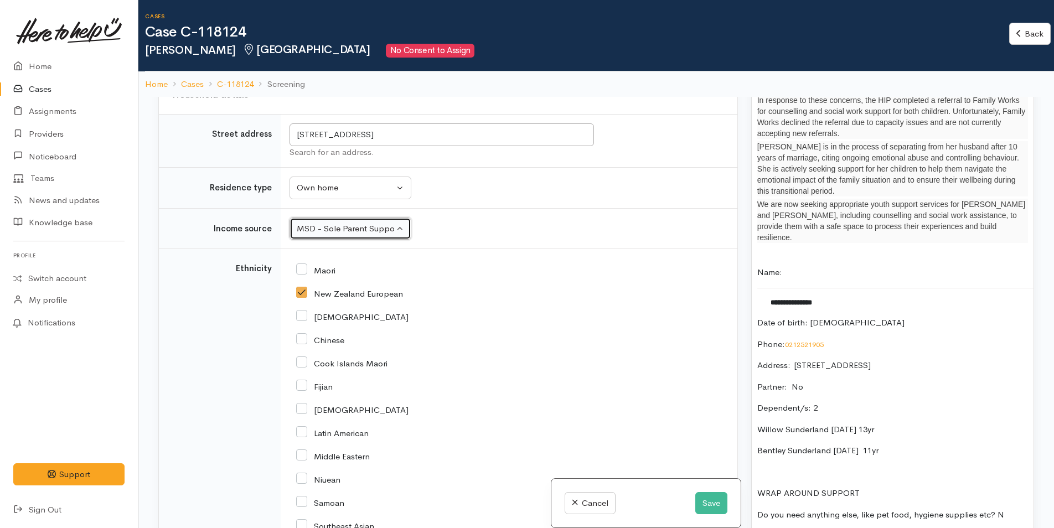
click at [355, 228] on div "MSD - Sole Parent Support" at bounding box center [345, 229] width 97 height 13
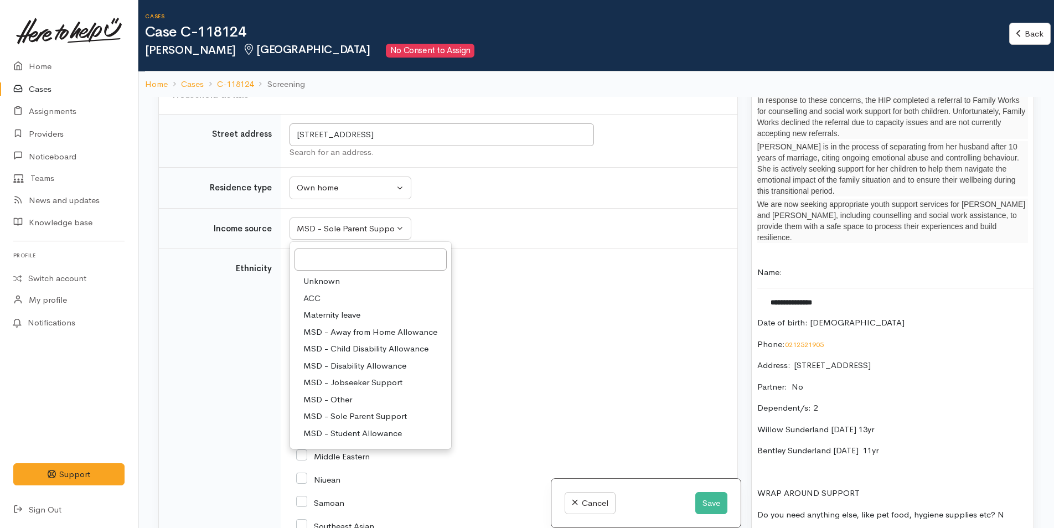
click at [357, 401] on link "MSD - Other" at bounding box center [370, 399] width 161 height 17
select select "6"
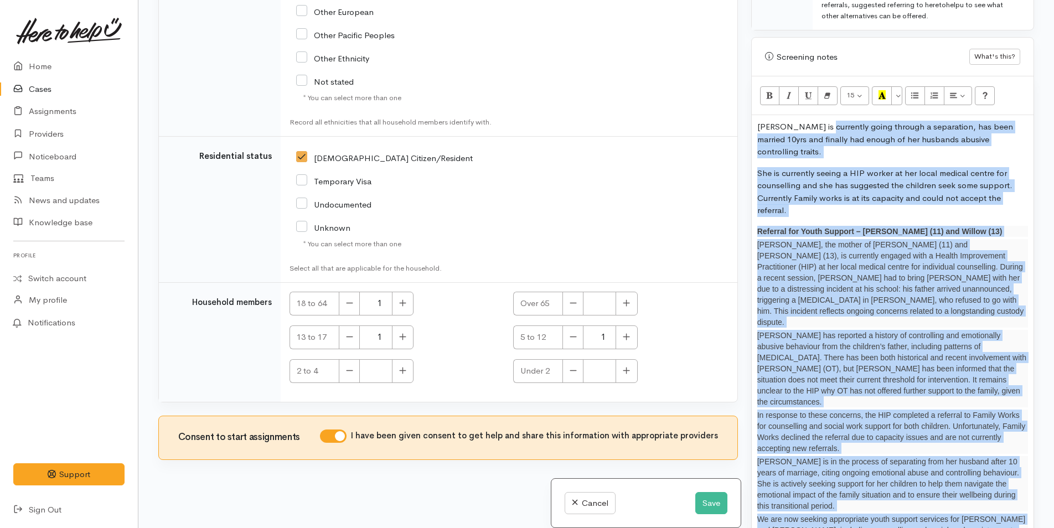
scroll to position [738, 0]
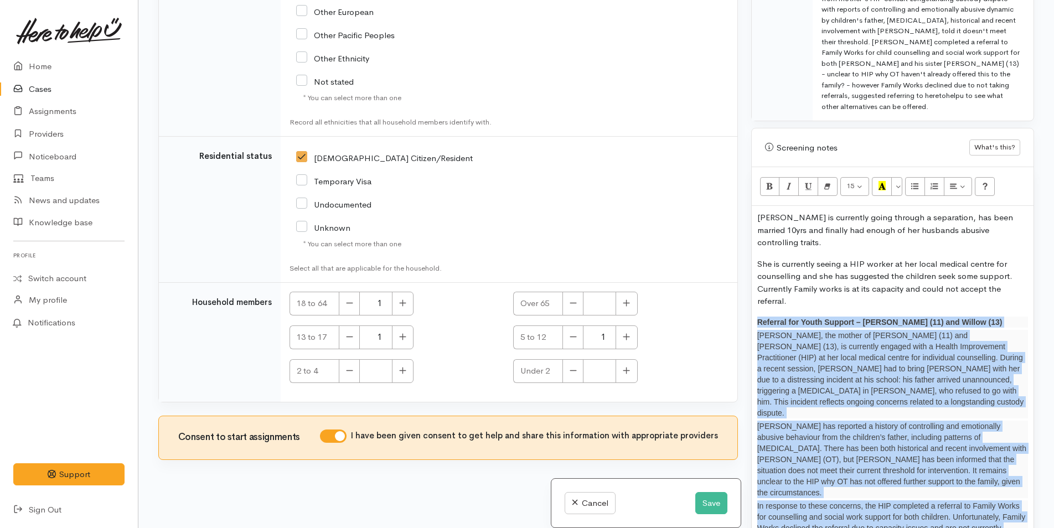
drag, startPoint x: 967, startPoint y: 75, endPoint x: 750, endPoint y: 281, distance: 299.5
click at [750, 281] on div "Warnings Add No warnings have been raised against this case Add Warning Title ●…" at bounding box center [893, 264] width 296 height 528
copy div "Referral for Youth Support – Bentley (11) and Willow (13) Barbara, the mother o…"
click at [709, 501] on button "Save" at bounding box center [711, 503] width 32 height 23
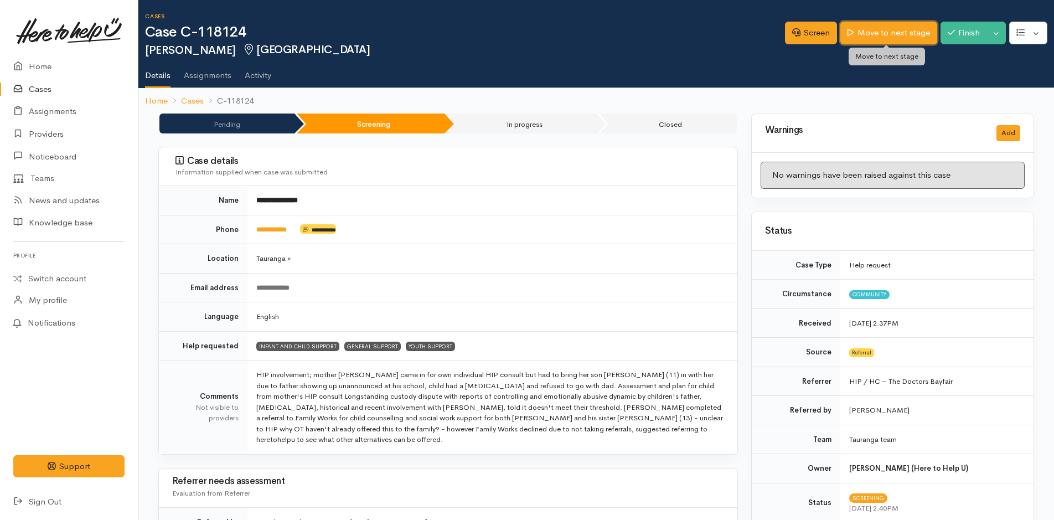
click at [888, 35] on link "Move to next stage" at bounding box center [888, 33] width 96 height 23
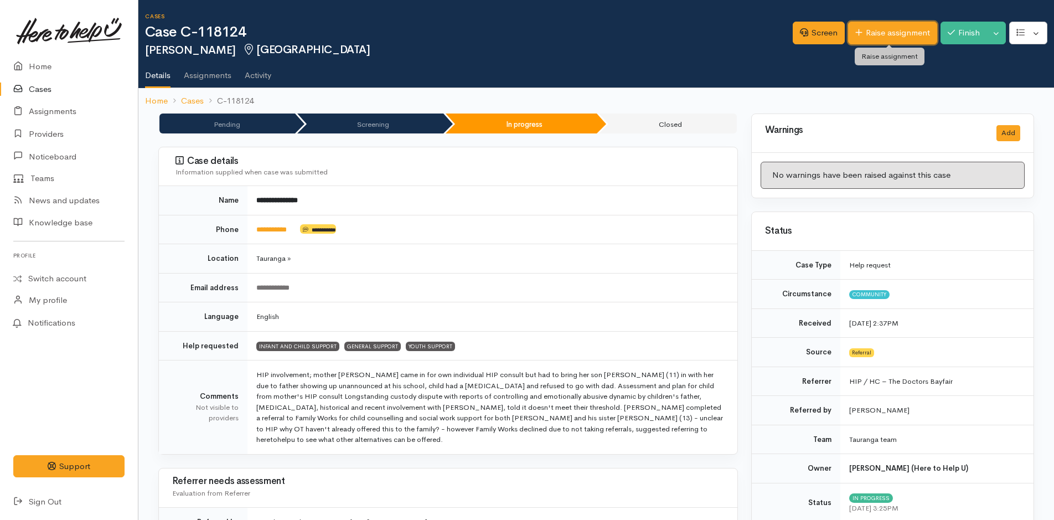
click at [880, 34] on link "Raise assignment" at bounding box center [892, 33] width 89 height 23
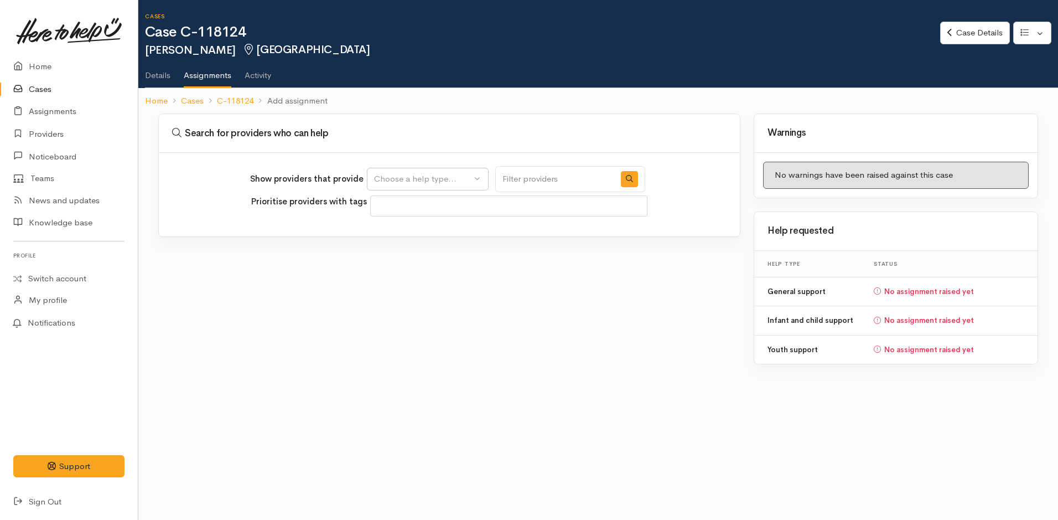
select select
click at [401, 176] on div "Choose a help type..." at bounding box center [422, 179] width 97 height 13
click at [423, 263] on span "Youth support" at bounding box center [407, 266] width 53 height 13
select select "15"
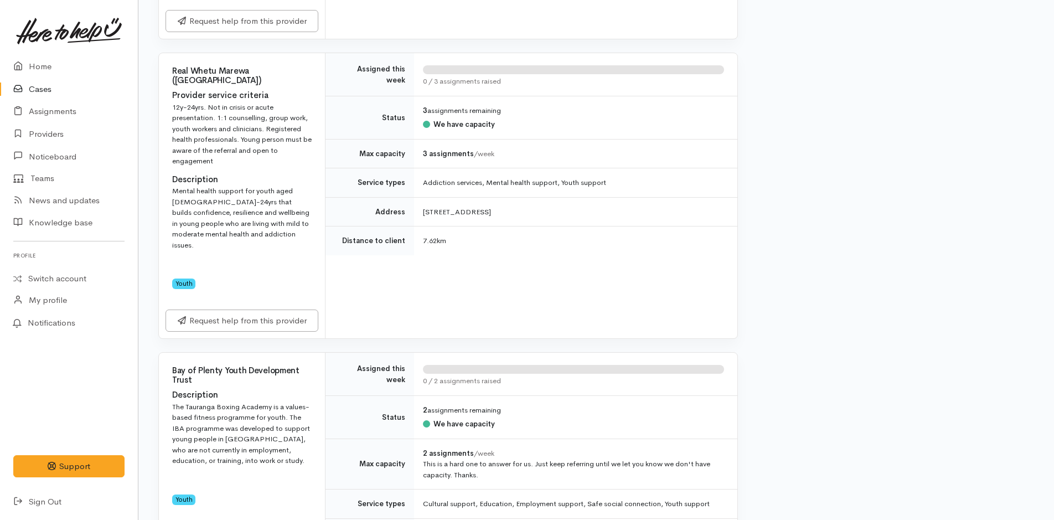
scroll to position [1439, 0]
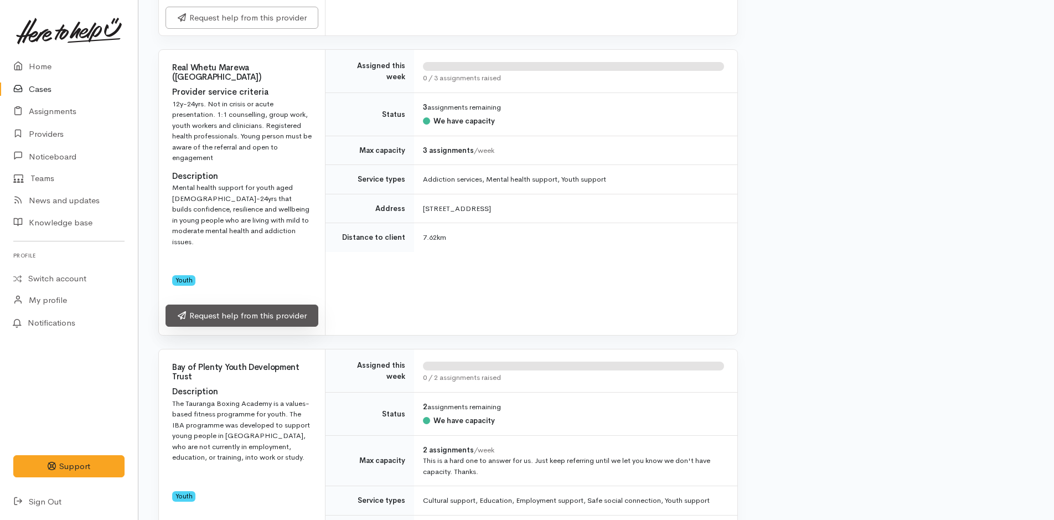
click at [293, 304] on link "Request help from this provider" at bounding box center [242, 315] width 153 height 23
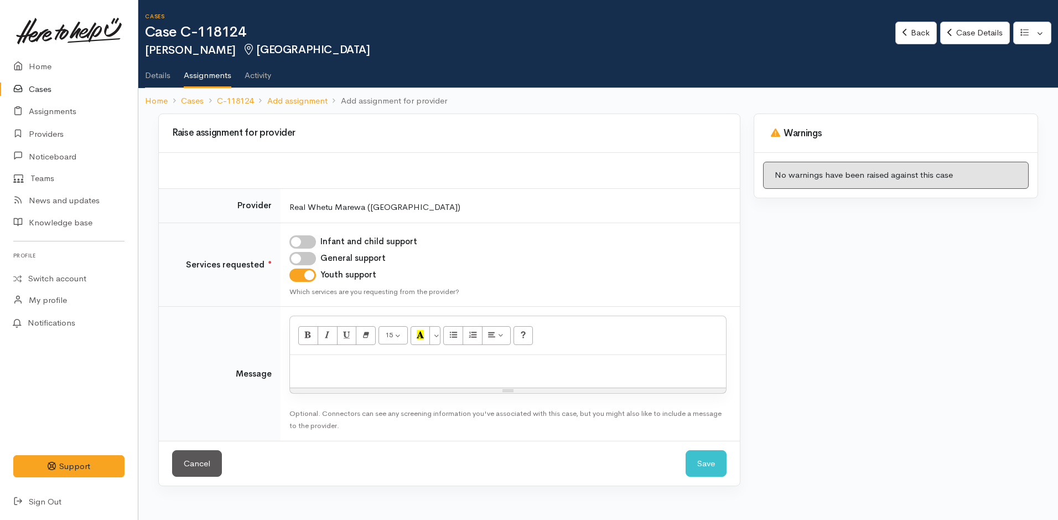
click at [334, 373] on p at bounding box center [508, 366] width 425 height 13
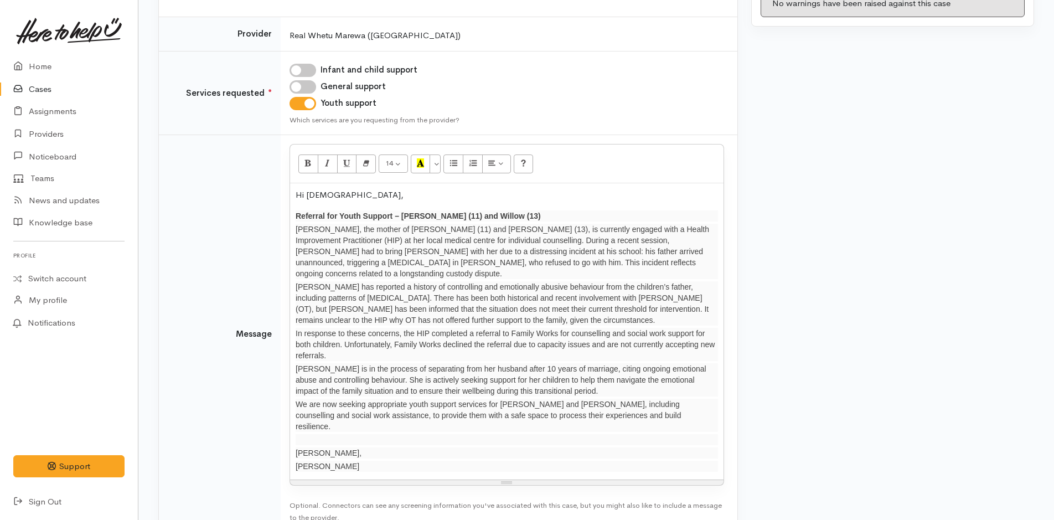
scroll to position [221, 0]
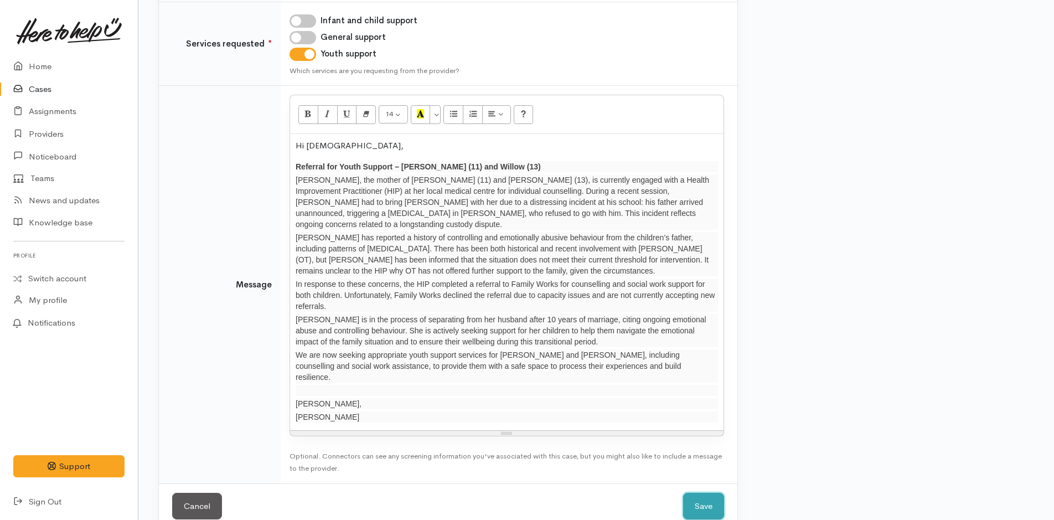
click at [711, 493] on button "Save" at bounding box center [703, 506] width 41 height 27
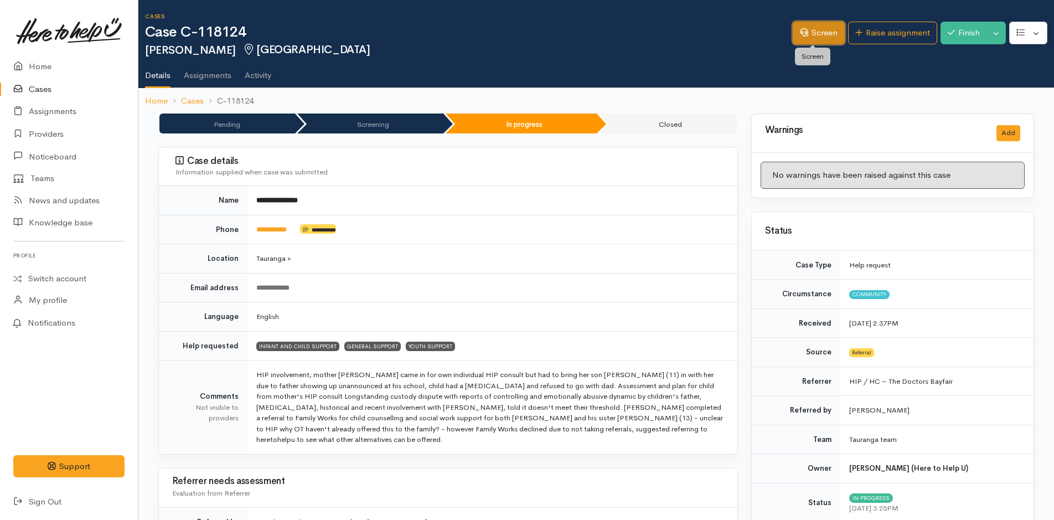
click at [820, 34] on link "Screen" at bounding box center [819, 33] width 52 height 23
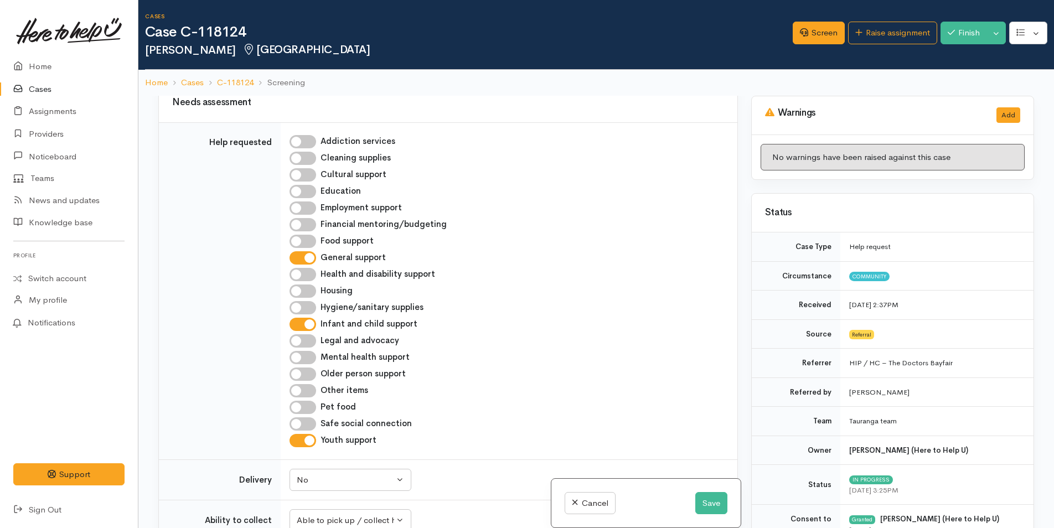
scroll to position [498, 0]
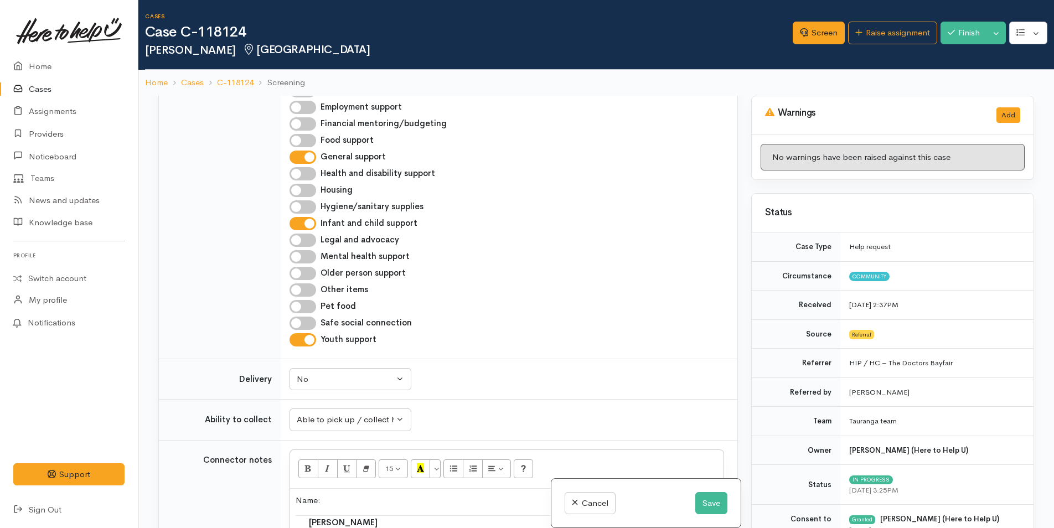
drag, startPoint x: 313, startPoint y: 159, endPoint x: 316, endPoint y: 166, distance: 7.5
click at [314, 159] on input "General support" at bounding box center [302, 157] width 27 height 13
checkbox input "false"
click at [310, 222] on input "Infant and child support" at bounding box center [302, 223] width 27 height 13
checkbox input "false"
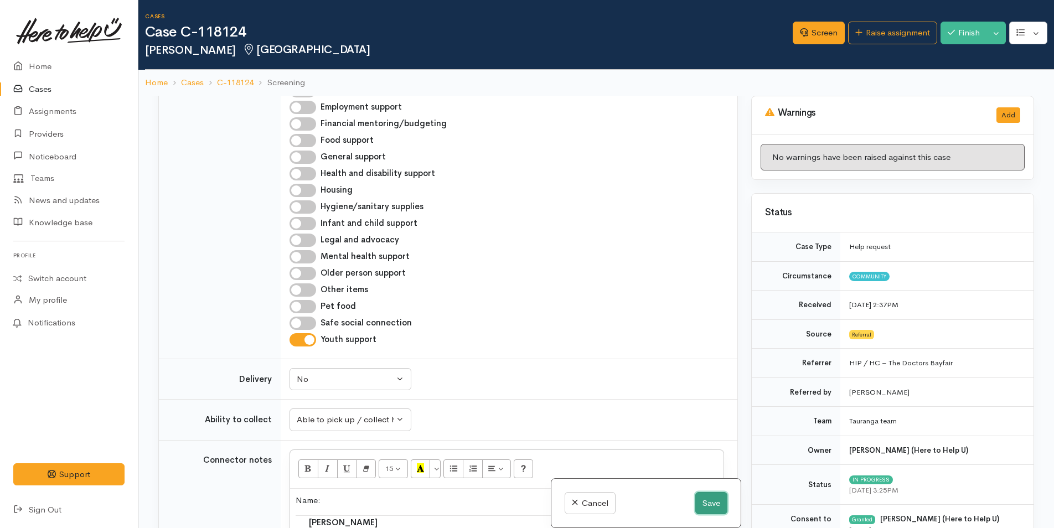
click at [701, 500] on button "Save" at bounding box center [711, 503] width 32 height 23
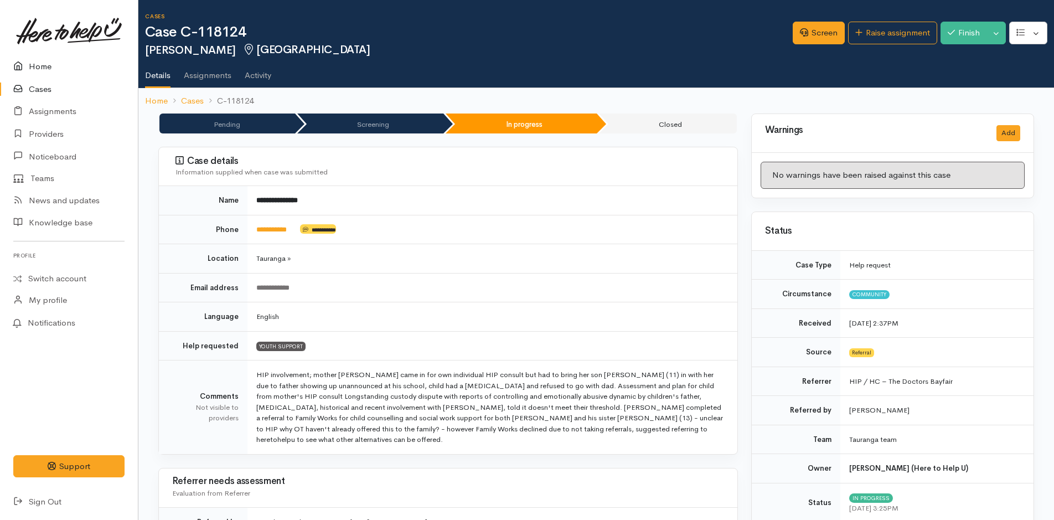
click at [43, 65] on link "Home" at bounding box center [69, 66] width 138 height 23
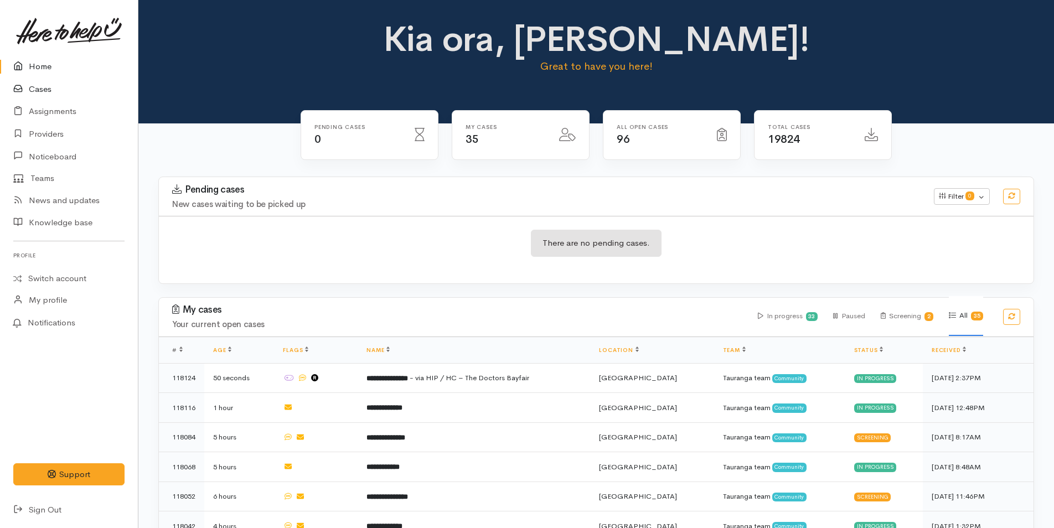
click at [44, 90] on link "Cases" at bounding box center [69, 89] width 138 height 23
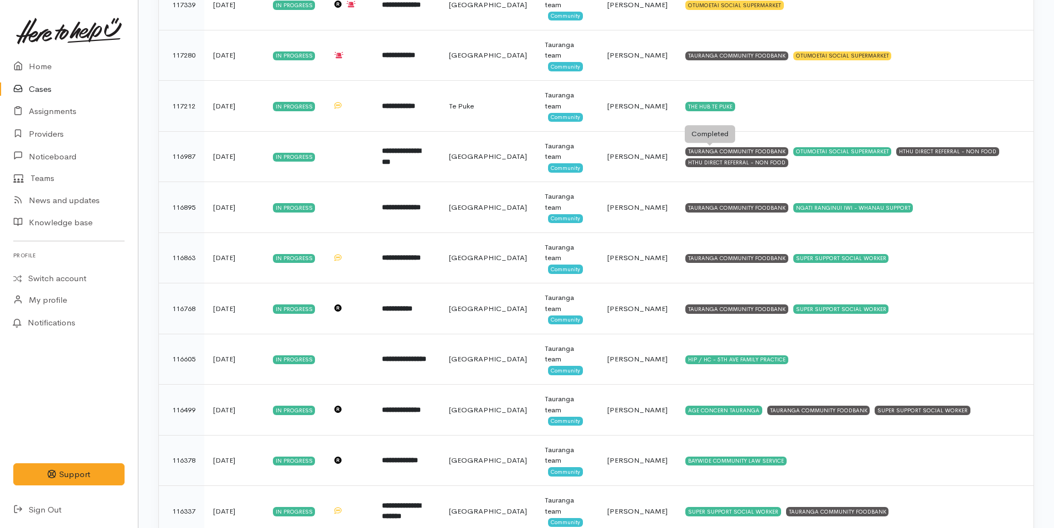
scroll to position [1367, 0]
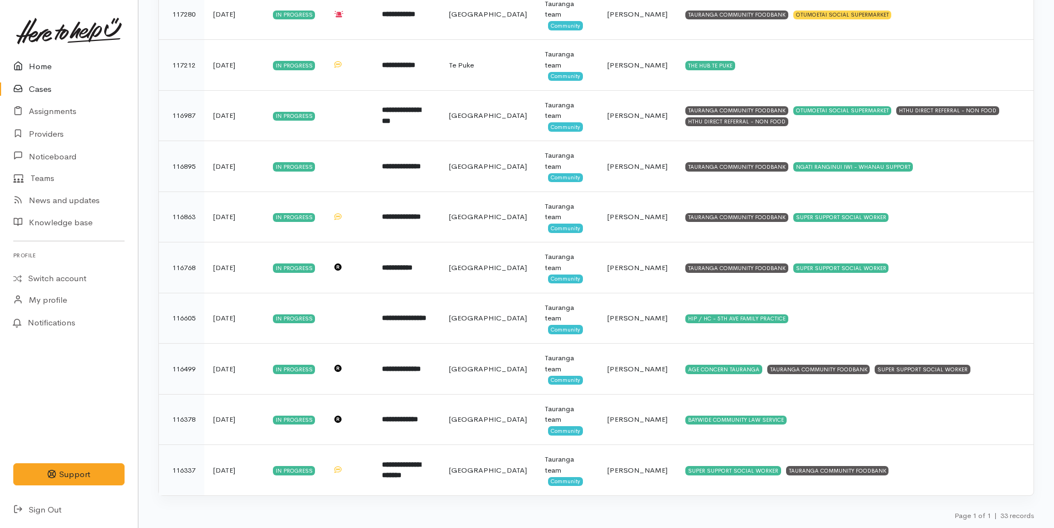
click at [43, 63] on link "Home" at bounding box center [69, 66] width 138 height 23
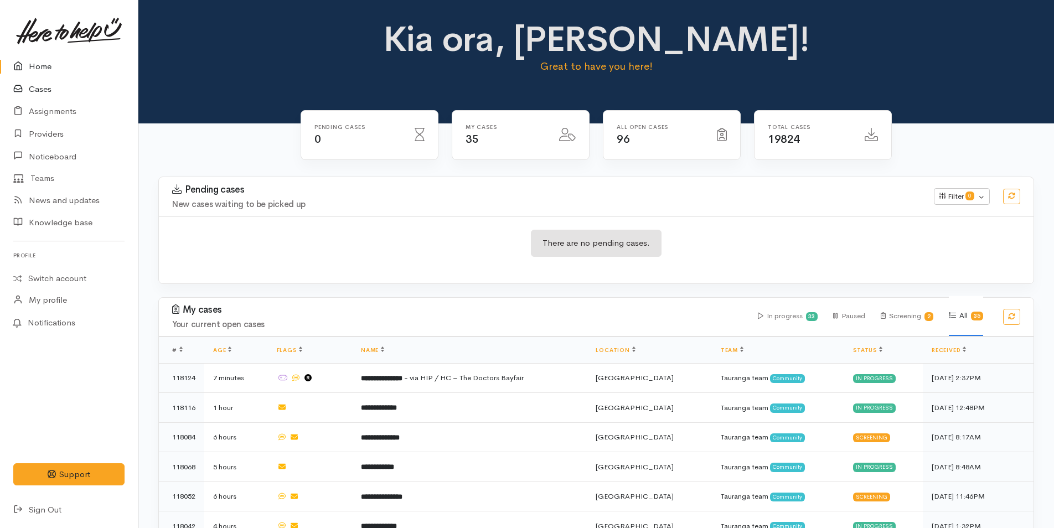
click at [42, 92] on link "Cases" at bounding box center [69, 89] width 138 height 23
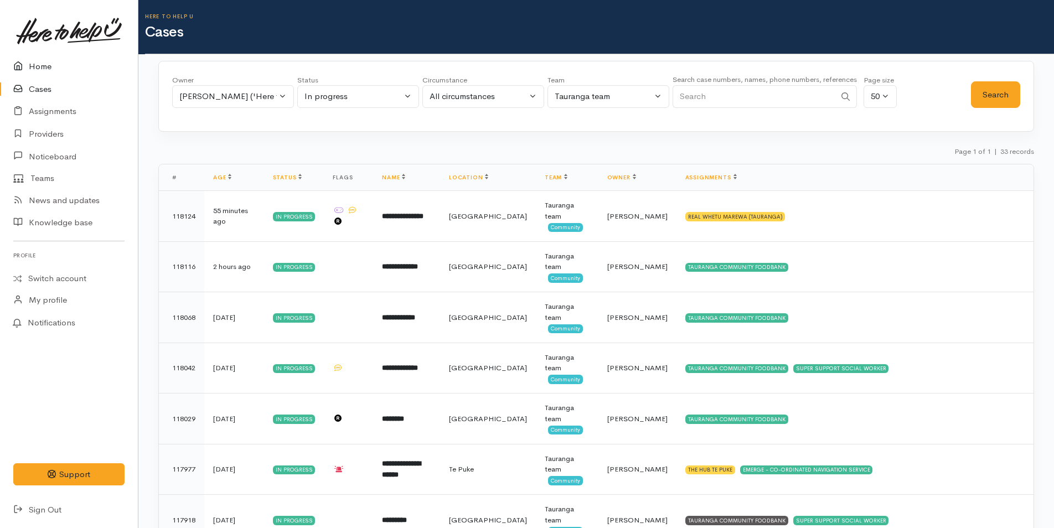
click at [43, 69] on link "Home" at bounding box center [69, 66] width 138 height 23
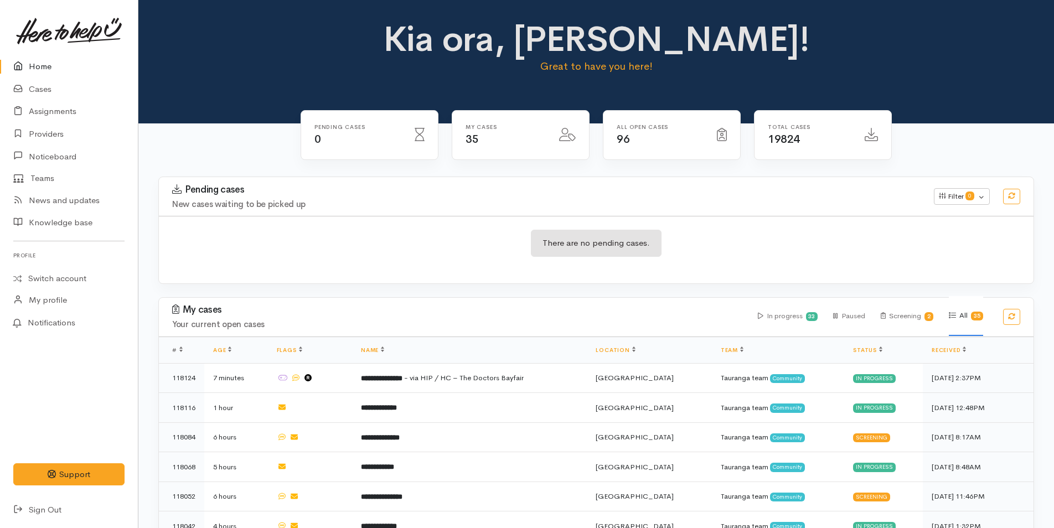
click at [40, 66] on link "Home" at bounding box center [69, 66] width 138 height 23
click at [42, 66] on link "Home" at bounding box center [69, 66] width 138 height 23
click at [39, 66] on link "Home" at bounding box center [69, 66] width 138 height 23
click at [45, 86] on link "Cases" at bounding box center [69, 89] width 138 height 23
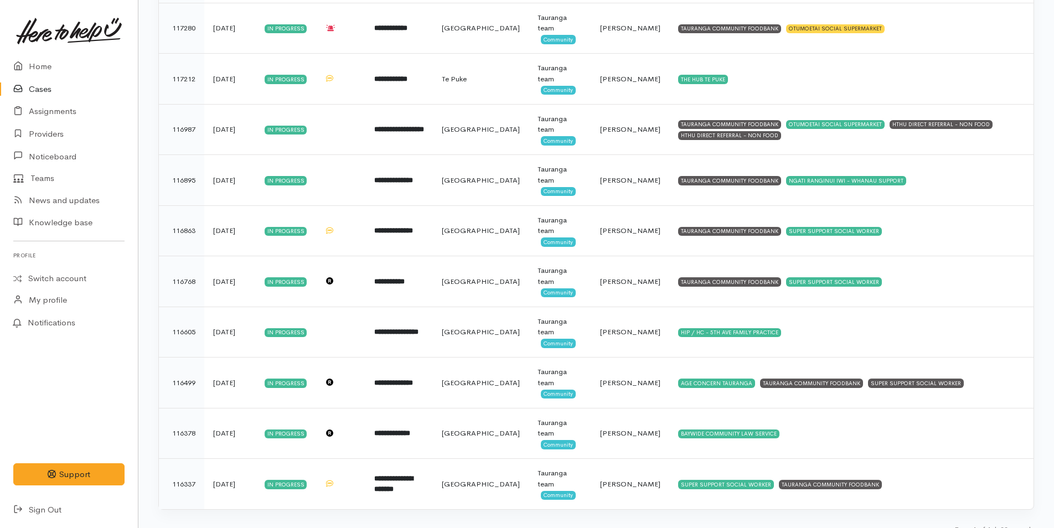
scroll to position [1367, 0]
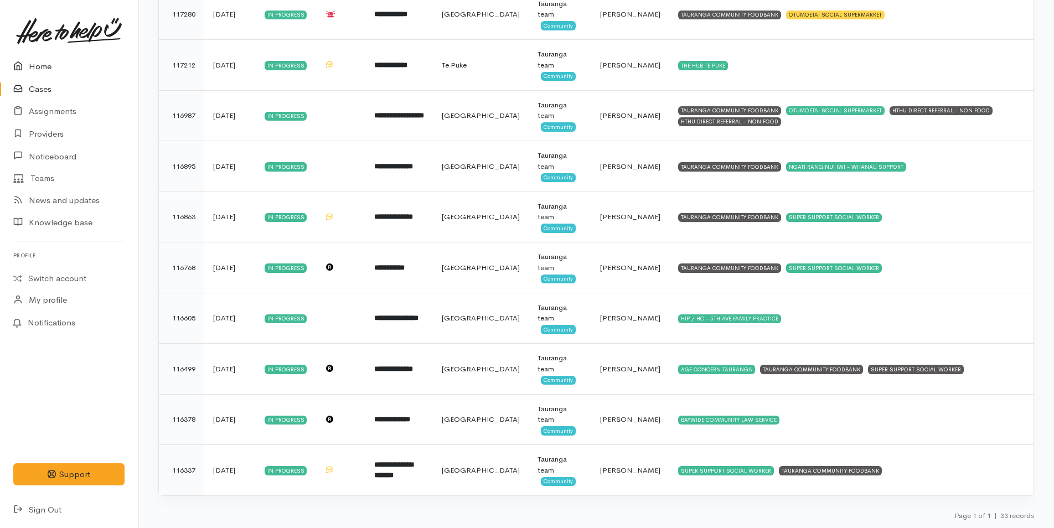
click at [38, 65] on link "Home" at bounding box center [69, 66] width 138 height 23
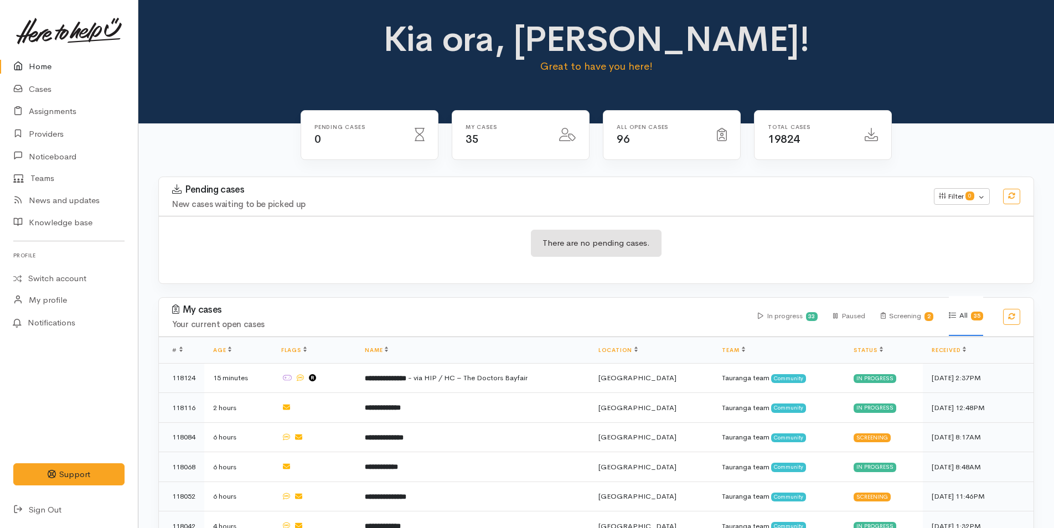
click at [43, 63] on link "Home" at bounding box center [69, 66] width 138 height 23
click at [43, 83] on link "Cases" at bounding box center [69, 89] width 138 height 23
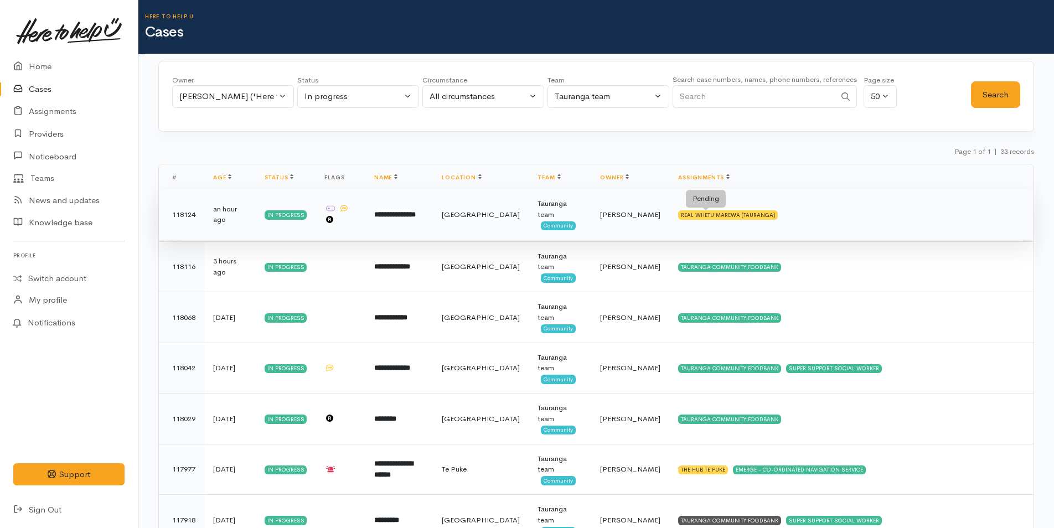
click at [678, 215] on div "REAL WHETU MAREWA (TAURANGA)" at bounding box center [728, 214] width 100 height 9
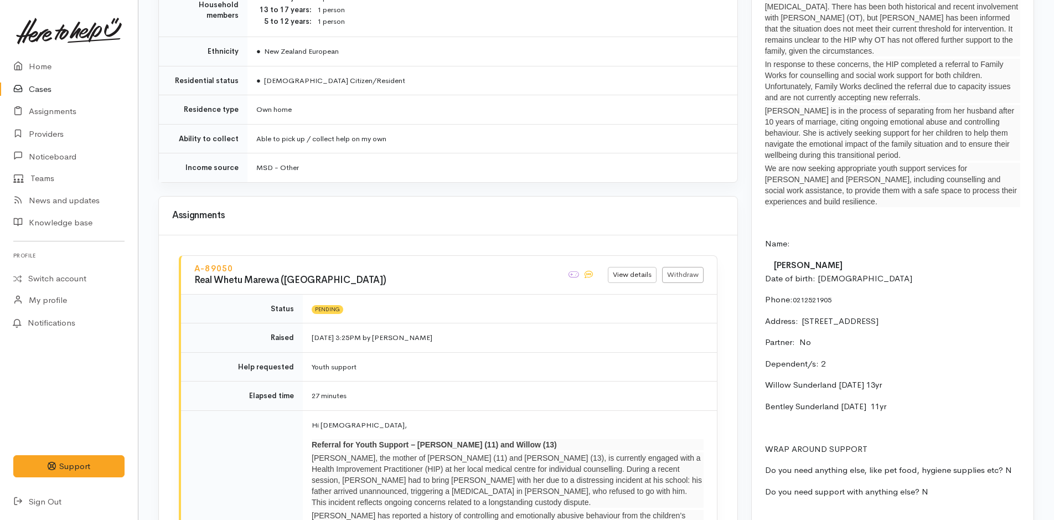
scroll to position [1434, 0]
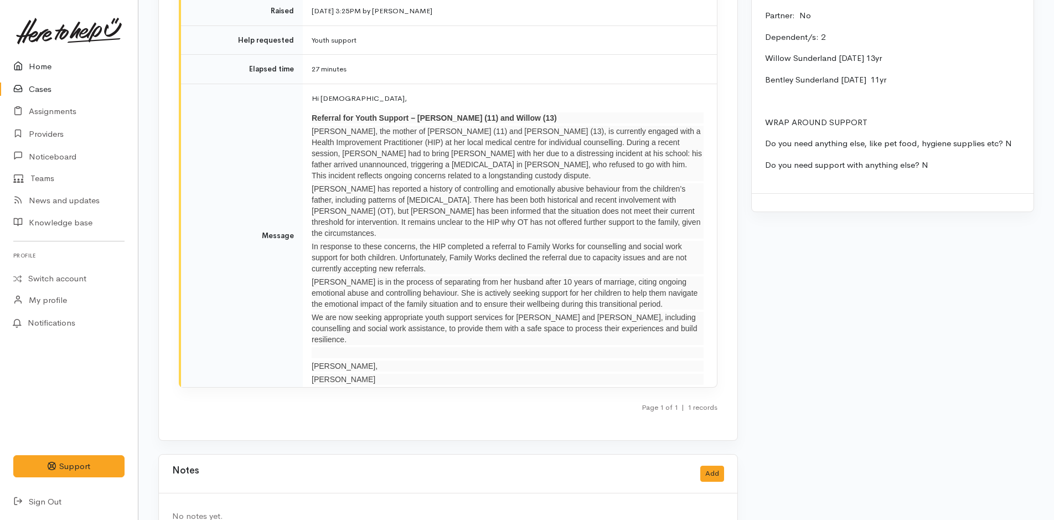
click at [40, 63] on link "Home" at bounding box center [69, 66] width 138 height 23
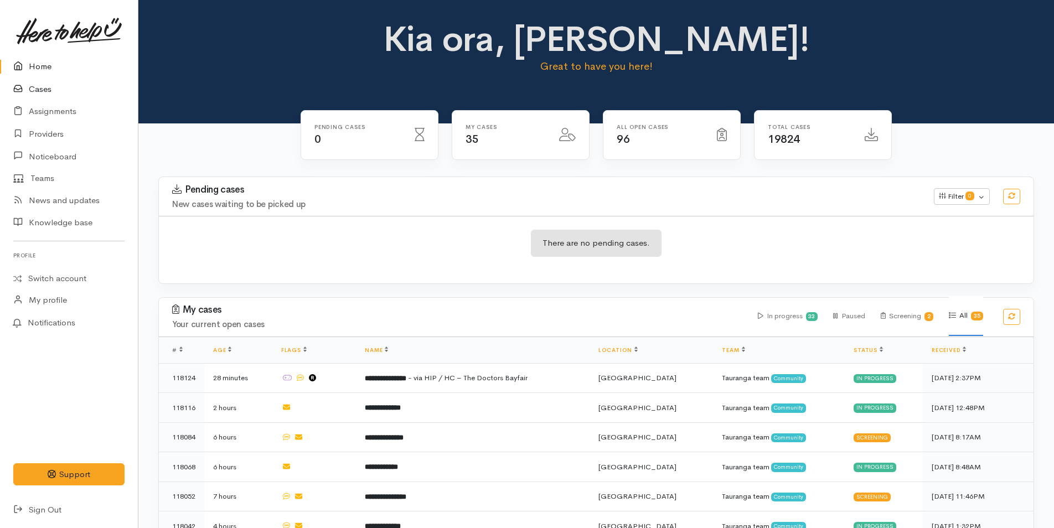
click at [36, 88] on link "Cases" at bounding box center [69, 89] width 138 height 23
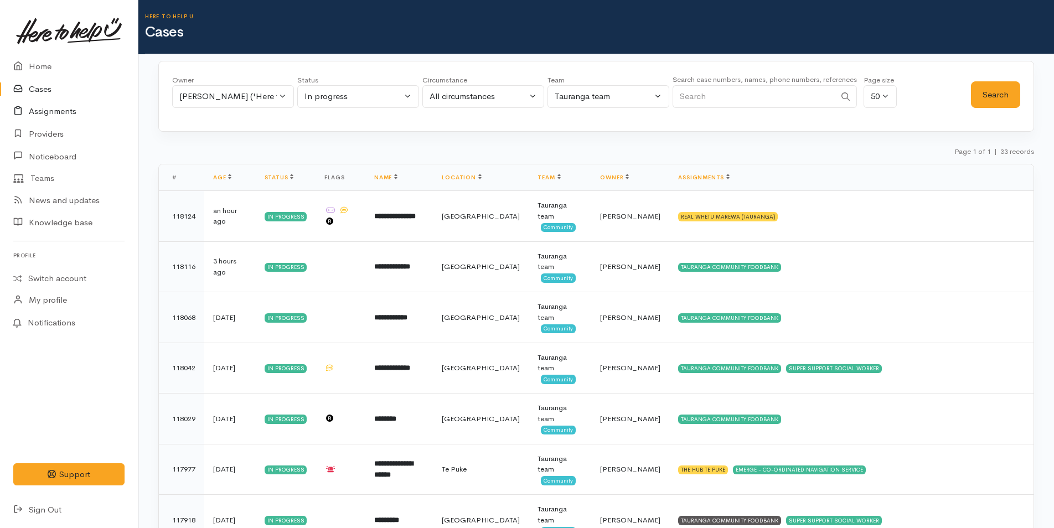
click at [50, 113] on link "Assignments" at bounding box center [69, 111] width 138 height 23
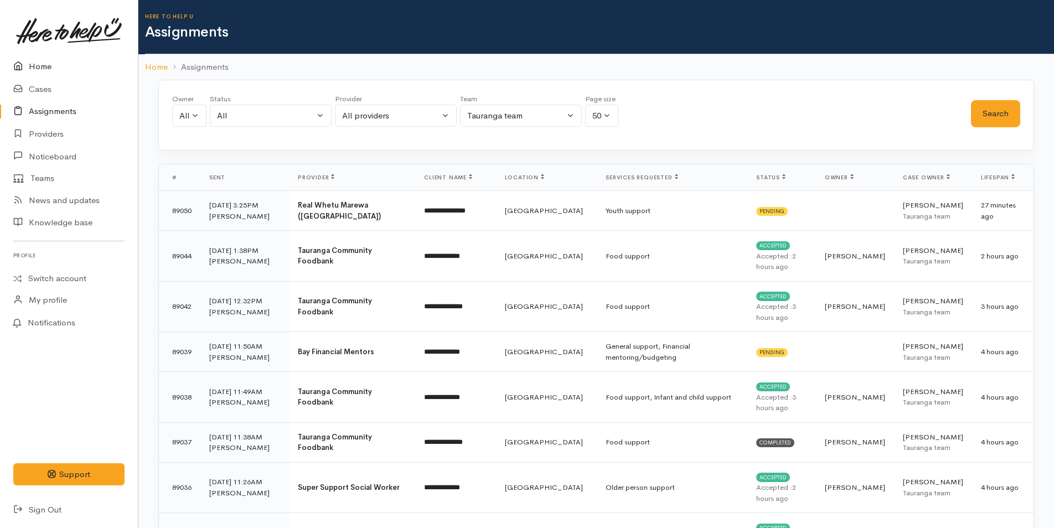
click at [44, 68] on link "Home" at bounding box center [69, 66] width 138 height 23
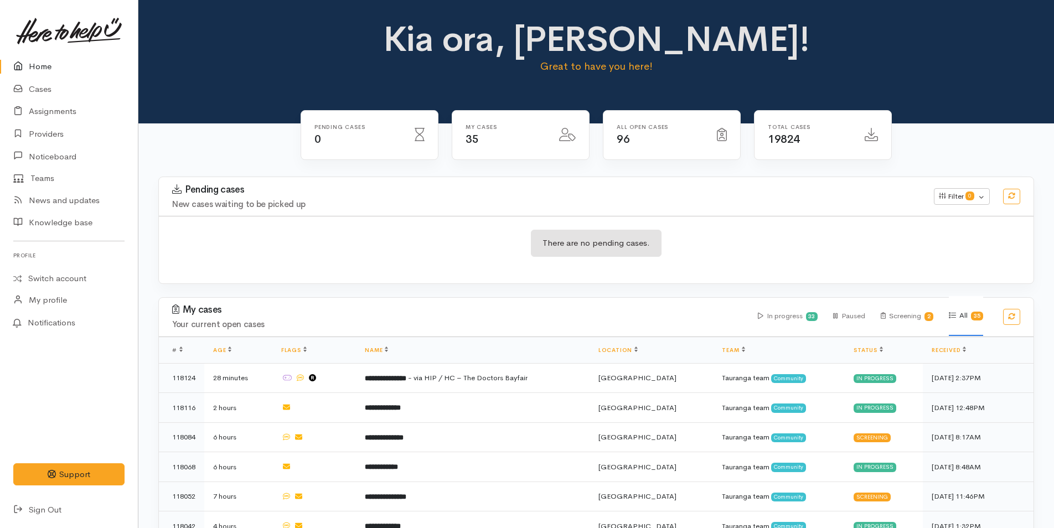
click at [38, 64] on link "Home" at bounding box center [69, 66] width 138 height 23
